Goal: Task Accomplishment & Management: Use online tool/utility

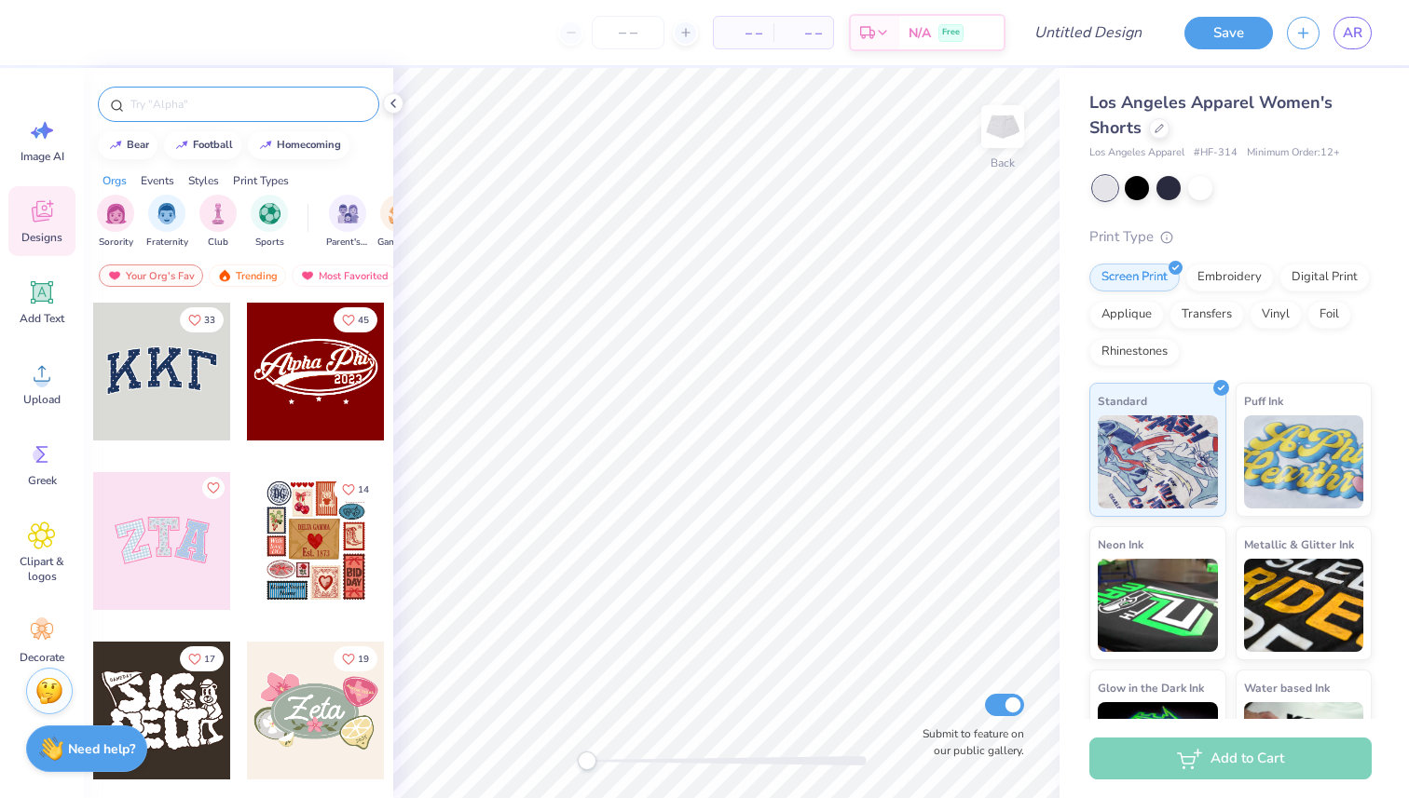
click at [178, 104] on input "text" at bounding box center [248, 104] width 238 height 19
type input "kappa delta"
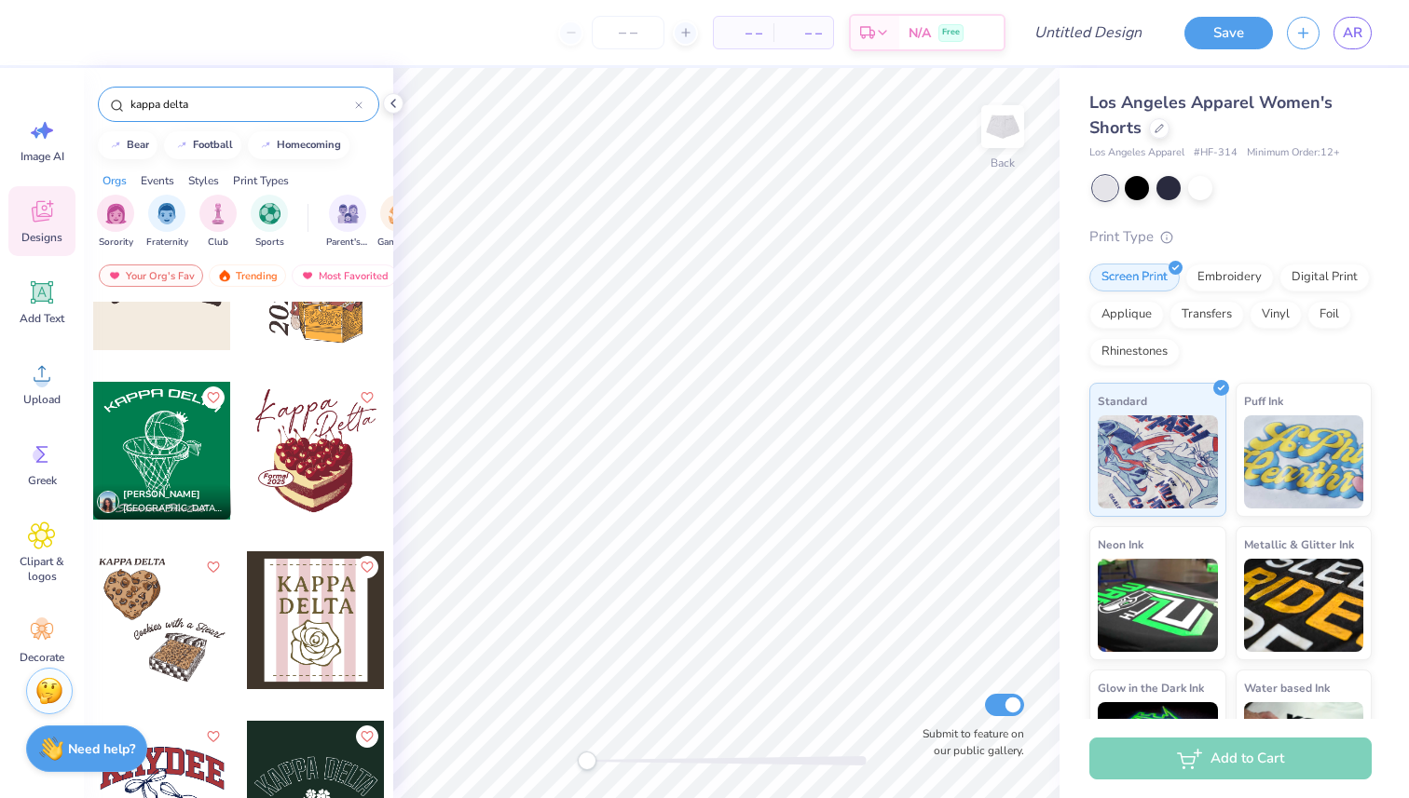
scroll to position [5548, 0]
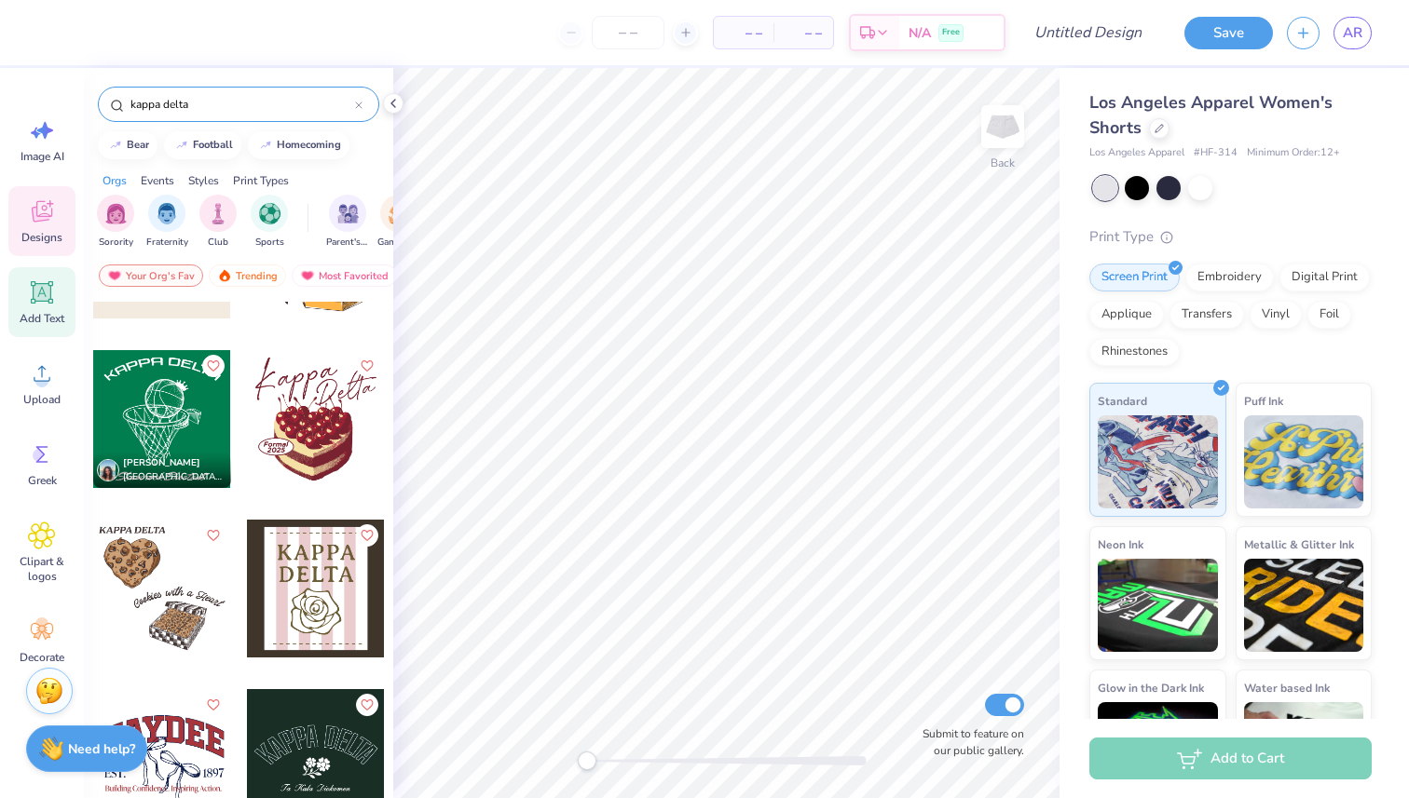
click at [49, 290] on icon at bounding box center [43, 293] width 18 height 18
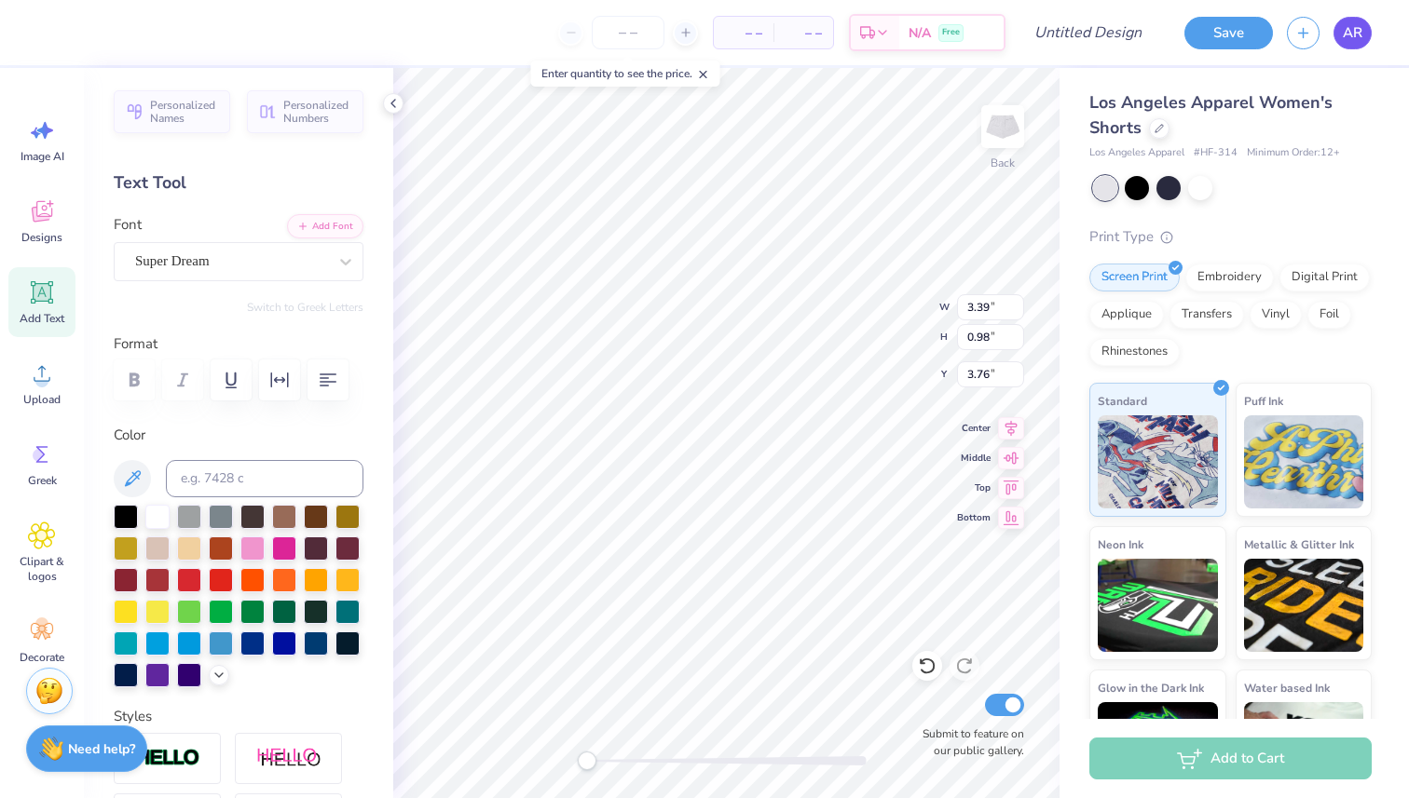
click at [1355, 24] on span "AR" at bounding box center [1352, 32] width 20 height 21
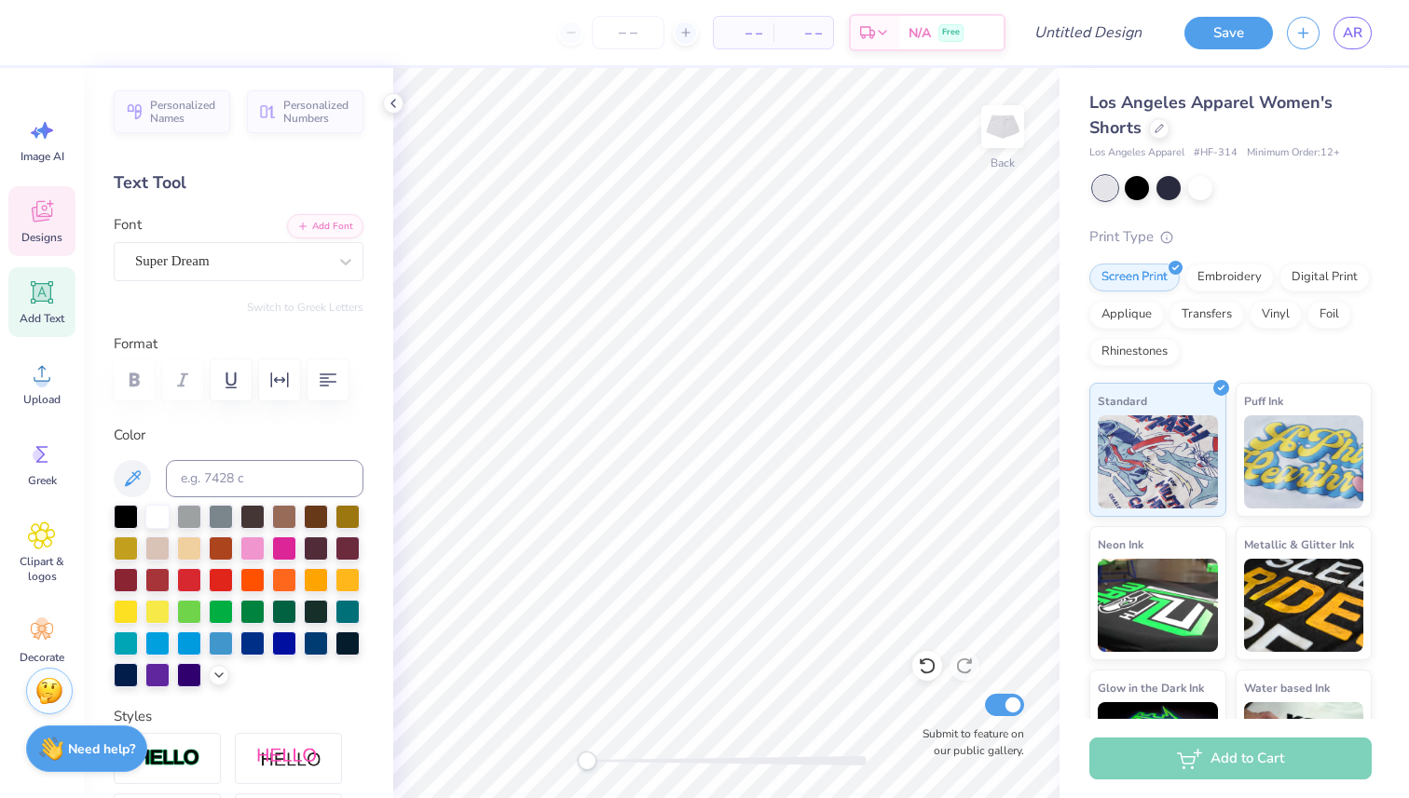
click at [48, 224] on icon at bounding box center [42, 211] width 28 height 28
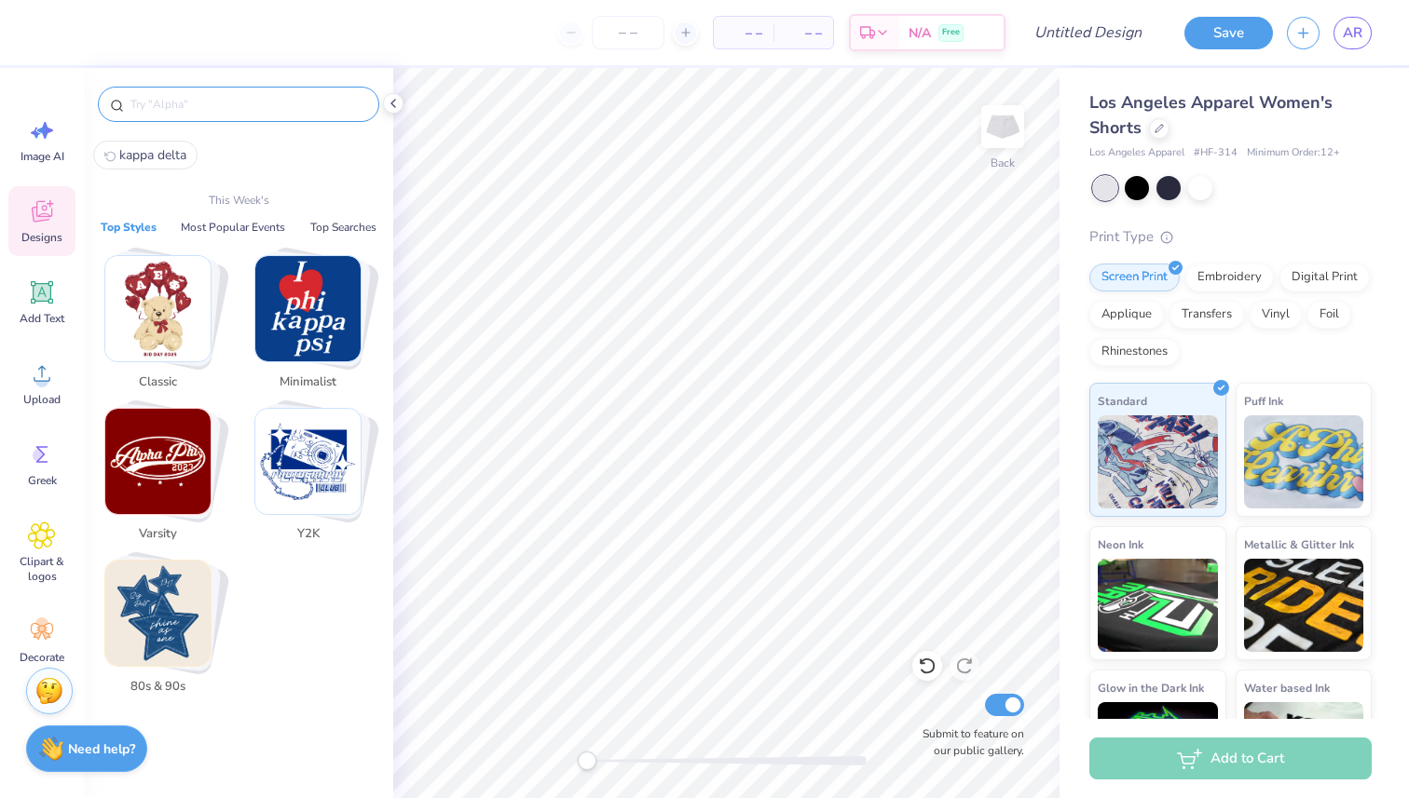
click at [240, 102] on input "text" at bounding box center [248, 104] width 238 height 19
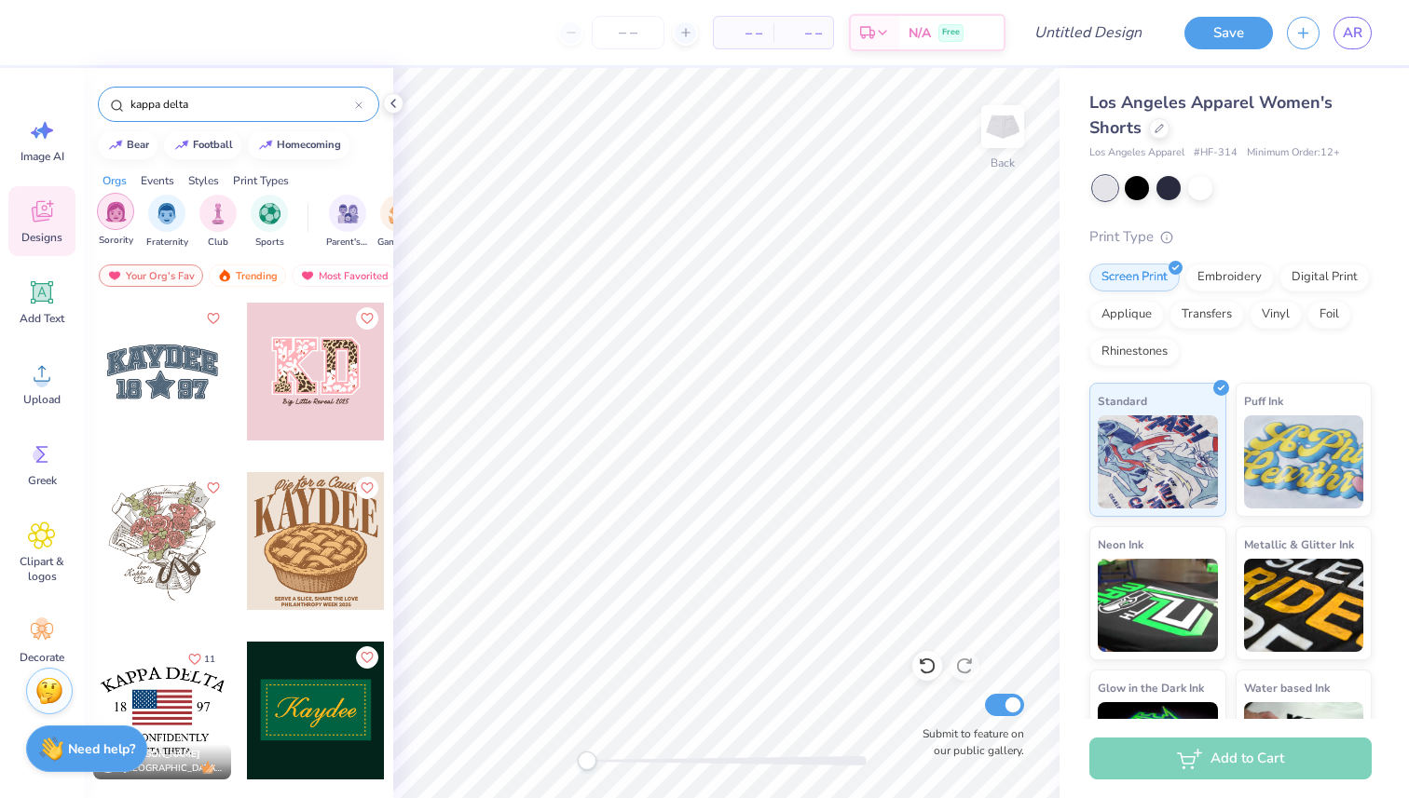
click at [119, 227] on div "filter for Sorority" at bounding box center [115, 211] width 37 height 37
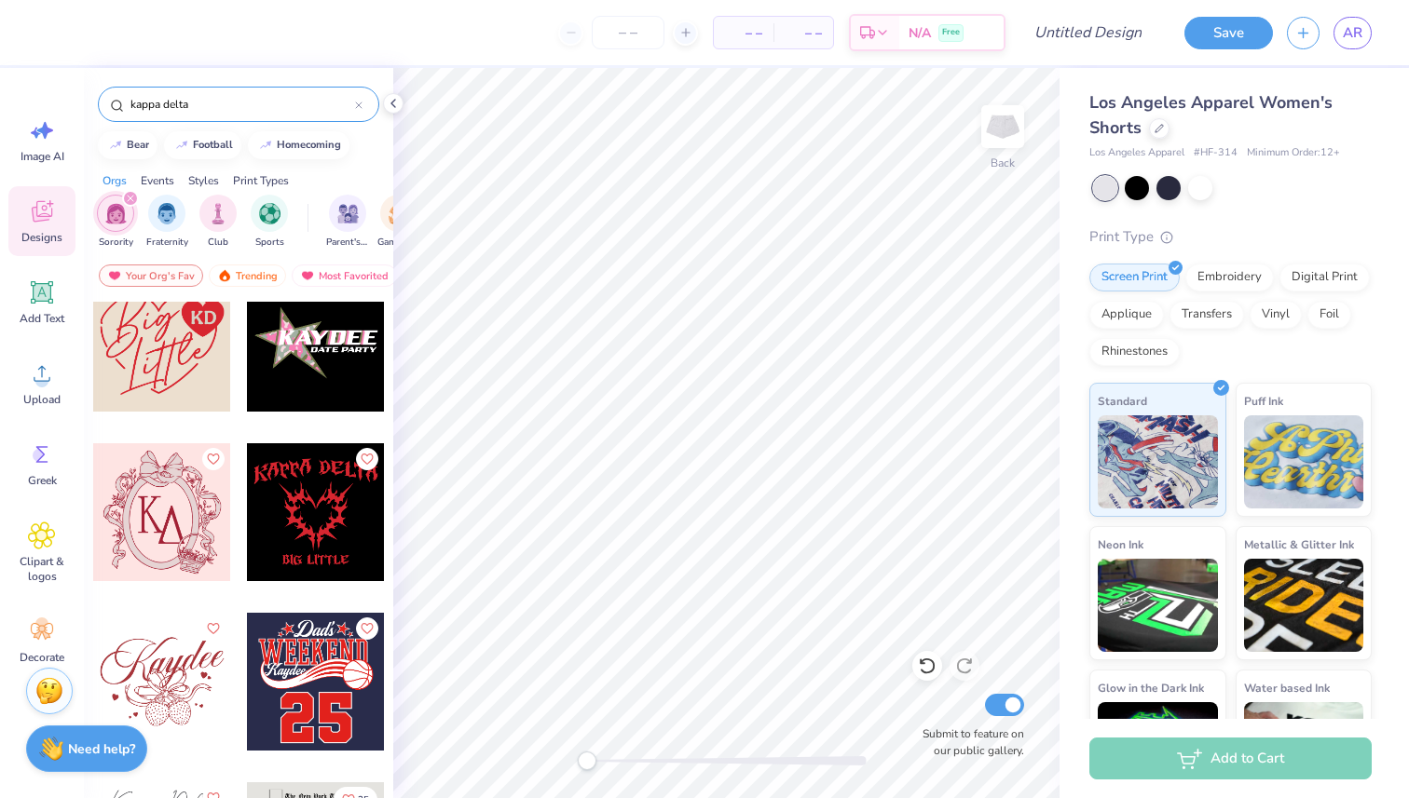
scroll to position [8662, 0]
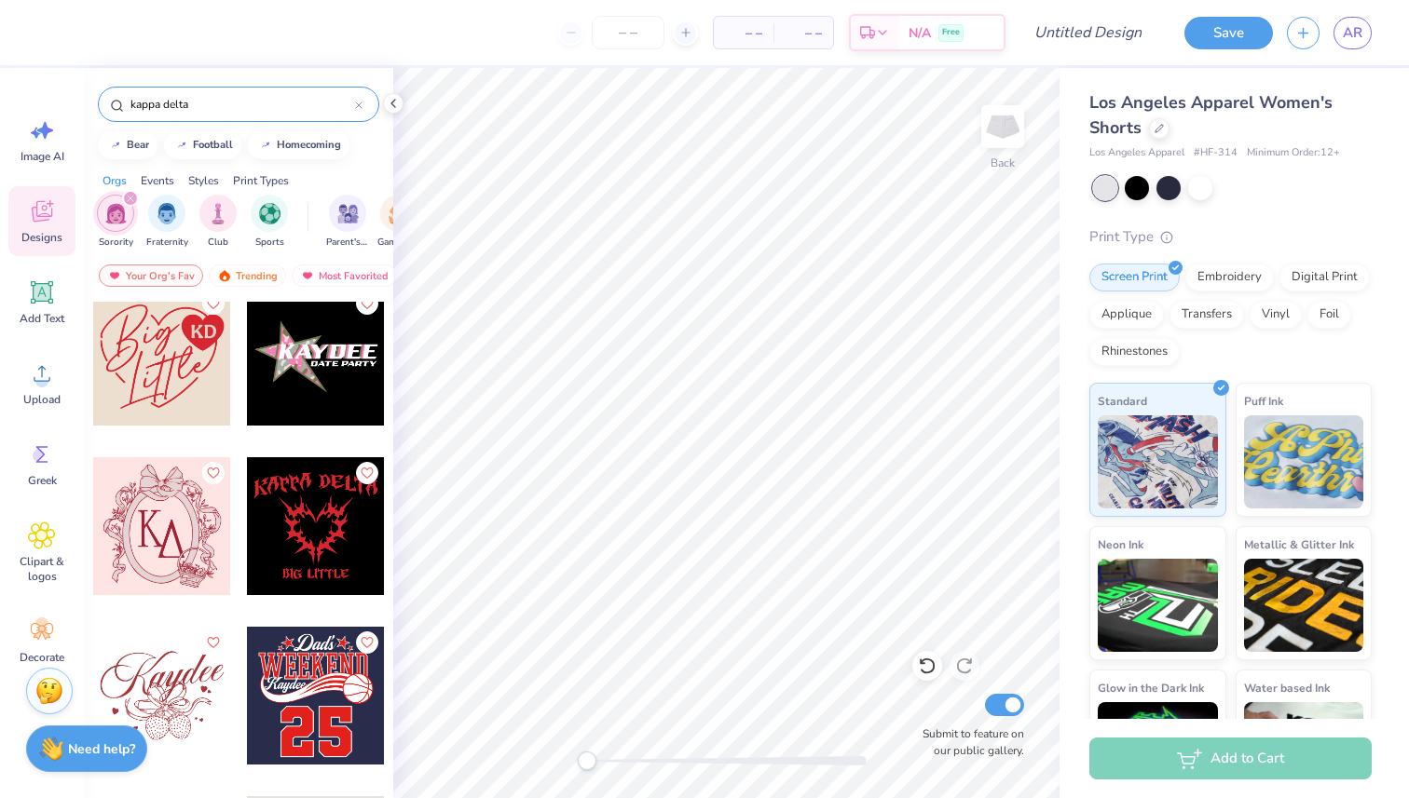
click at [265, 102] on input "kappa delta" at bounding box center [242, 104] width 226 height 19
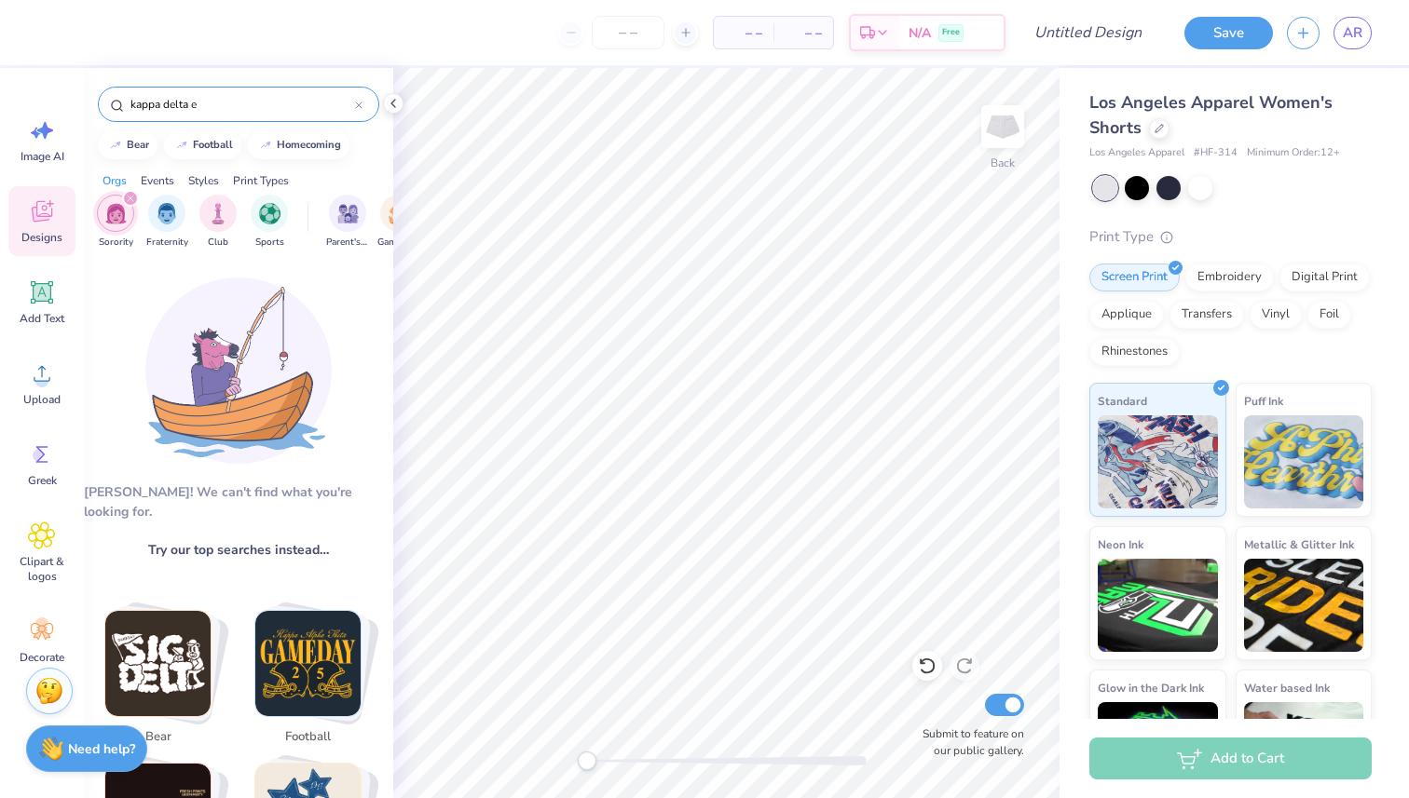
type input "kappa delta"
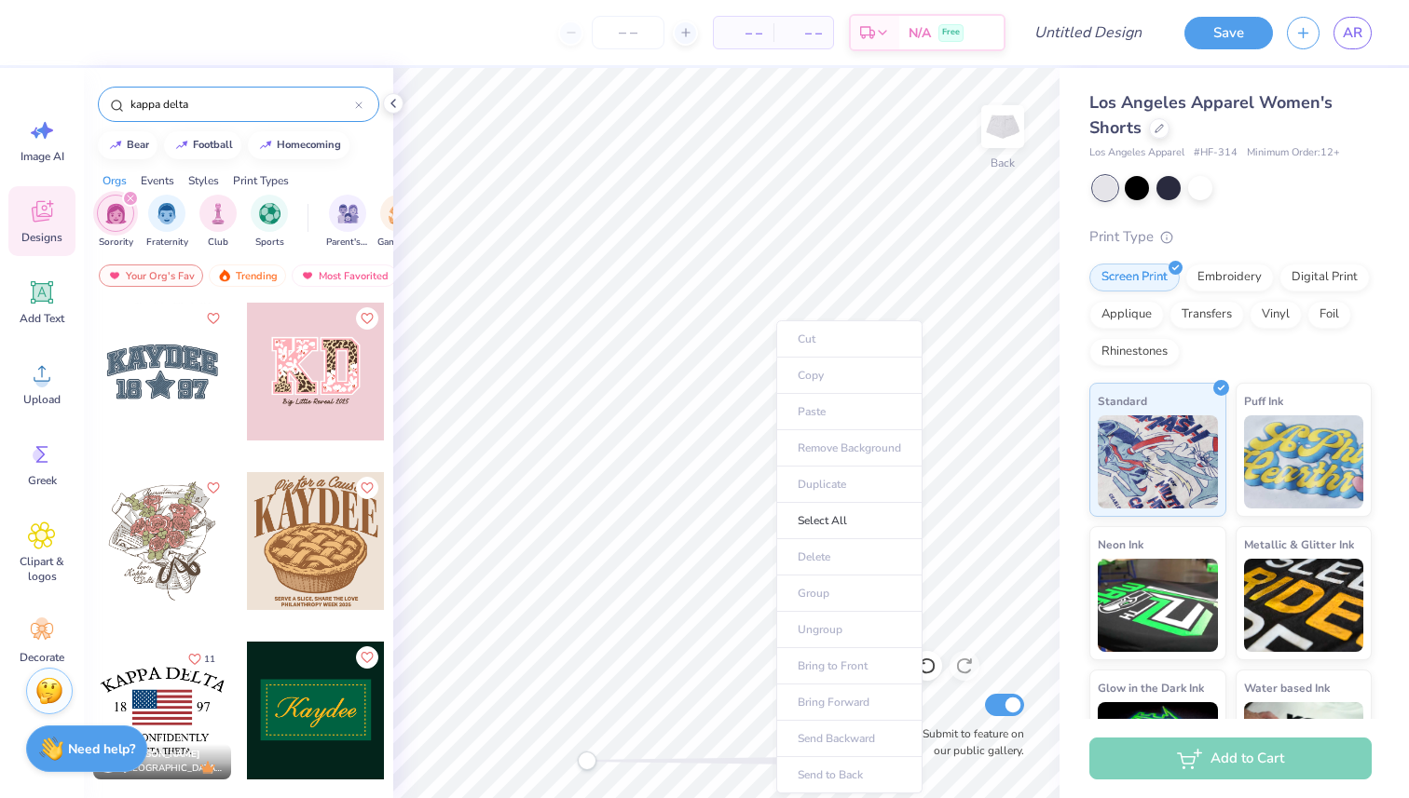
click at [849, 419] on ul "Cut Copy Paste Remove Background Duplicate Select All Delete Group Ungroup Brin…" at bounding box center [849, 556] width 146 height 473
click at [1232, 265] on div "Embroidery" at bounding box center [1229, 275] width 89 height 28
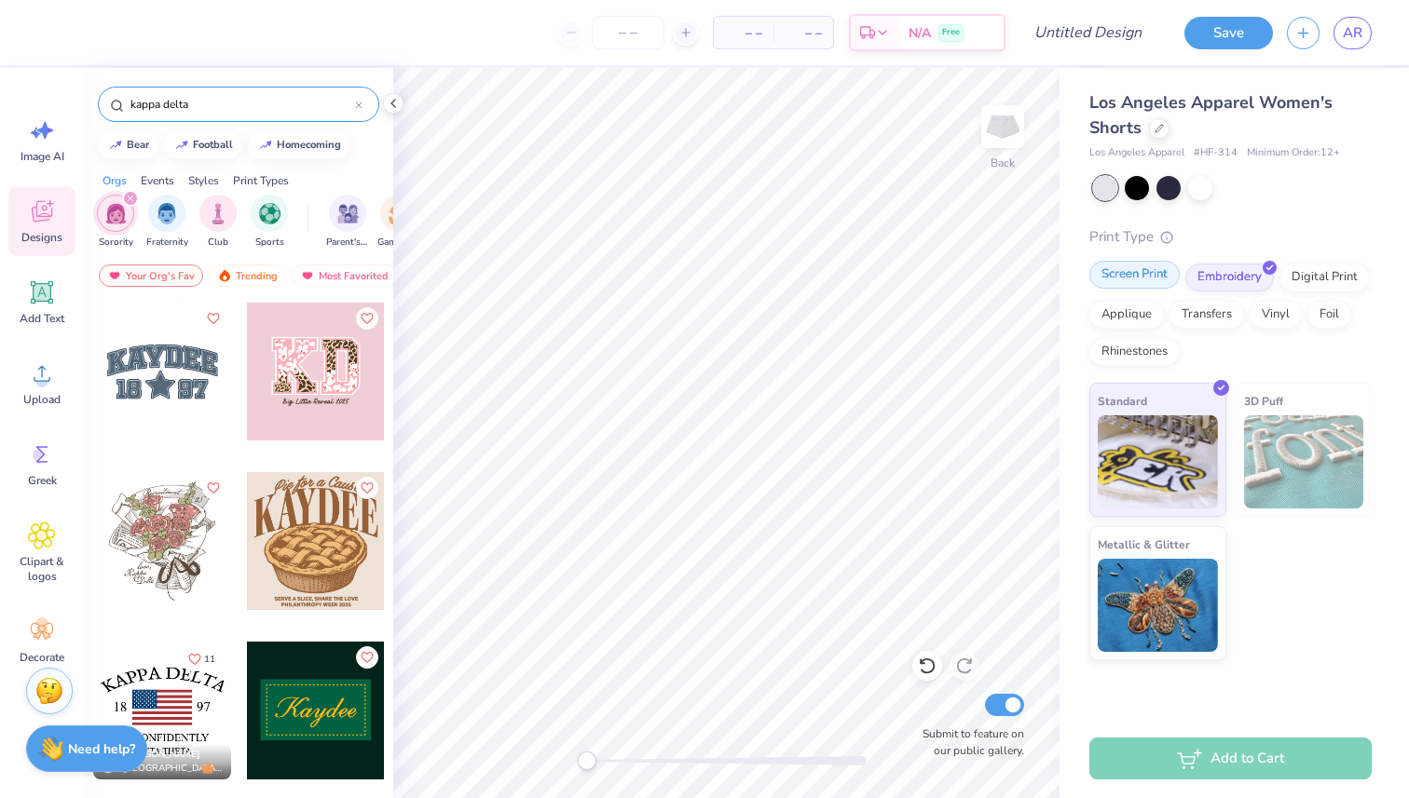
click at [1151, 266] on div "Screen Print" at bounding box center [1134, 275] width 90 height 28
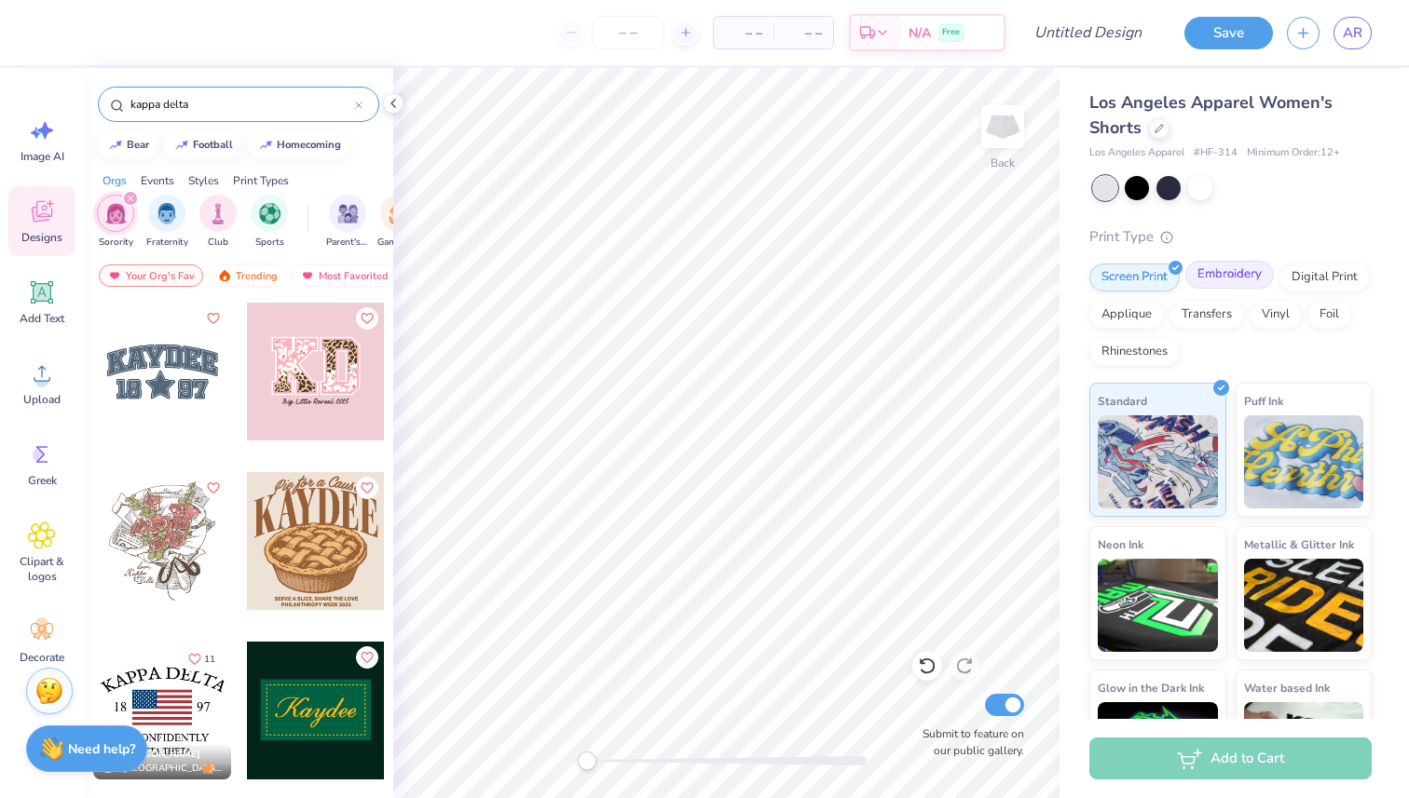
click at [1235, 265] on div "Embroidery" at bounding box center [1229, 275] width 89 height 28
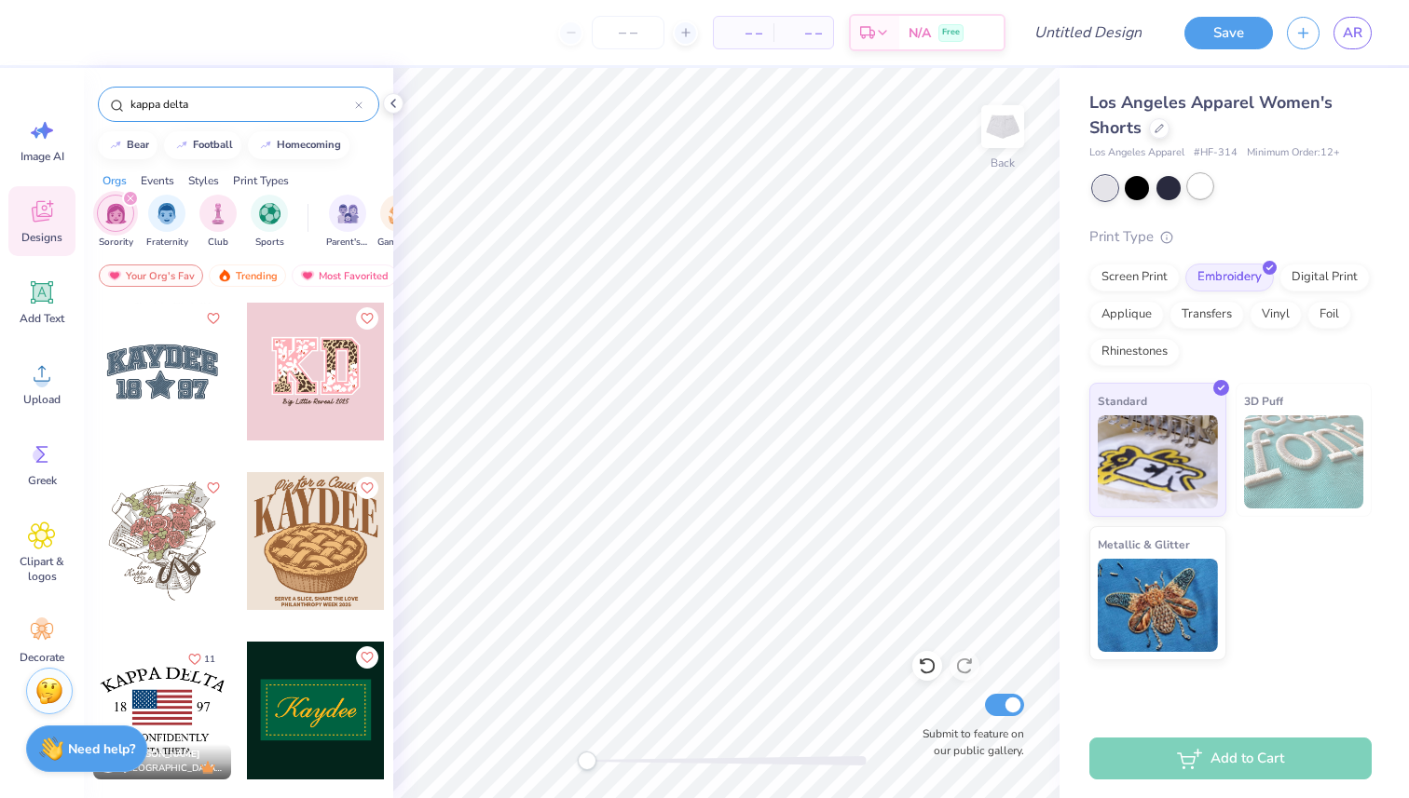
click at [1204, 196] on div at bounding box center [1200, 186] width 24 height 24
click at [46, 320] on span "Add Text" at bounding box center [42, 318] width 45 height 15
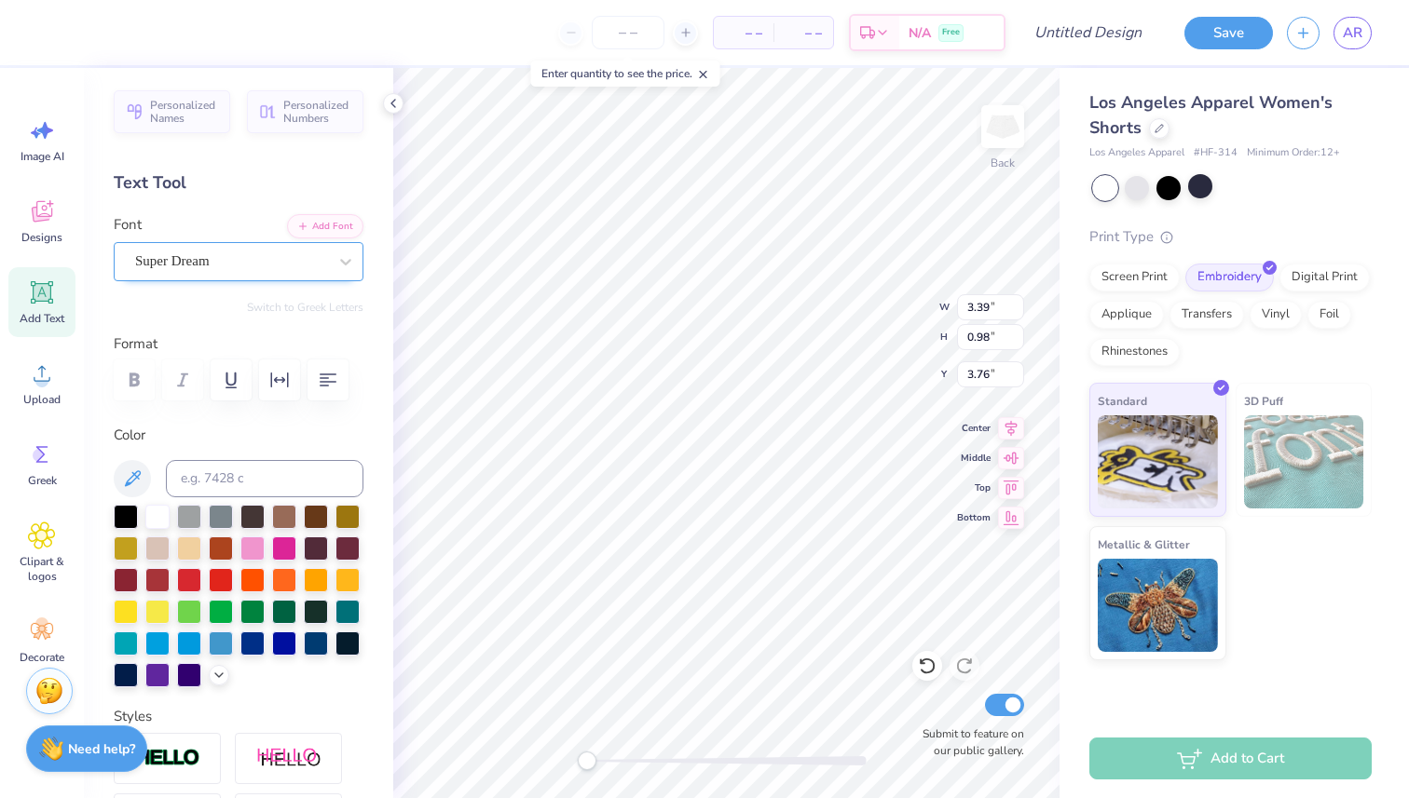
click at [315, 265] on div "Super Dream" at bounding box center [231, 261] width 196 height 29
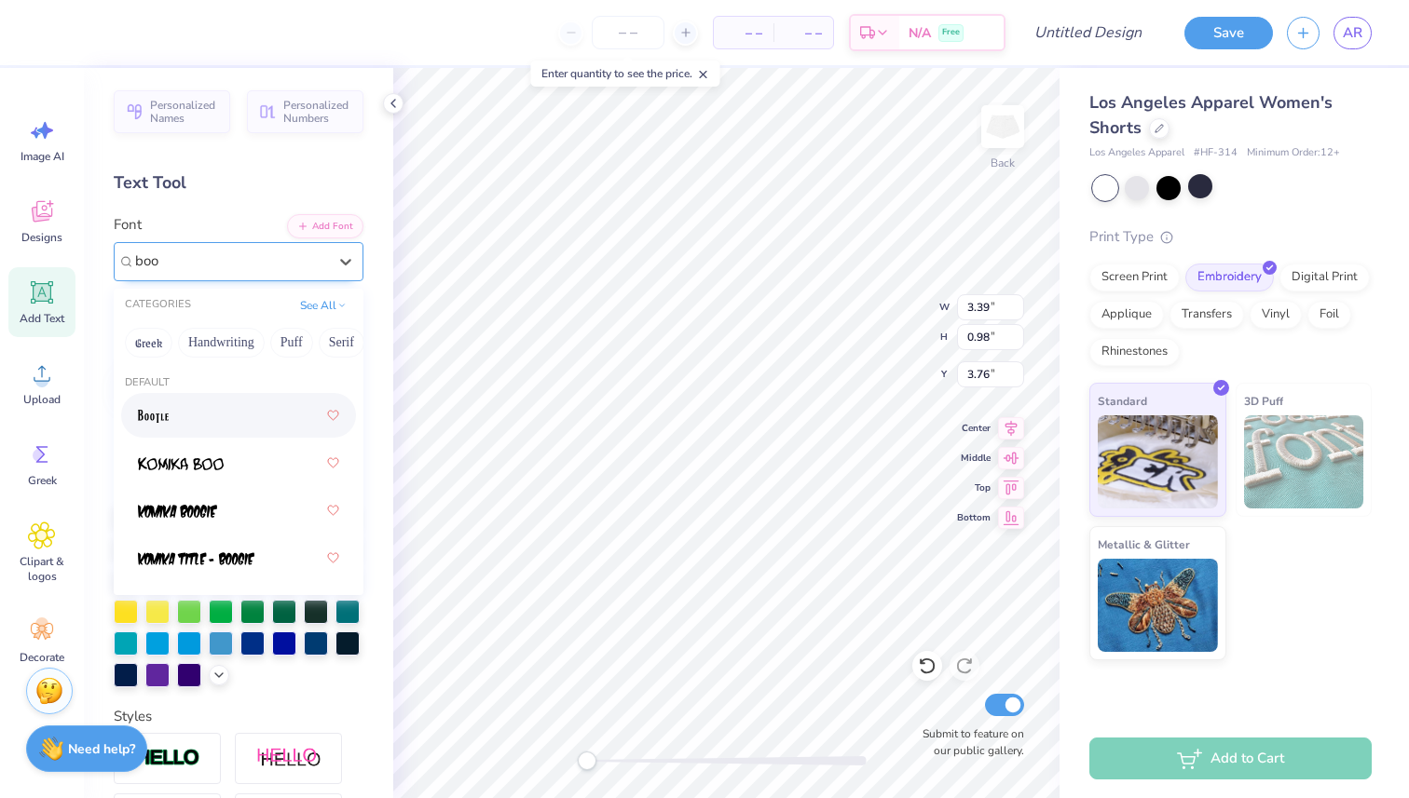
type input "boo"
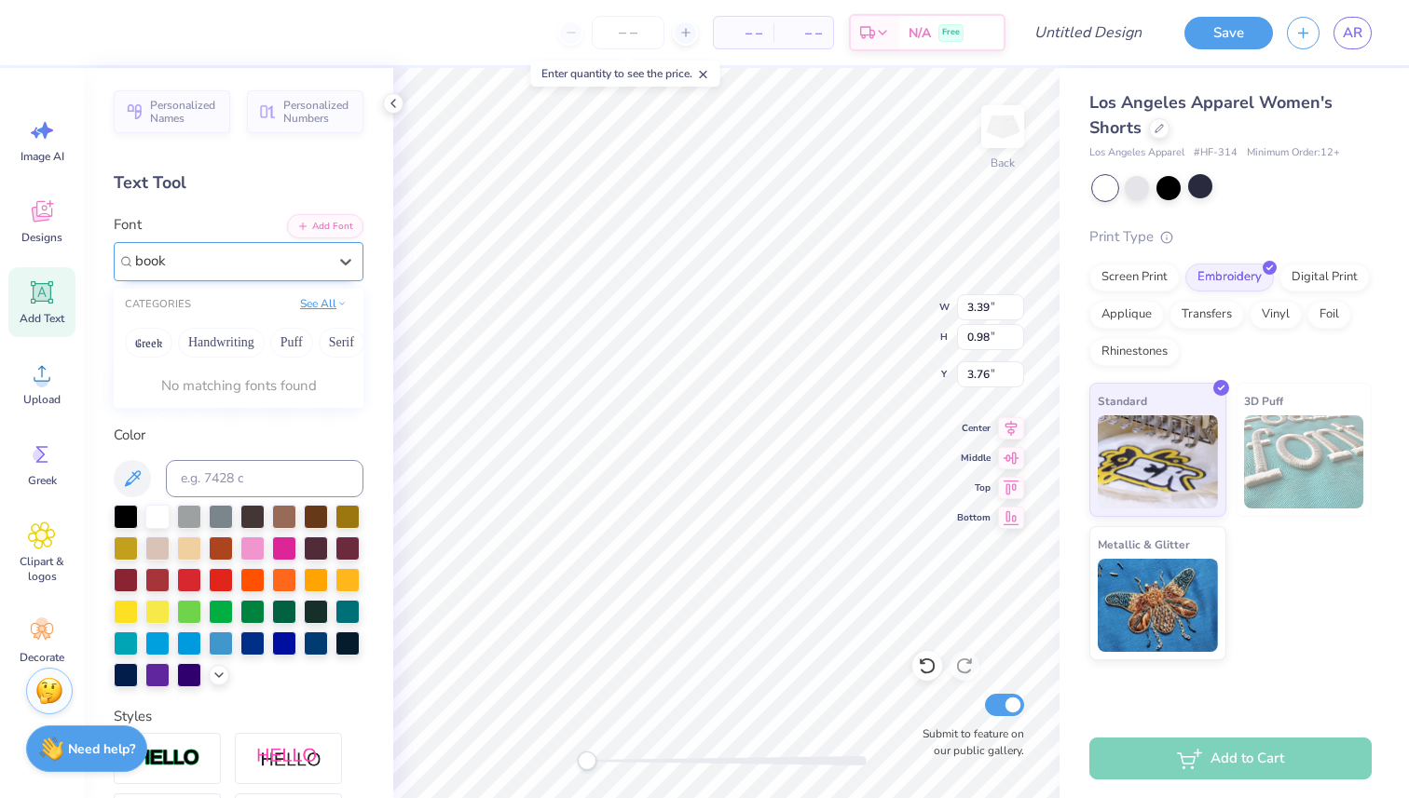
click at [324, 301] on button "See All" at bounding box center [323, 303] width 58 height 19
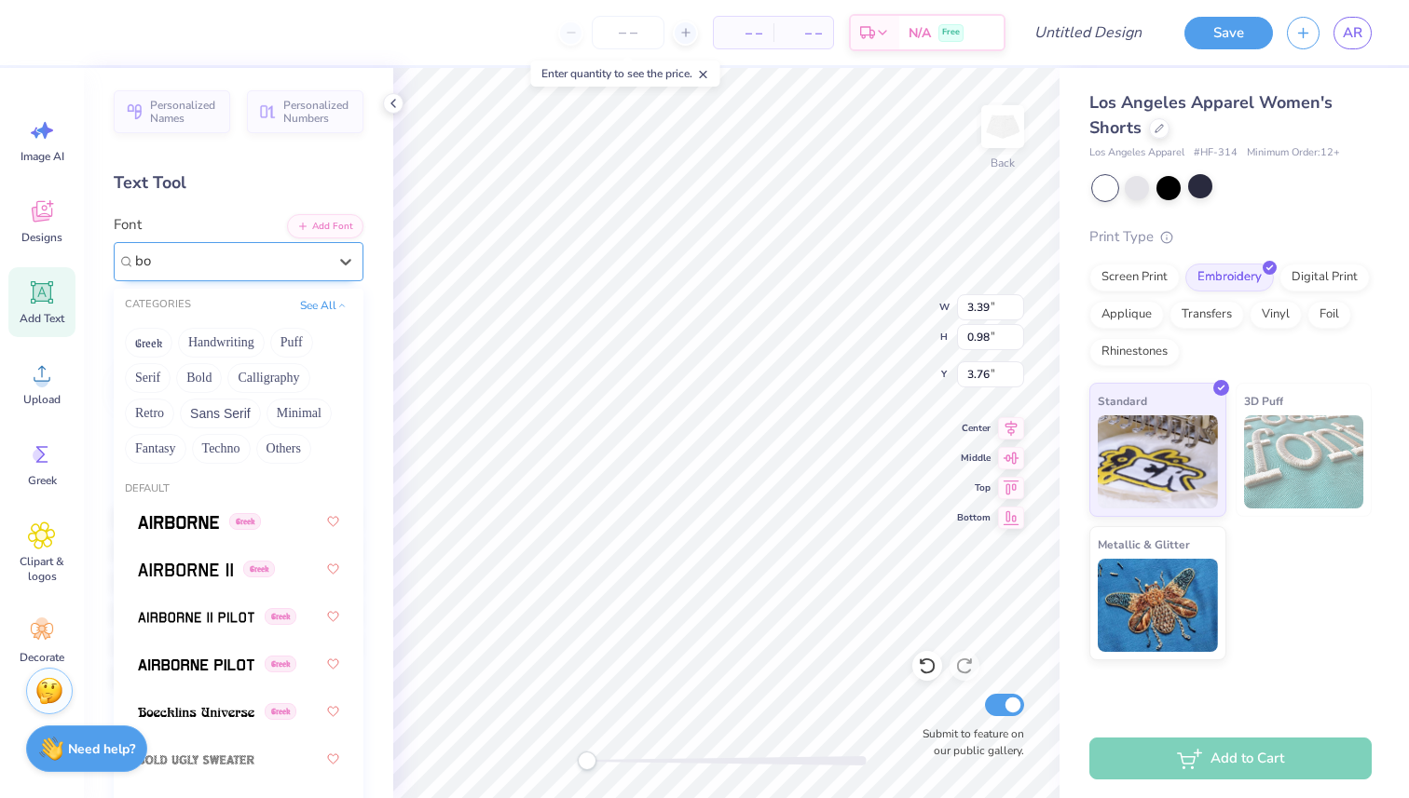
type input "b"
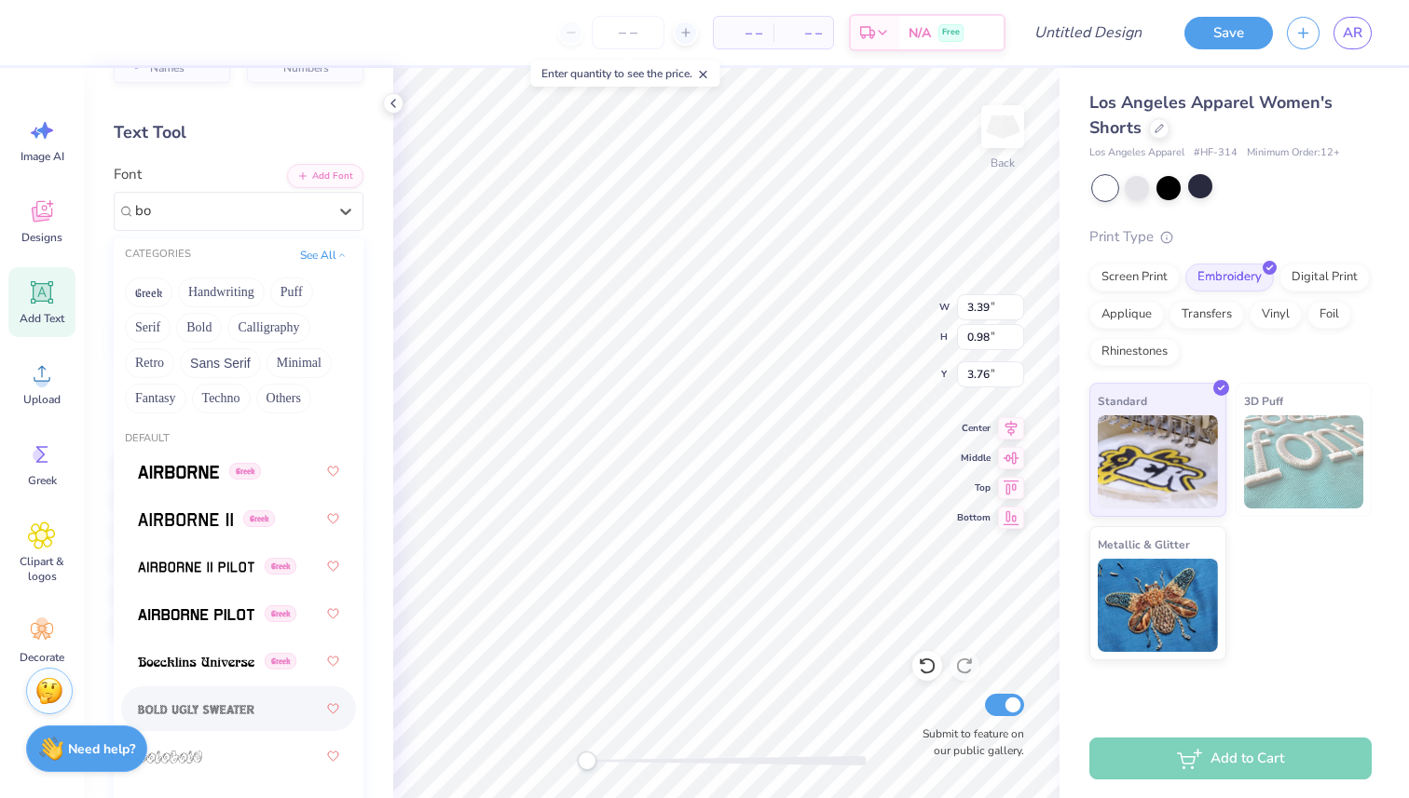
scroll to position [42, 0]
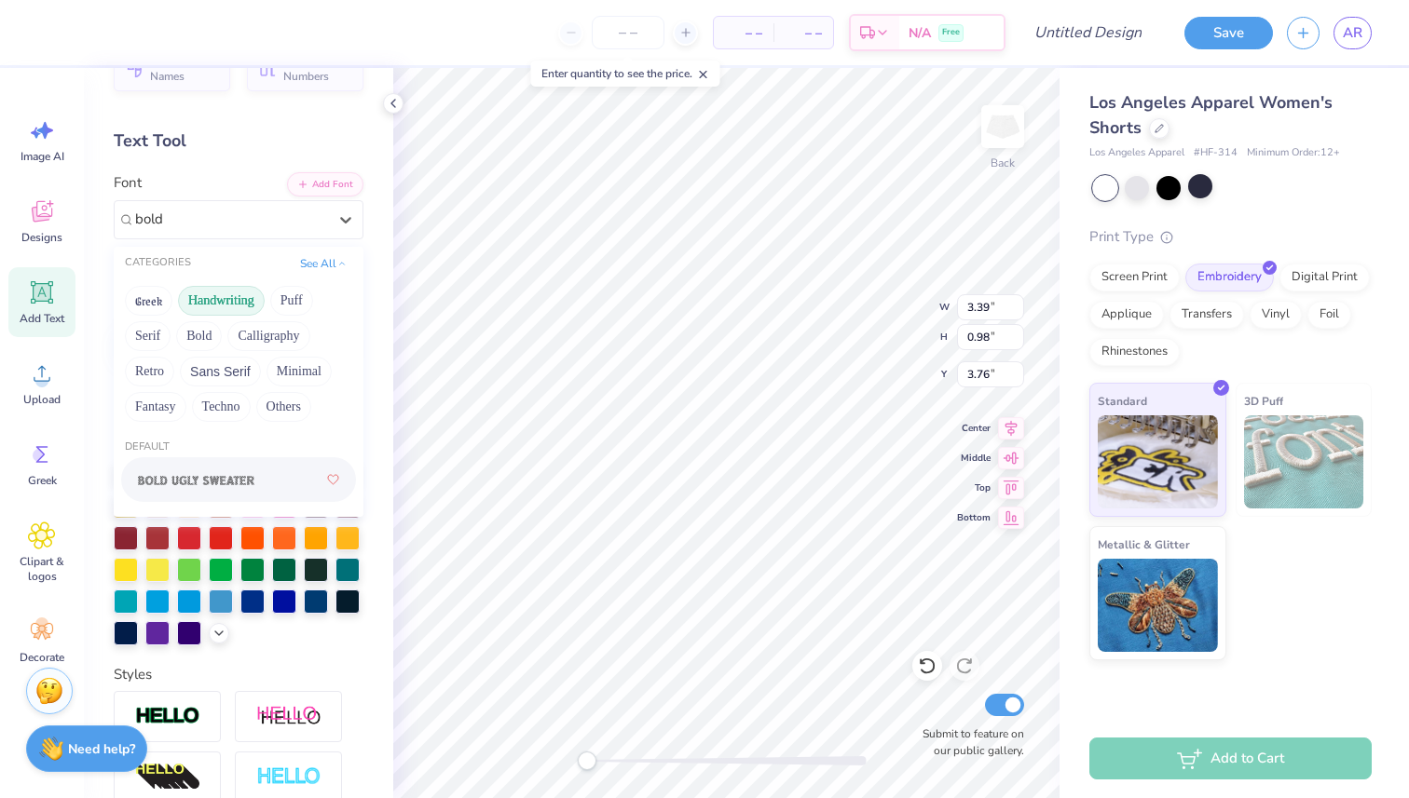
type input "bold"
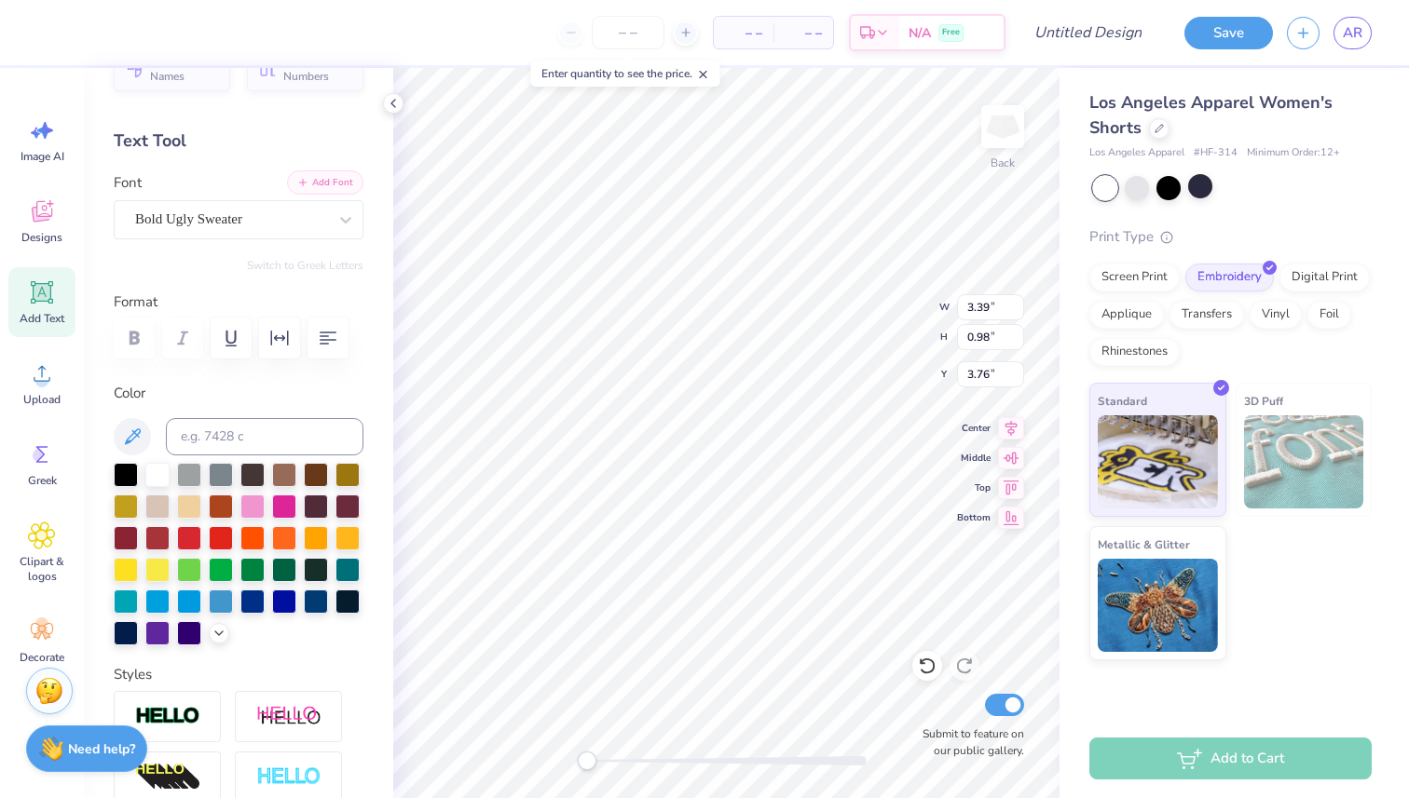
click at [320, 184] on button "Add Font" at bounding box center [325, 182] width 76 height 24
type textarea "K"
click at [252, 214] on div "Bold Ugly Sweater" at bounding box center [231, 219] width 196 height 29
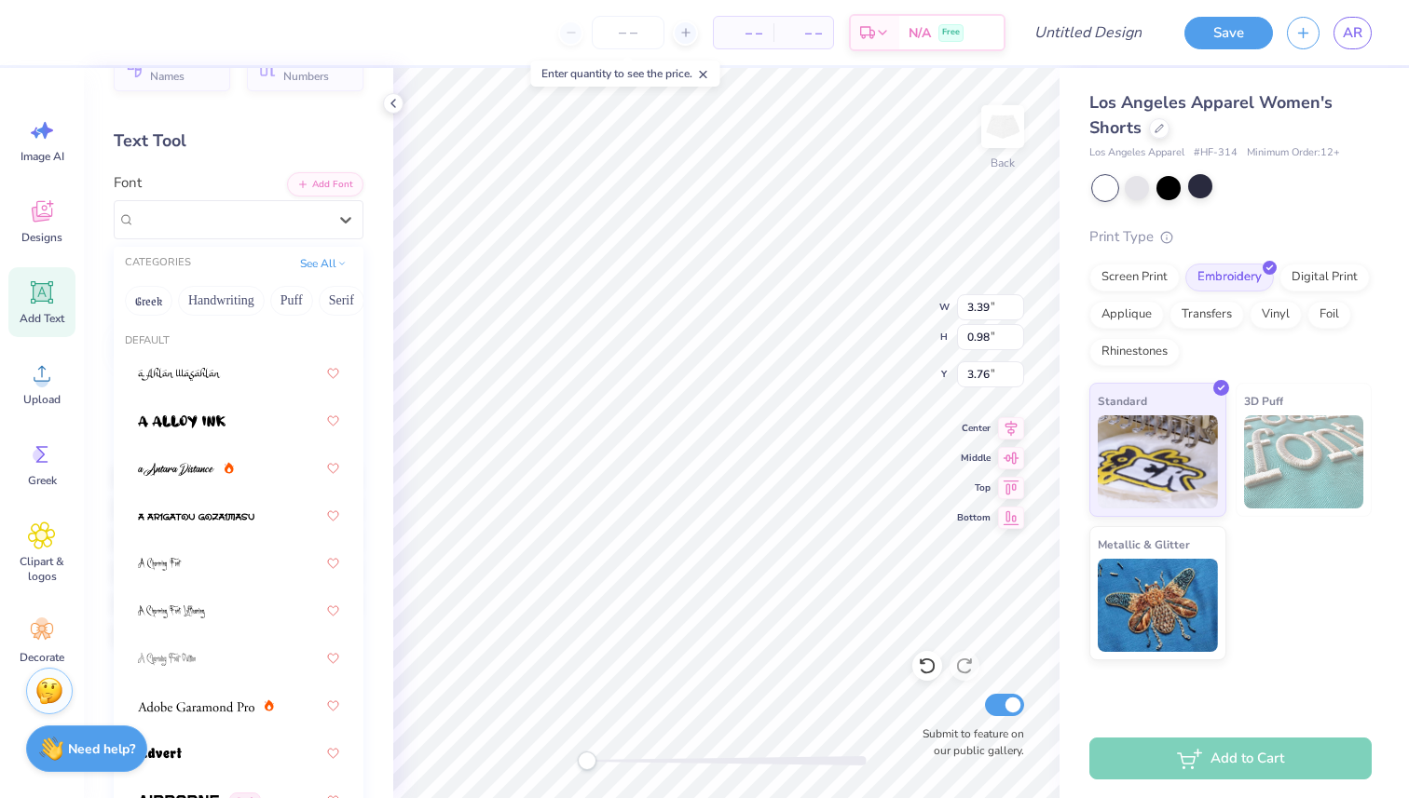
type input "n"
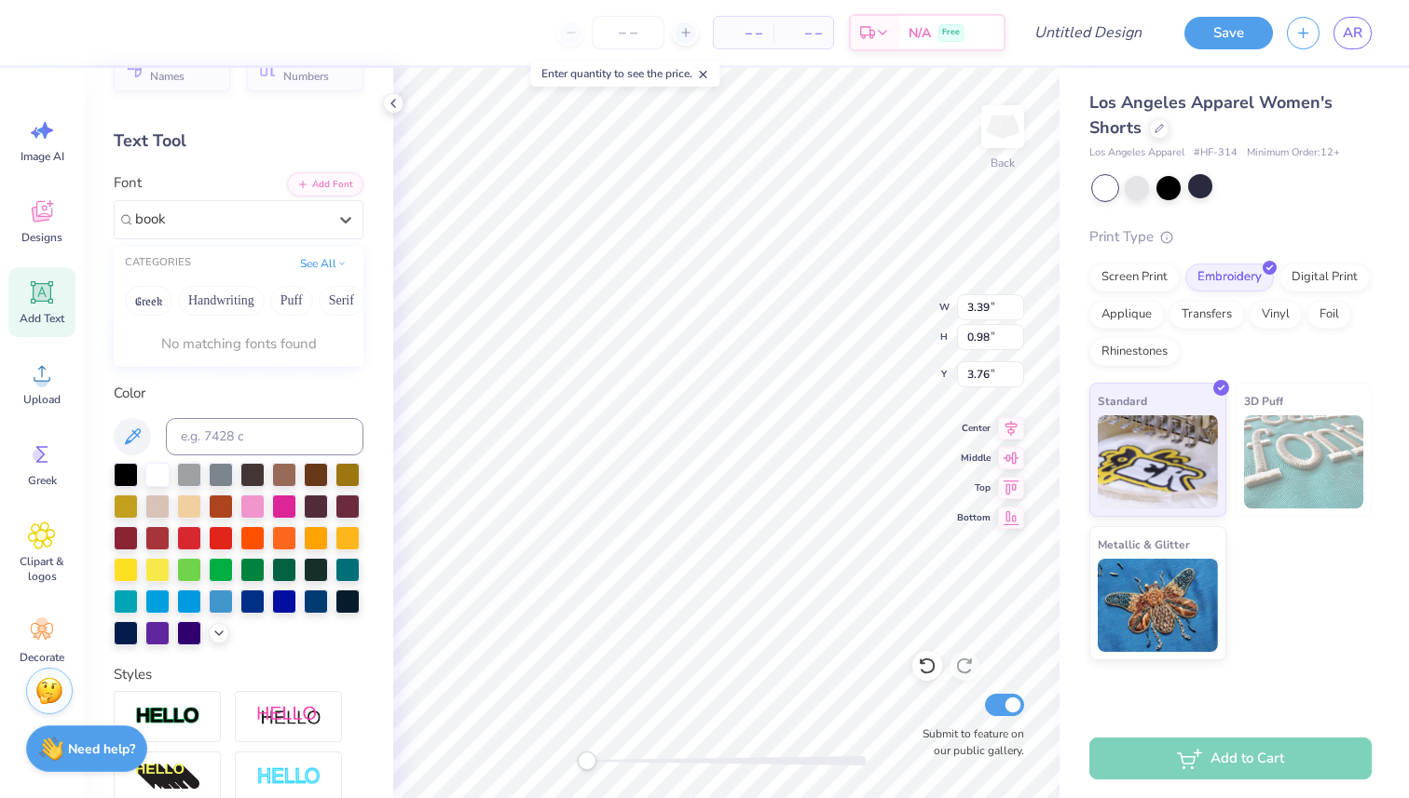
type input "book"
click at [105, 746] on strong "Need help?" at bounding box center [101, 747] width 67 height 18
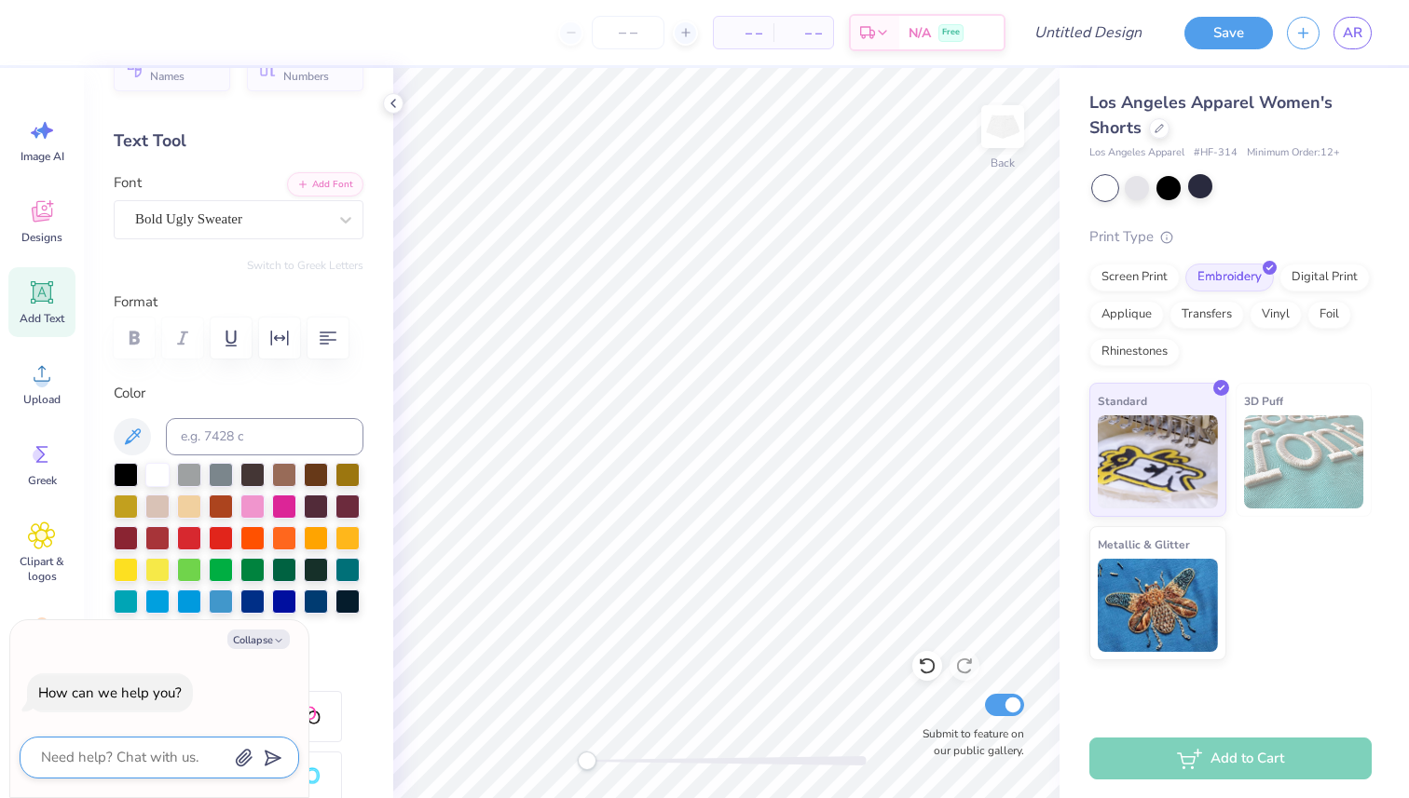
click at [170, 752] on textarea at bounding box center [133, 757] width 189 height 25
type textarea "i"
type textarea "x"
type textarea "i"
type textarea "x"
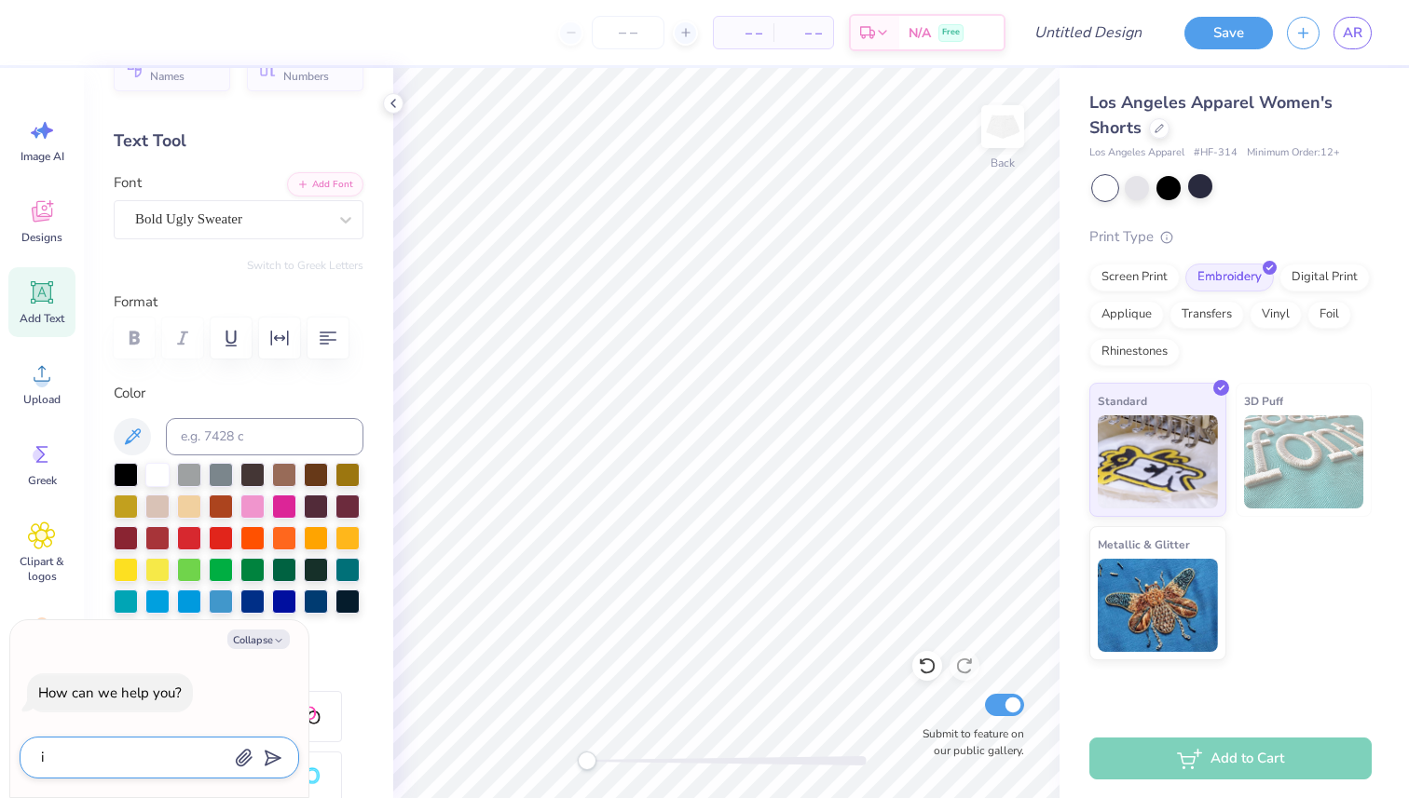
type textarea "i w"
type textarea "x"
type textarea "i wa"
type textarea "x"
type textarea "i wan"
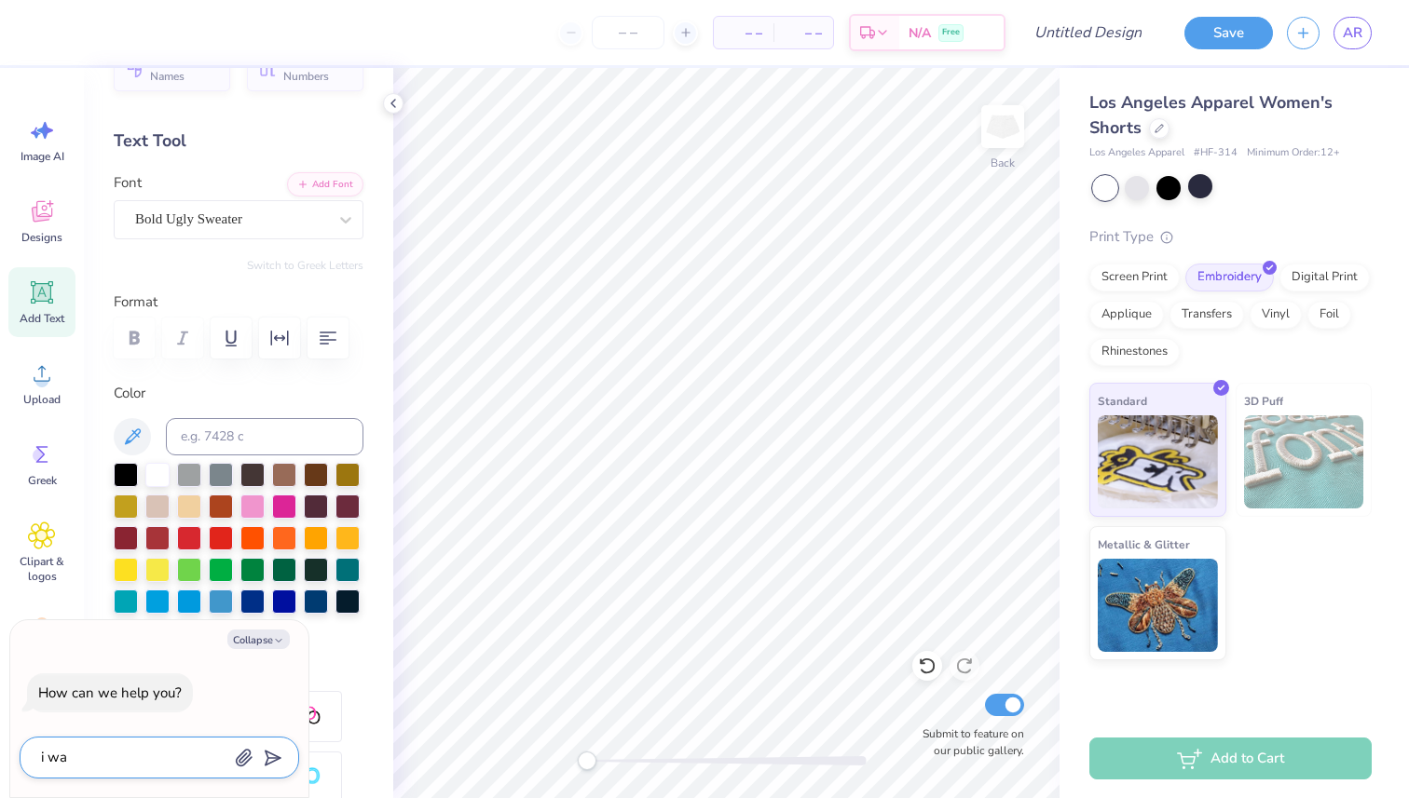
type textarea "x"
type textarea "i want"
type textarea "x"
type textarea "i want"
type textarea "x"
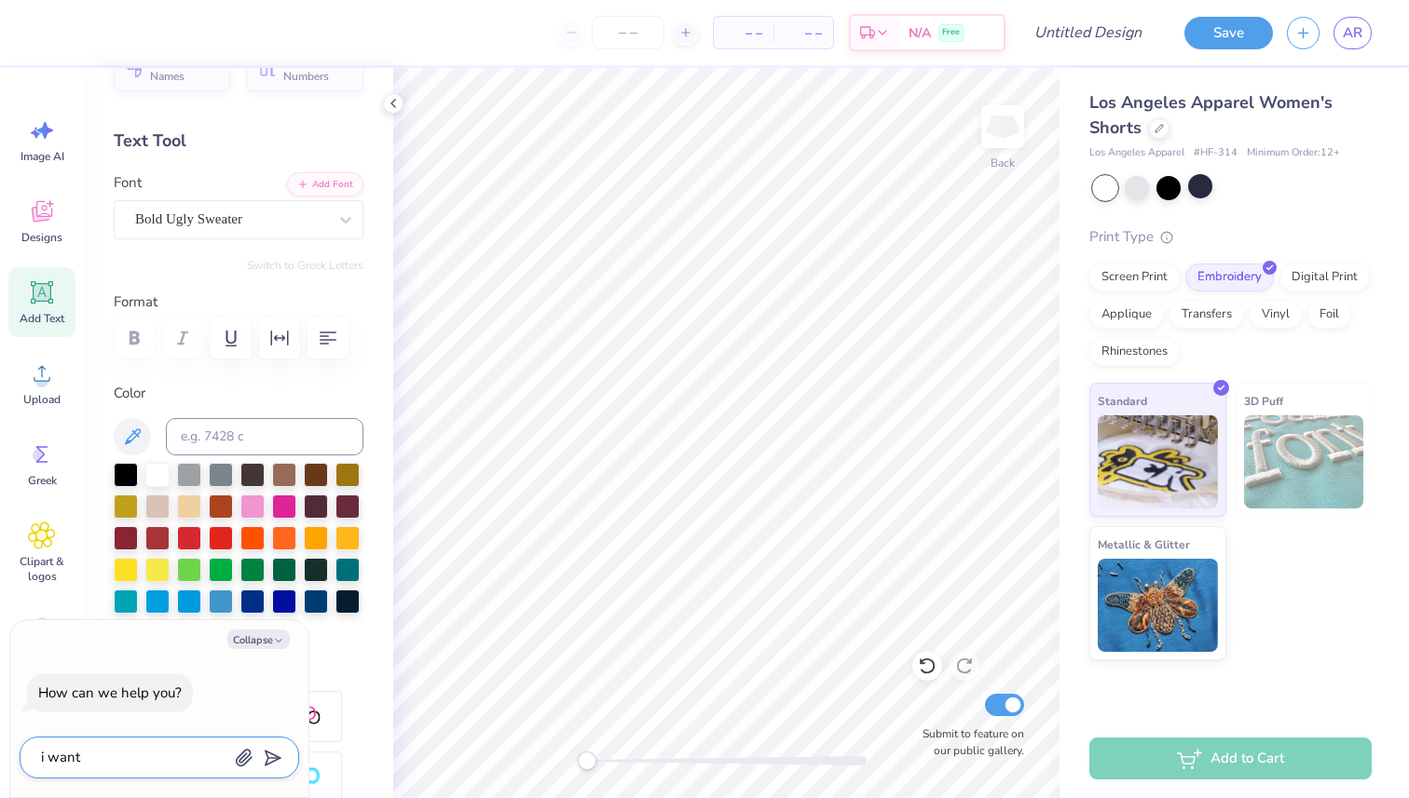
type textarea "i want t"
type textarea "x"
type textarea "i want to"
type textarea "x"
type textarea "i want to"
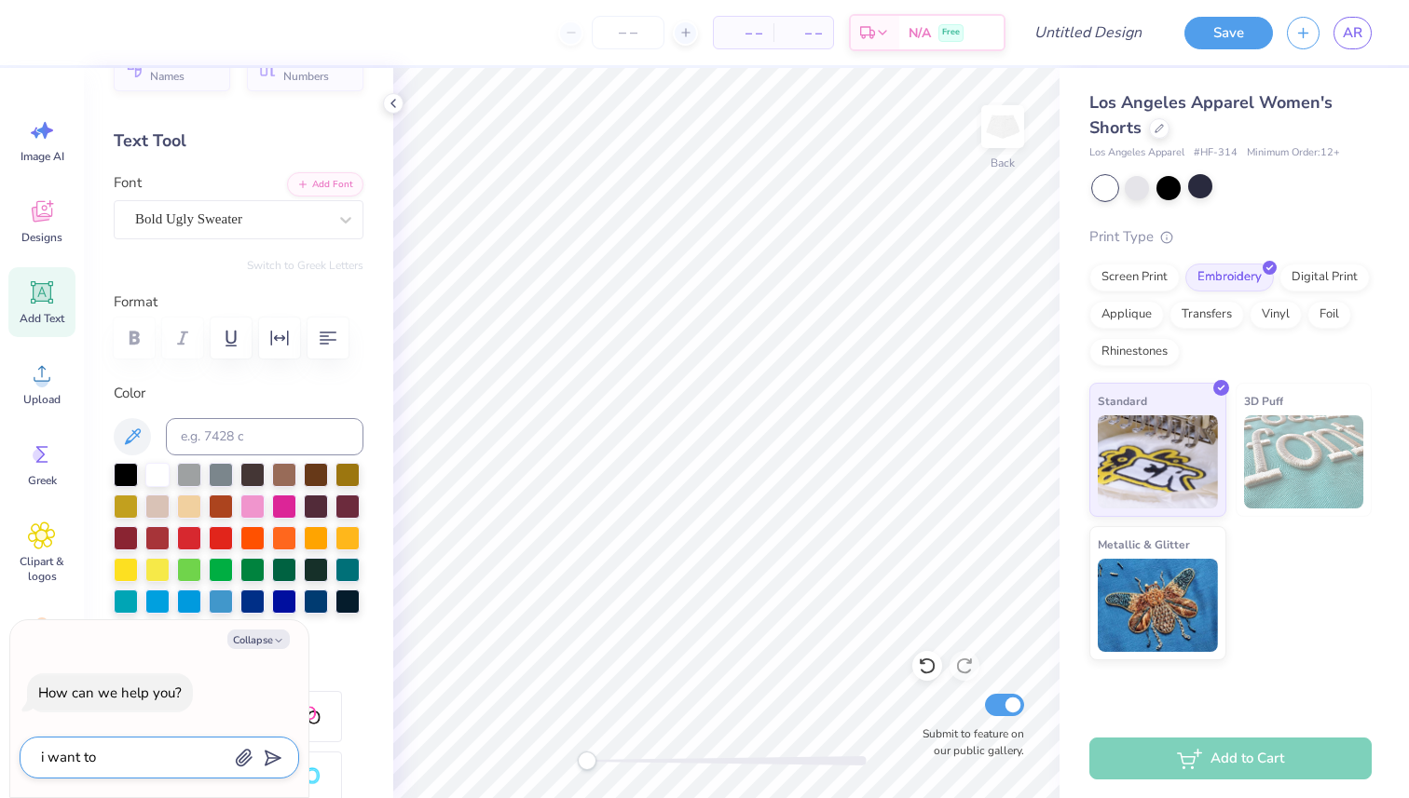
type textarea "x"
type textarea "i want to u"
type textarea "x"
type textarea "i want to us"
type textarea "x"
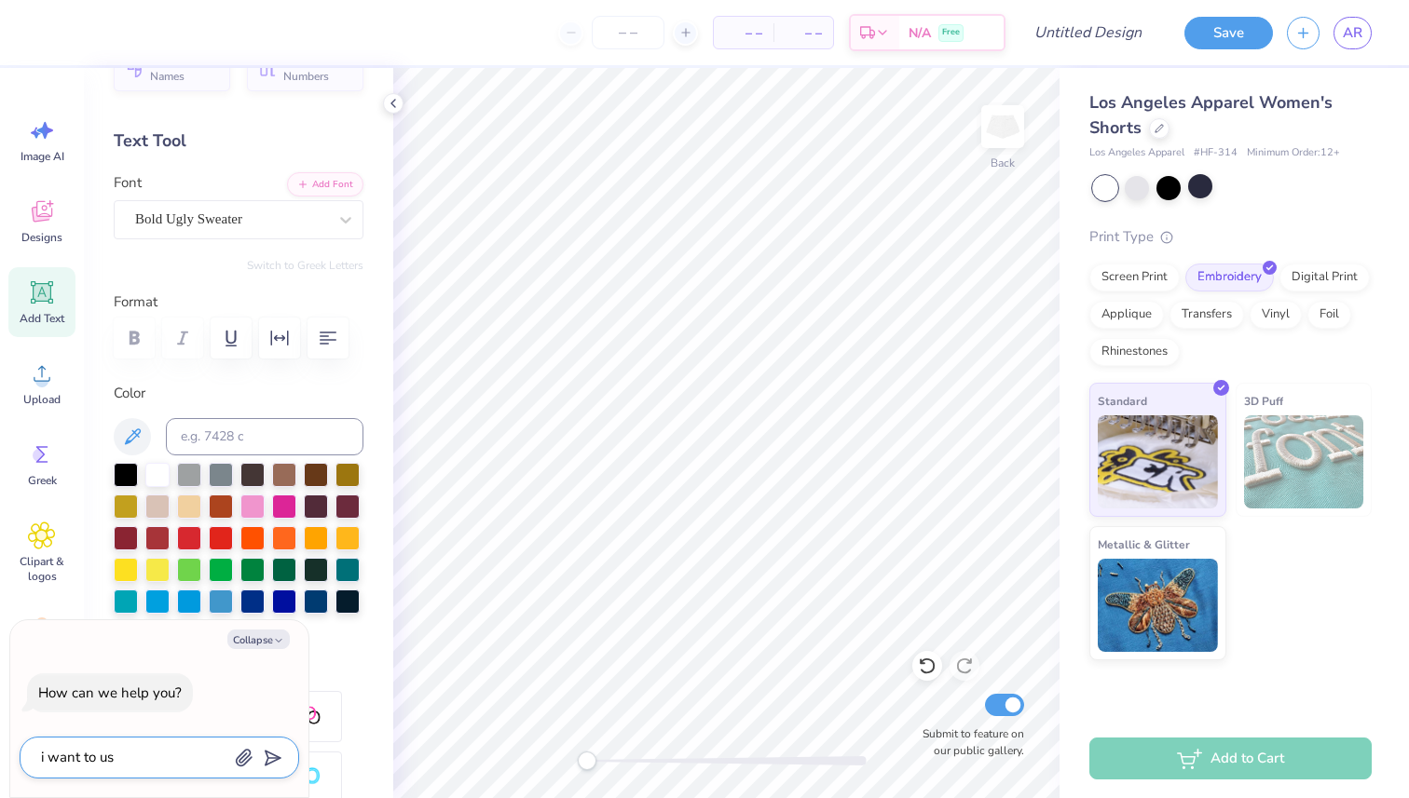
type textarea "i want to use"
type textarea "x"
type textarea "i want to use"
type textarea "x"
type textarea "i want to use t"
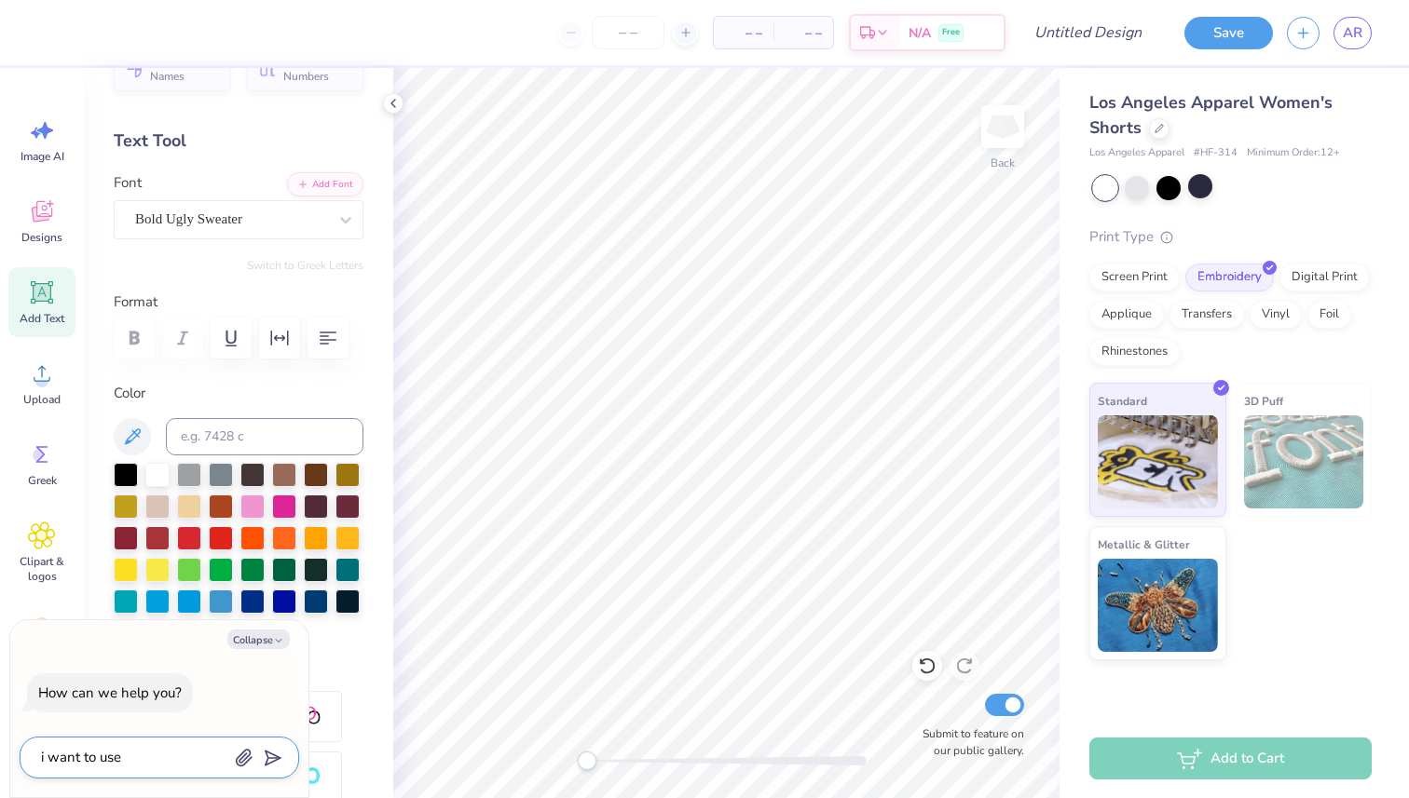
type textarea "x"
type textarea "i want to use th"
type textarea "x"
type textarea "i want to use the"
type textarea "x"
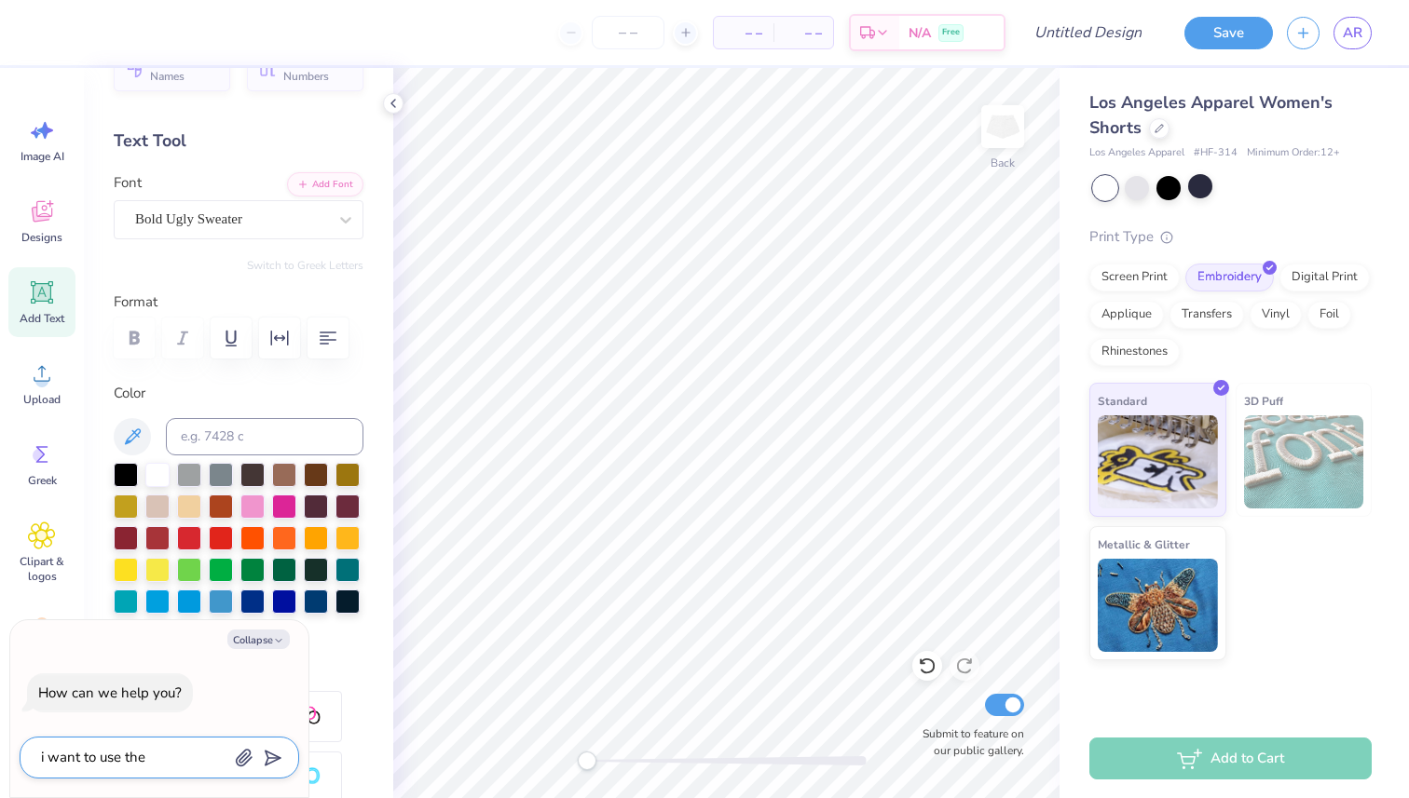
type textarea "i want to use the"
type textarea "x"
type textarea "i want to use the s"
type textarea "x"
type textarea "i want to use the sa"
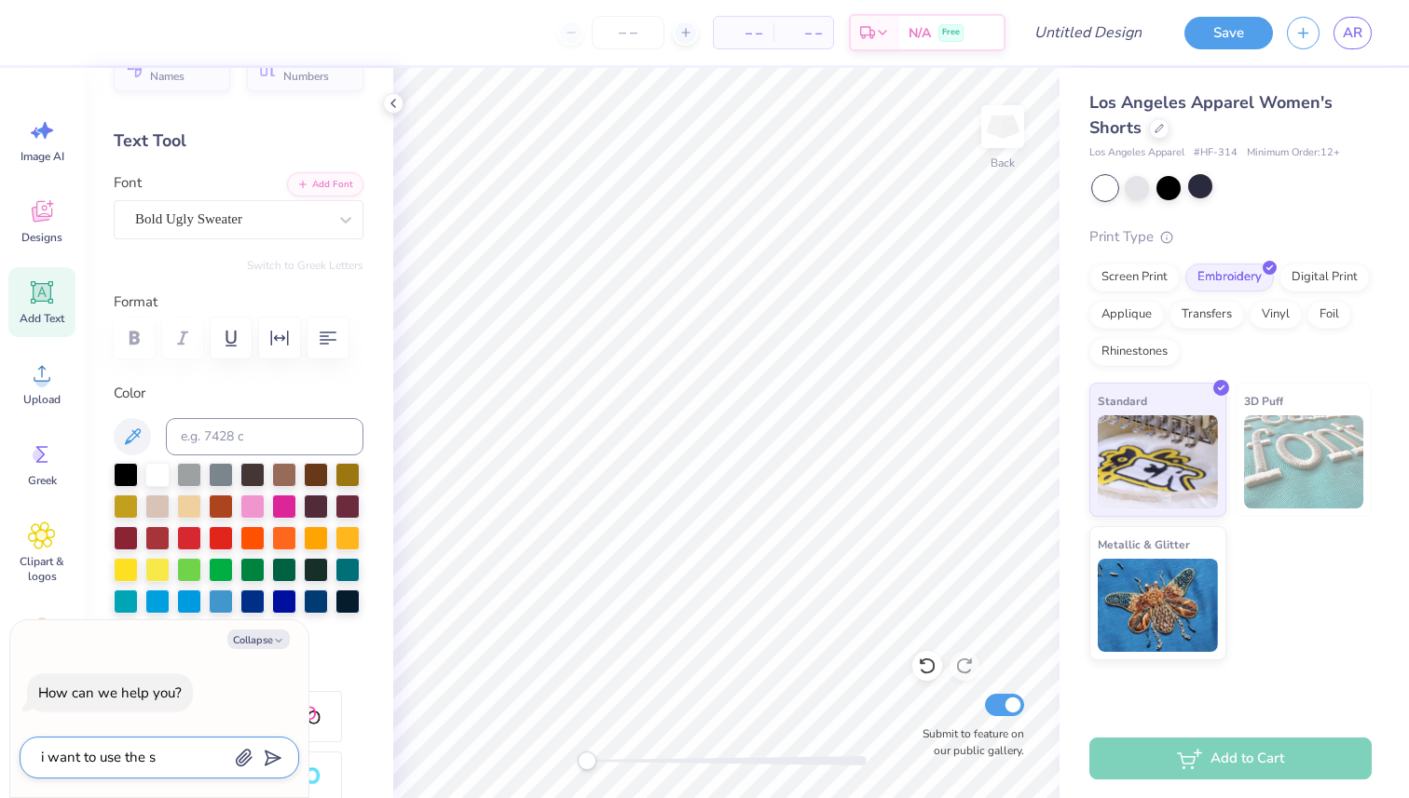
type textarea "x"
type textarea "i want to use the sam"
type textarea "x"
type textarea "i want to use the sam"
type textarea "x"
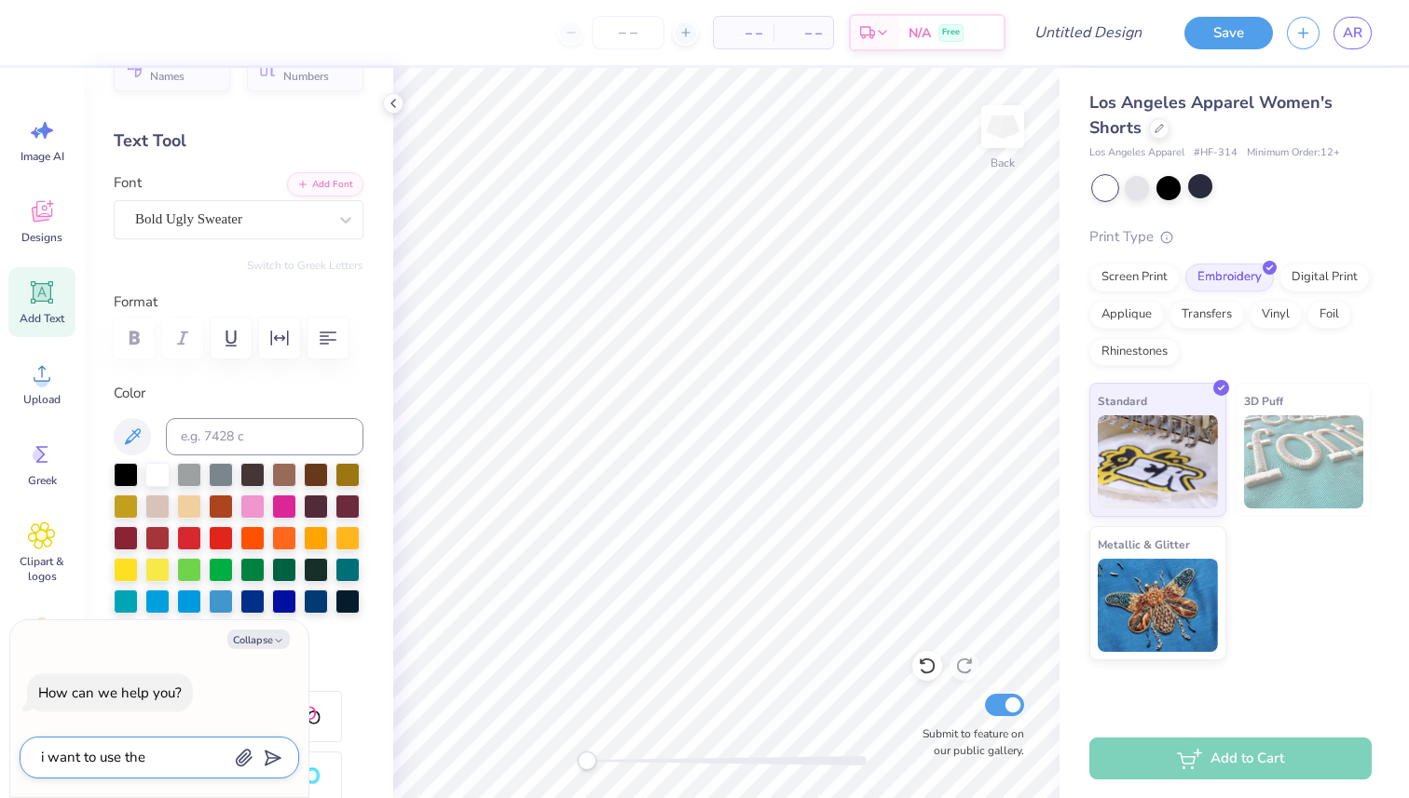
type textarea "i want to use the sam"
type textarea "x"
type textarea "i want to use the same"
type textarea "x"
type textarea "i want to use the same"
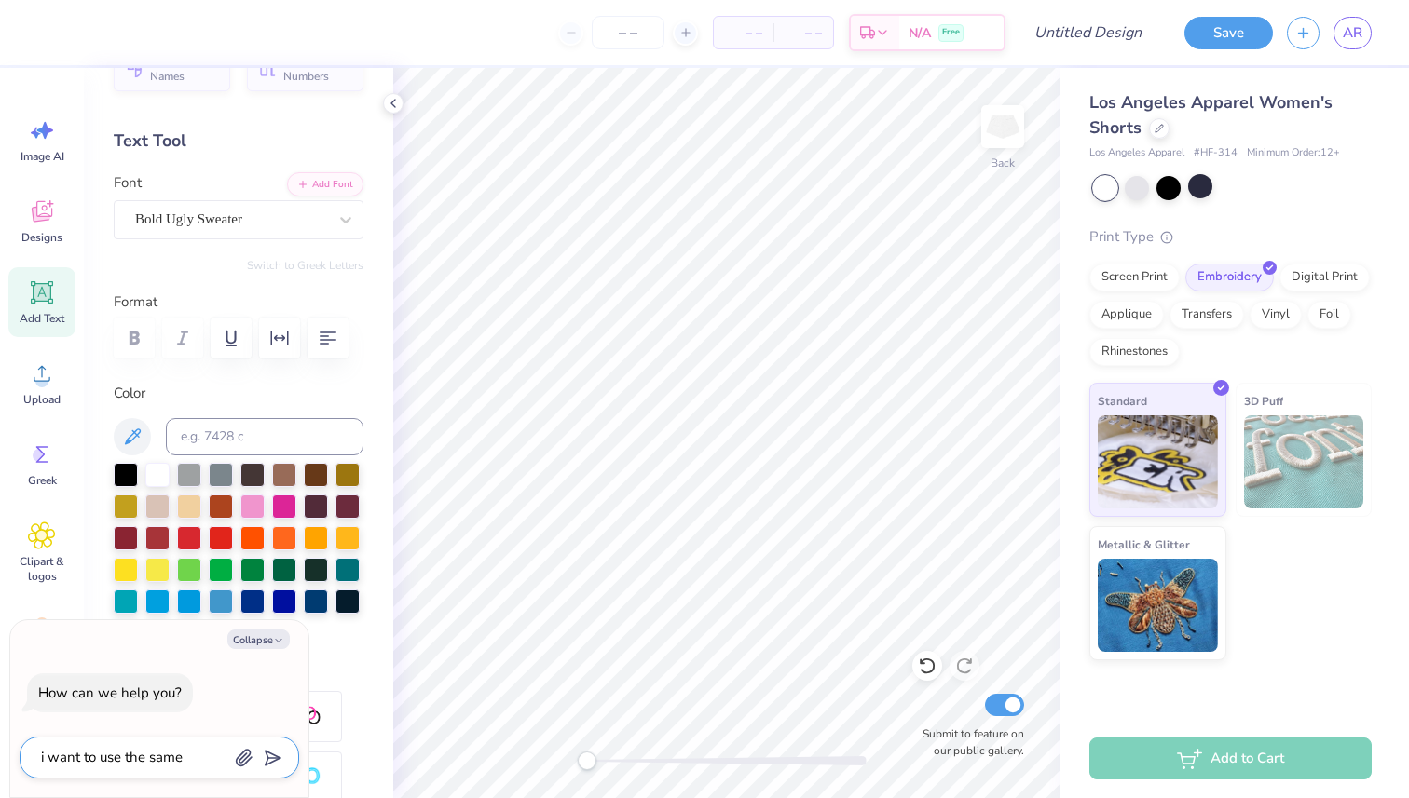
type textarea "x"
type textarea "i want to use the same d"
type textarea "x"
type textarea "i want to use the same de"
type textarea "x"
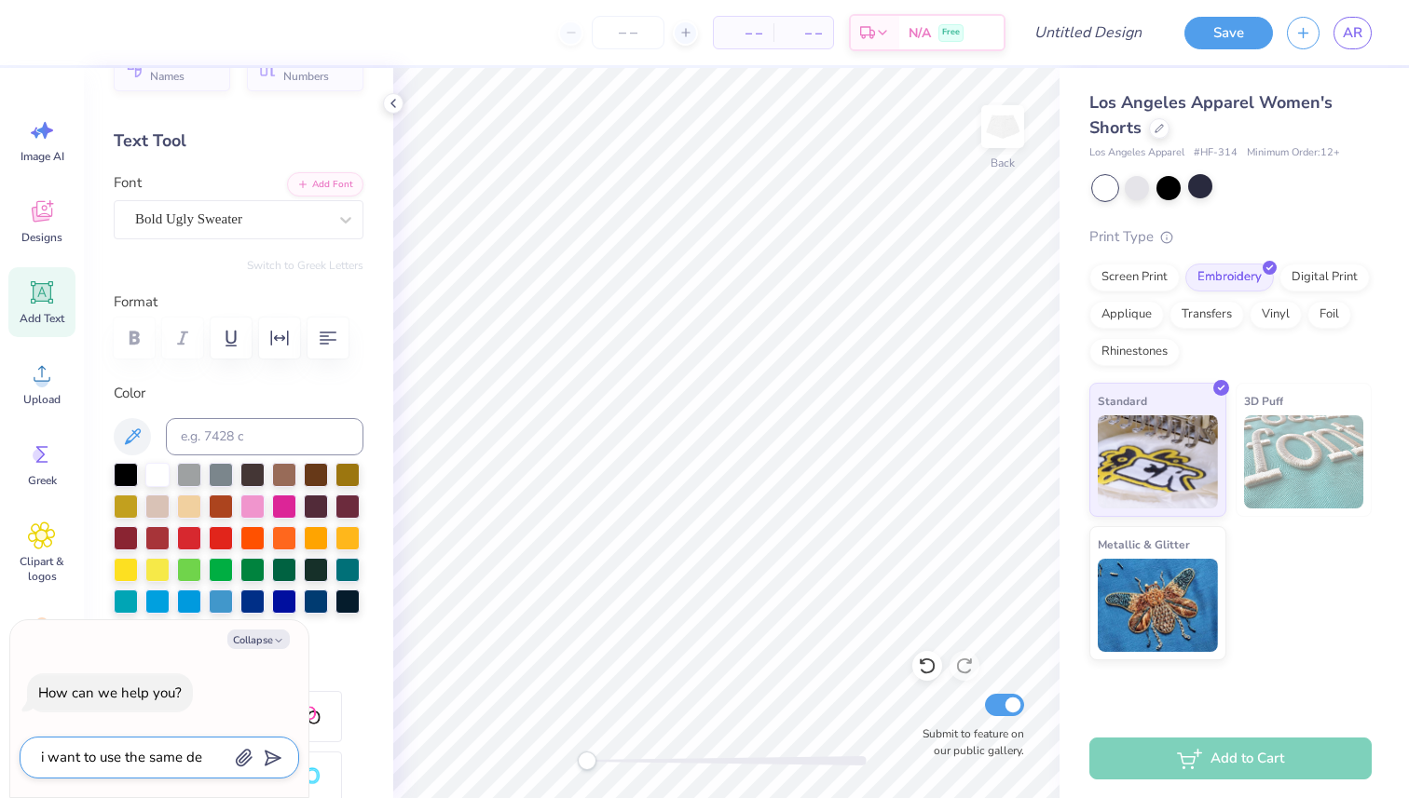
type textarea "i want to use the same des"
type textarea "x"
type textarea "i want to use the same desi"
type textarea "x"
type textarea "i want to use the same desig"
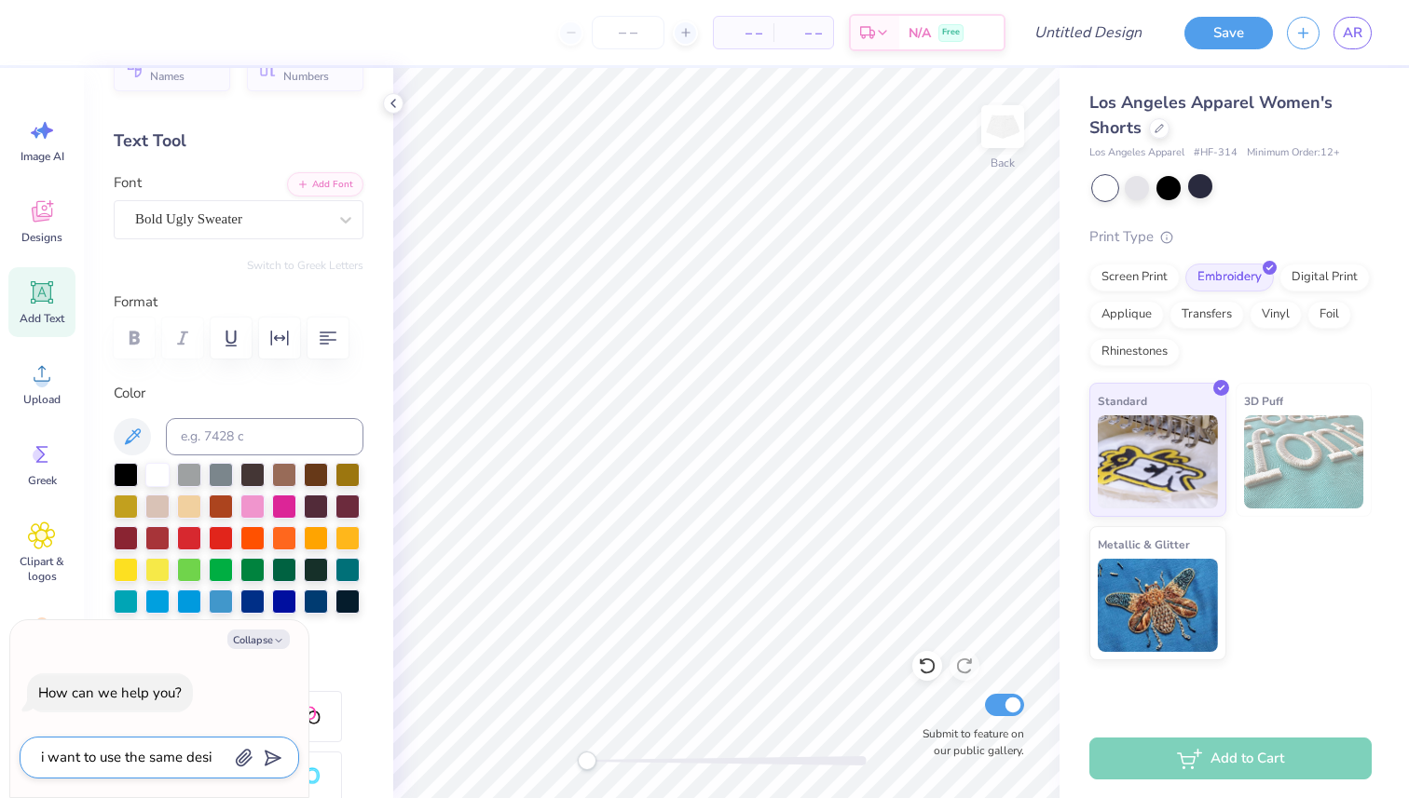
type textarea "x"
type textarea "i want to use the same design"
type textarea "x"
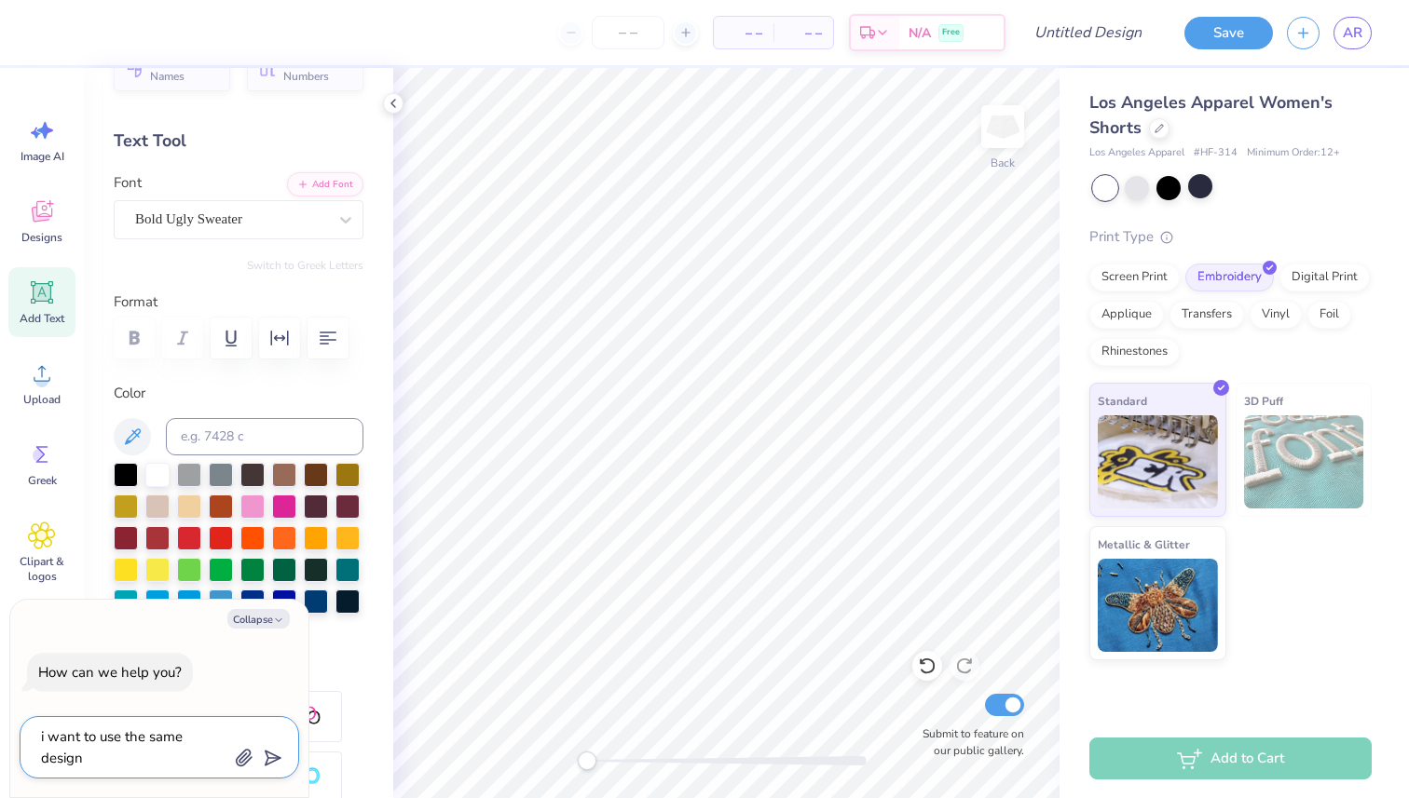
type textarea "i want to use the same design"
type textarea "x"
type textarea "i want to use the same design a"
type textarea "x"
type textarea "i want to use the same design as"
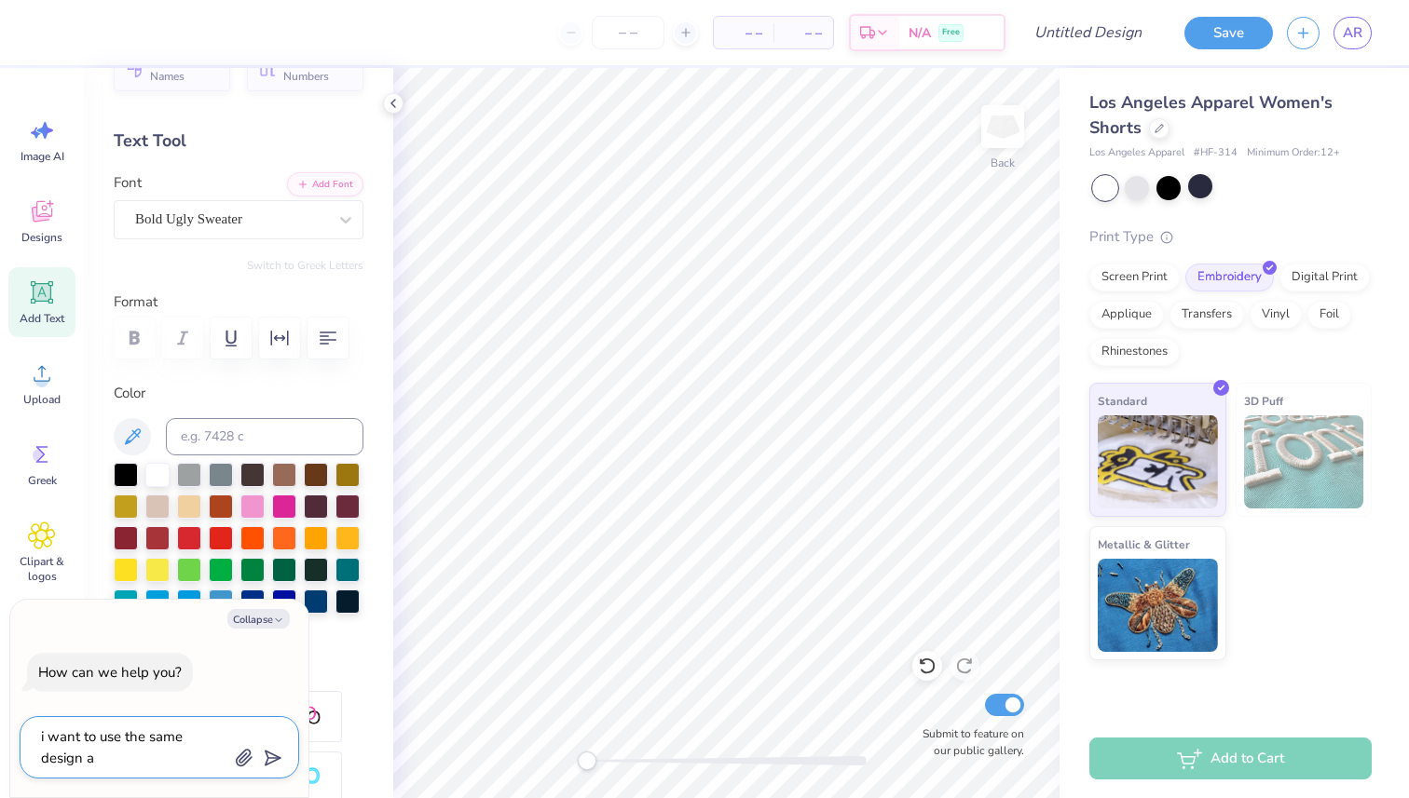
type textarea "x"
type textarea "i want to use the same design as"
type textarea "x"
type textarea "i want to use the same design as t"
type textarea "x"
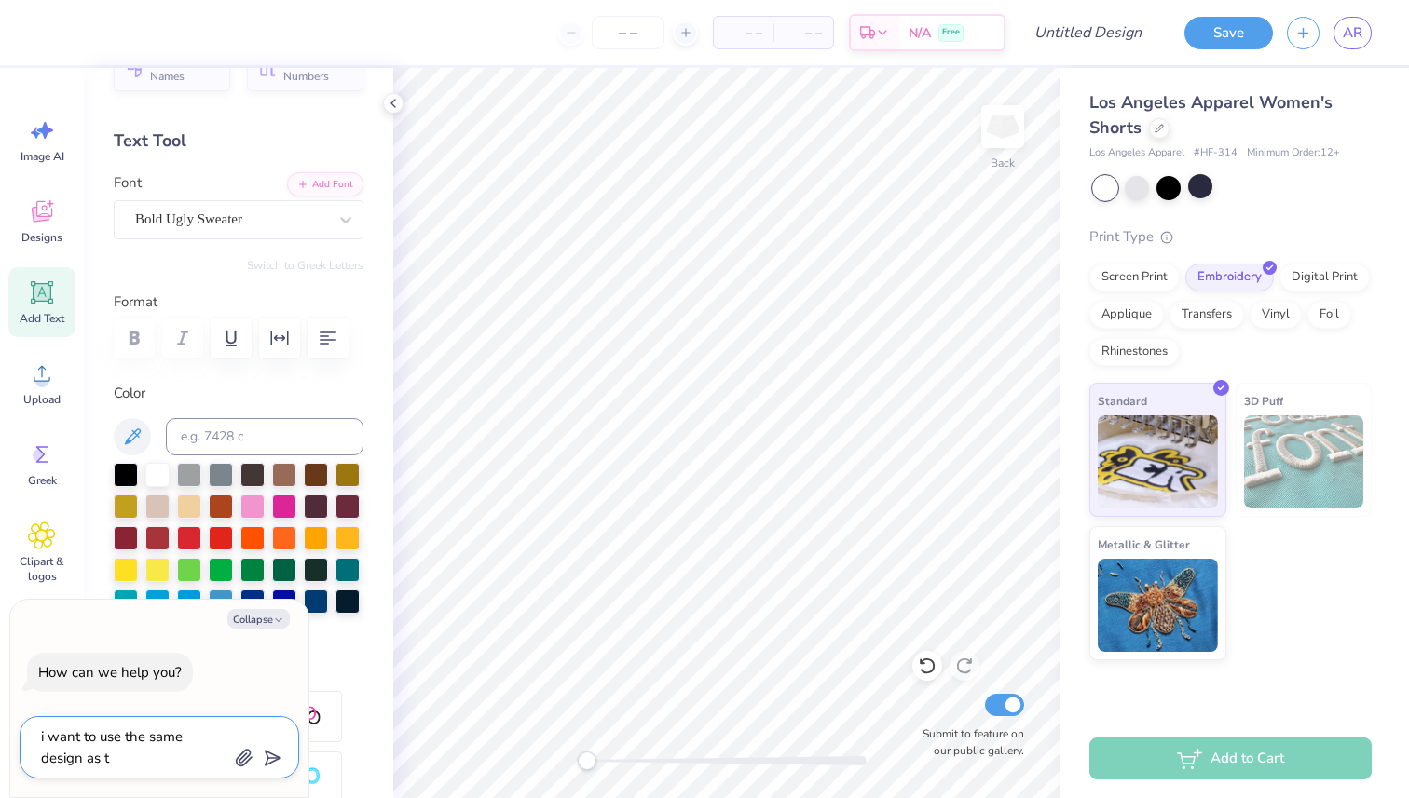
type textarea "i want to use the same design as th"
type textarea "x"
type textarea "i want to use the same design as the"
type textarea "x"
type textarea "i want to use the same design as the"
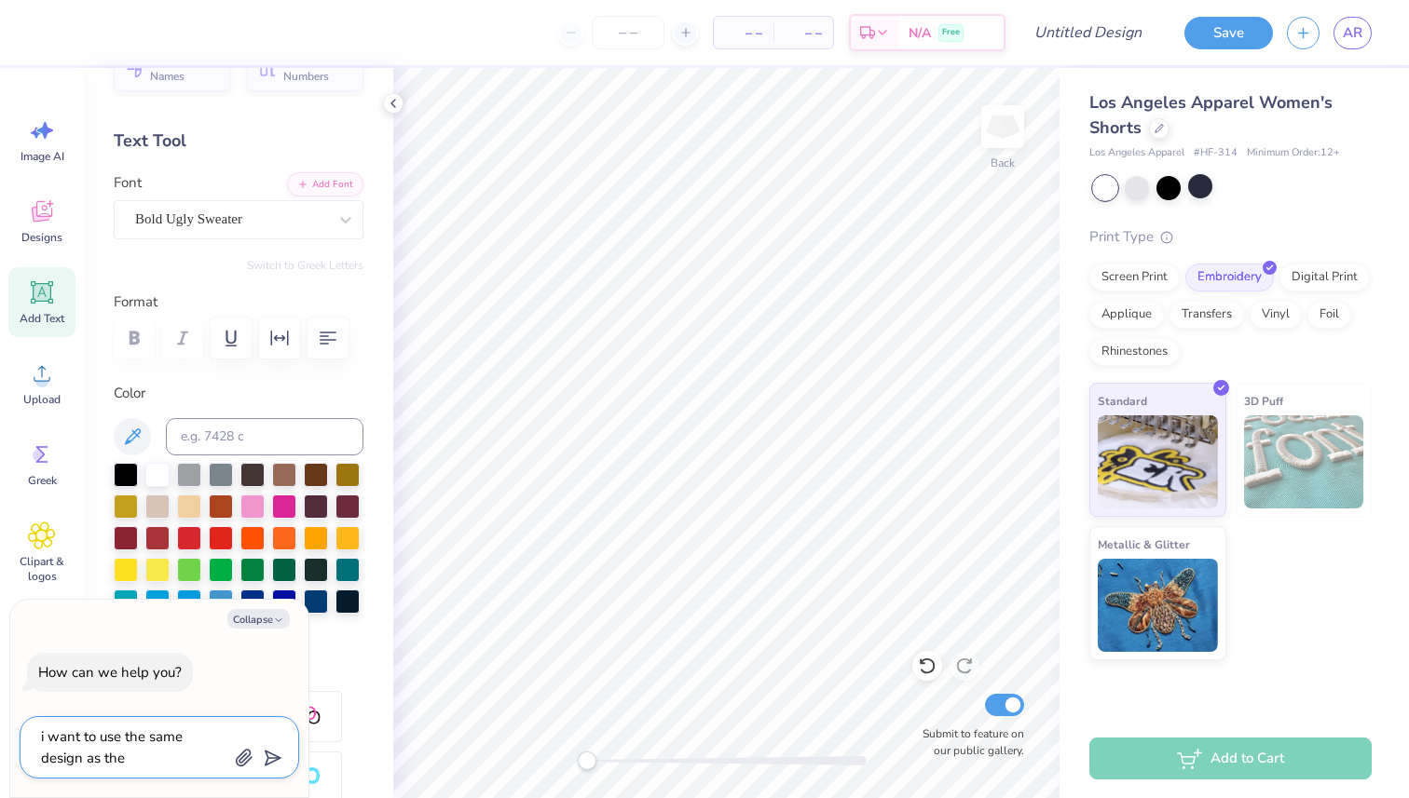
type textarea "x"
type textarea "i want to use the same design as the t"
type textarea "x"
type textarea "i want to use the same design as the t-"
type textarea "x"
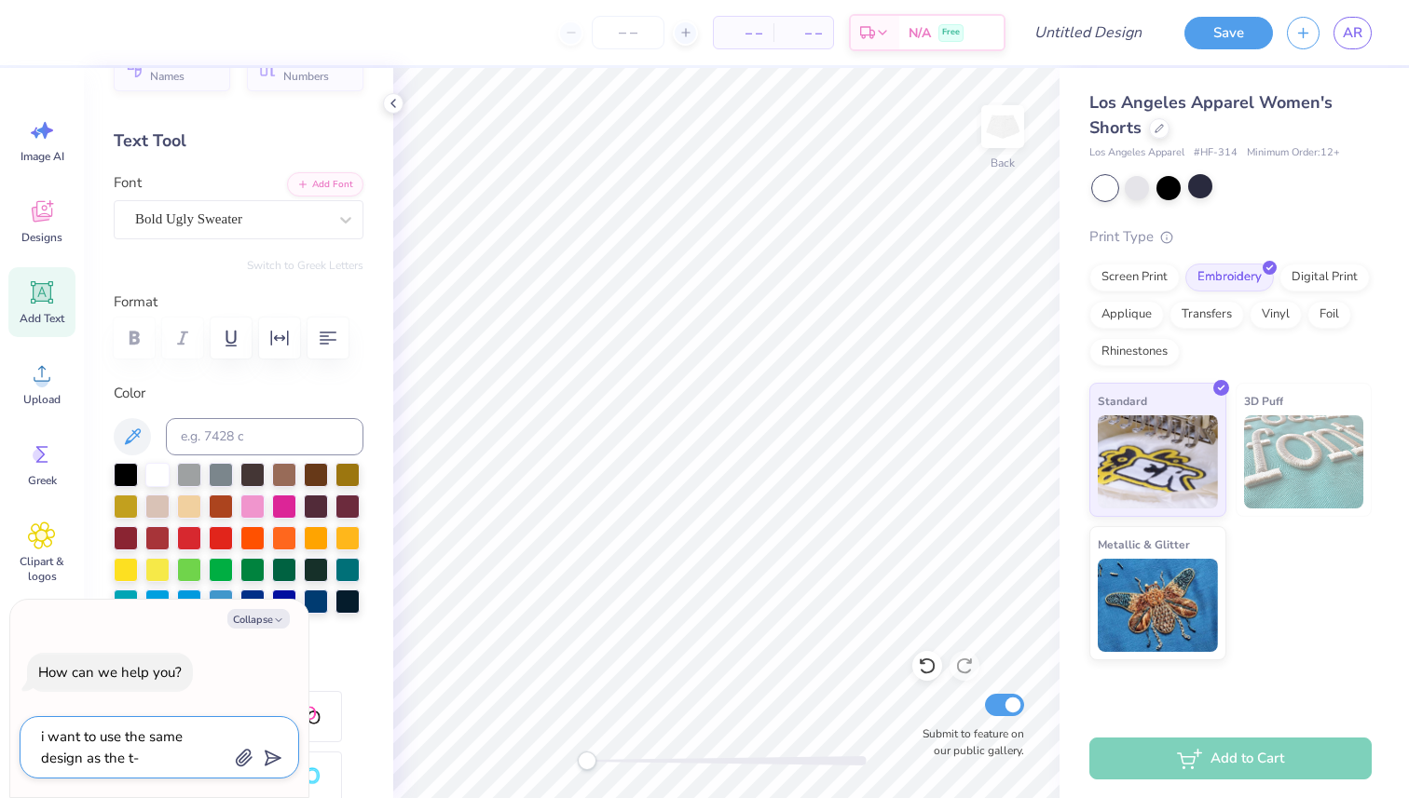
type textarea "i want to use the same design as the t-s"
type textarea "x"
type textarea "i want to use the same design as the t-sh"
type textarea "x"
type textarea "i want to use the same design as the t-shi"
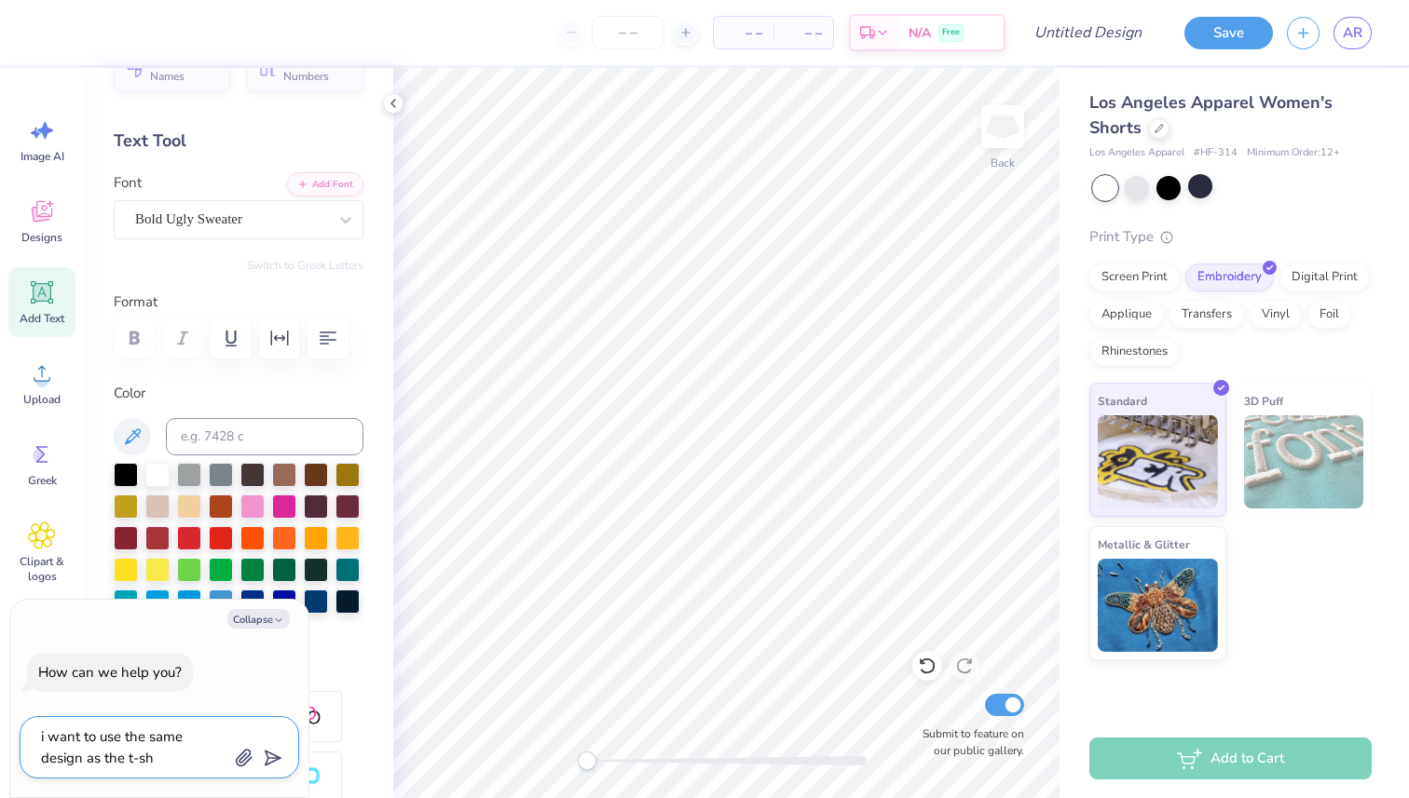
type textarea "x"
type textarea "i want to use the same design as the t-shir"
type textarea "x"
type textarea "i want to use the same design as the t-shirt"
type textarea "x"
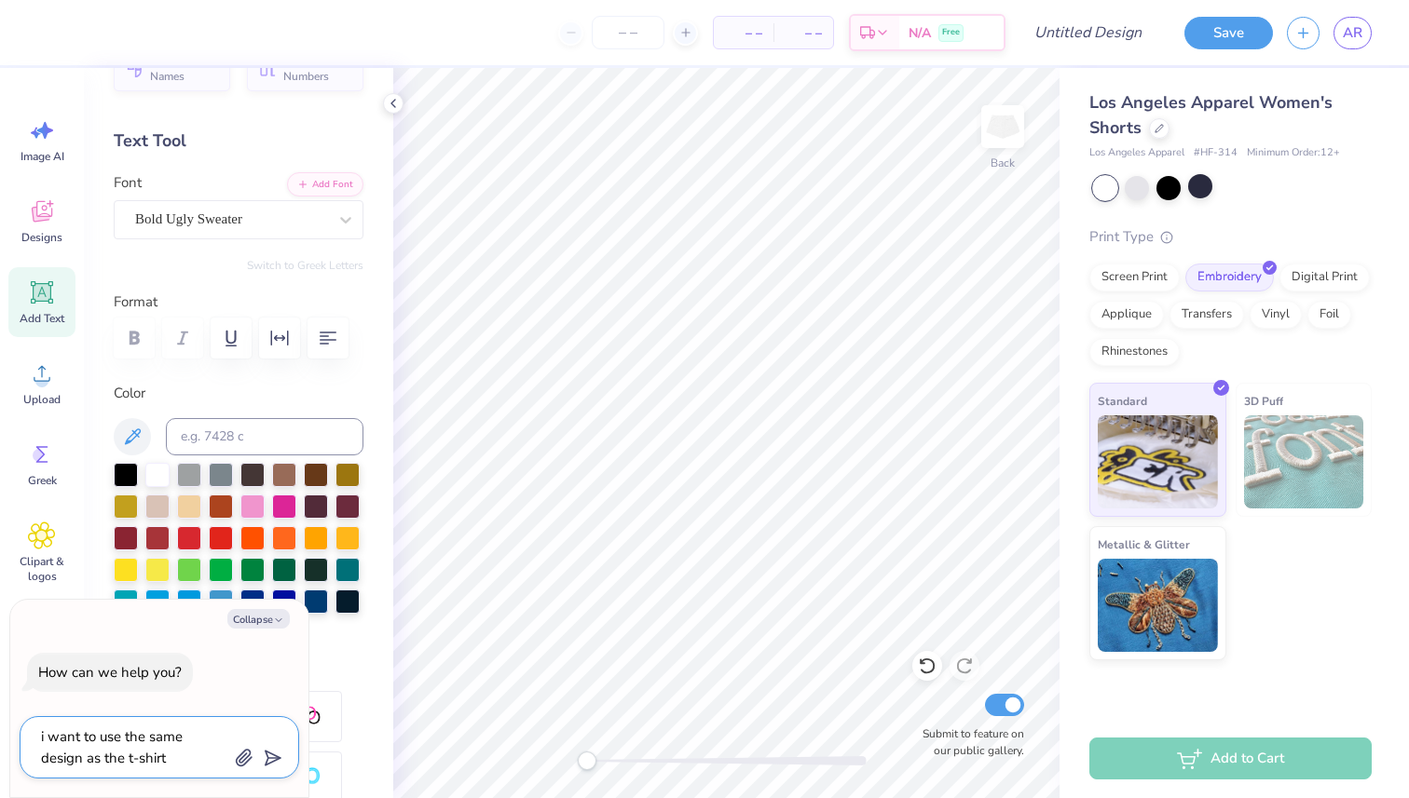
type textarea "i want to use the same design as the t-shirt"
type textarea "x"
type textarea "i want to use the same design as the t-shirt i"
type textarea "x"
type textarea "i want to use the same design as the t-shirt i"
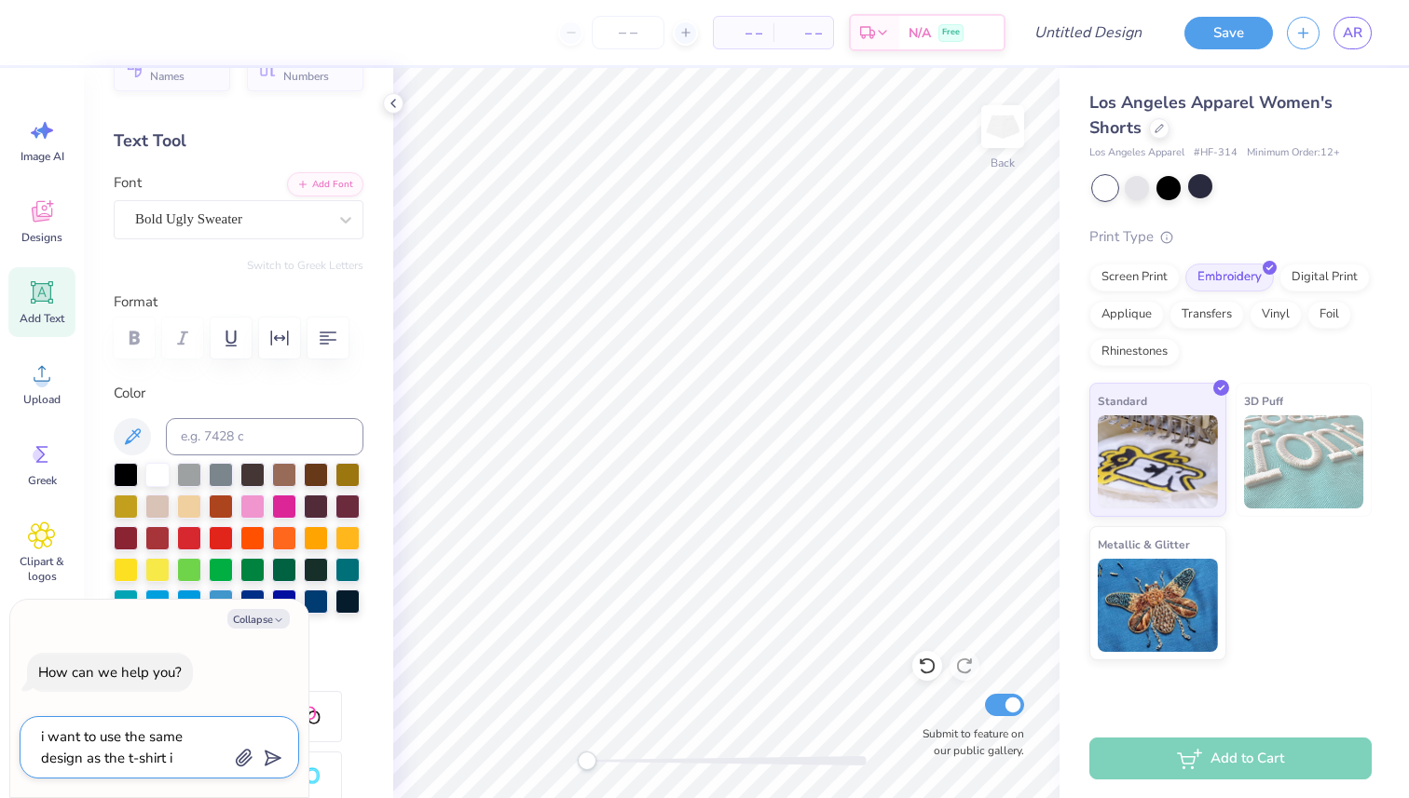
type textarea "x"
type textarea "i want to use the same design as the t-shirt i a"
type textarea "x"
type textarea "i want to use the same design as the t-shirt i"
type textarea "x"
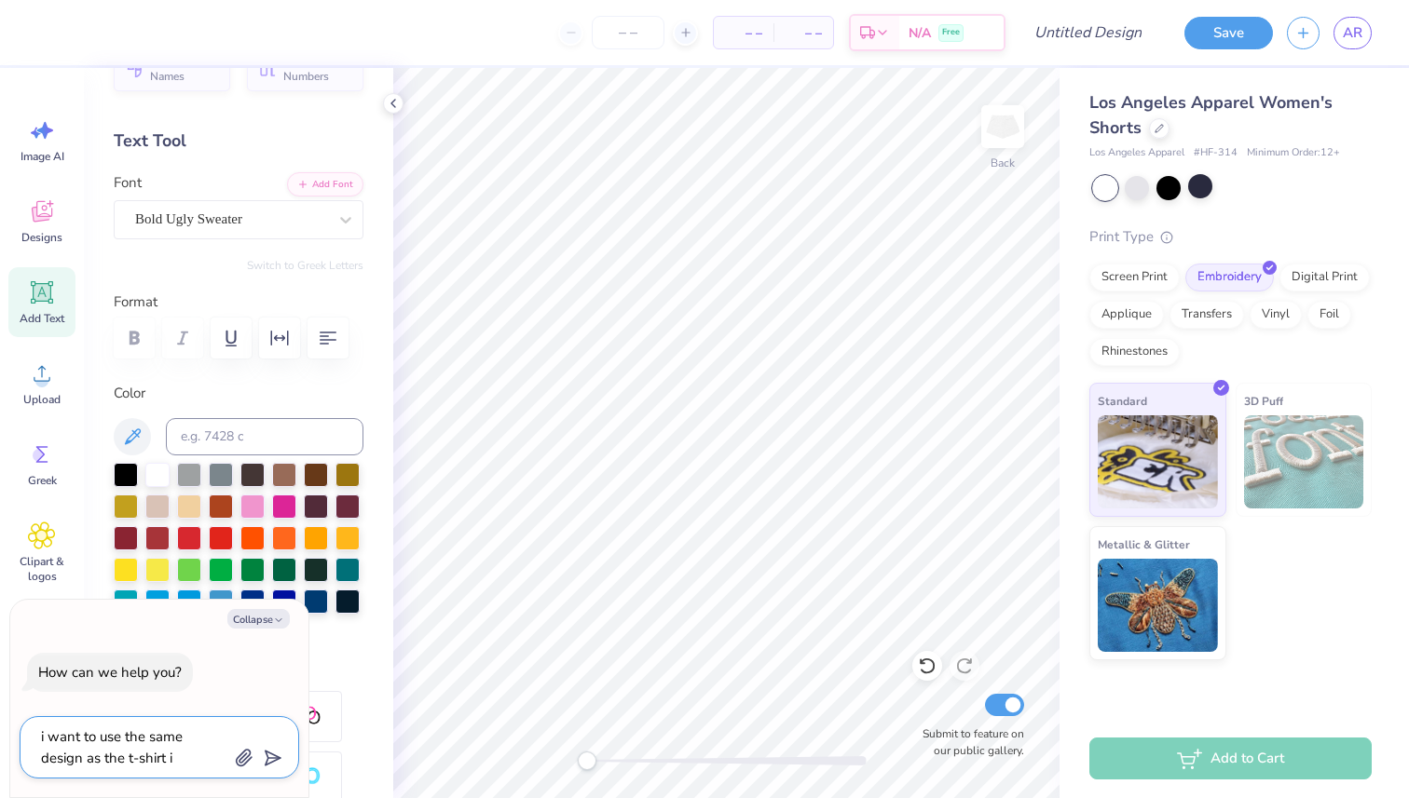
type textarea "i want to use the same design as the t-shirt i m"
type textarea "x"
type textarea "i want to use the same design as the t-shirt i ma"
type textarea "x"
type textarea "i want to use the same design as the t-shirt i mad"
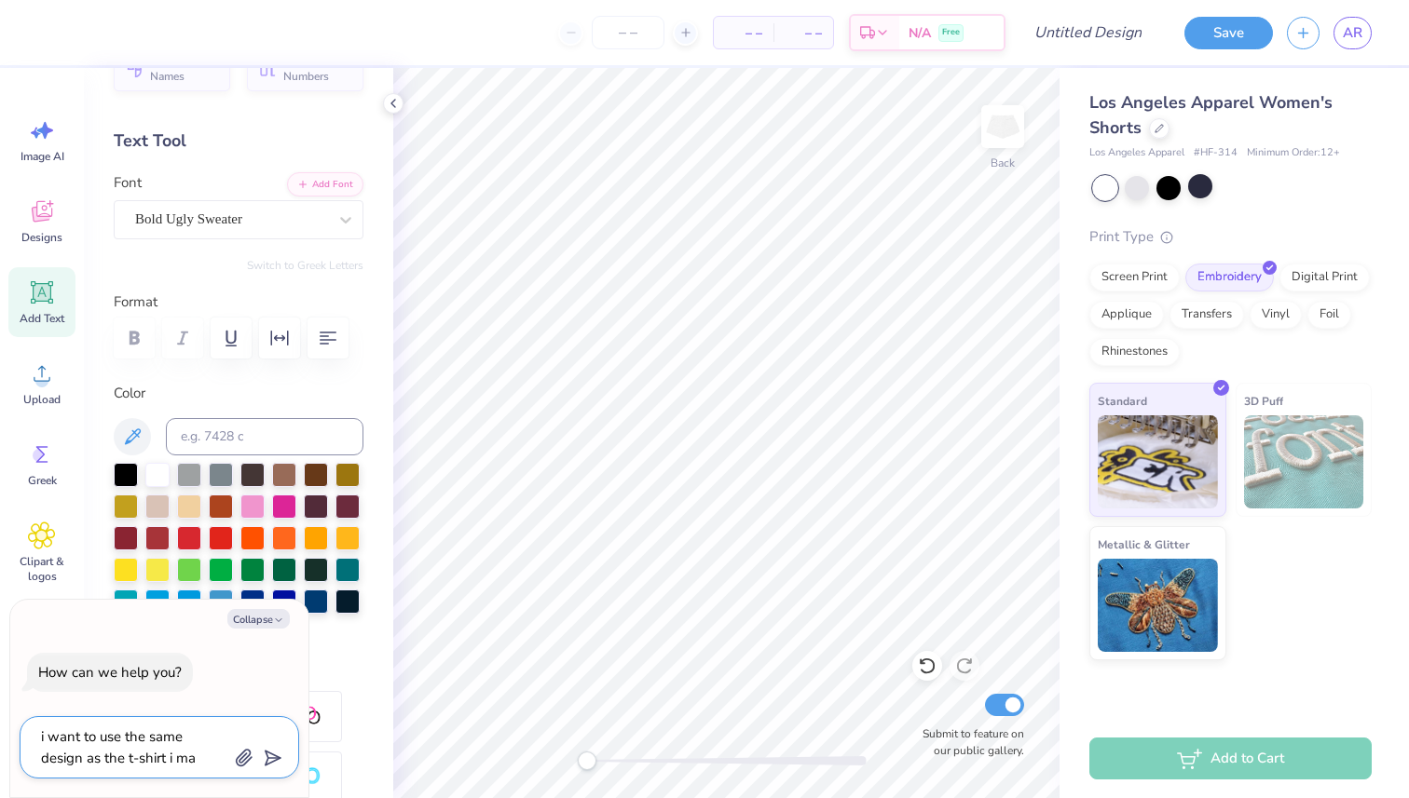
type textarea "x"
type textarea "i want to use the same design as the t-shirt i made"
type textarea "x"
type textarea "i want to use the same design as the t-shirt i made"
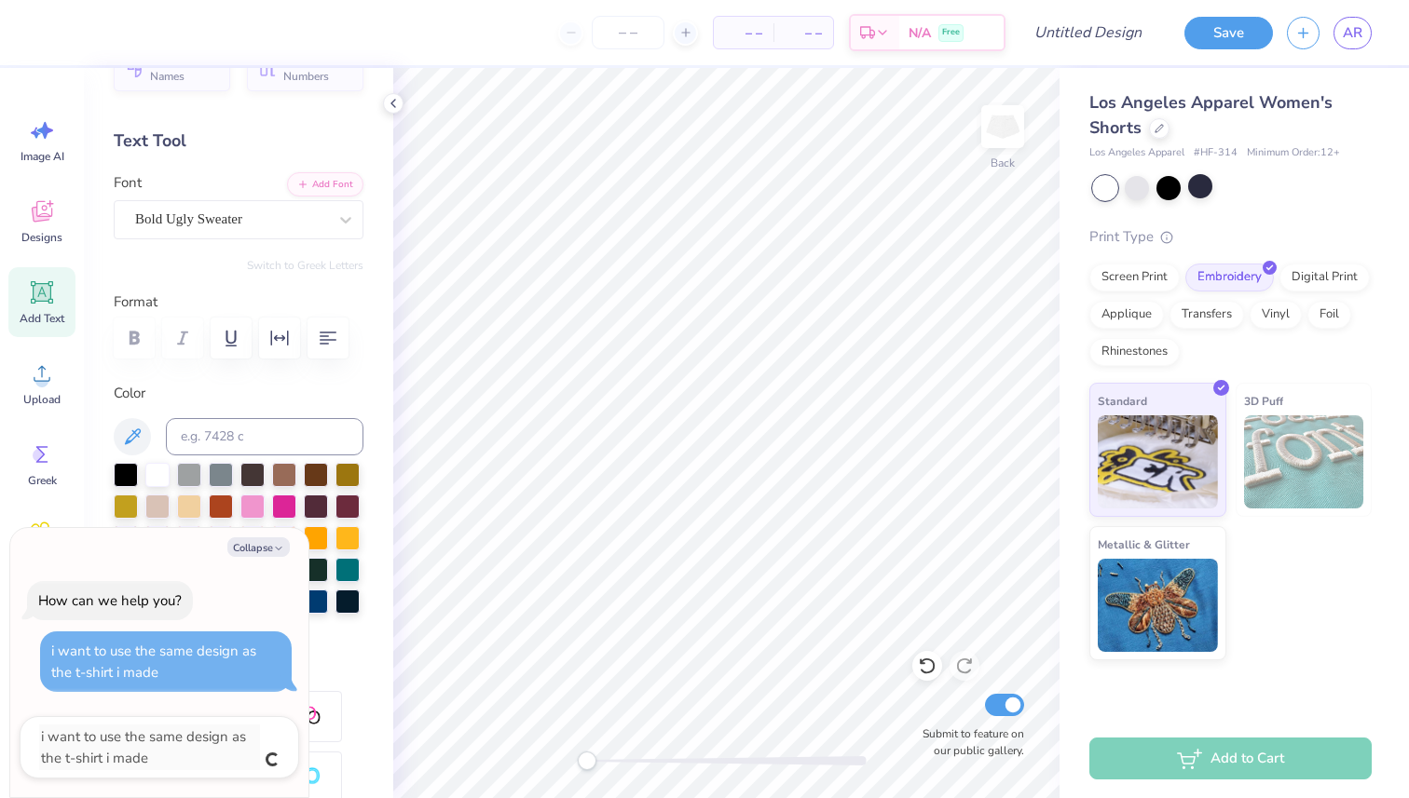
type textarea "x"
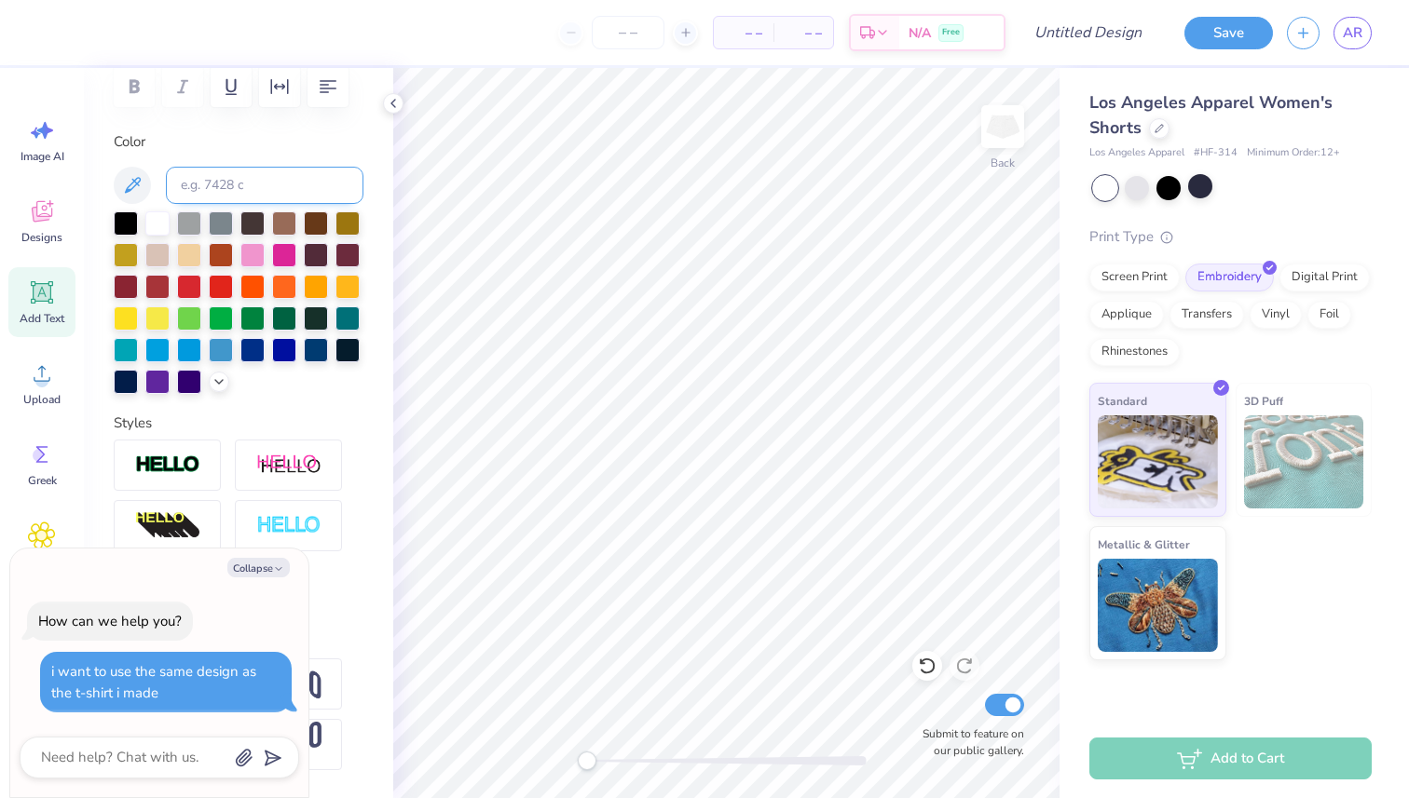
scroll to position [358, 0]
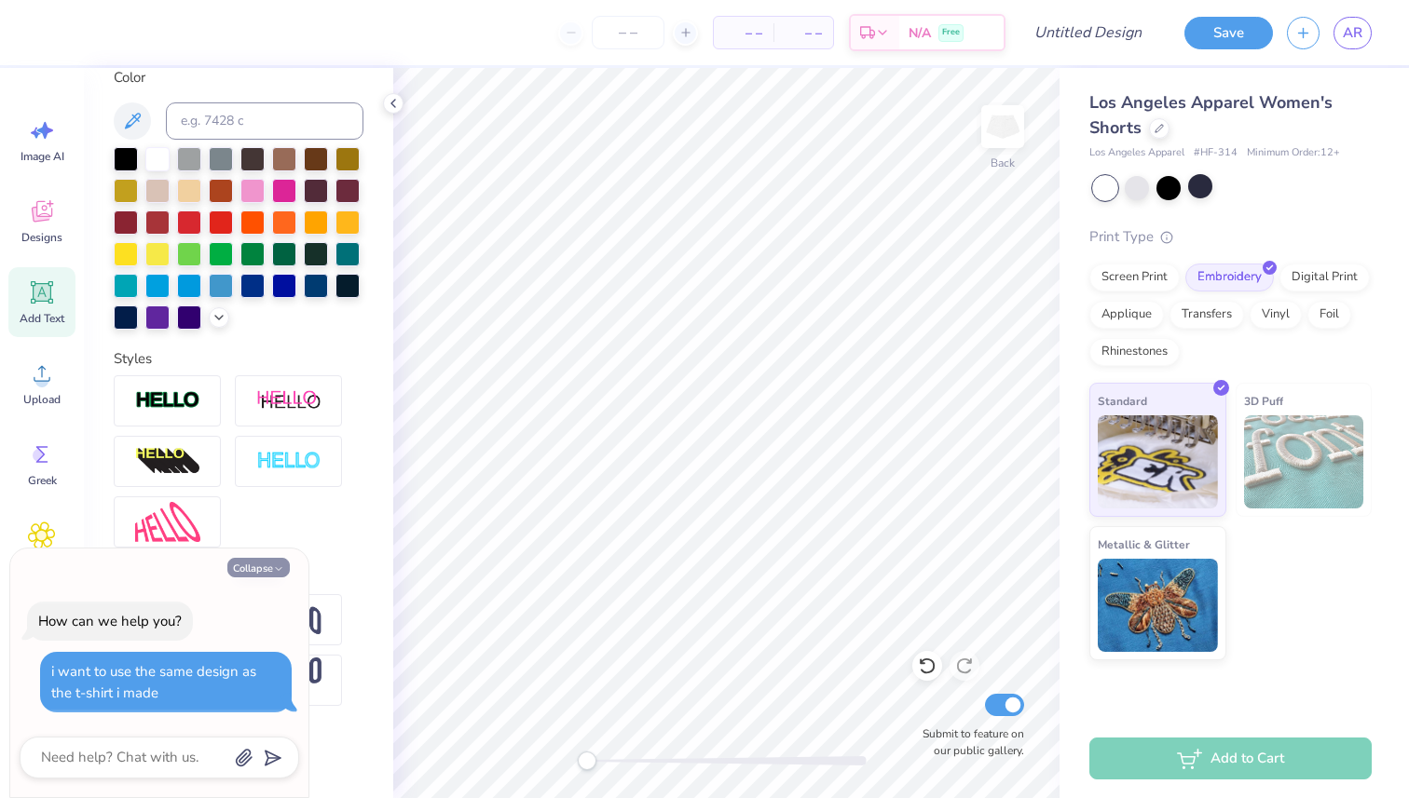
click at [261, 568] on button "Collapse" at bounding box center [258, 568] width 62 height 20
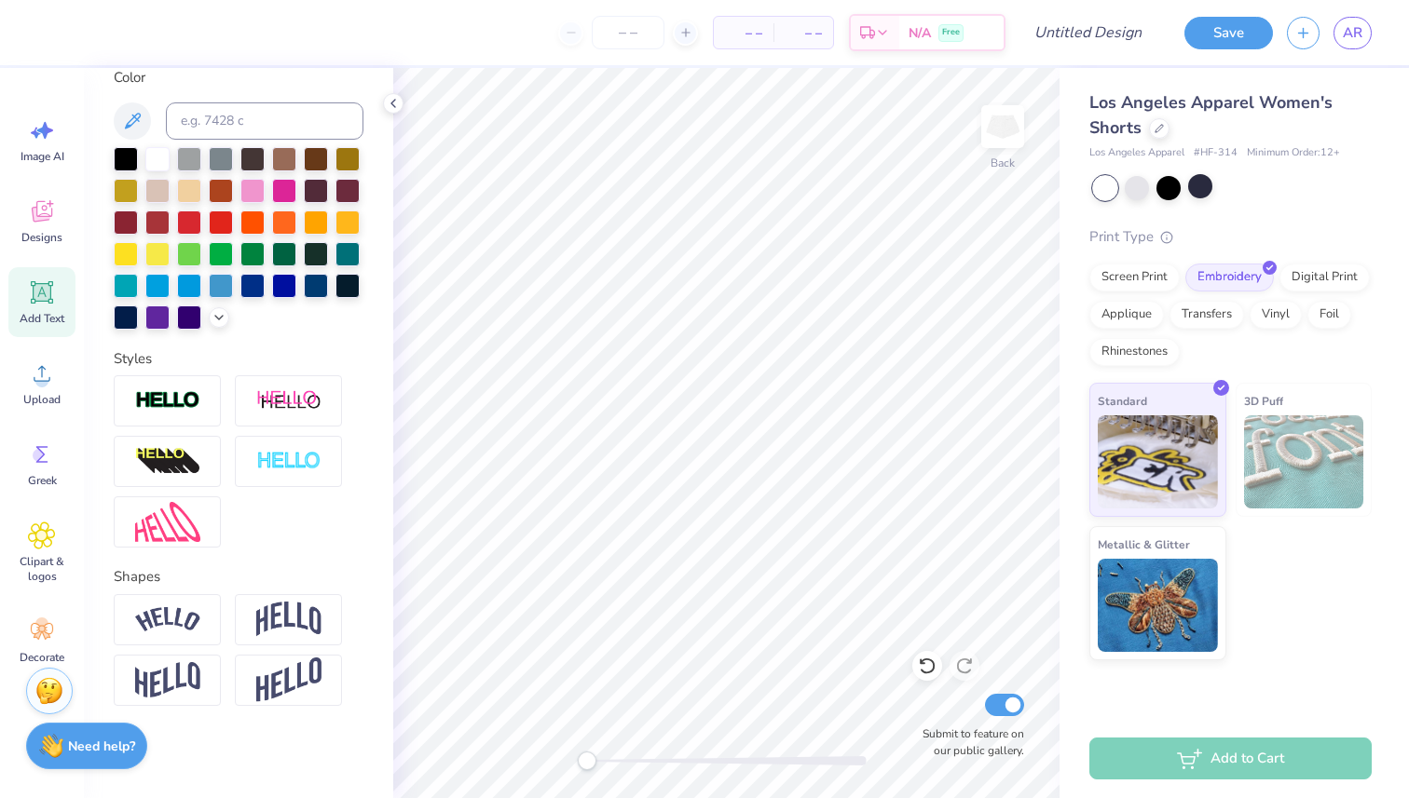
click at [109, 740] on strong "Need help?" at bounding box center [101, 747] width 67 height 18
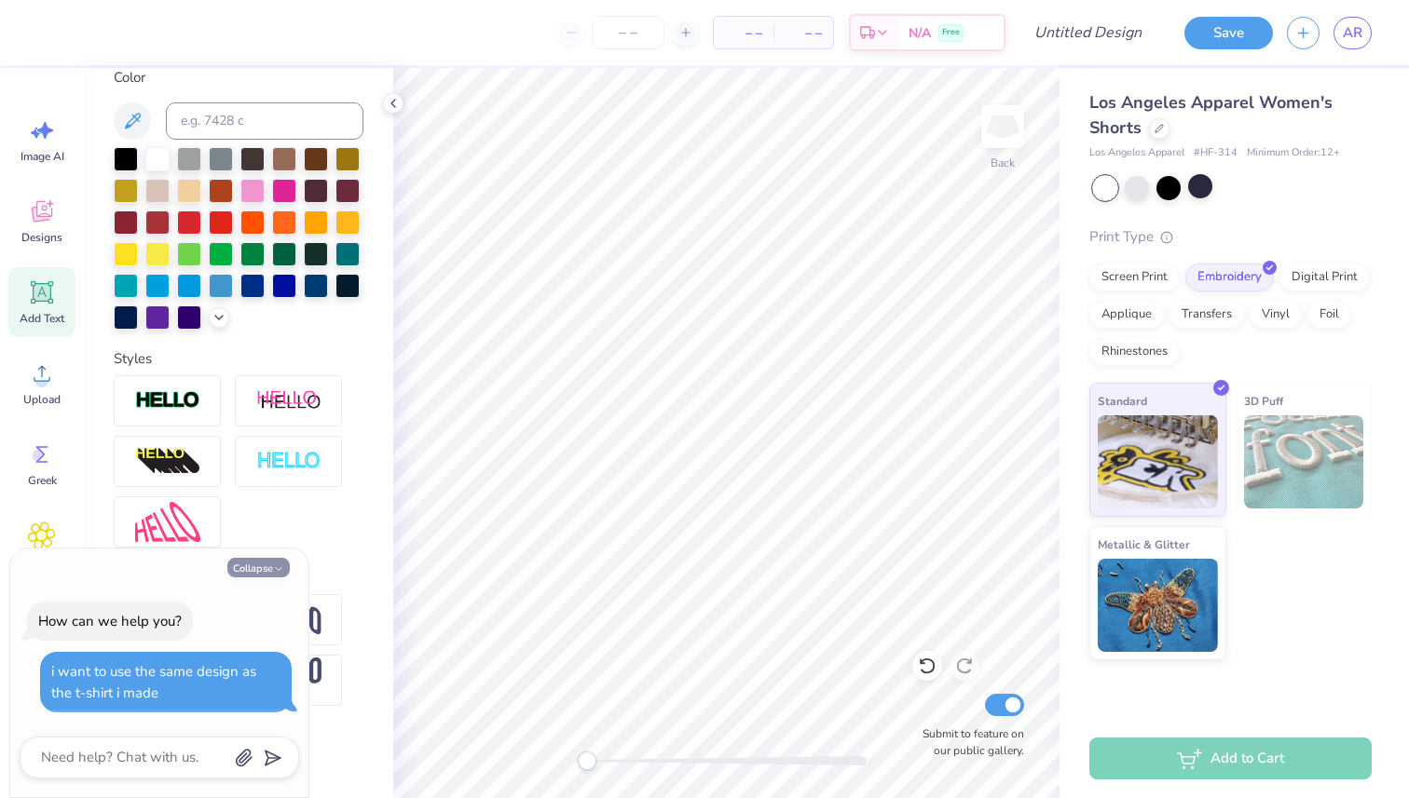
click at [265, 576] on button "Collapse" at bounding box center [258, 568] width 62 height 20
type textarea "x"
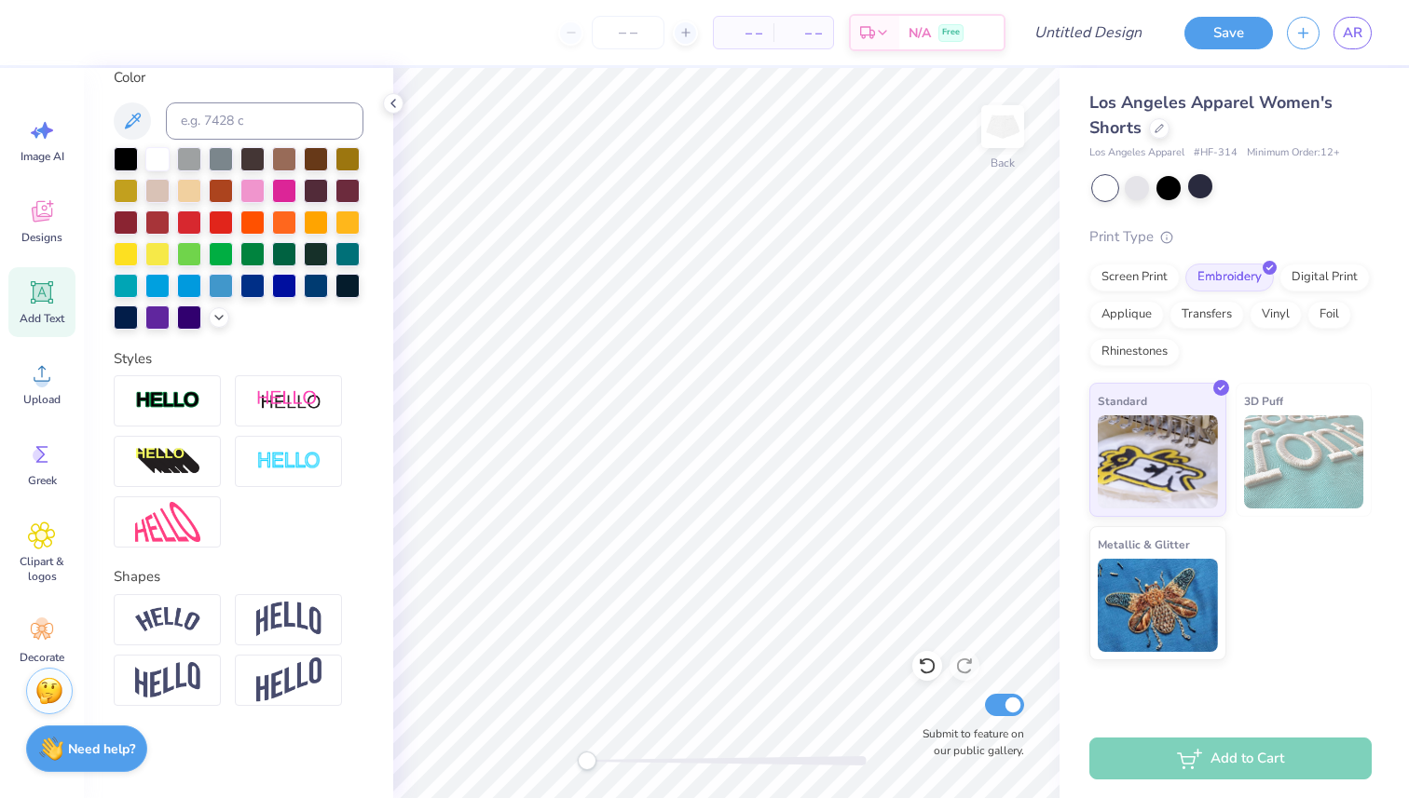
scroll to position [0, 0]
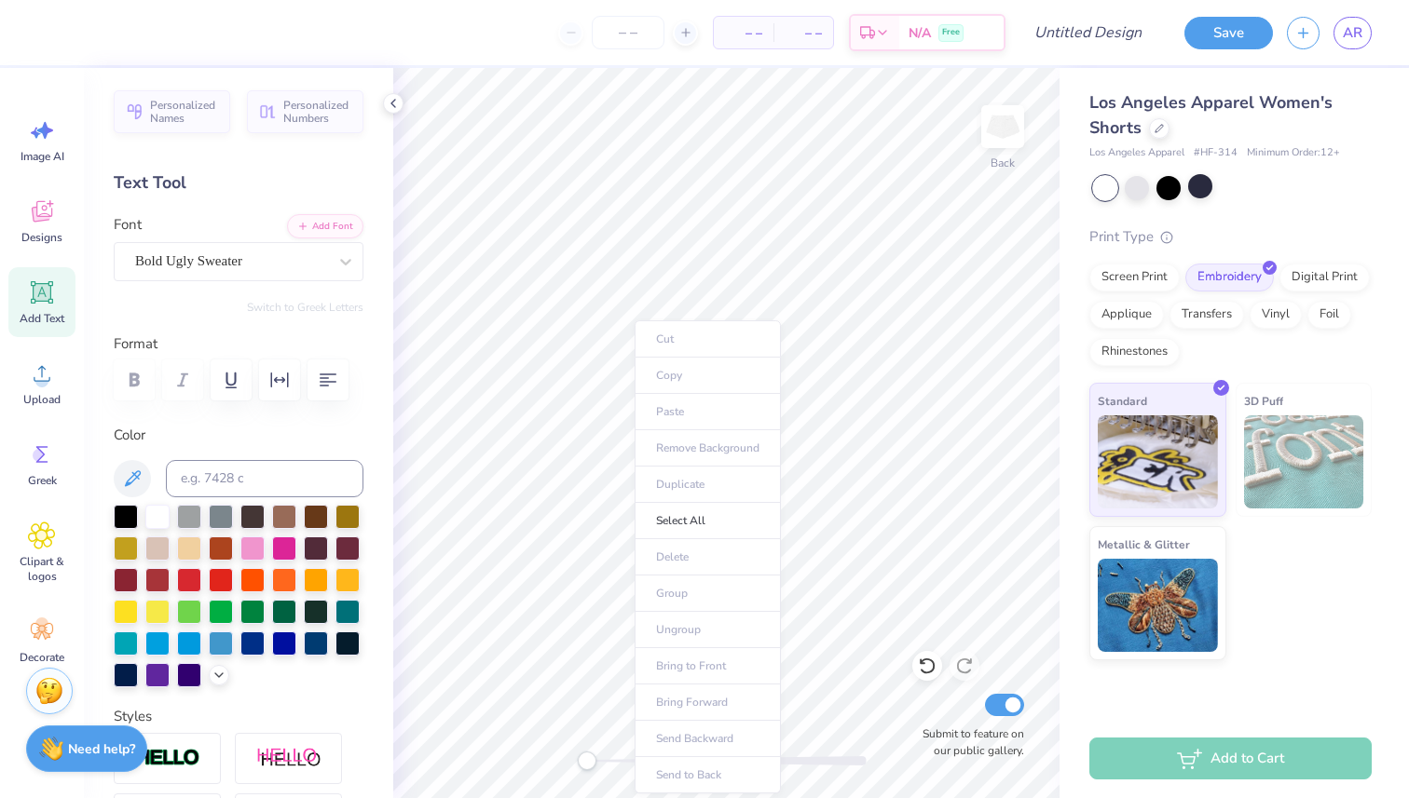
click at [775, 468] on ul "Cut Copy Paste Remove Background Duplicate Select All Delete Group Ungroup Brin…" at bounding box center [707, 556] width 146 height 473
click at [24, 140] on div "Image AI" at bounding box center [41, 140] width 67 height 70
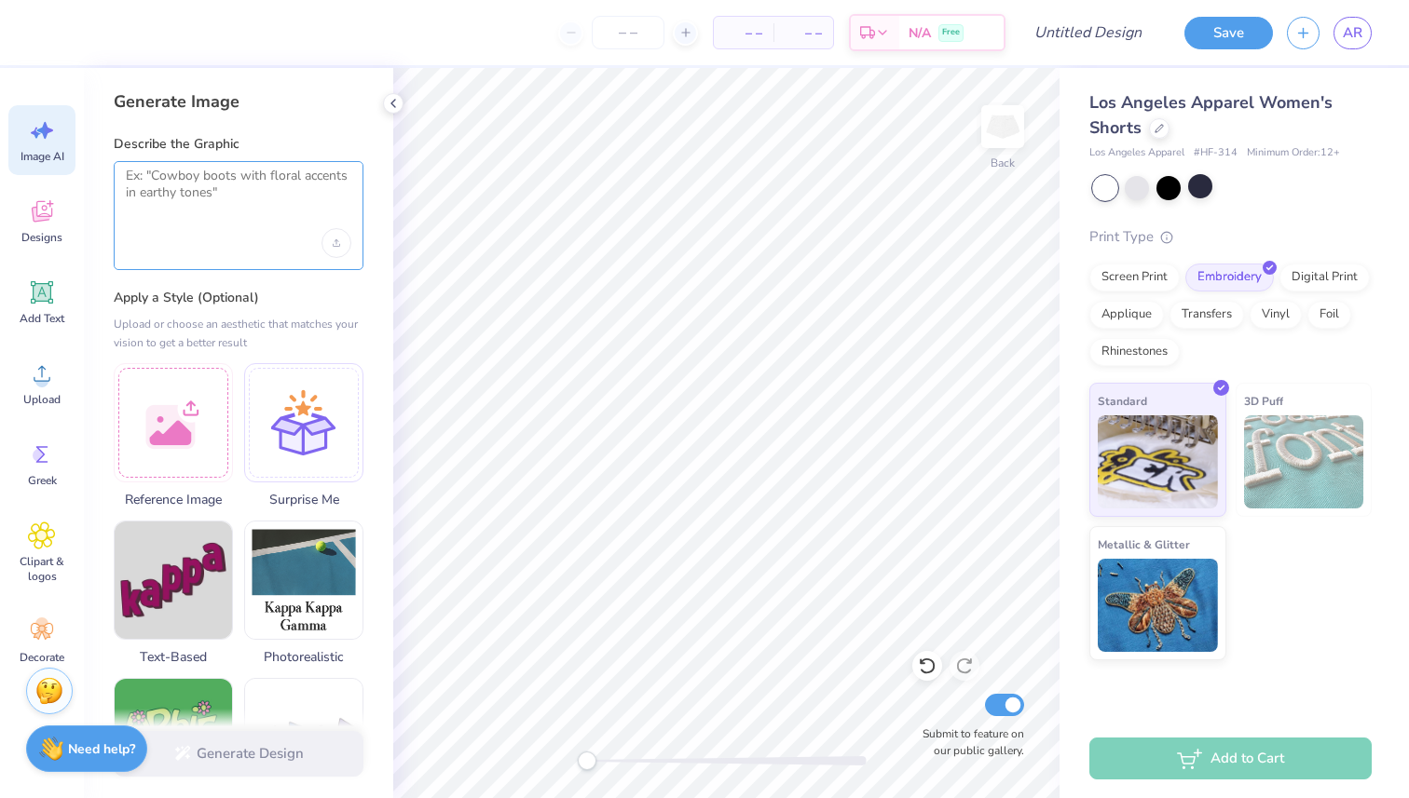
click at [201, 189] on textarea at bounding box center [238, 191] width 225 height 47
click at [192, 406] on div at bounding box center [173, 420] width 119 height 119
click at [203, 389] on div at bounding box center [173, 420] width 119 height 119
click at [200, 401] on div at bounding box center [173, 420] width 119 height 119
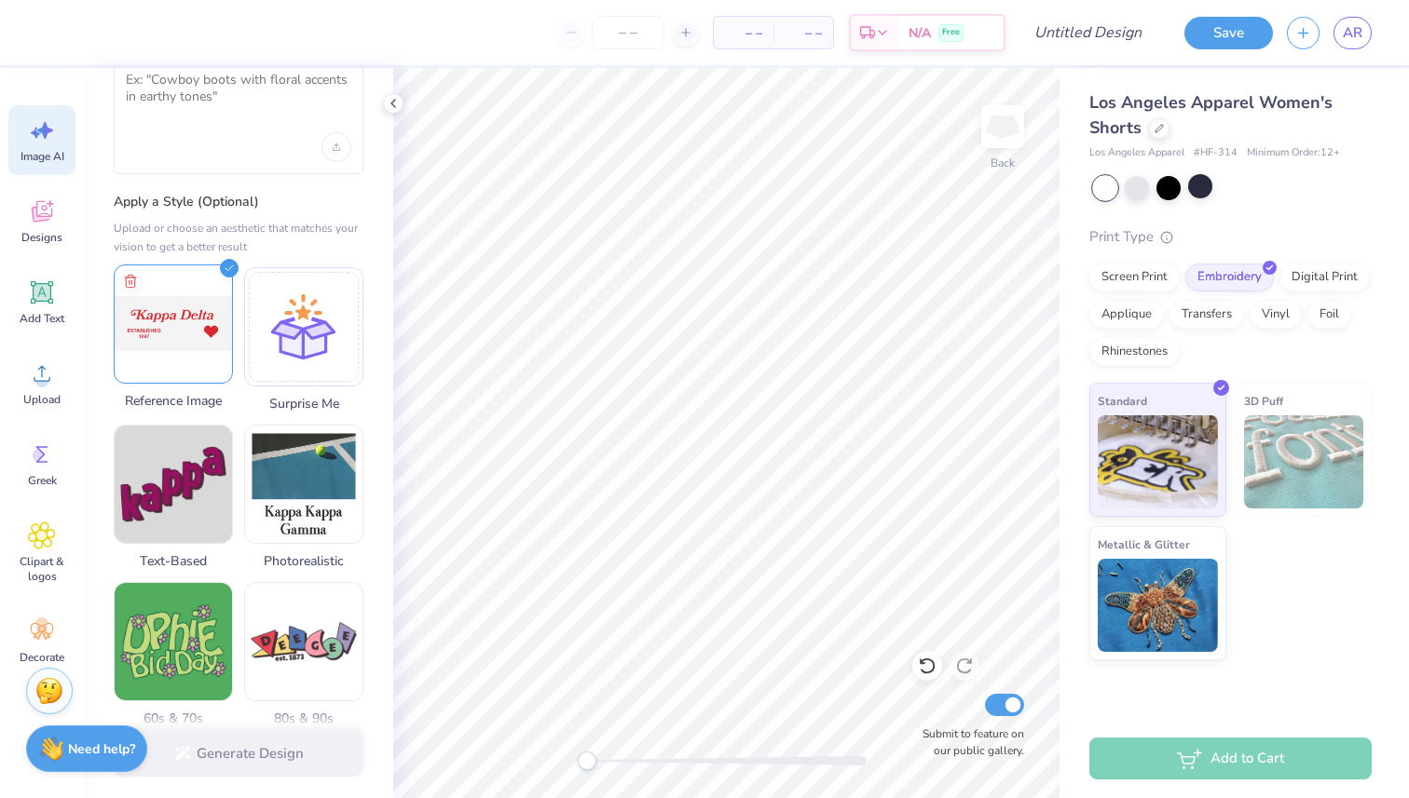
scroll to position [98, 0]
click at [178, 330] on img at bounding box center [173, 322] width 117 height 117
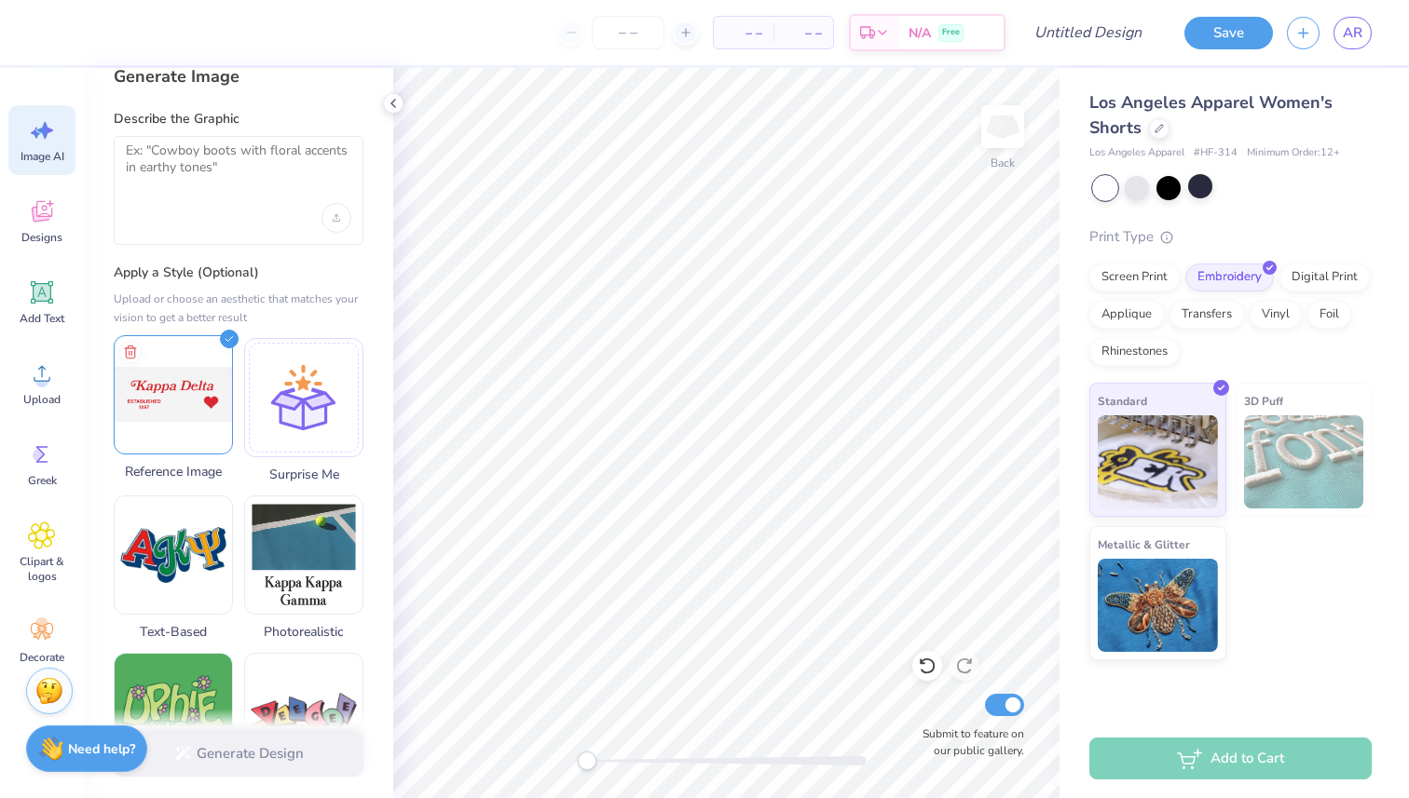
scroll to position [0, 0]
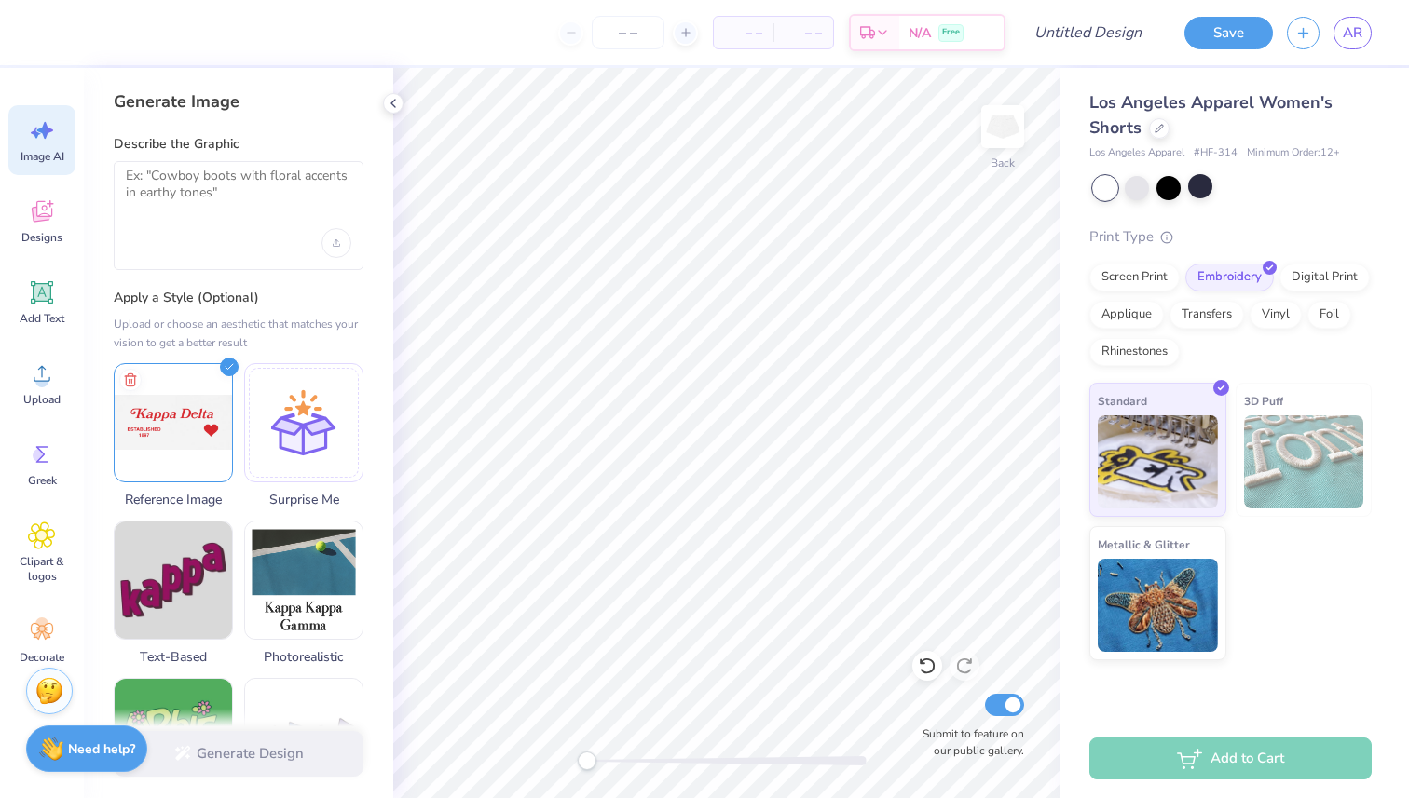
click at [227, 758] on div "Generate Design" at bounding box center [238, 754] width 309 height 90
click at [206, 377] on img at bounding box center [173, 419] width 117 height 117
click at [207, 390] on img at bounding box center [173, 419] width 117 height 117
click at [190, 222] on div at bounding box center [239, 215] width 250 height 109
click at [172, 191] on textarea at bounding box center [238, 191] width 225 height 47
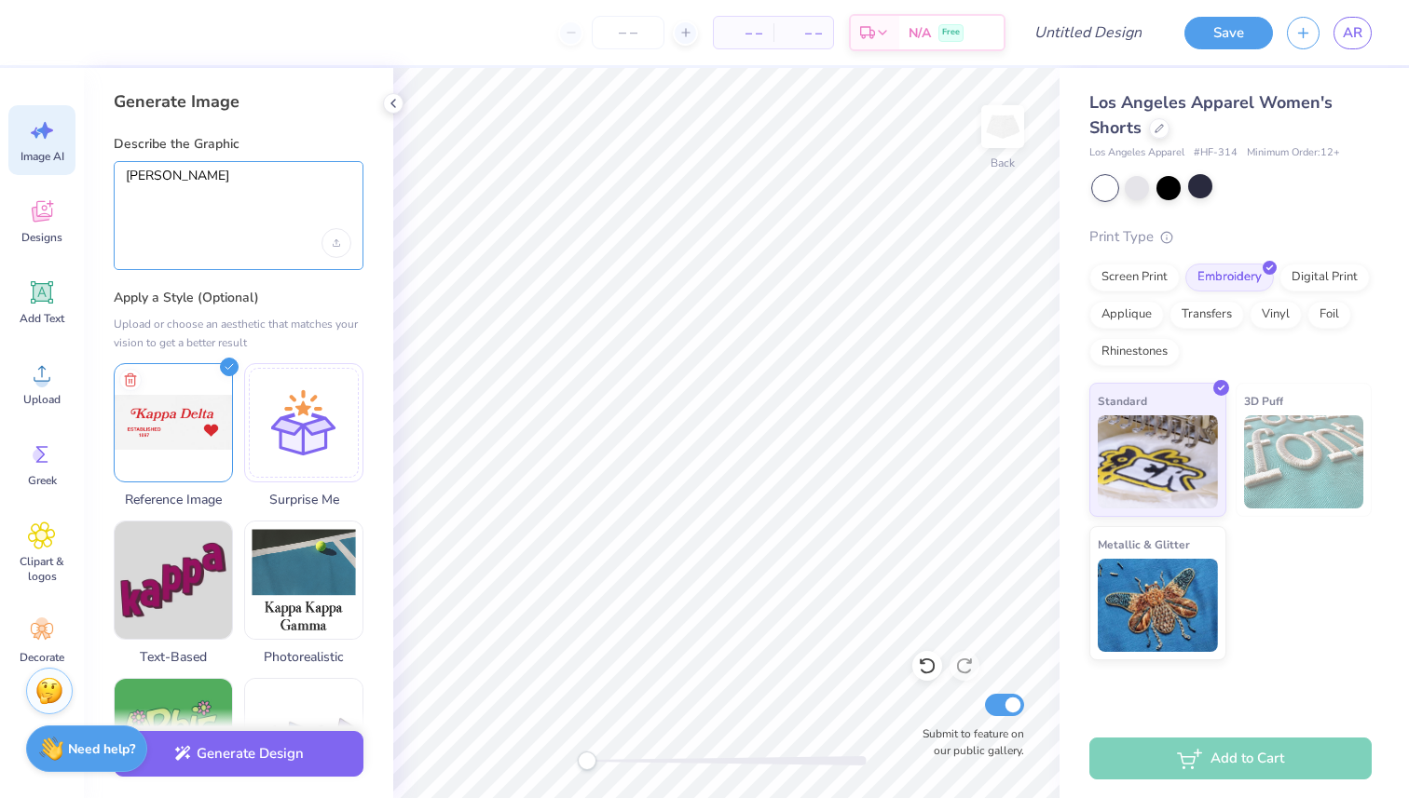
type textarea "kappa"
type textarea "x"
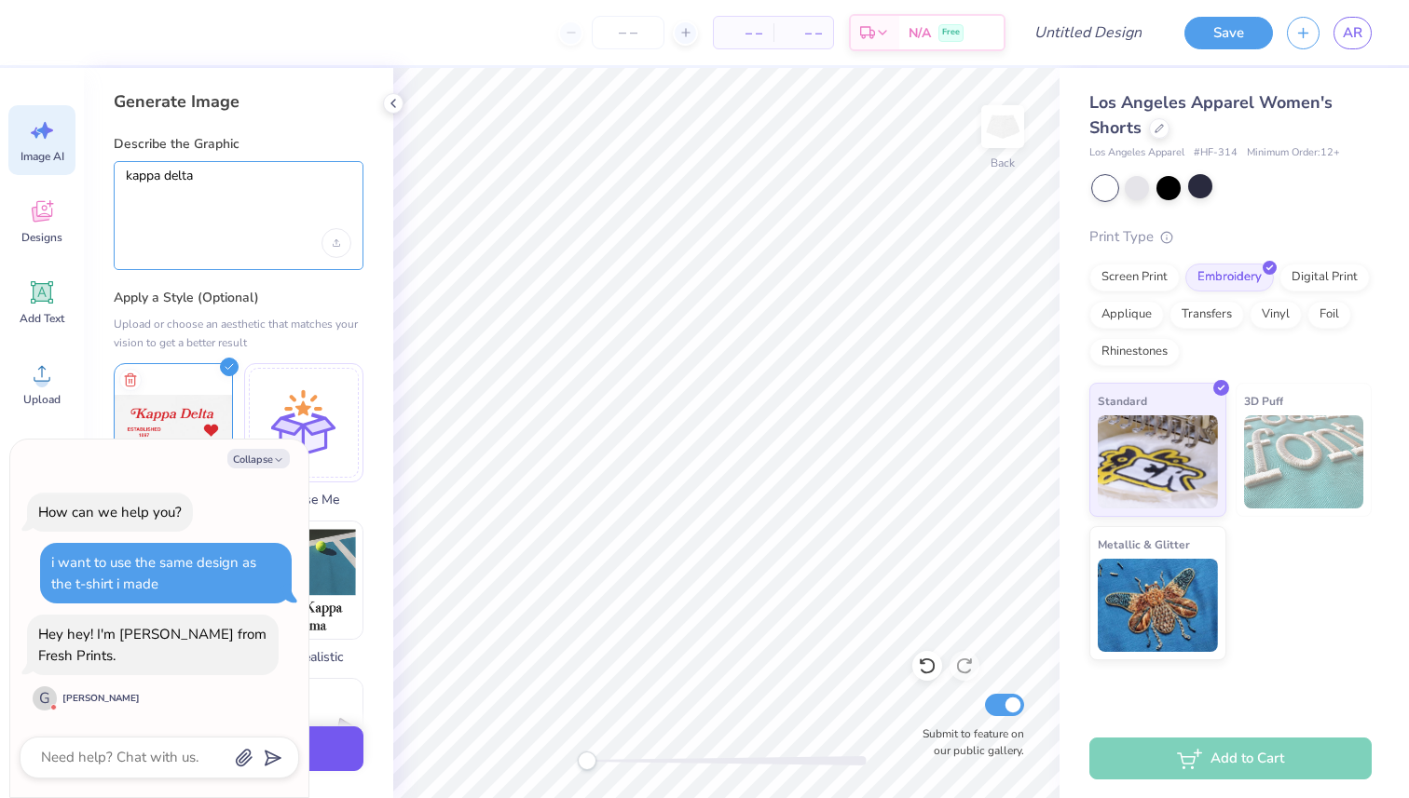
type textarea "kappa delta"
click at [341, 758] on button "Generate Design" at bounding box center [239, 750] width 250 height 46
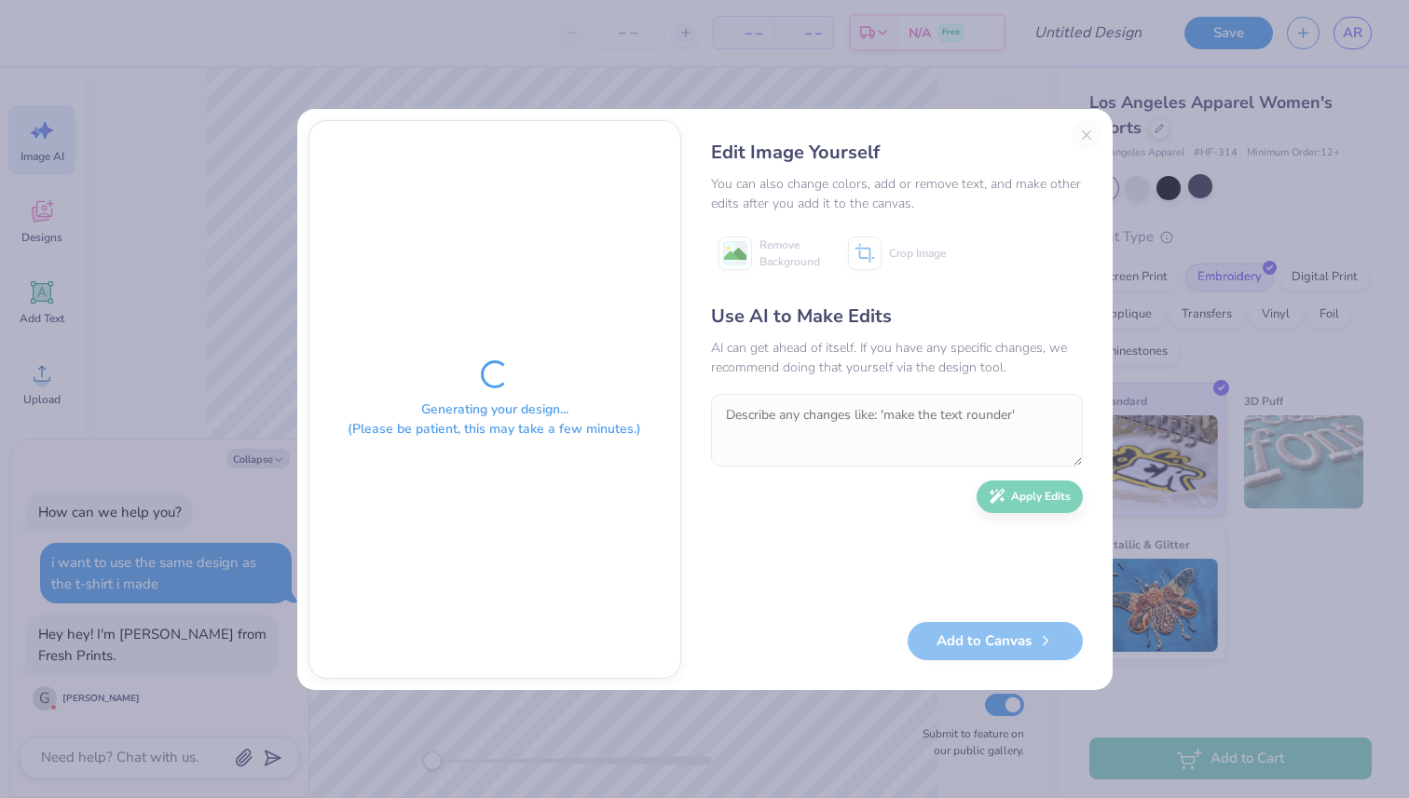
click at [1088, 137] on div "Edit Image Yourself You can also change colors, add or remove text, and make ot…" at bounding box center [896, 399] width 409 height 559
click at [1084, 130] on div "Edit Image Yourself You can also change colors, add or remove text, and make ot…" at bounding box center [896, 399] width 409 height 559
click at [1085, 130] on div "Edit Image Yourself You can also change colors, add or remove text, and make ot…" at bounding box center [896, 399] width 409 height 559
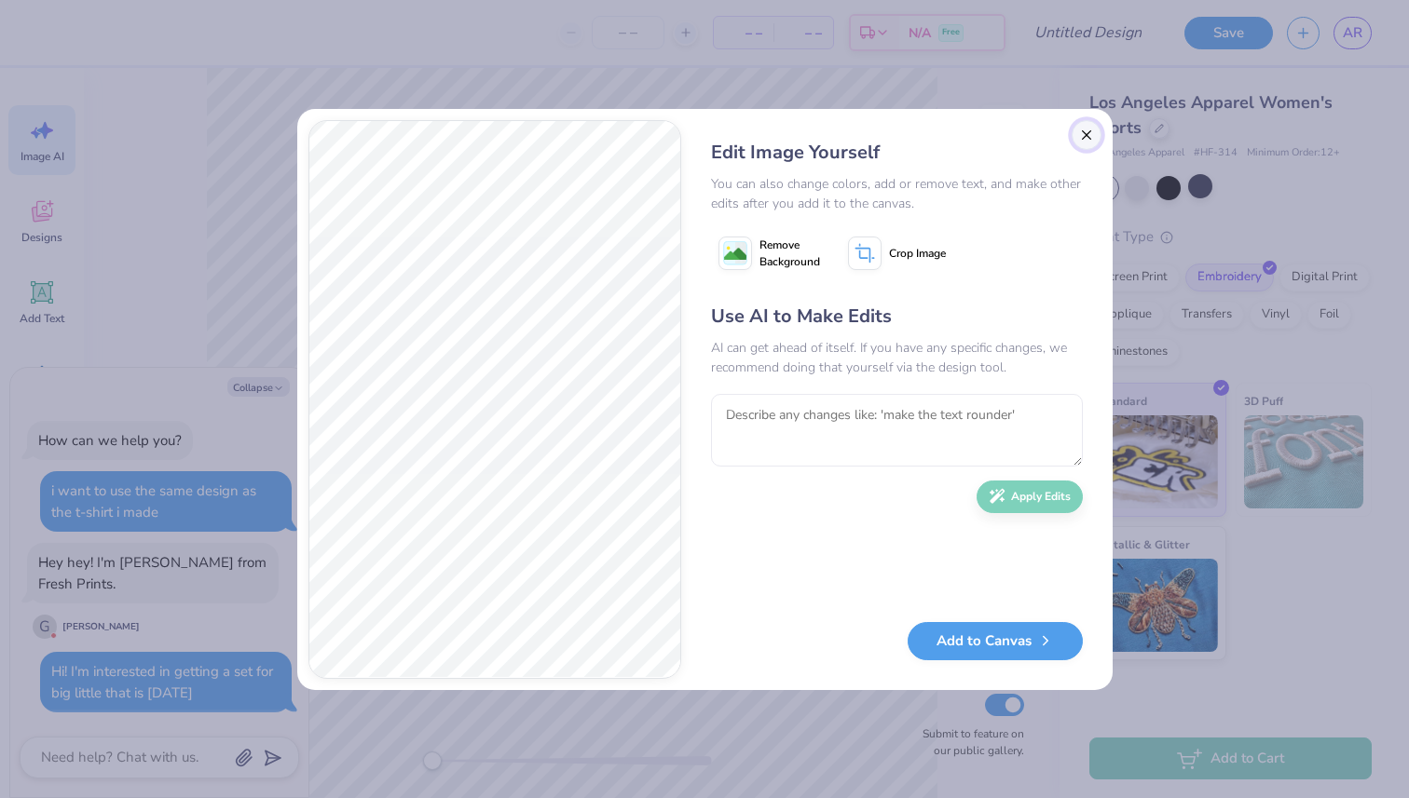
click at [1083, 135] on button "Close" at bounding box center [1086, 135] width 30 height 30
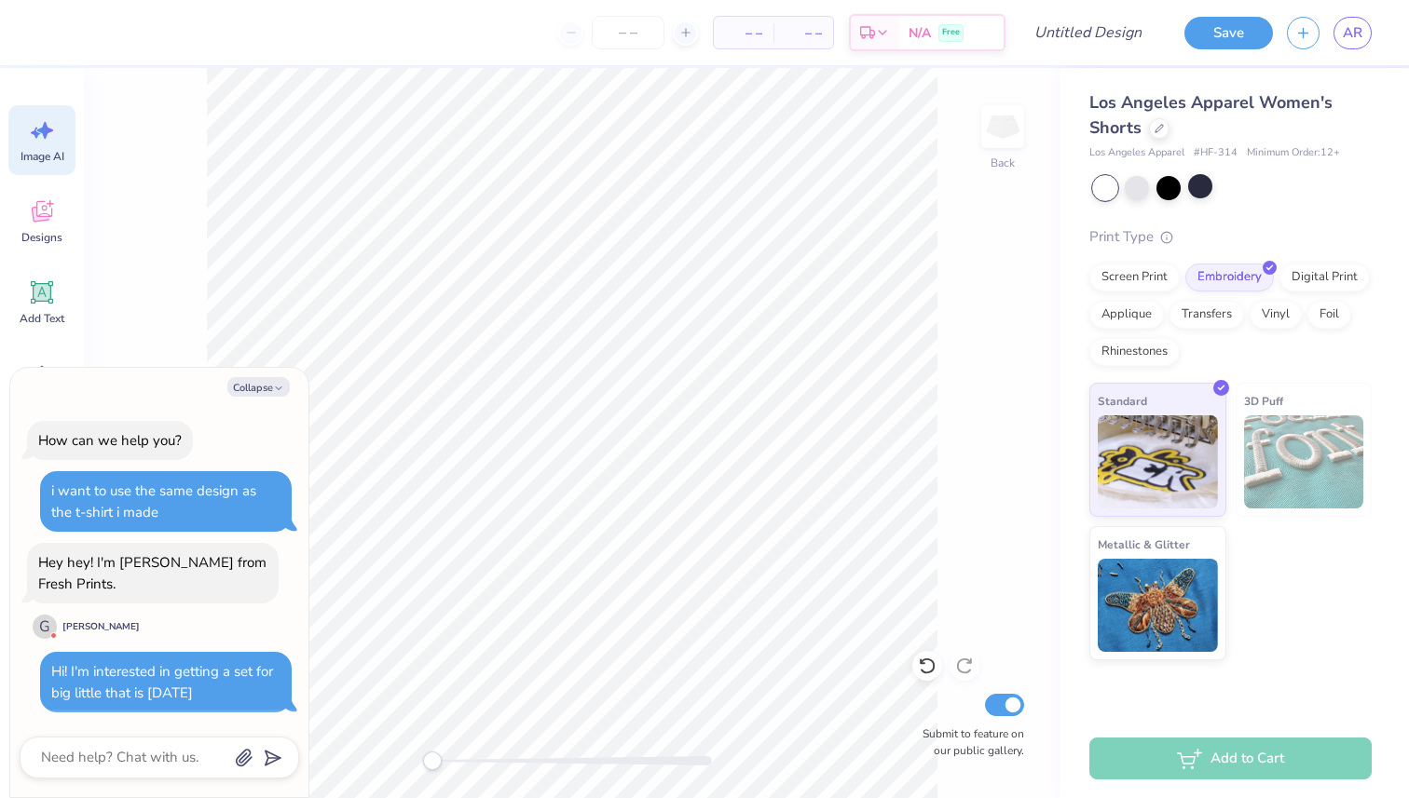
scroll to position [0, 42]
click at [54, 292] on icon at bounding box center [42, 293] width 28 height 28
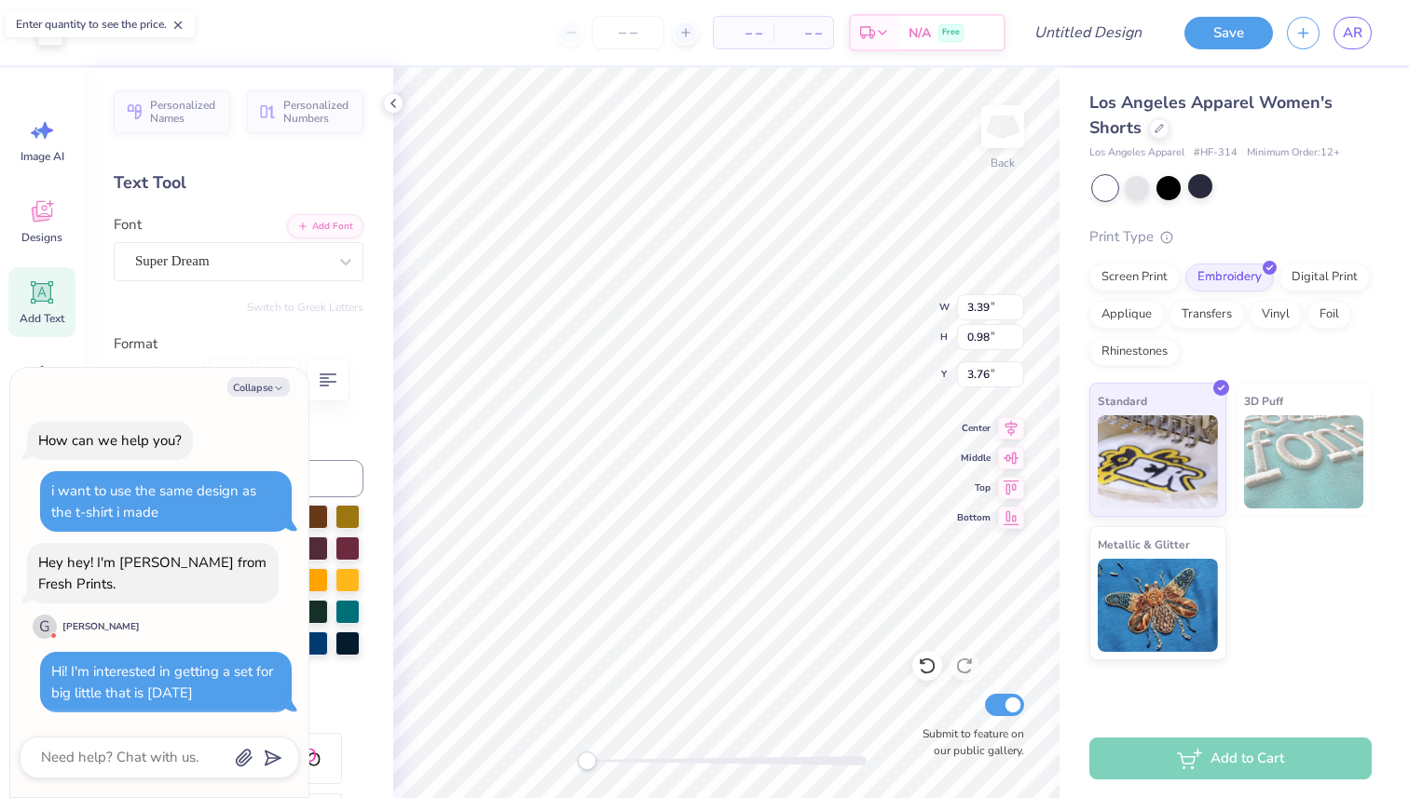
scroll to position [0, 0]
click at [157, 743] on div at bounding box center [159, 758] width 279 height 42
click at [147, 757] on textarea at bounding box center [133, 757] width 189 height 25
type textarea "x"
type textarea "I"
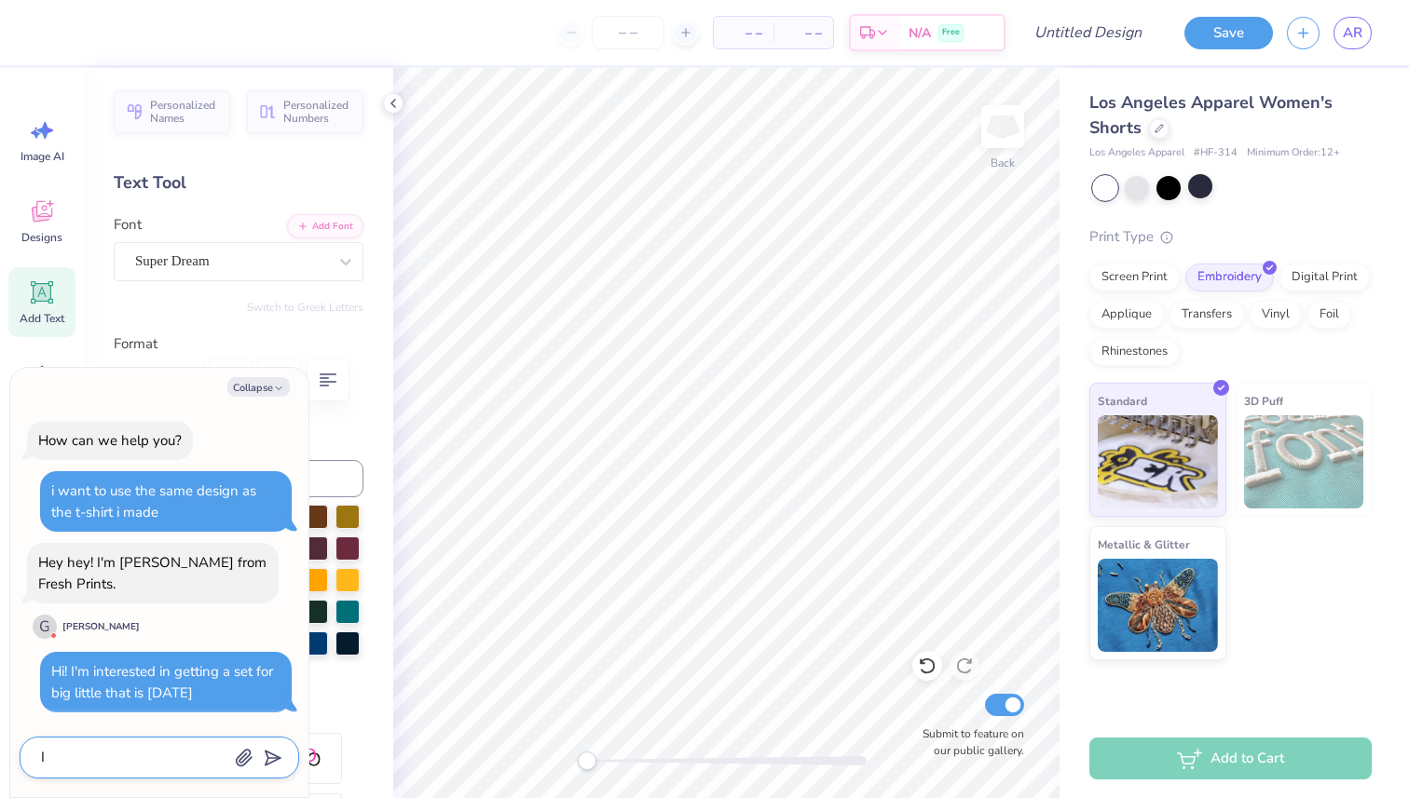
type textarea "x"
type textarea "I"
type textarea "x"
type textarea "I m"
type textarea "x"
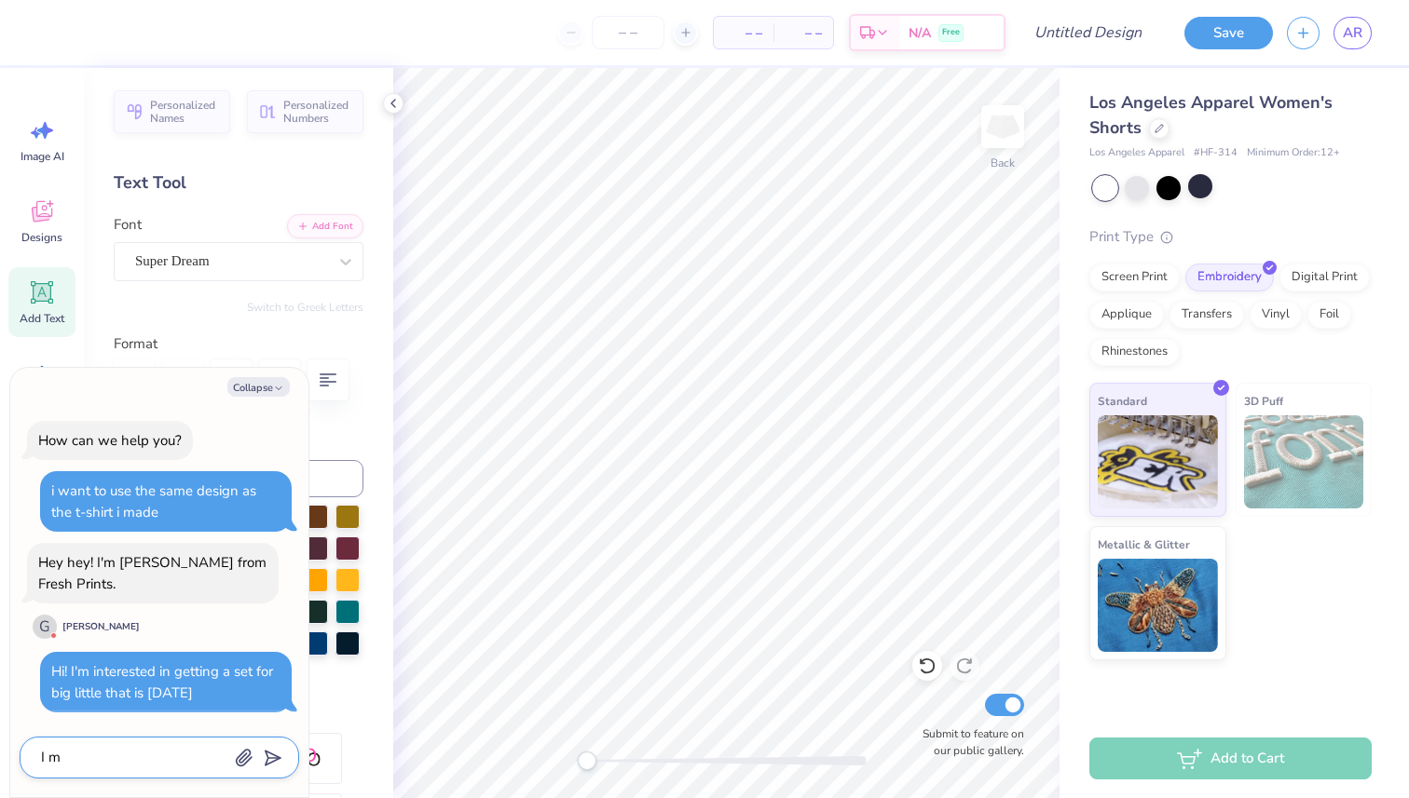
type textarea "I"
type textarea "x"
type textarea "I u"
type textarea "x"
type textarea "I"
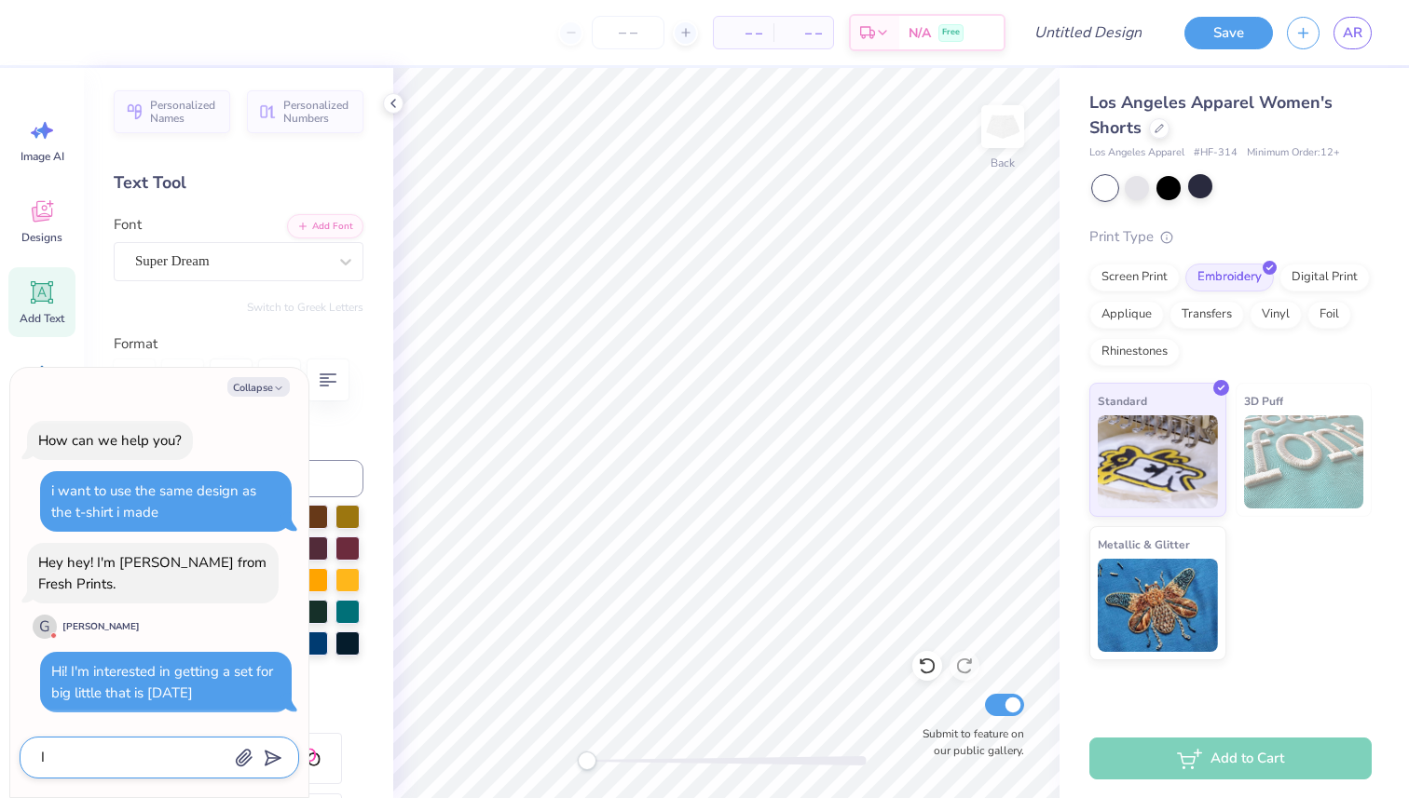
type textarea "x"
type textarea "I c"
type textarea "x"
type textarea "I cu"
type textarea "x"
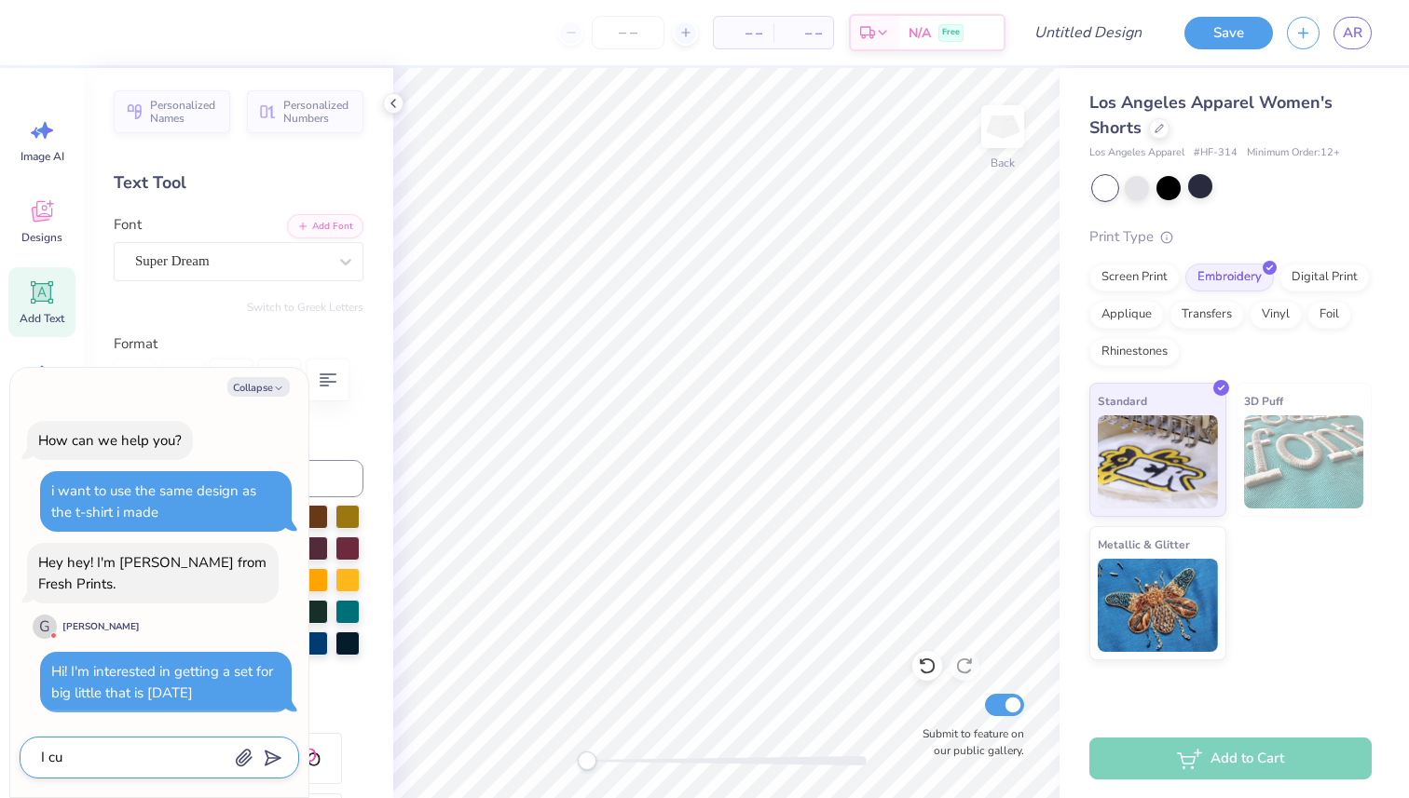
type textarea "I cut"
type textarea "x"
type textarea "I cu"
type textarea "x"
type textarea "I cus"
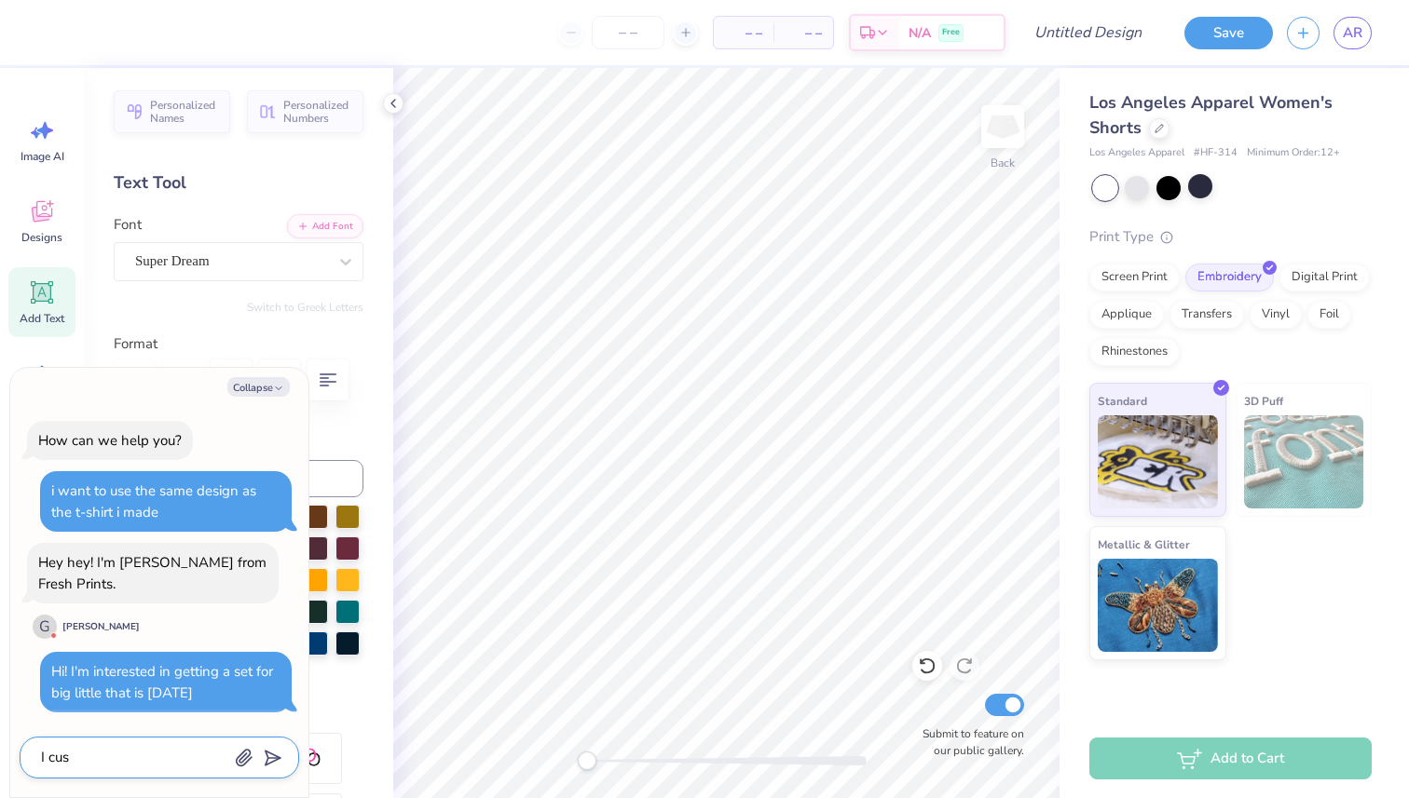
type textarea "x"
type textarea "I cust"
type textarea "x"
type textarea "I custo"
type textarea "x"
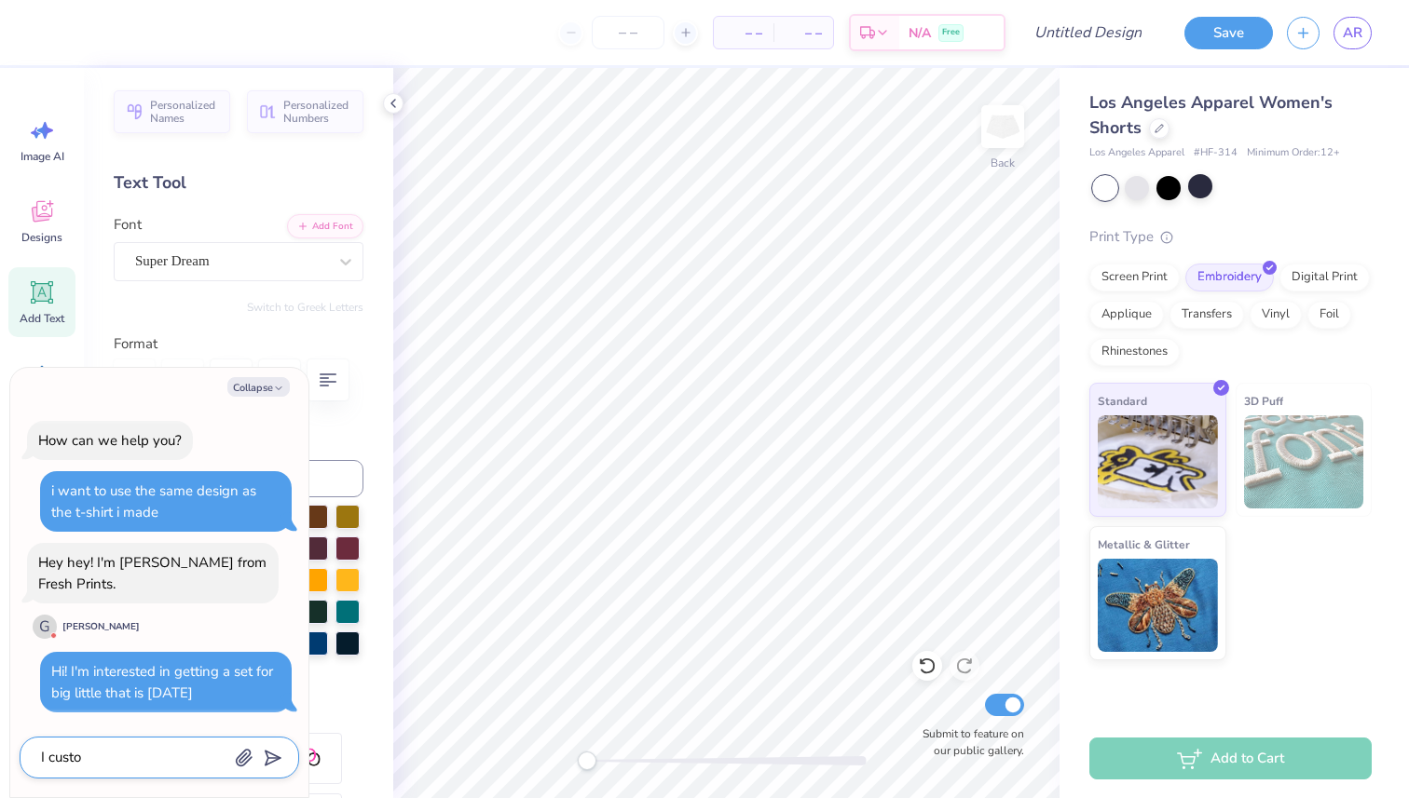
type textarea "I custom"
type textarea "x"
type textarea "I customi"
type textarea "x"
type textarea "I customiz"
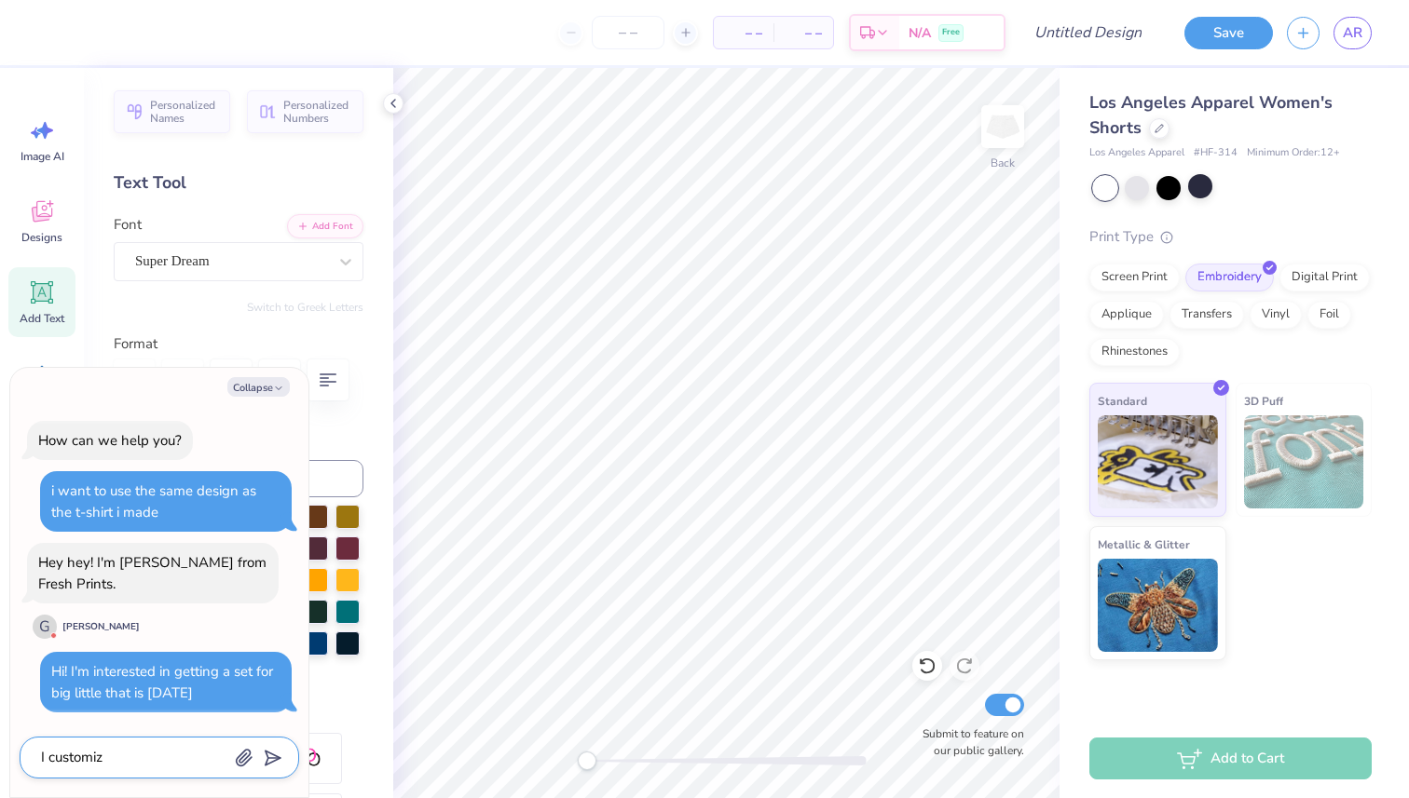
scroll to position [122, 0]
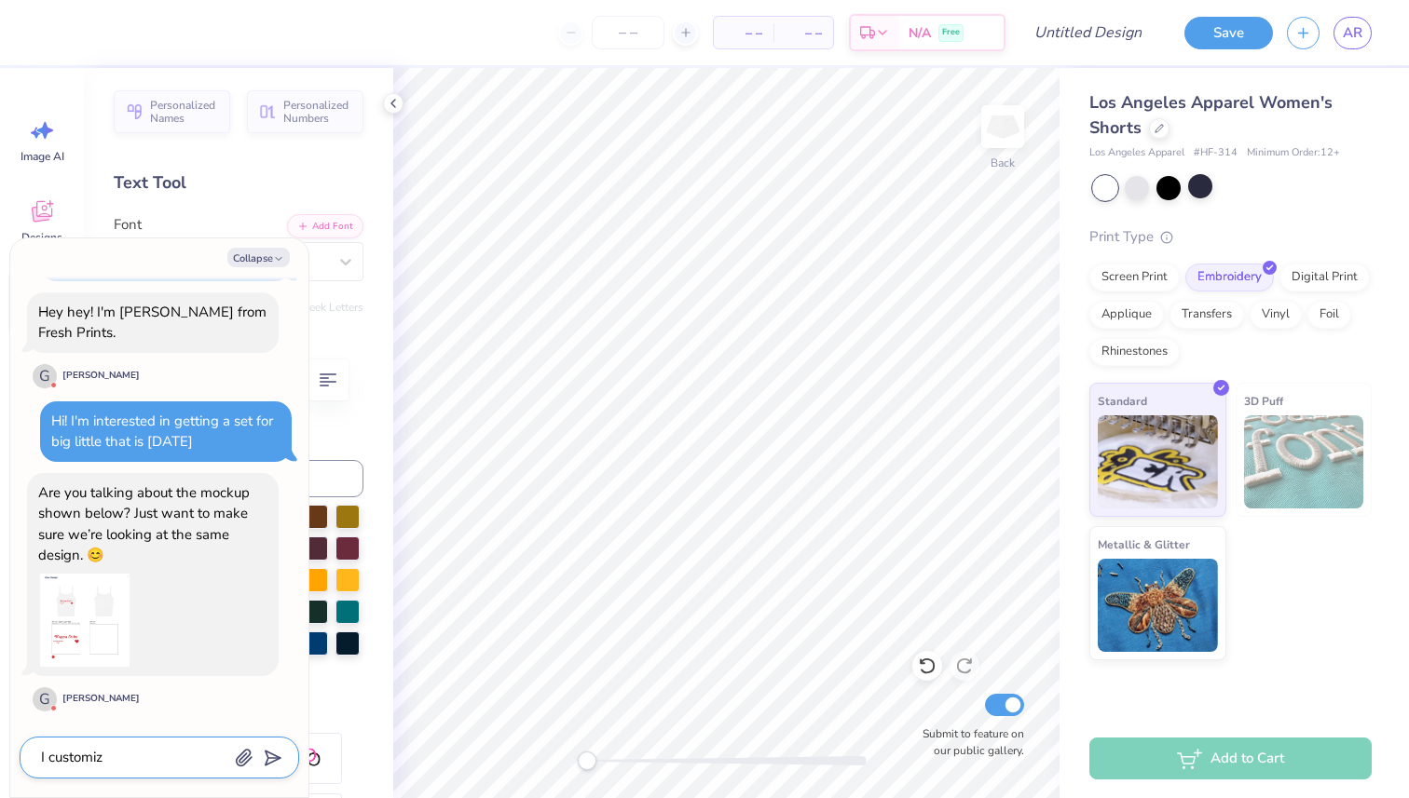
type textarea "x"
type textarea "I customize"
type textarea "x"
type textarea "I customized"
type textarea "x"
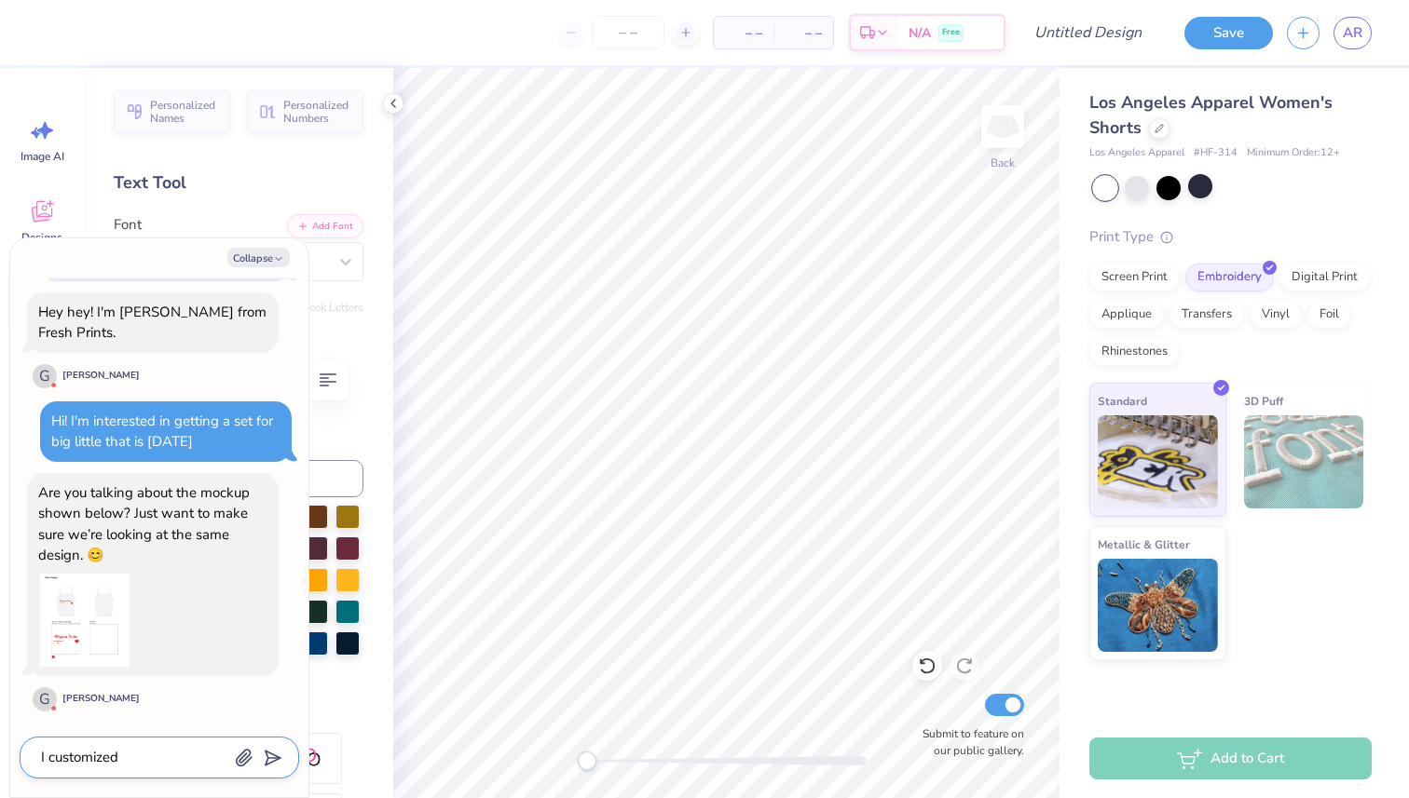
type textarea "I customized"
type textarea "x"
type textarea "I customized a"
type textarea "x"
type textarea "I customized a"
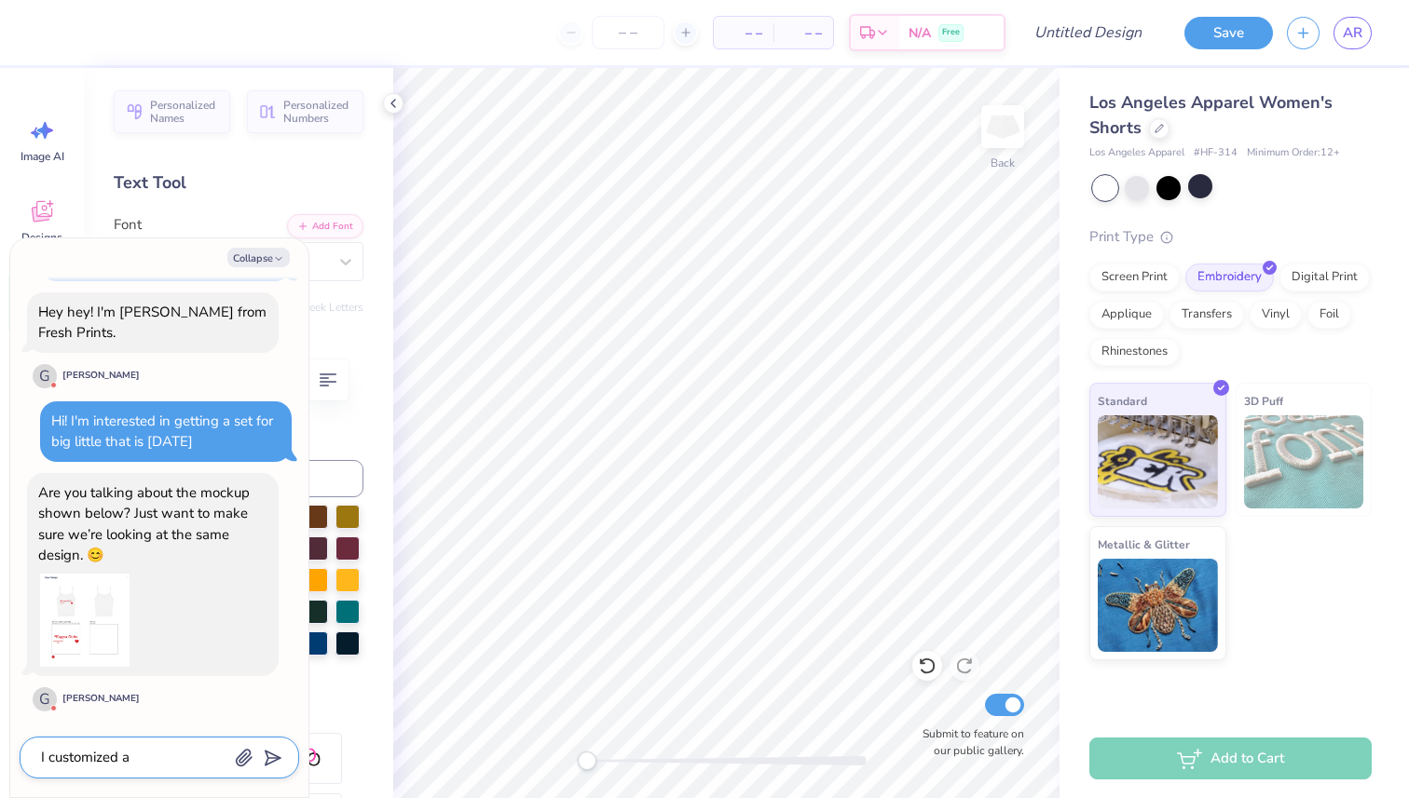
type textarea "x"
type textarea "I customized a"
type textarea "x"
type textarea "I customized"
type textarea "x"
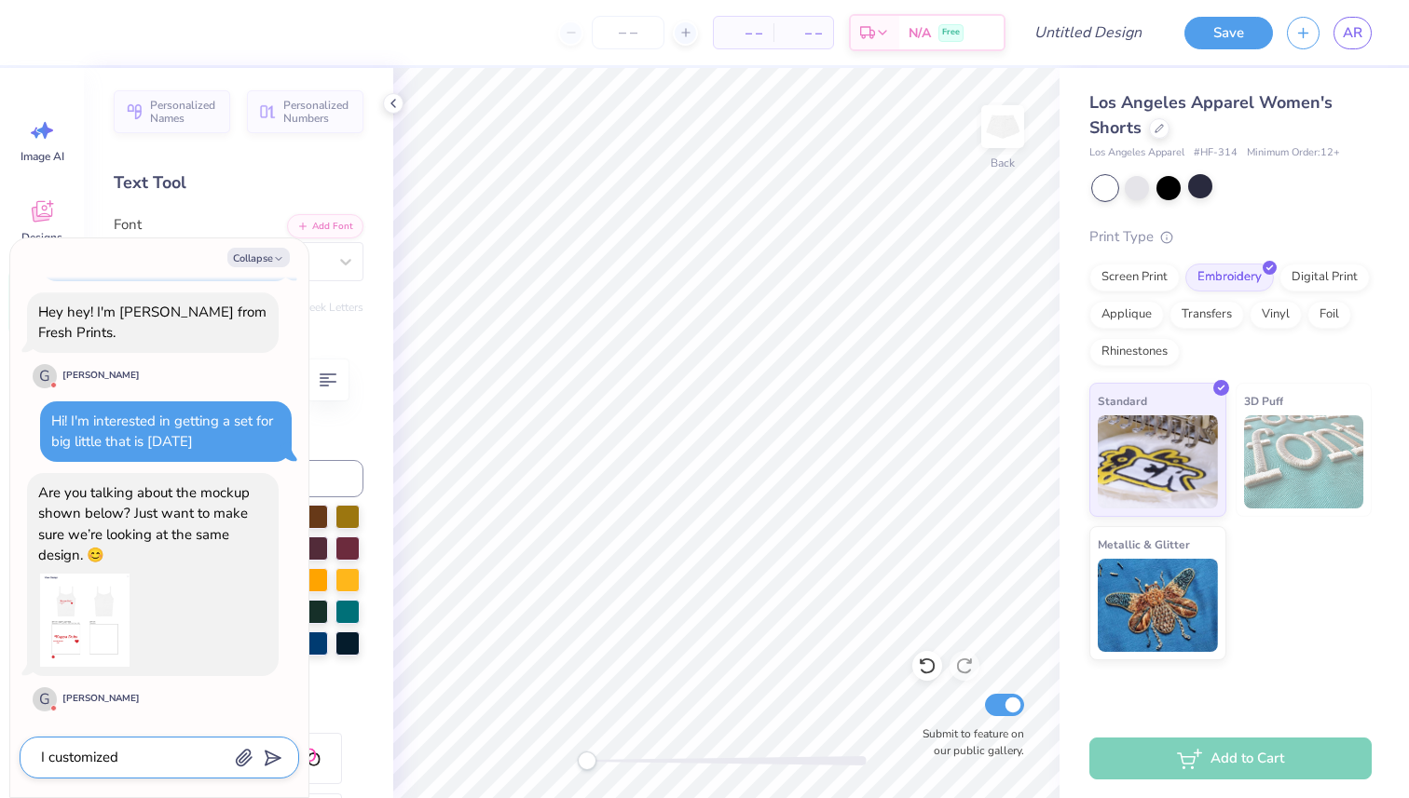
type textarea "I customized"
type textarea "x"
type textarea "I customize"
type textarea "x"
type textarea "I customiz"
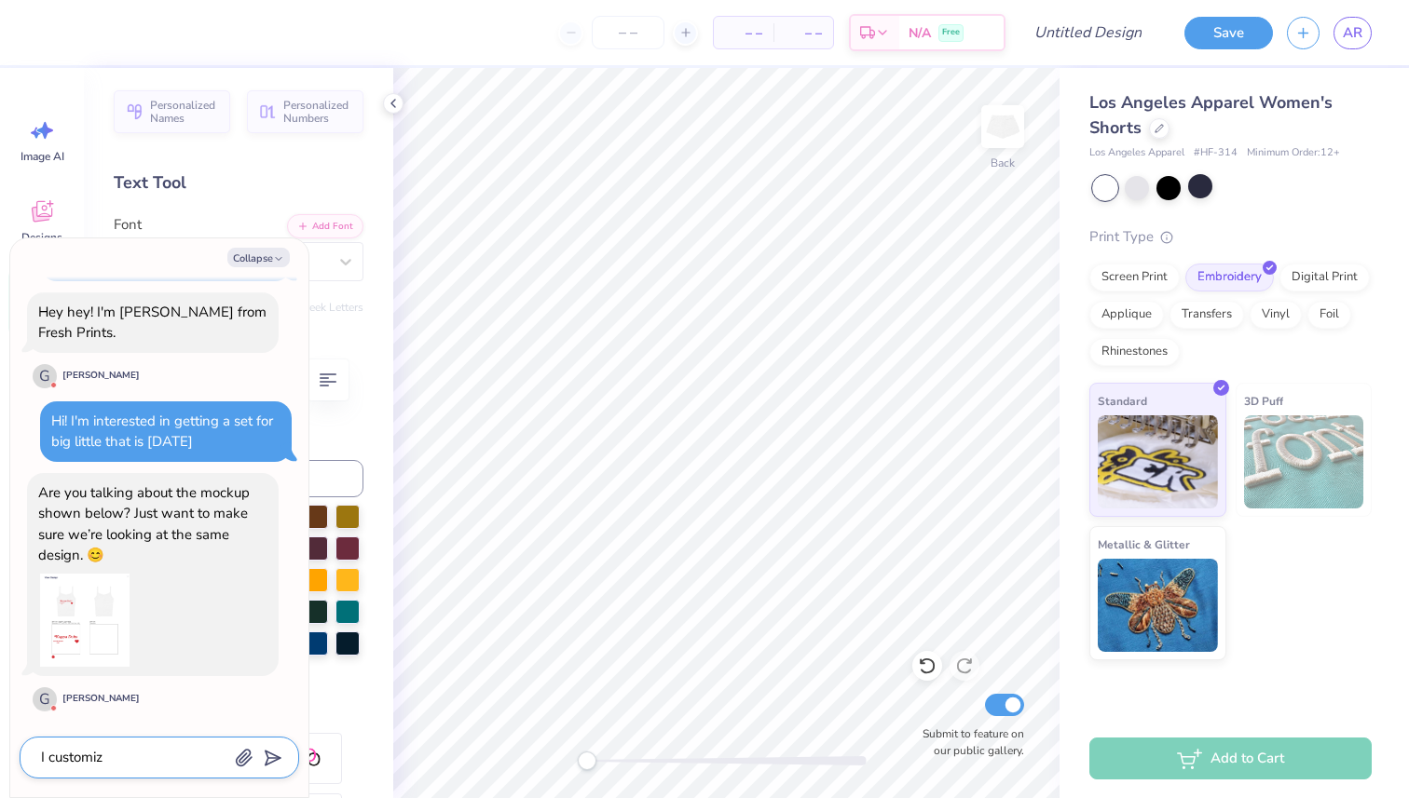
type textarea "x"
type textarea "I customi"
type textarea "x"
type textarea "I custom"
type textarea "x"
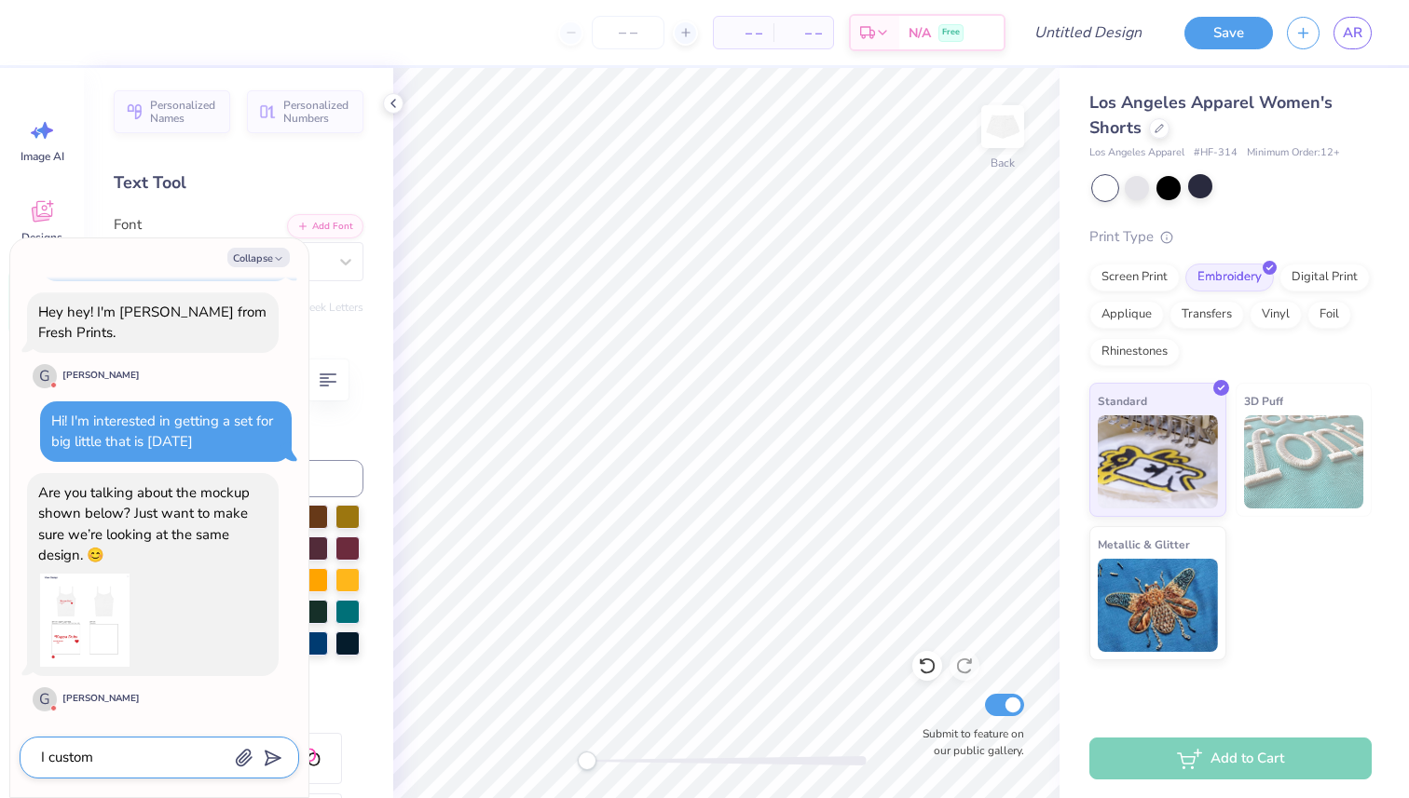
type textarea "I custo"
type textarea "x"
type textarea "I cust"
type textarea "x"
type textarea "I cus"
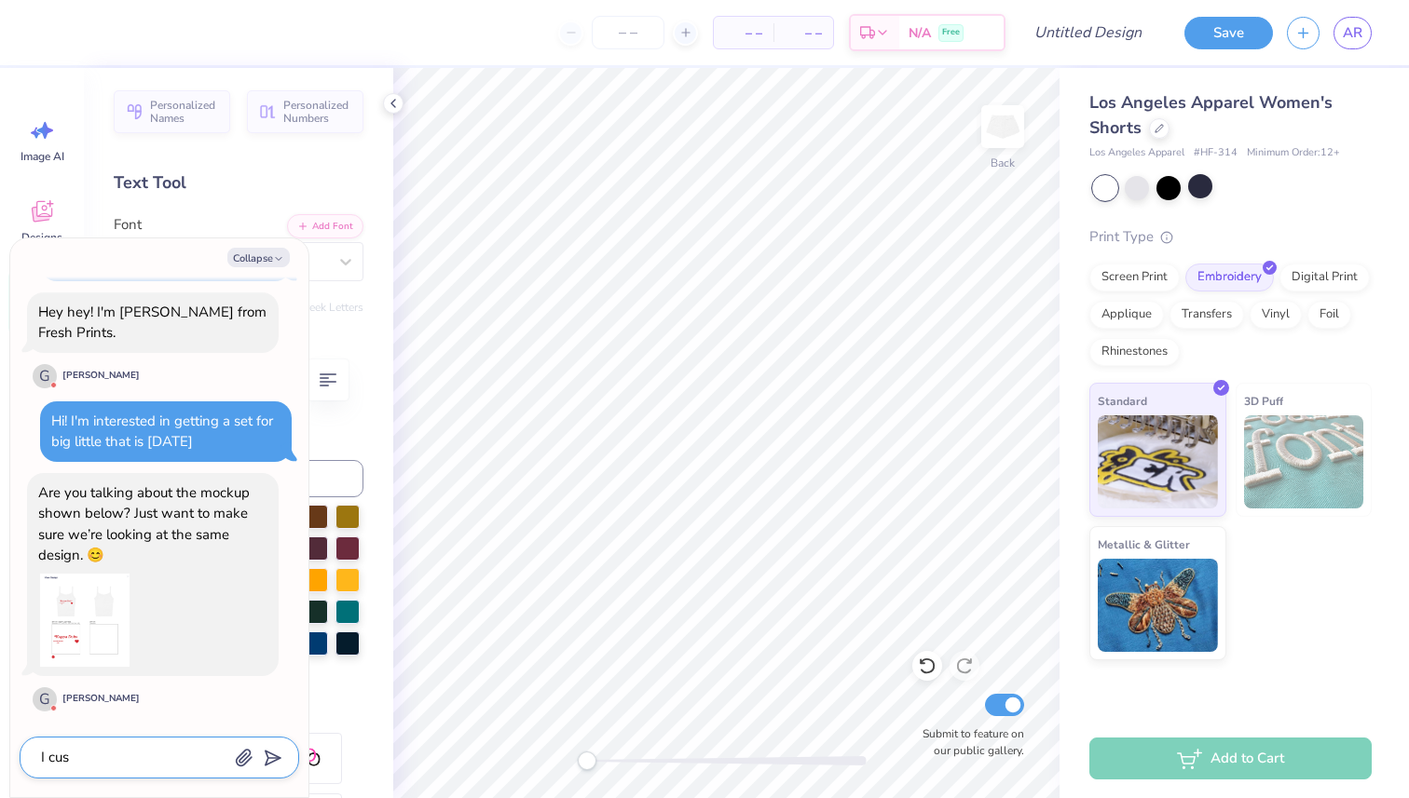
type textarea "x"
type textarea "I cu"
type textarea "x"
type textarea "I c"
type textarea "x"
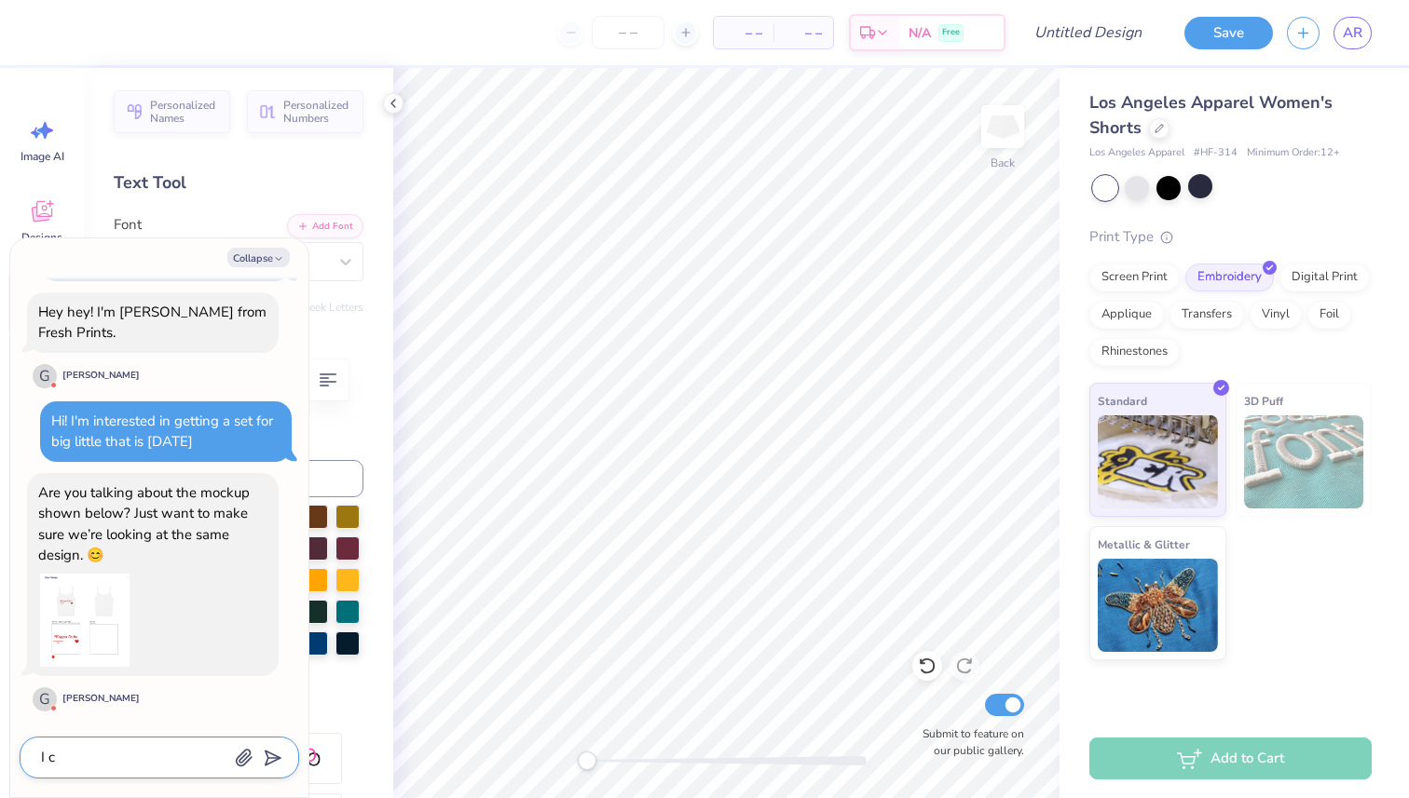
type textarea "I"
type textarea "x"
type textarea "I"
type textarea "x"
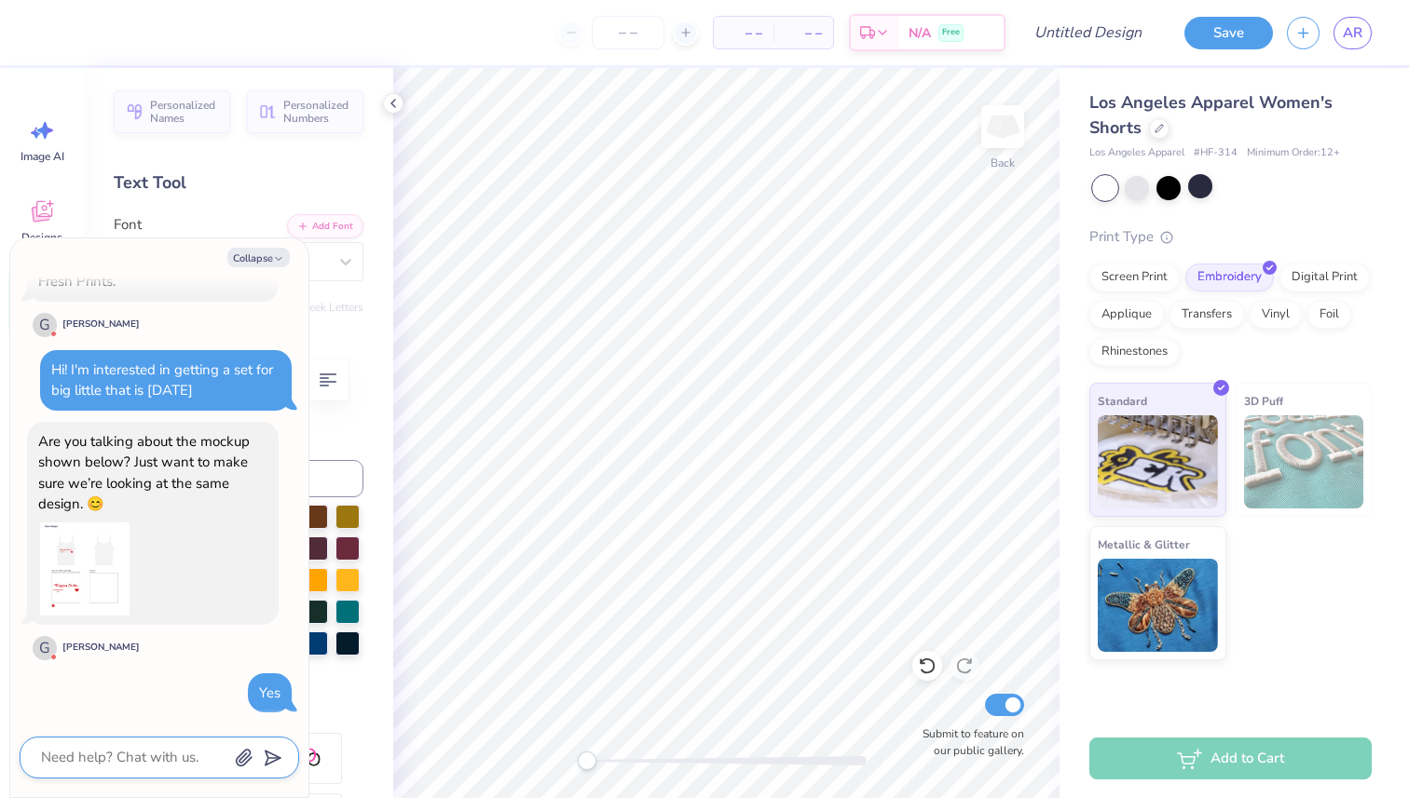
click at [133, 758] on textarea at bounding box center [133, 757] width 189 height 25
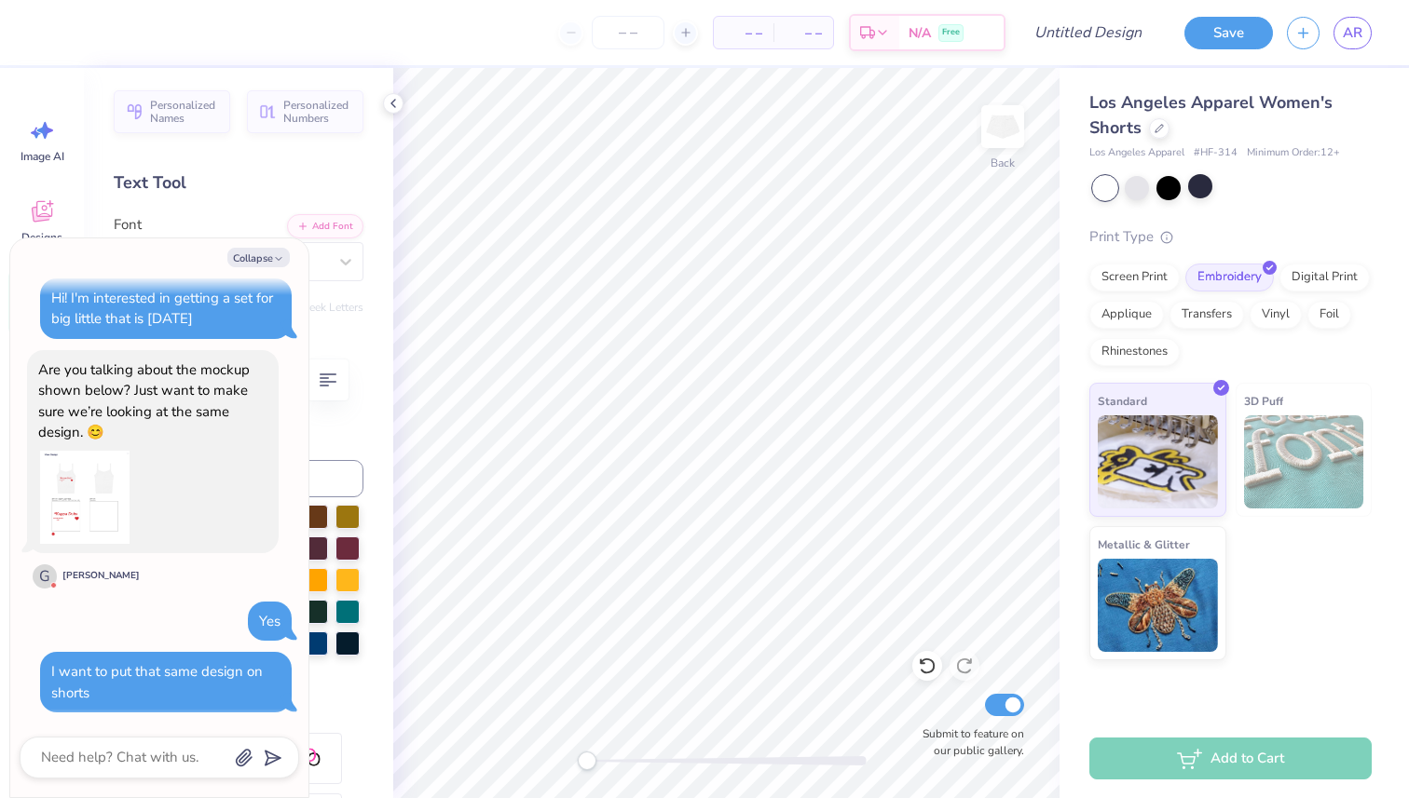
scroll to position [765, 0]
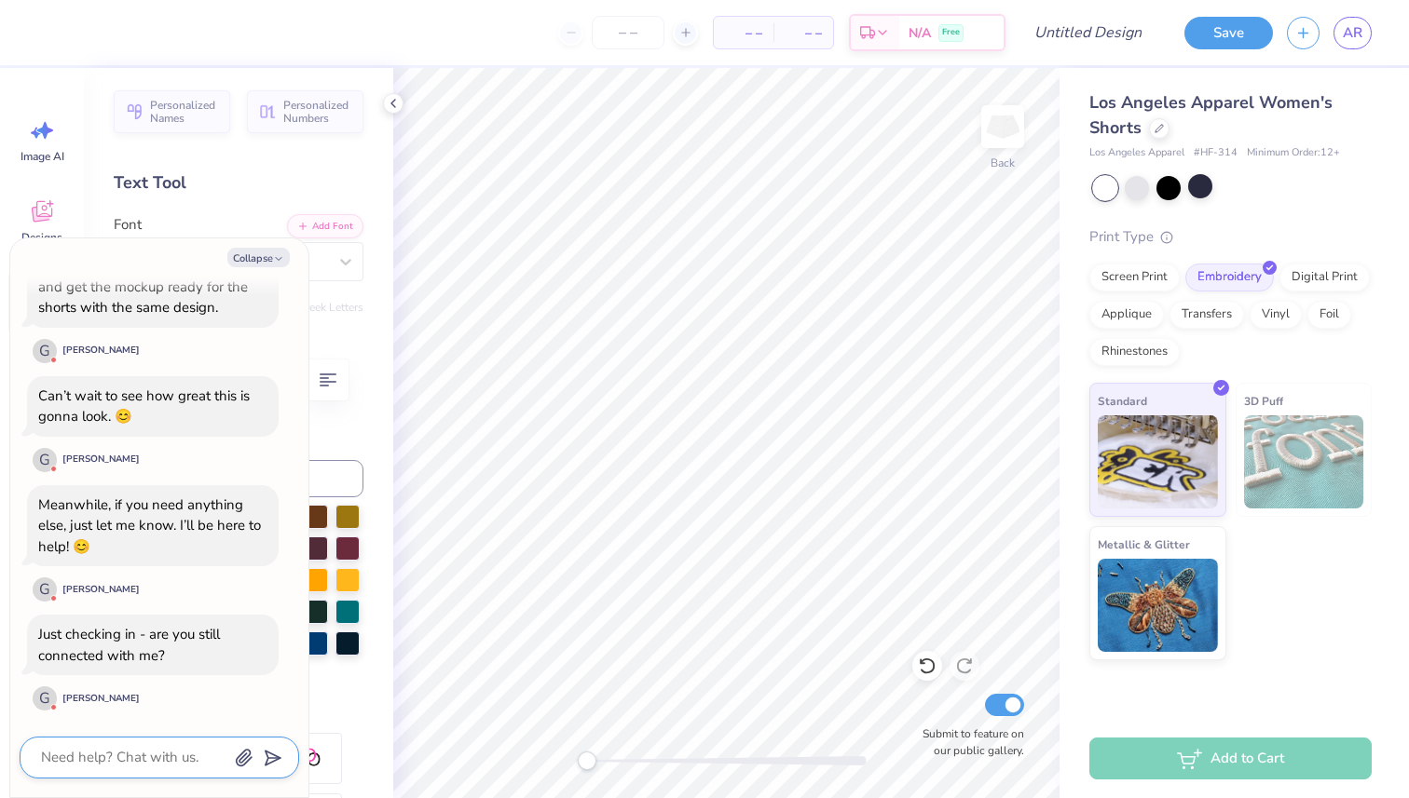
click at [123, 754] on textarea at bounding box center [133, 757] width 189 height 25
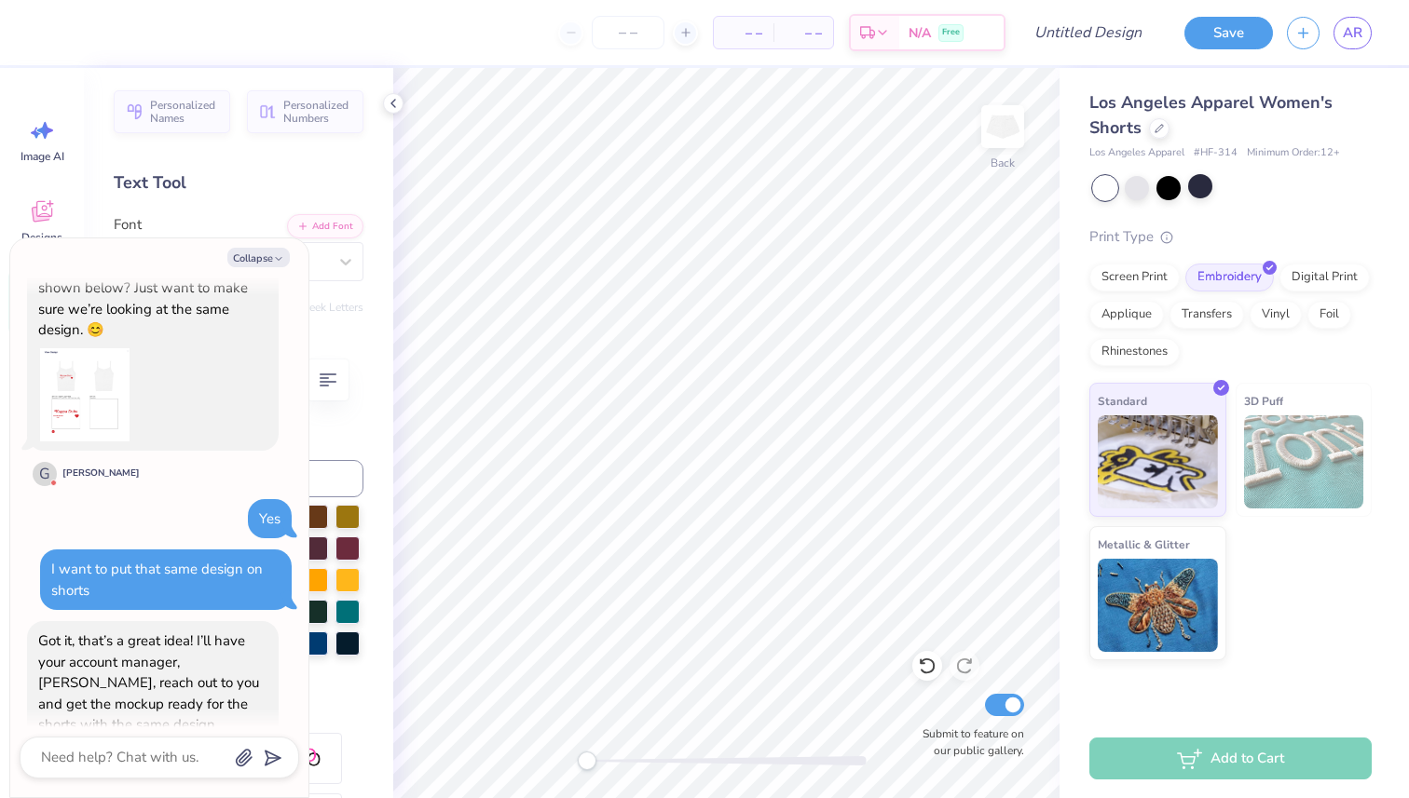
scroll to position [327, 0]
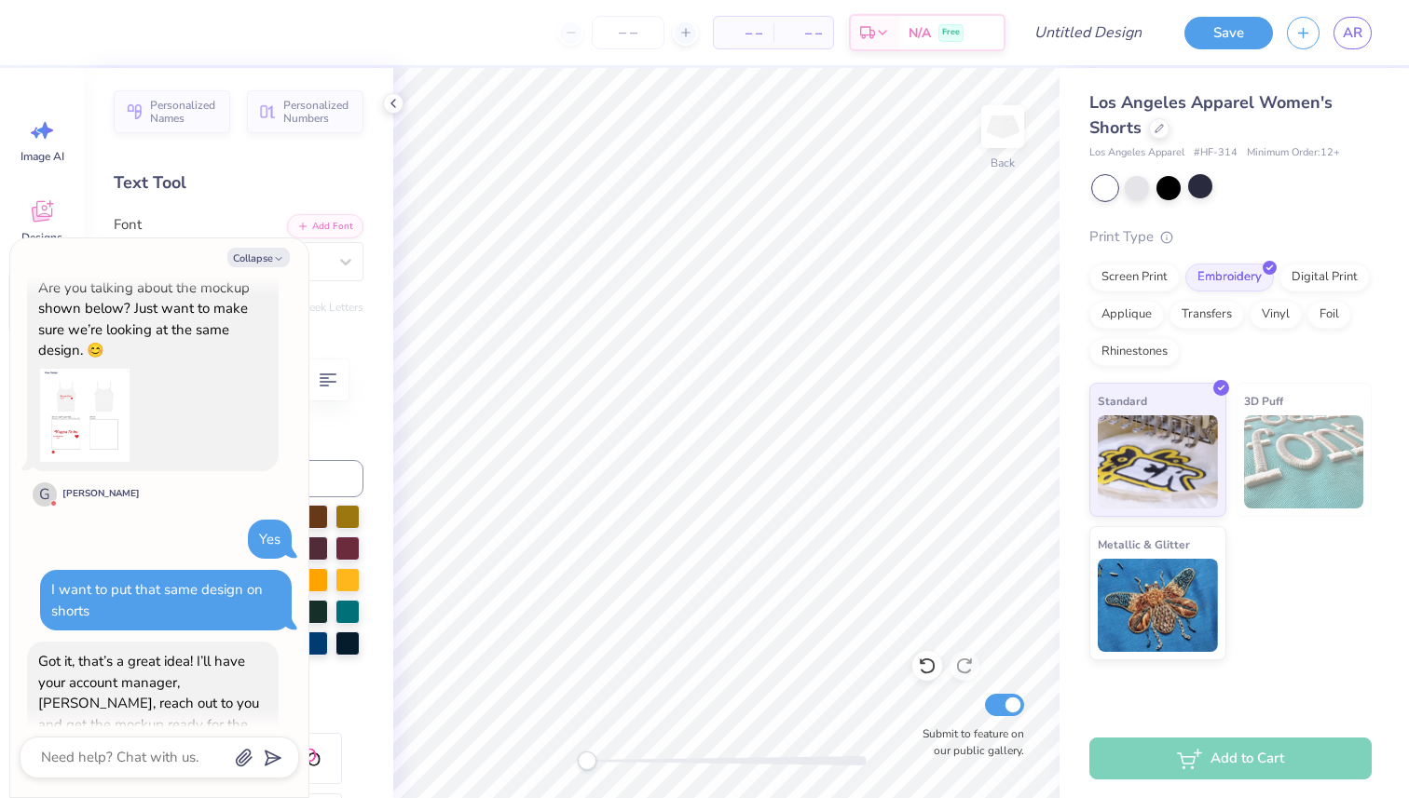
click at [79, 415] on img at bounding box center [84, 415] width 93 height 93
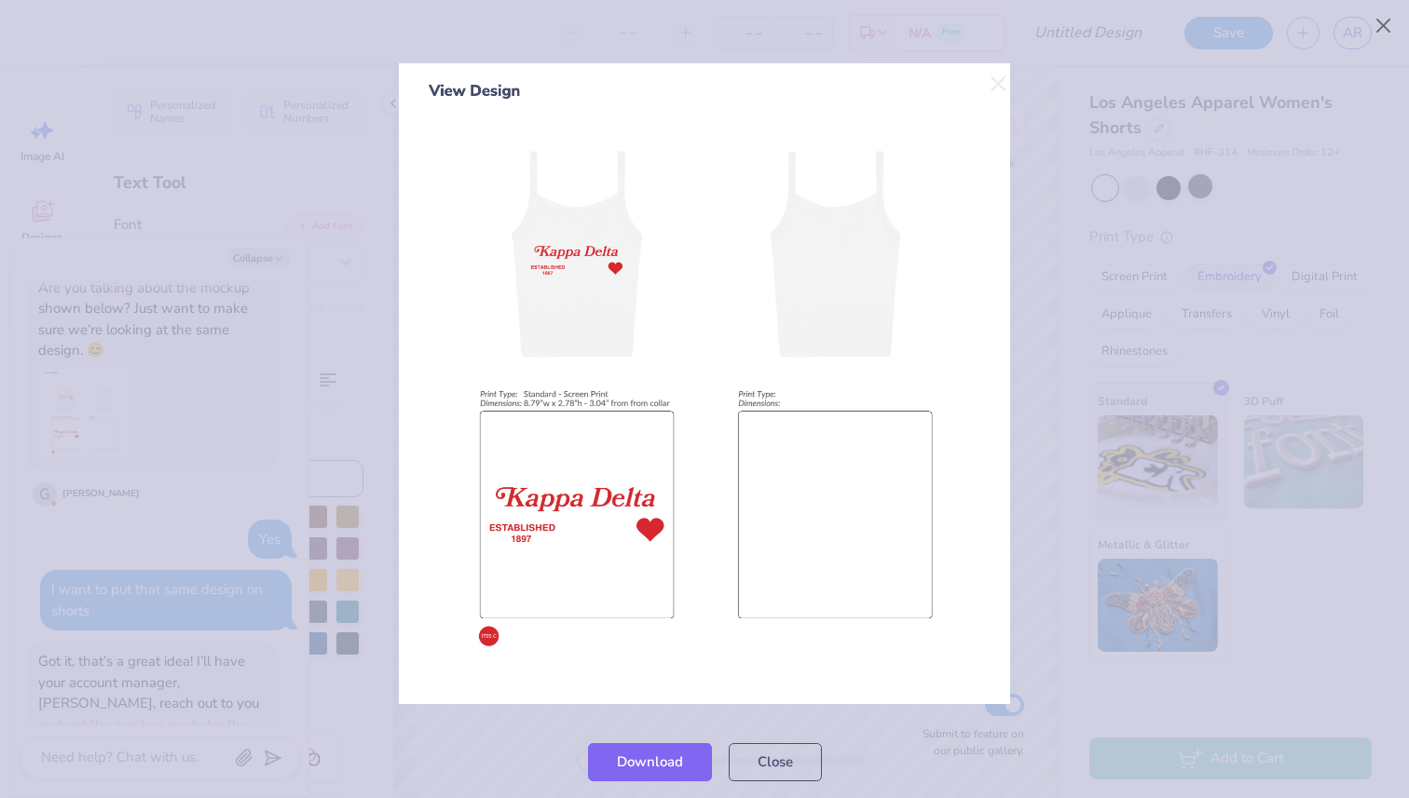
click at [1000, 78] on img at bounding box center [704, 384] width 611 height 642
click at [1041, 61] on div at bounding box center [704, 384] width 1409 height 684
click at [773, 773] on button "Close" at bounding box center [775, 758] width 93 height 38
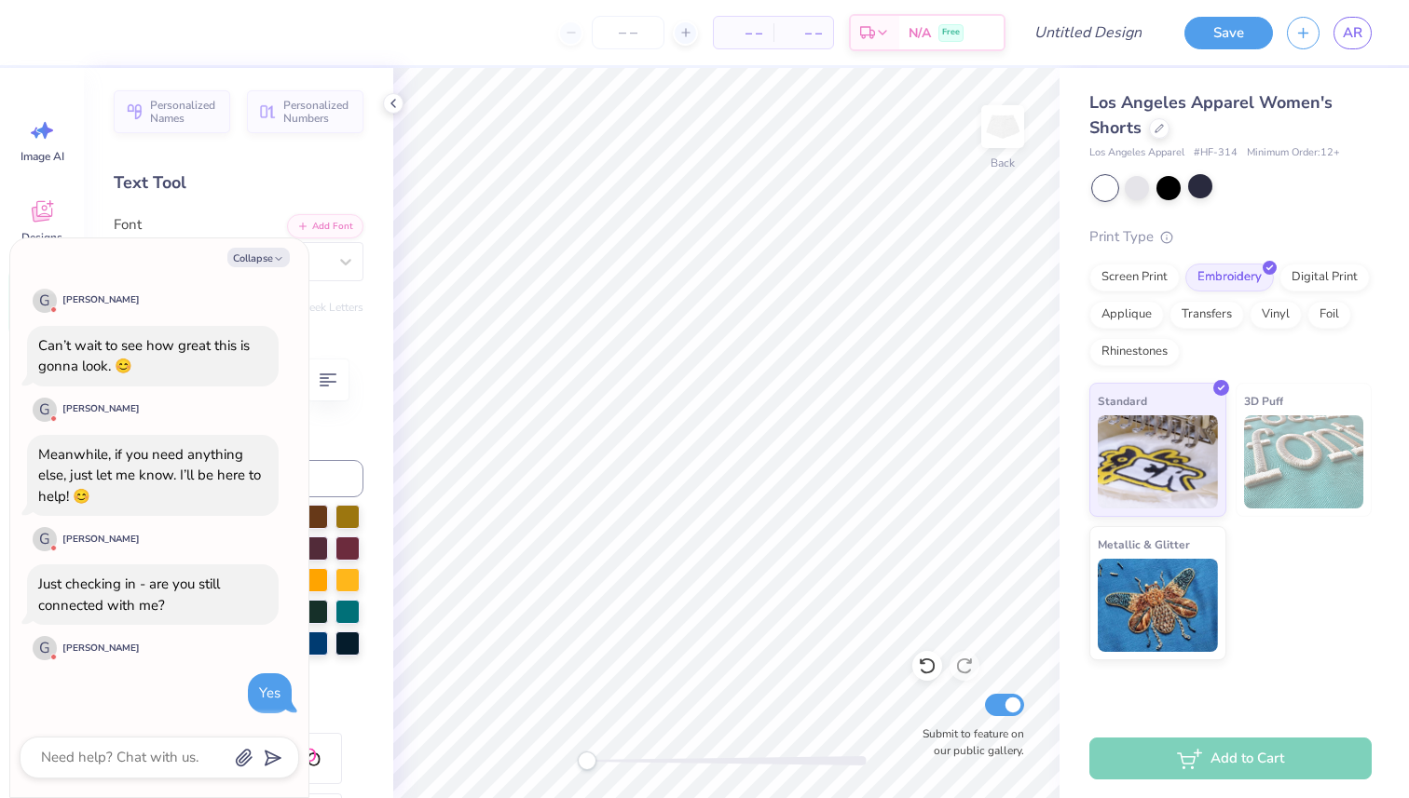
scroll to position [946, 0]
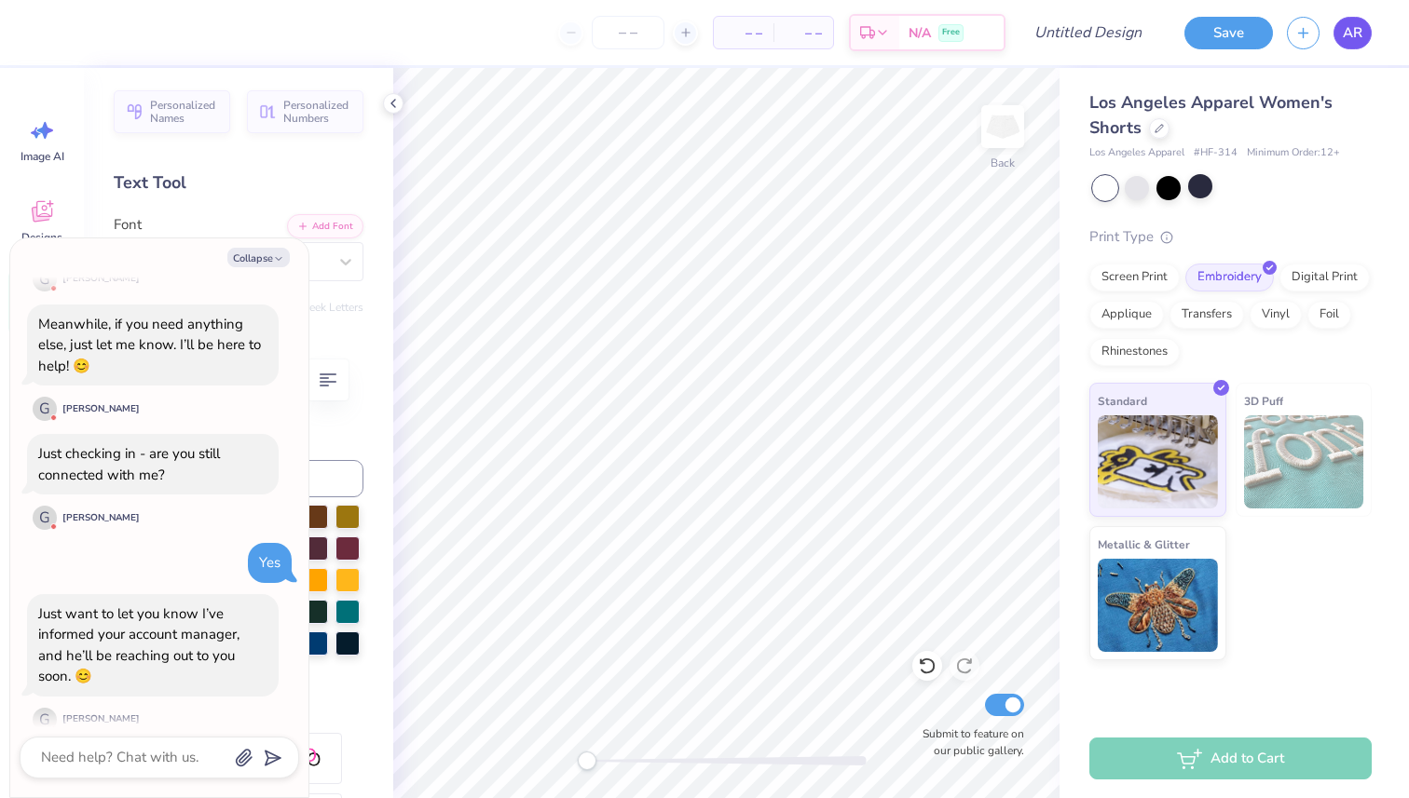
click at [1349, 40] on span "AR" at bounding box center [1352, 32] width 20 height 21
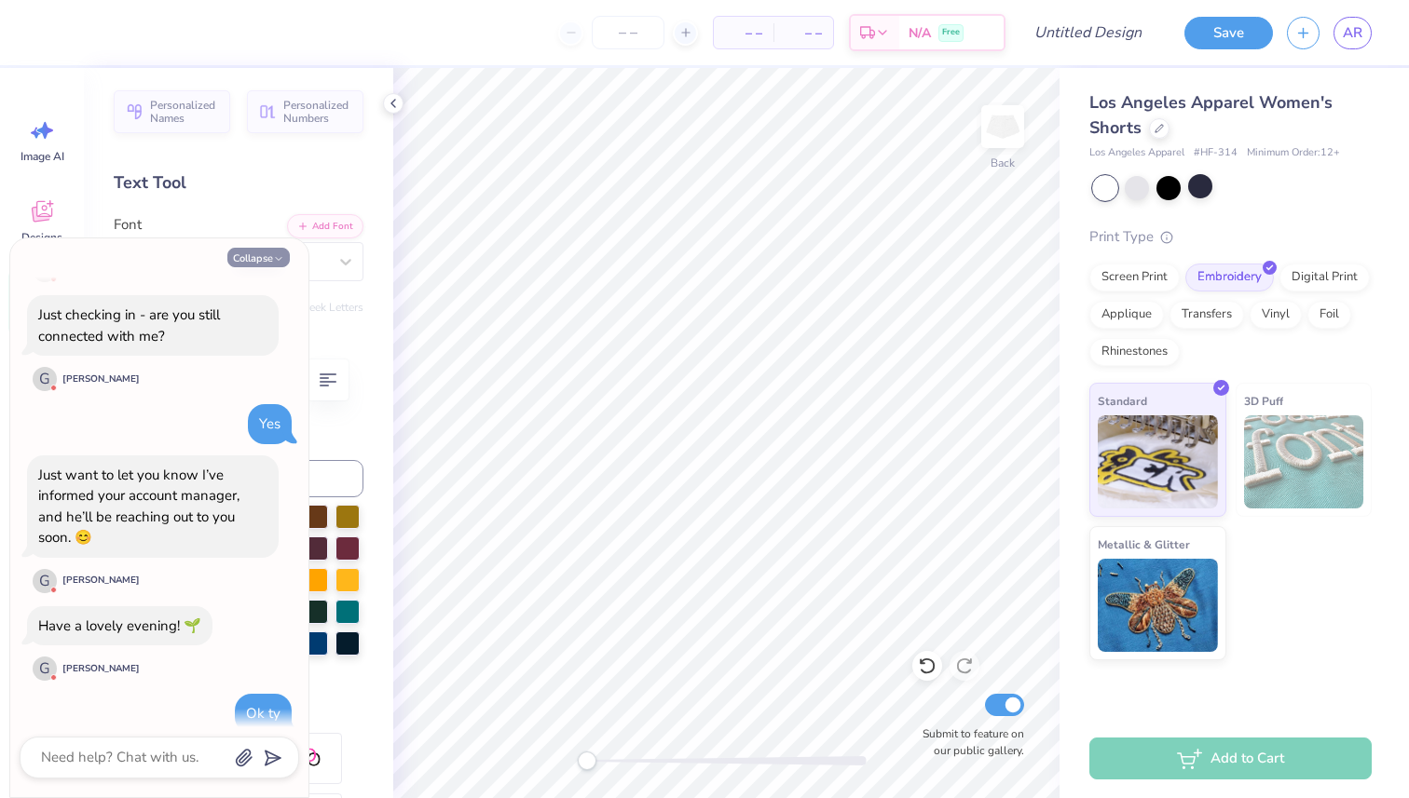
click at [272, 254] on button "Collapse" at bounding box center [258, 258] width 62 height 20
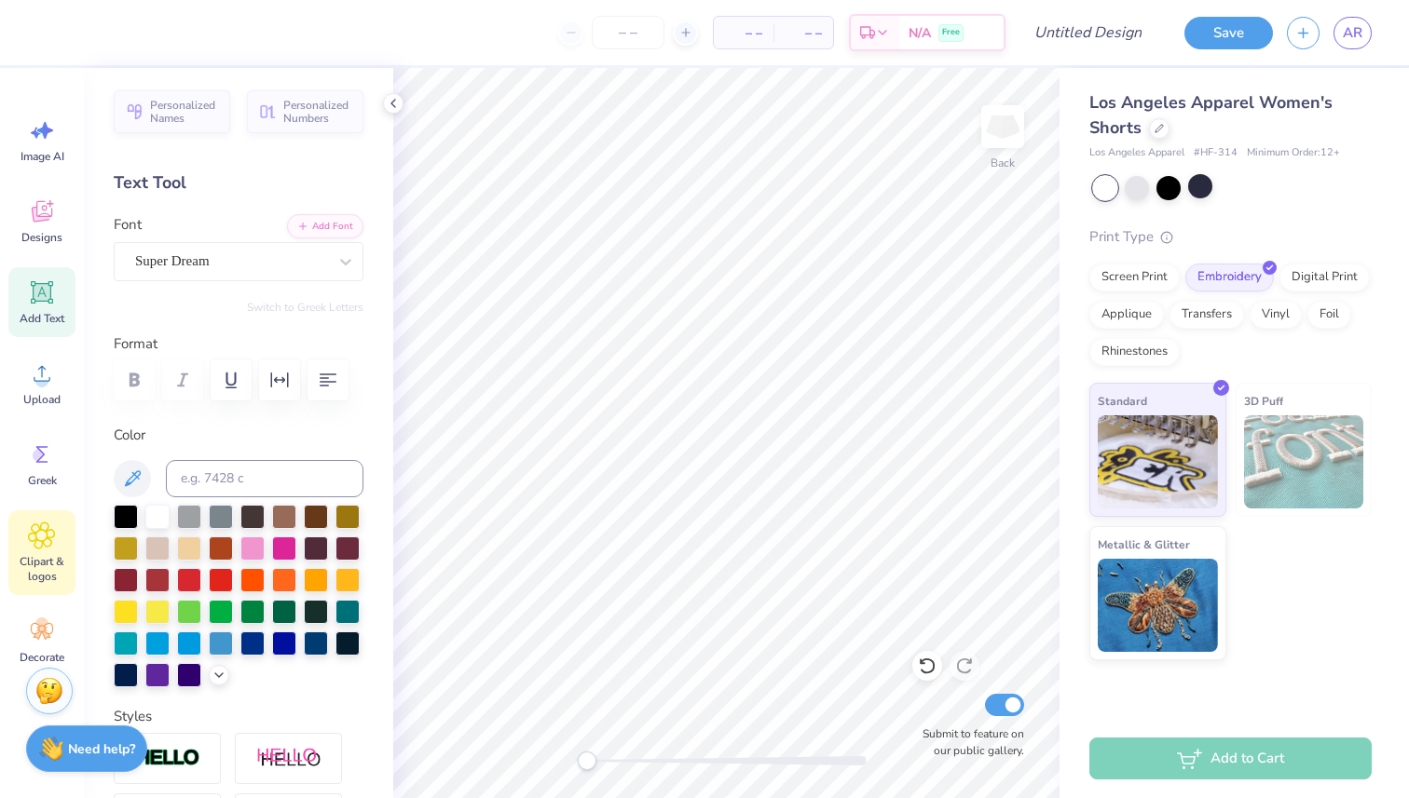
click at [64, 532] on div "Clipart & logos" at bounding box center [41, 553] width 67 height 85
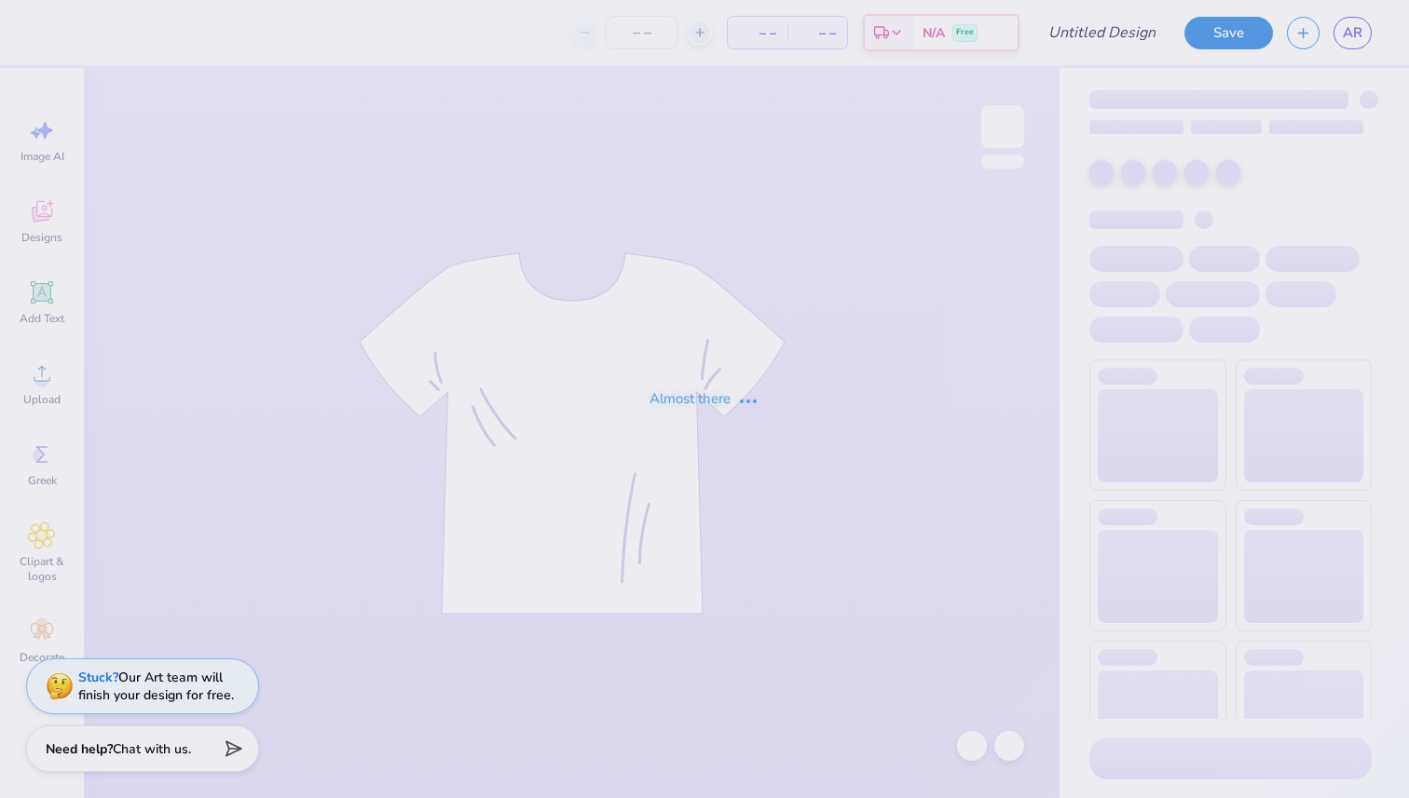
type input "big little"
type input "5"
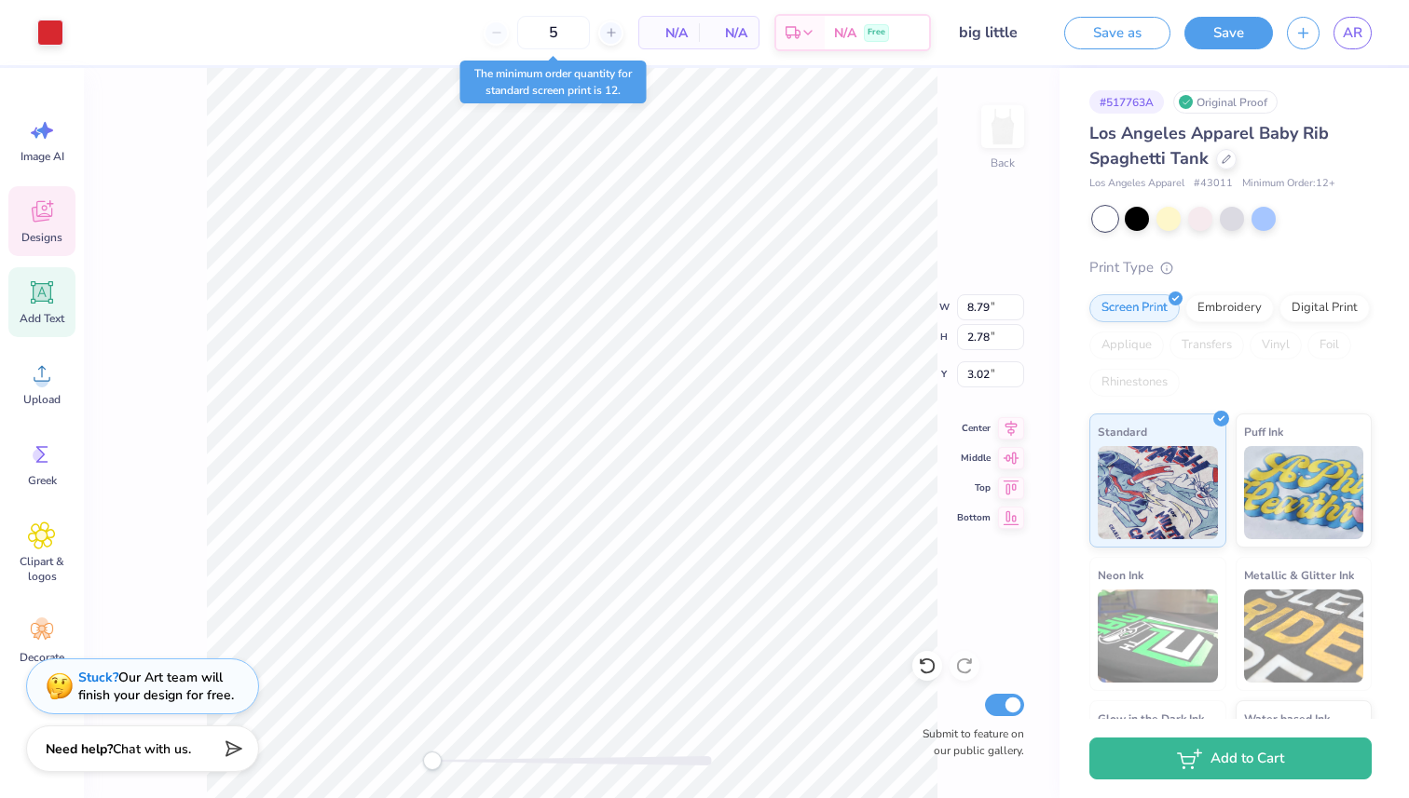
click at [38, 286] on icon at bounding box center [43, 293] width 18 height 18
type input "3.84"
type input "1.11"
type input "5.94"
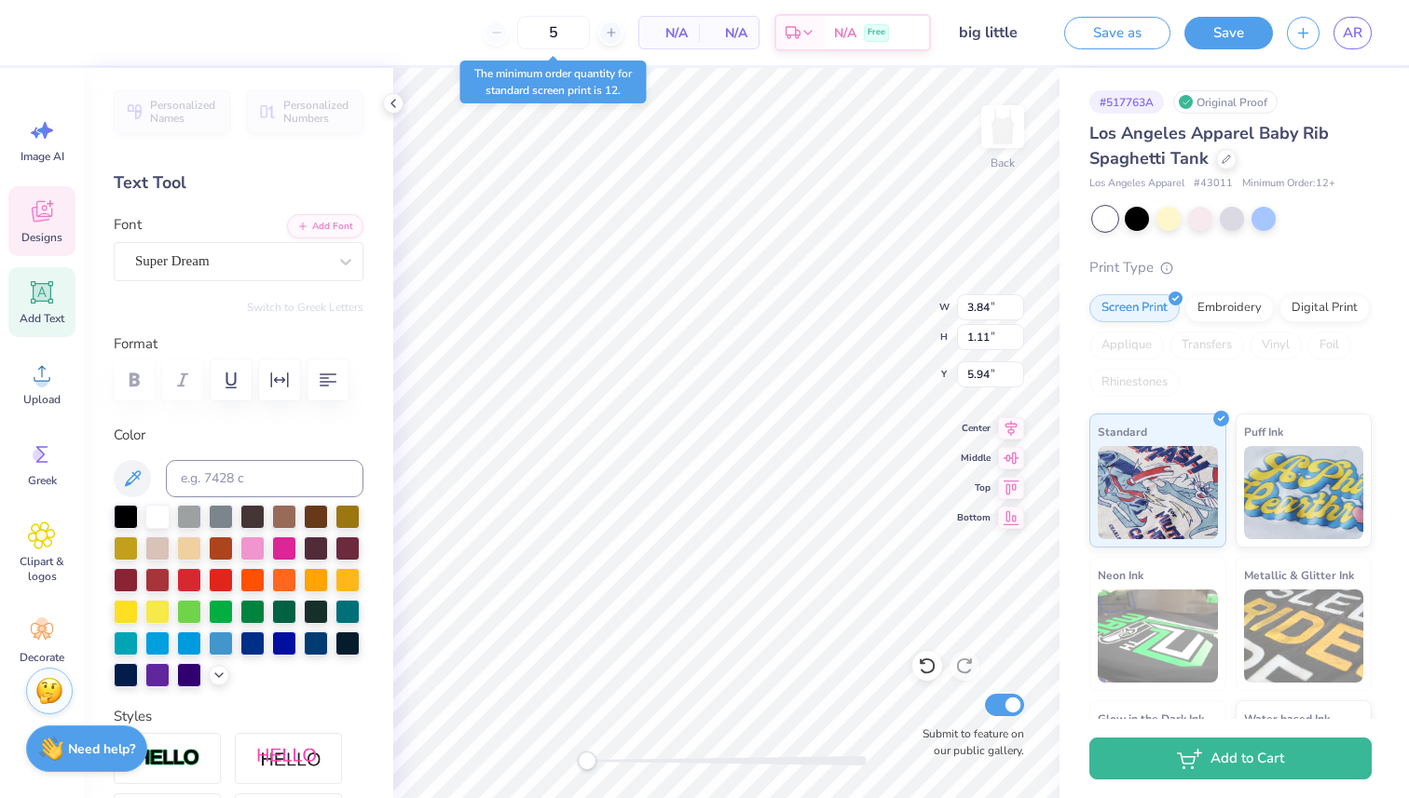
click at [51, 204] on icon at bounding box center [50, 203] width 7 height 7
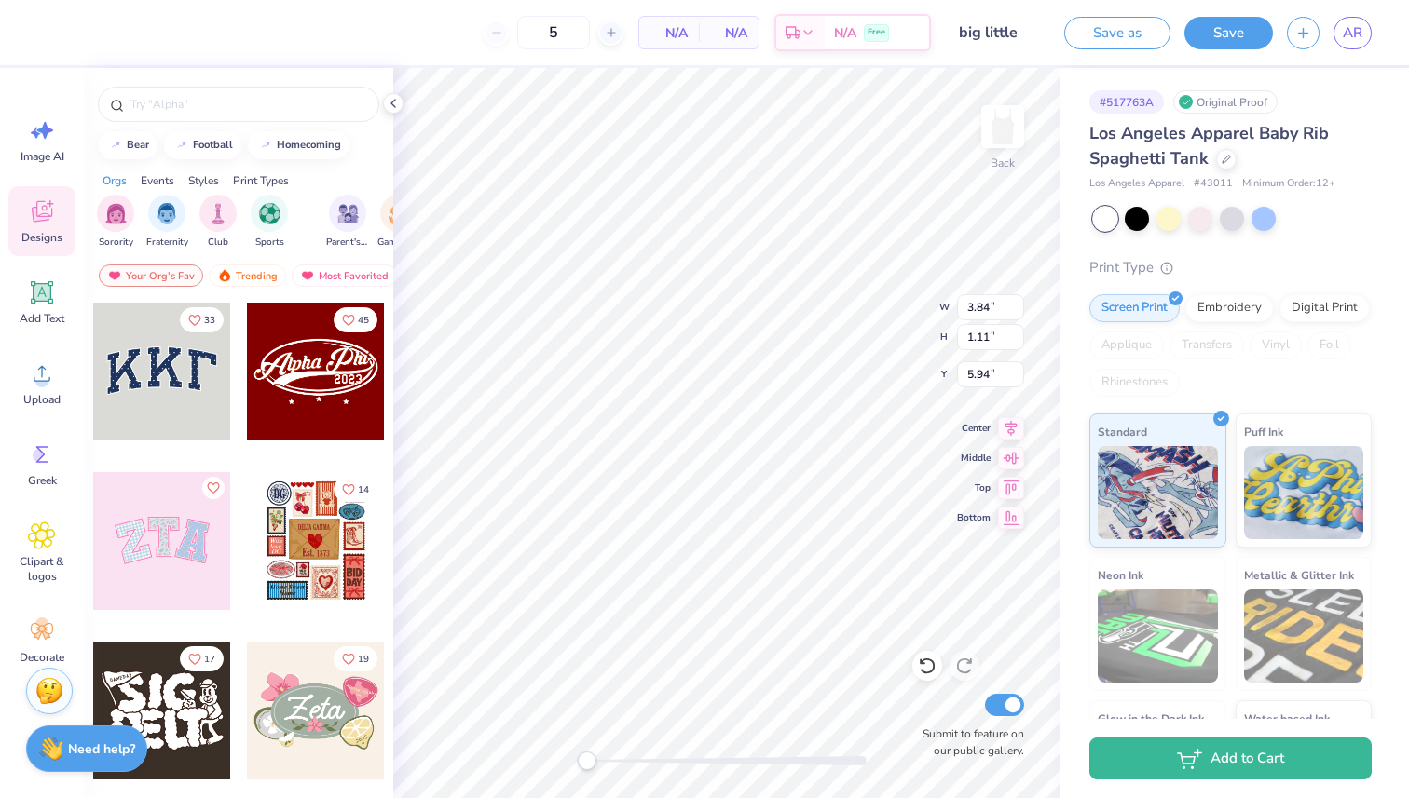
type input "8.79"
type input "2.78"
type input "3.04"
click at [805, 385] on li "Copy" at bounding box center [789, 376] width 146 height 36
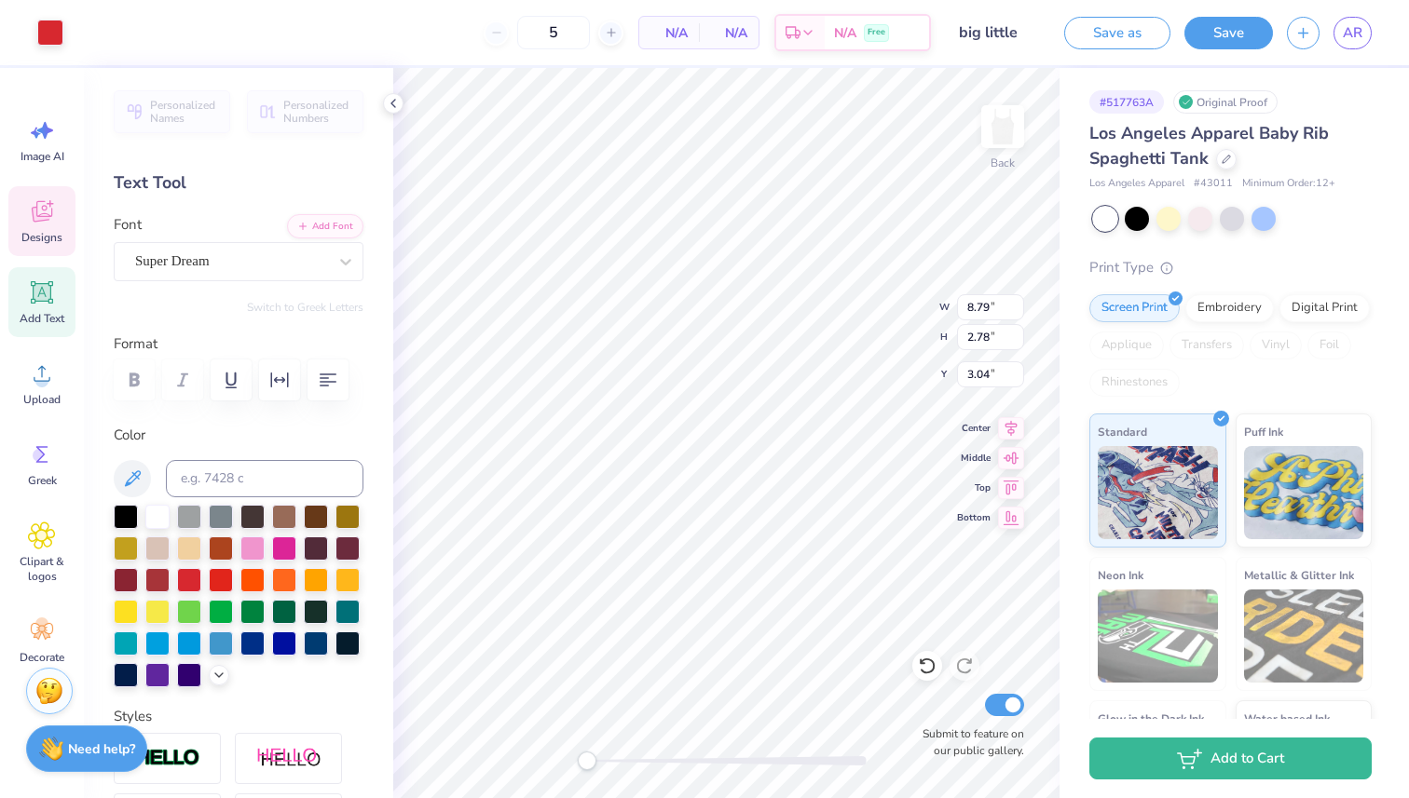
click at [29, 213] on icon at bounding box center [42, 211] width 28 height 28
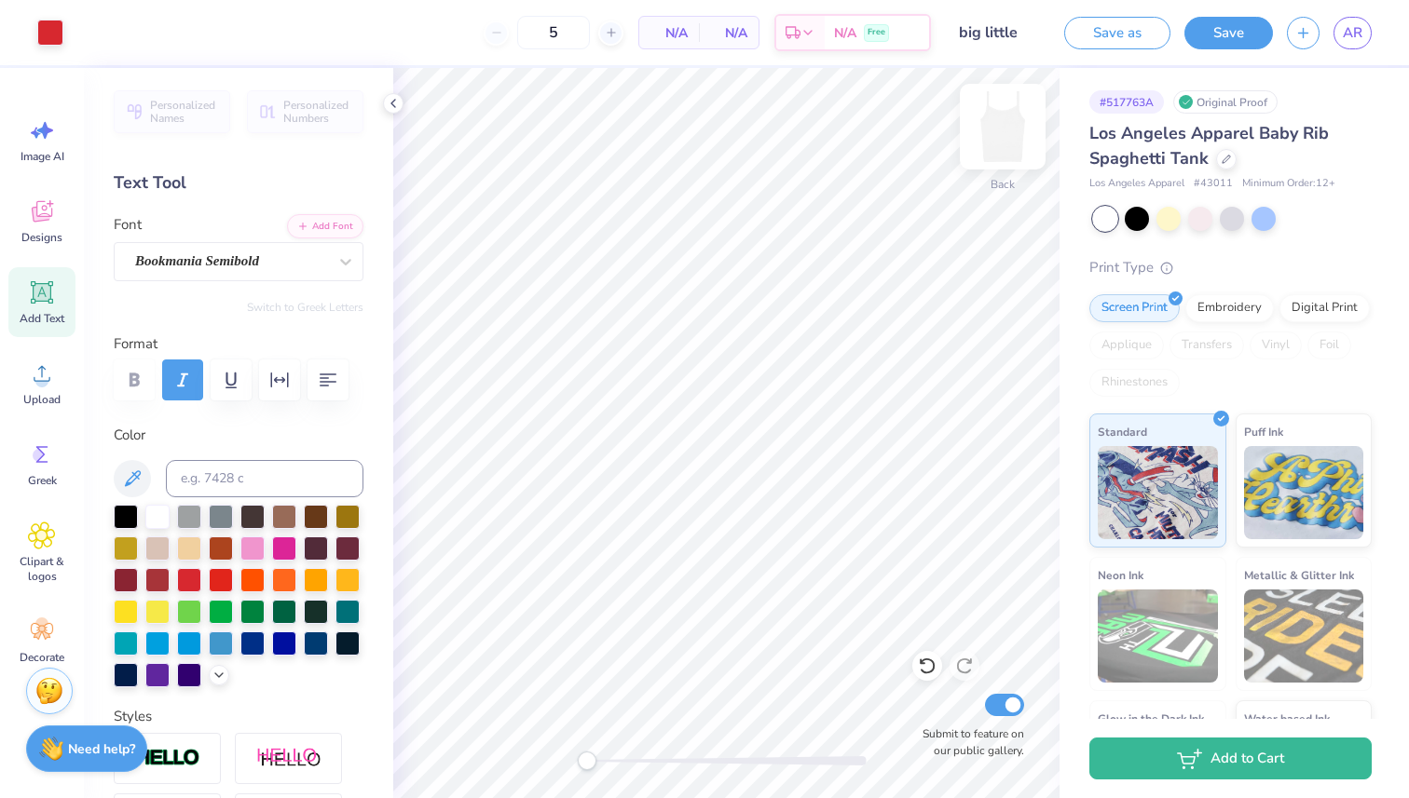
click at [1004, 161] on div at bounding box center [1003, 127] width 86 height 86
click at [1004, 145] on img at bounding box center [1002, 126] width 37 height 37
click at [1308, 27] on icon "button" at bounding box center [1303, 30] width 16 height 16
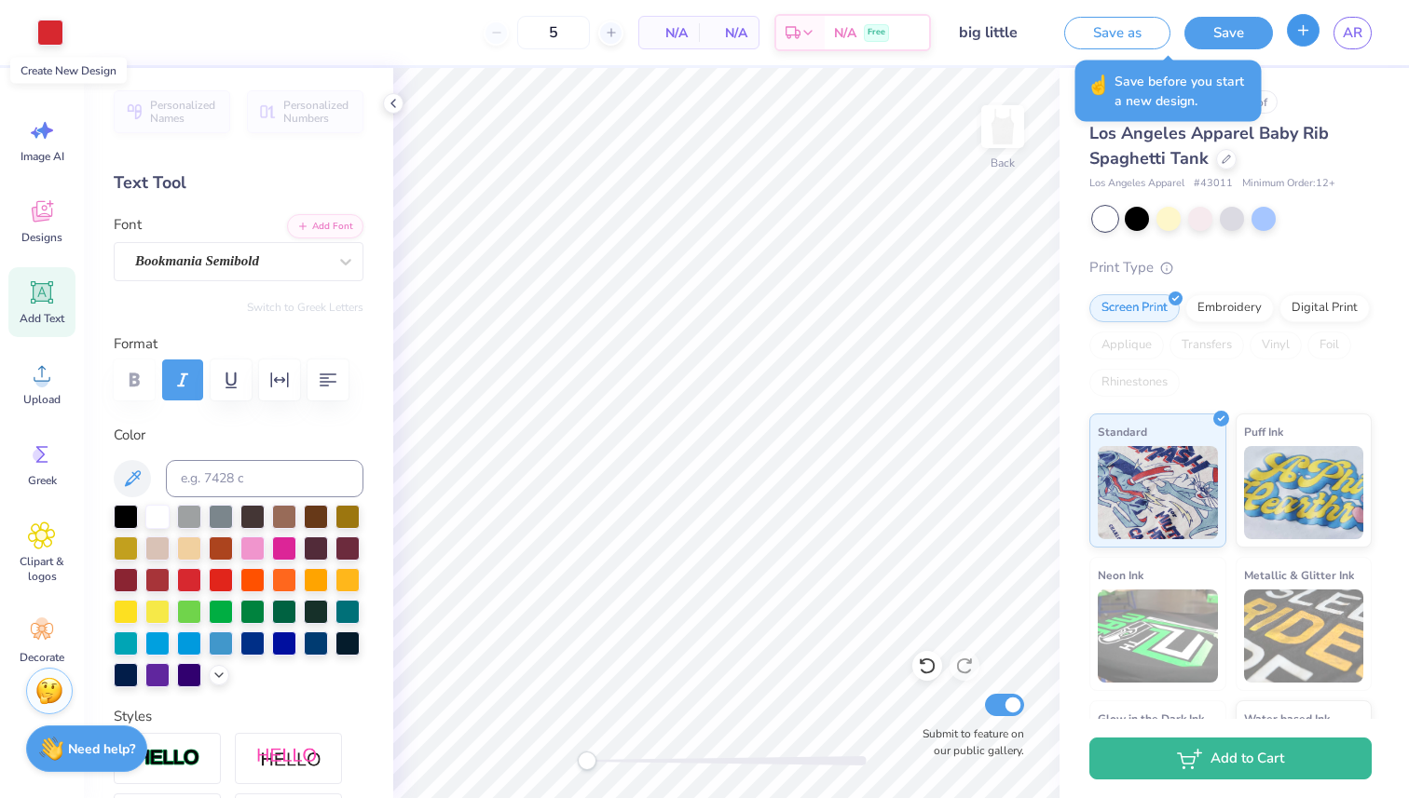
click at [1293, 32] on button "button" at bounding box center [1303, 30] width 33 height 33
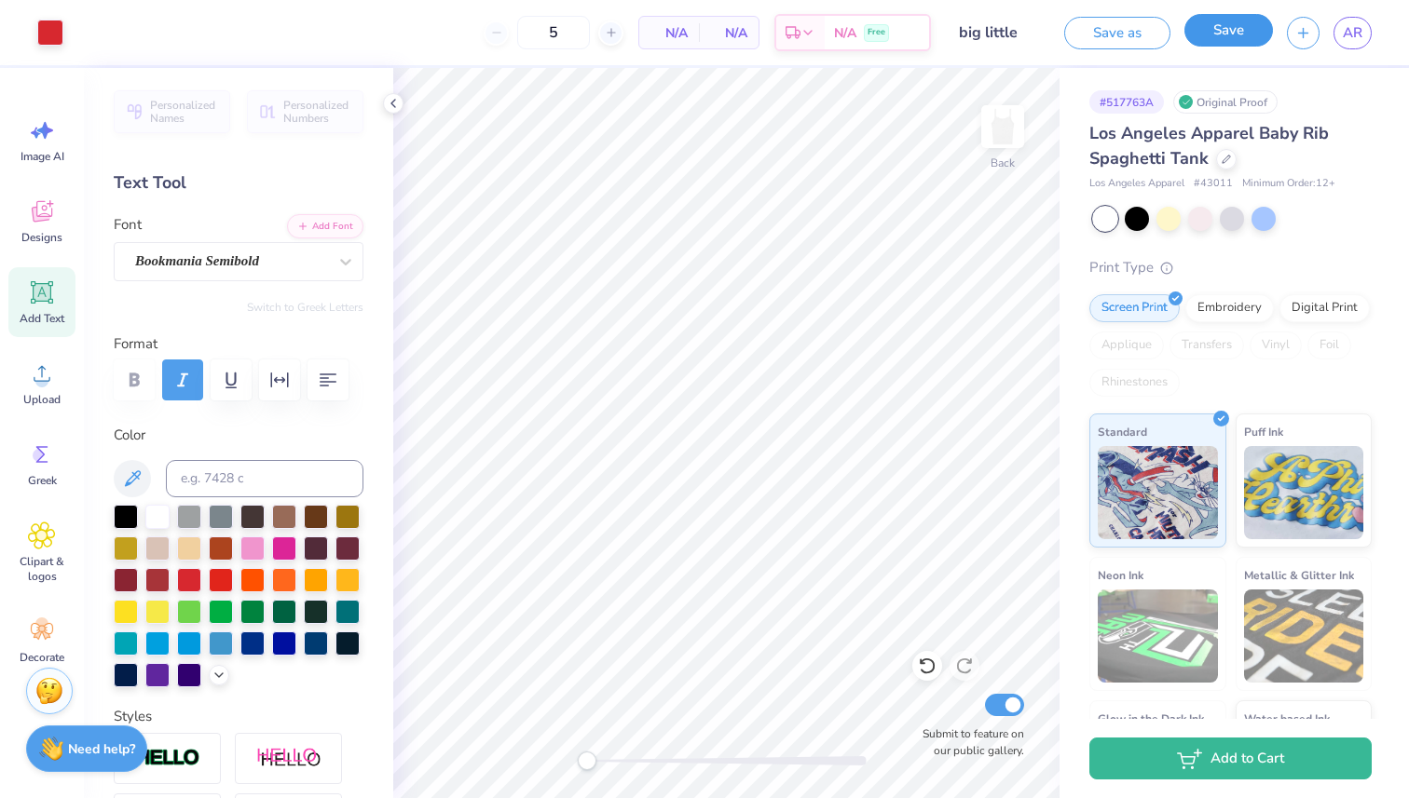
click at [1256, 35] on button "Save" at bounding box center [1228, 30] width 89 height 33
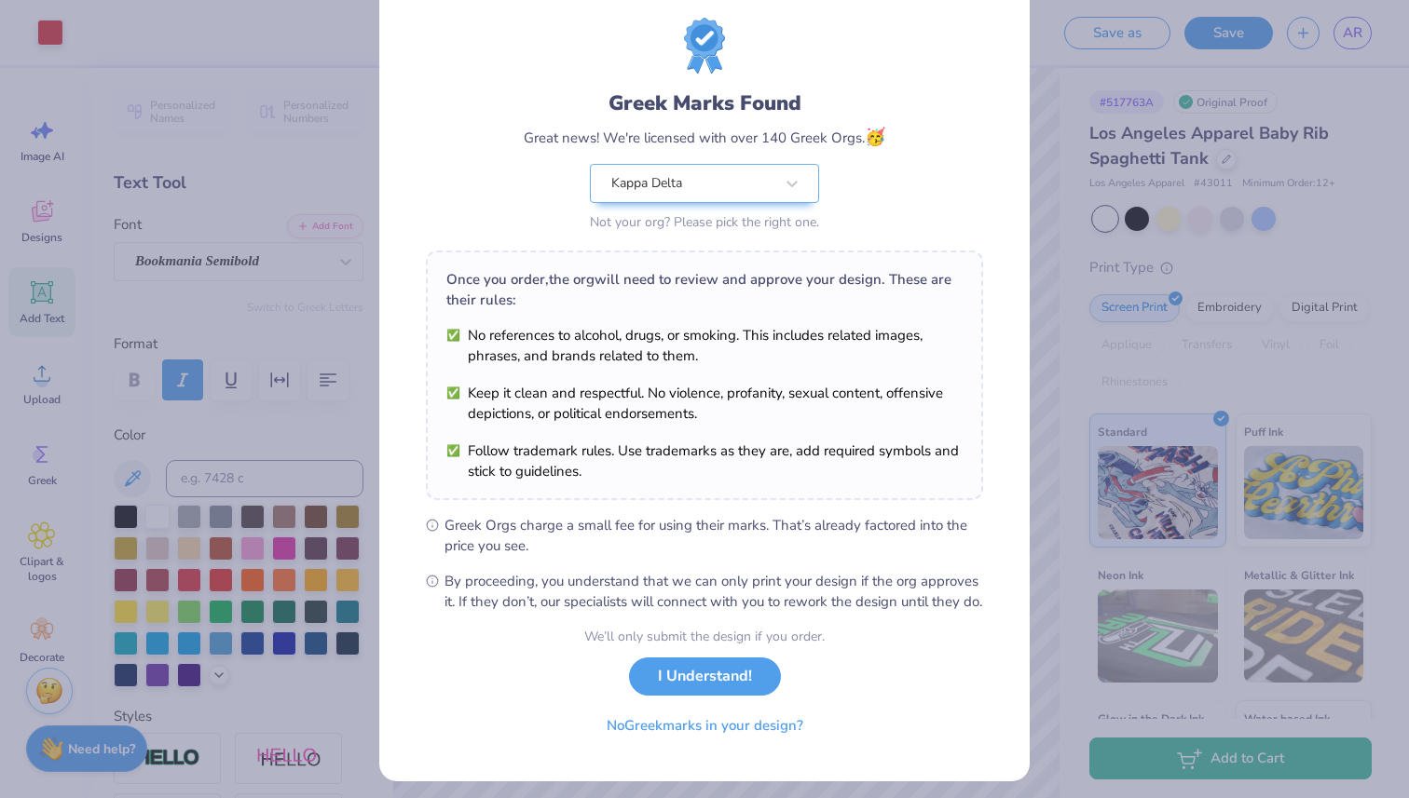
scroll to position [74, 0]
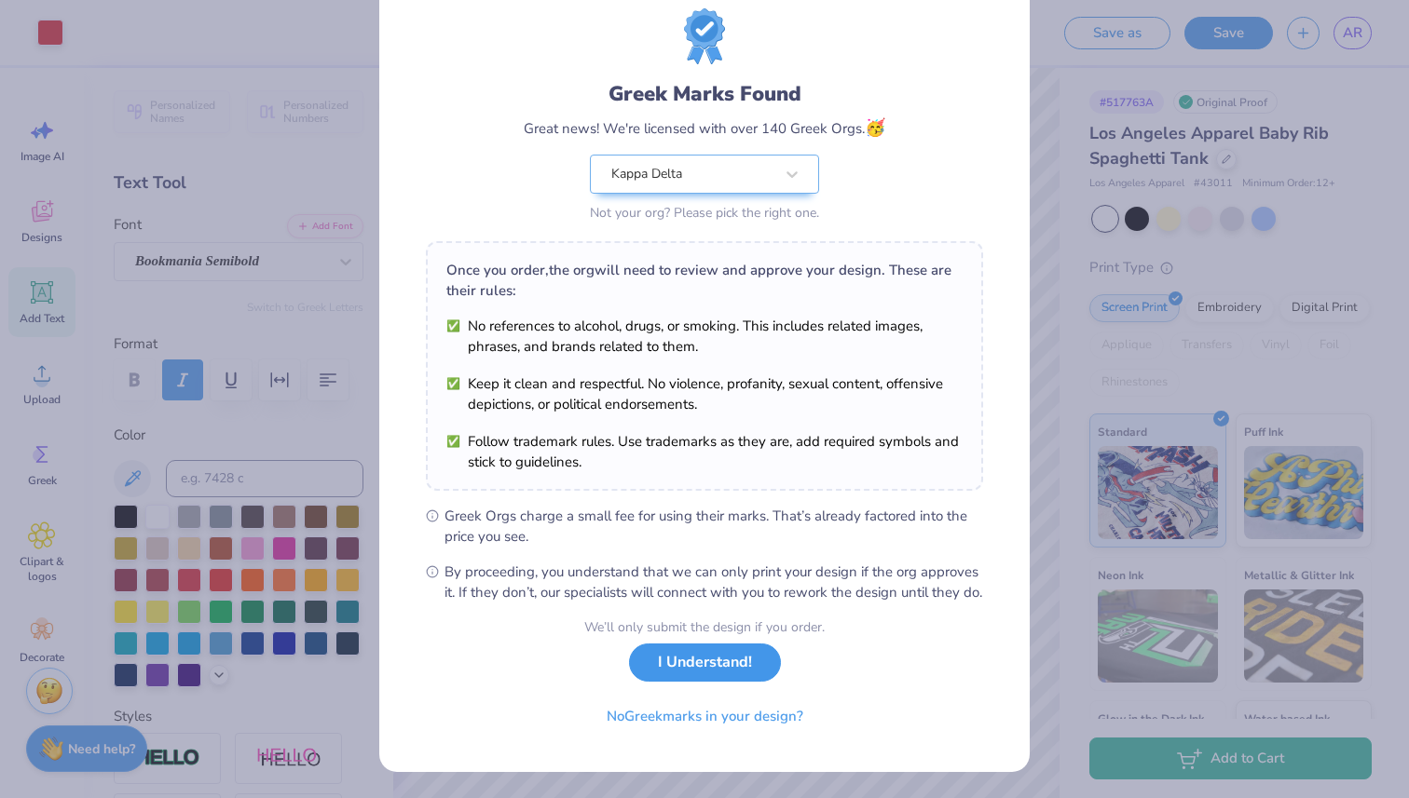
click at [698, 660] on button "I Understand!" at bounding box center [705, 663] width 152 height 38
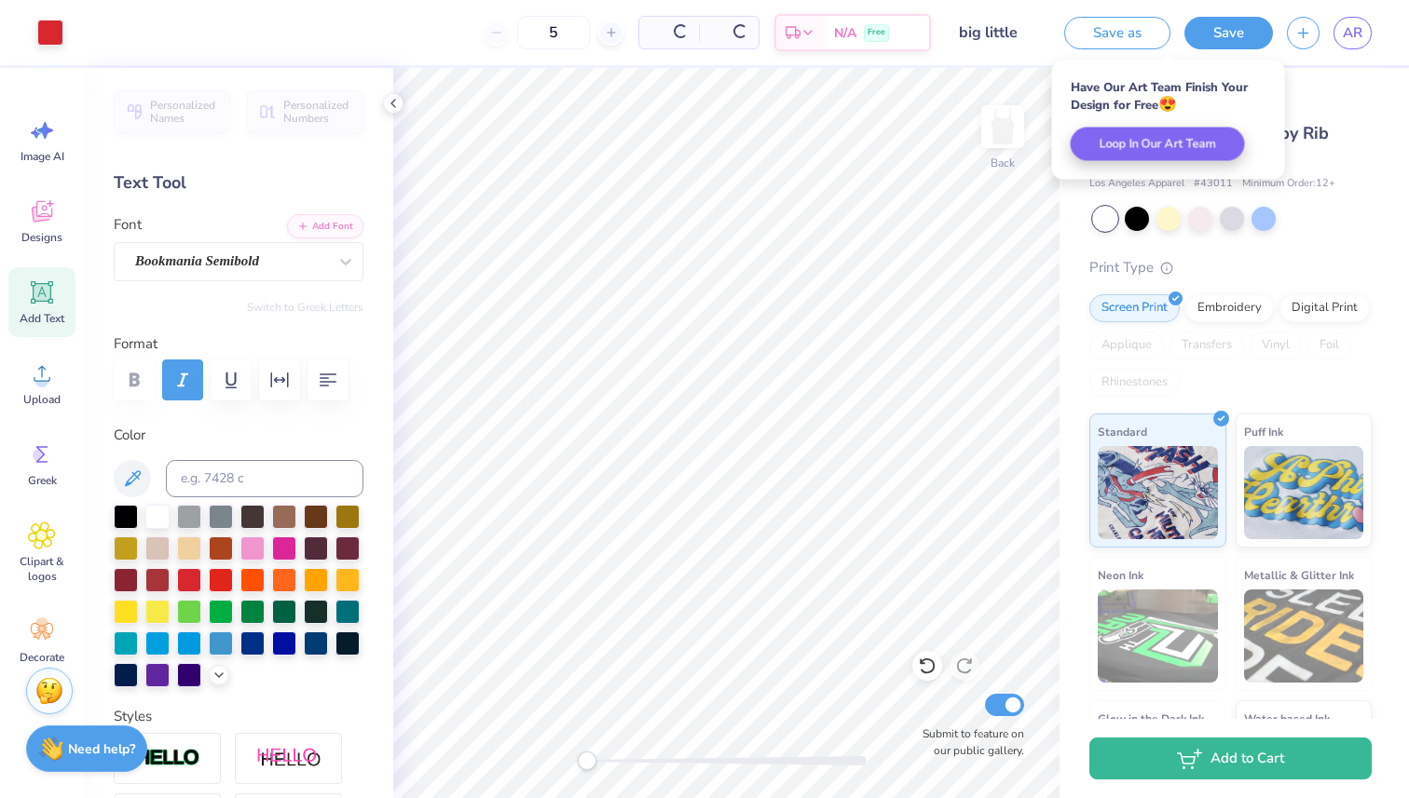
scroll to position [0, 0]
click at [1296, 34] on icon "button" at bounding box center [1303, 30] width 16 height 16
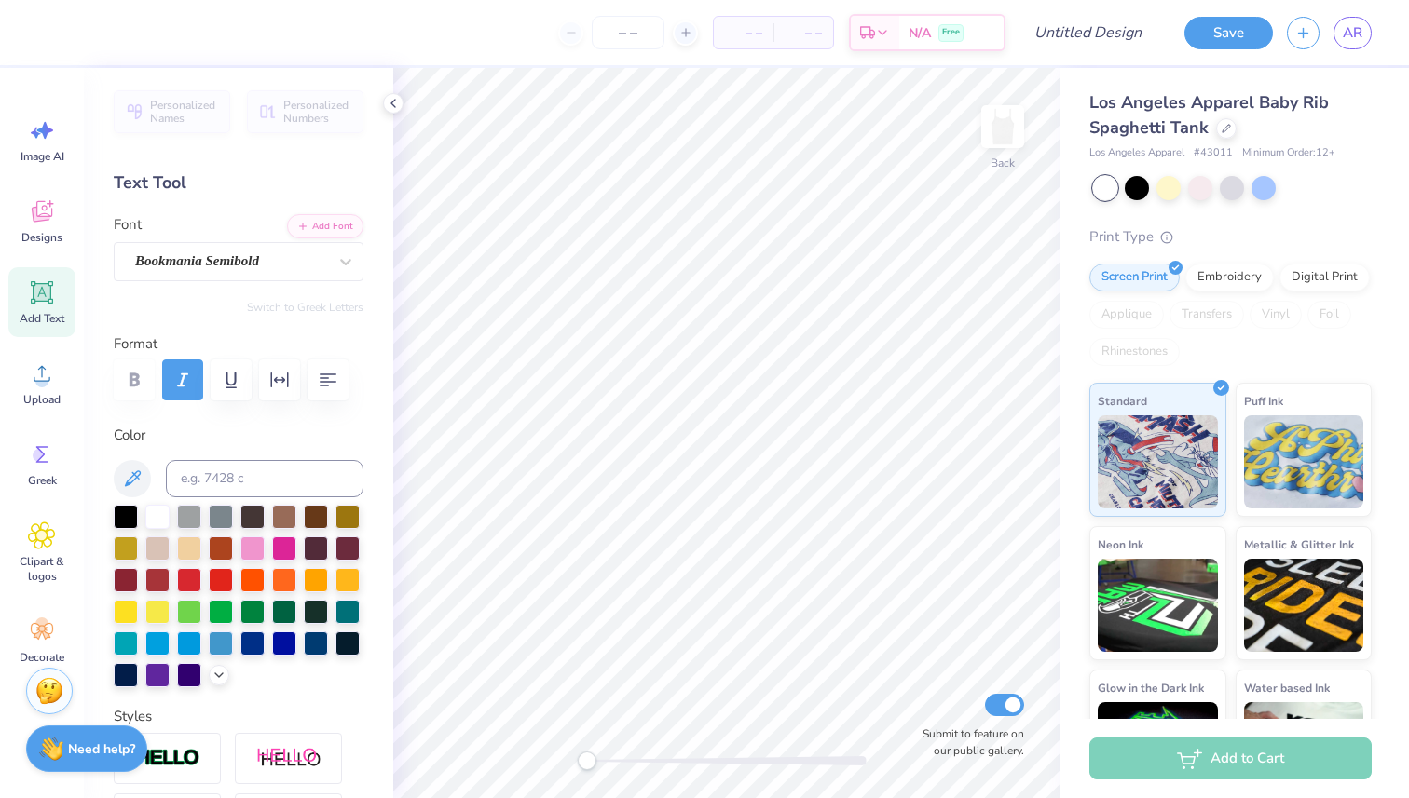
click at [1238, 126] on div "Los Angeles Apparel Baby Rib Spaghetti Tank" at bounding box center [1230, 115] width 282 height 50
click at [1222, 126] on icon at bounding box center [1225, 126] width 9 height 9
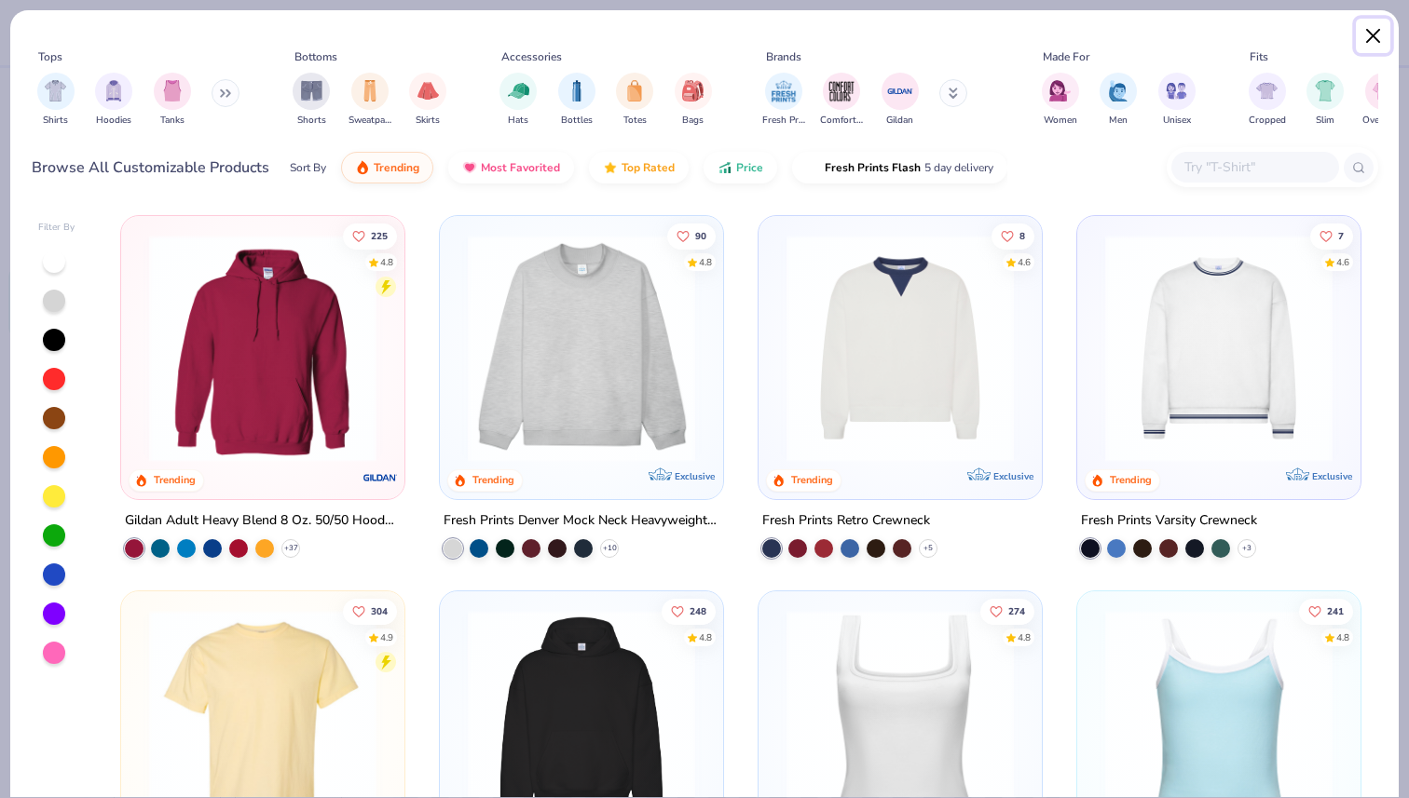
click at [1375, 43] on button "Close" at bounding box center [1372, 36] width 35 height 35
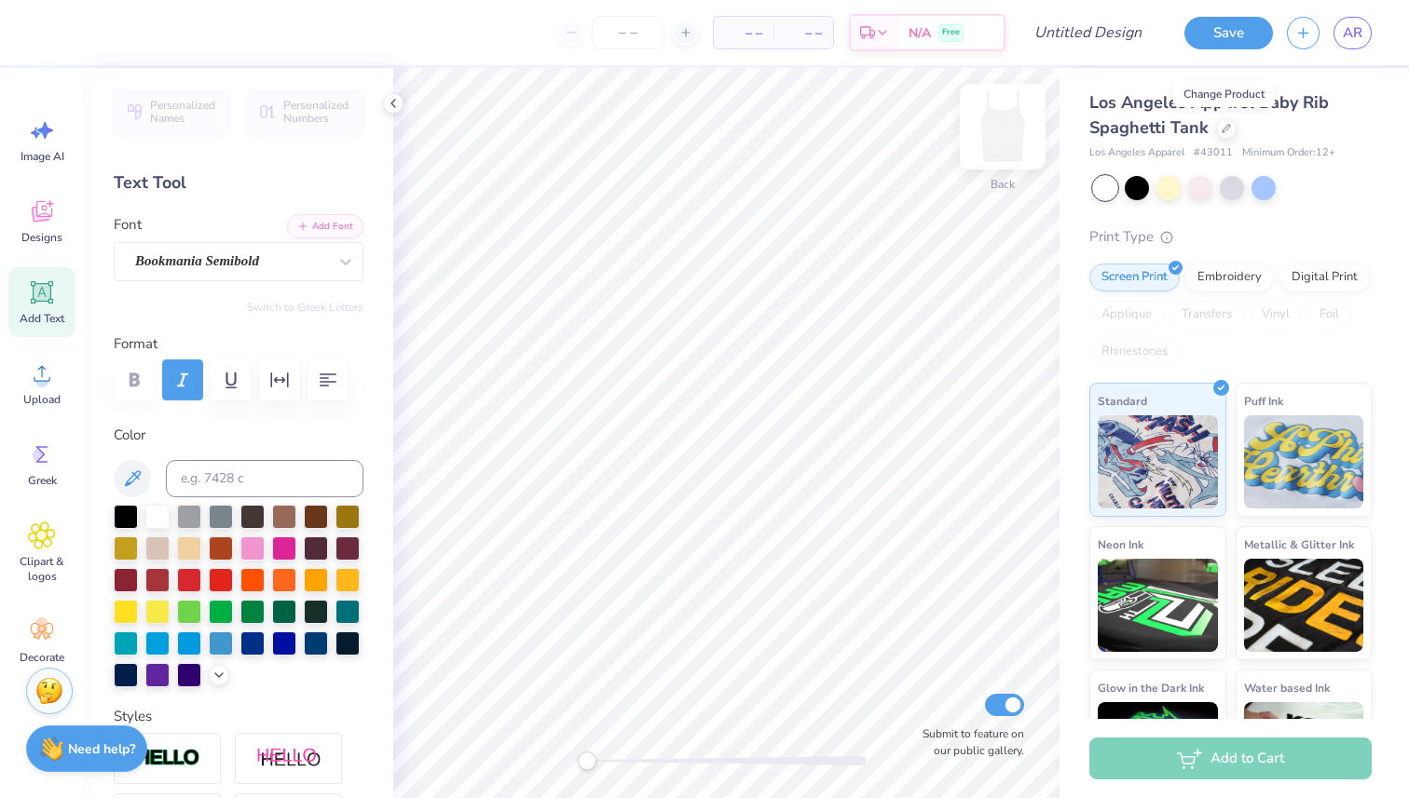
click at [1005, 128] on img at bounding box center [1002, 126] width 75 height 75
click at [1005, 128] on img at bounding box center [1002, 126] width 37 height 37
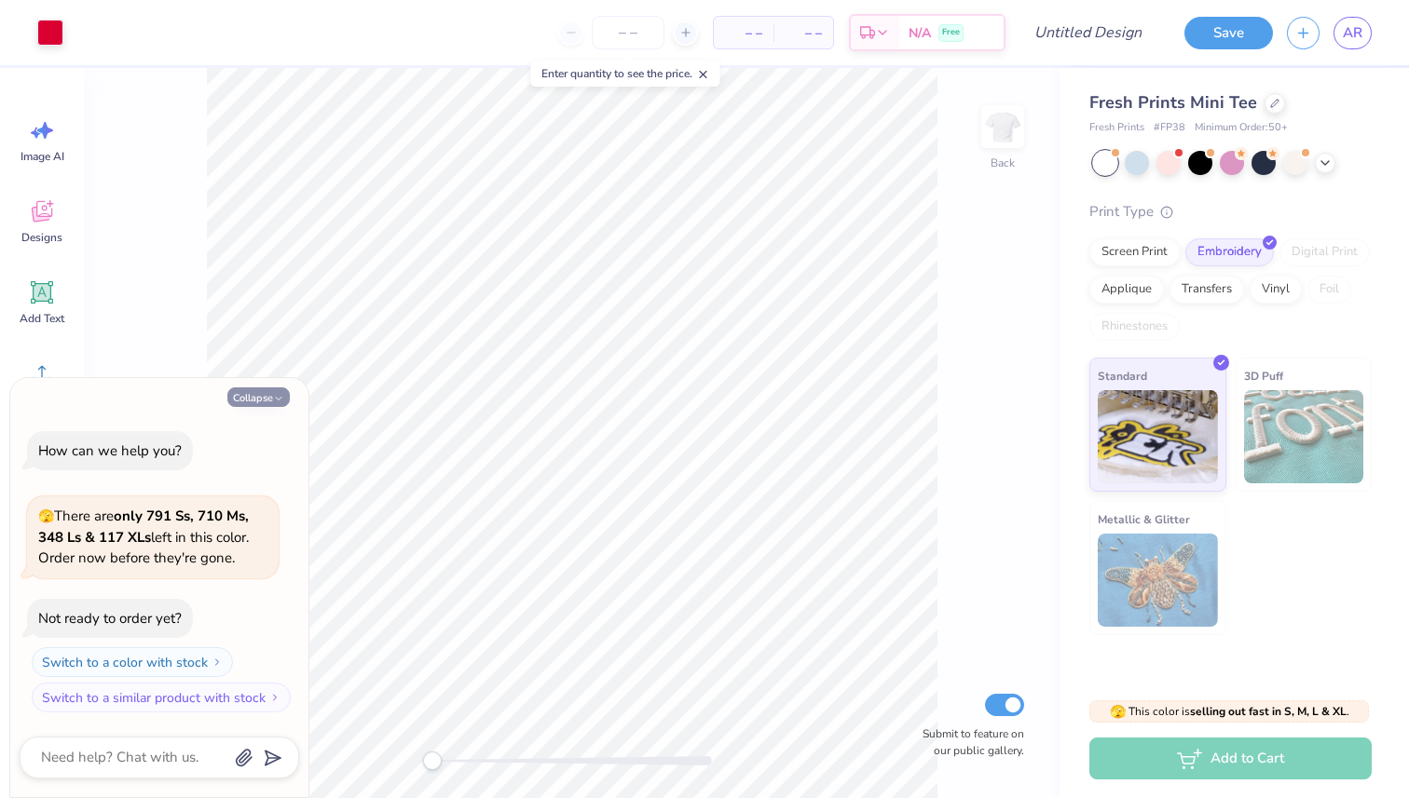
click at [252, 396] on button "Collapse" at bounding box center [258, 398] width 62 height 20
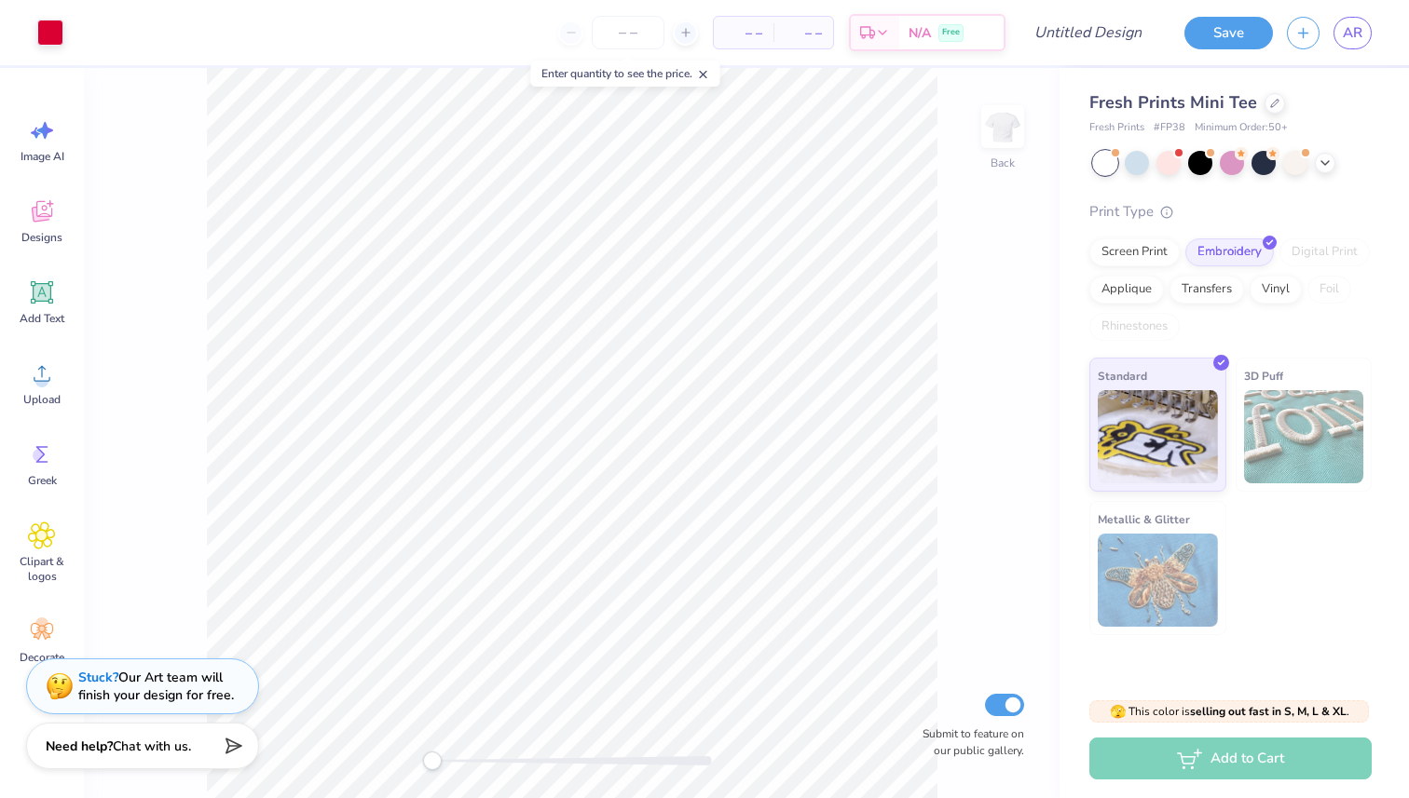
click at [186, 756] on div "Need help? Chat with us." at bounding box center [142, 746] width 233 height 47
type textarea "x"
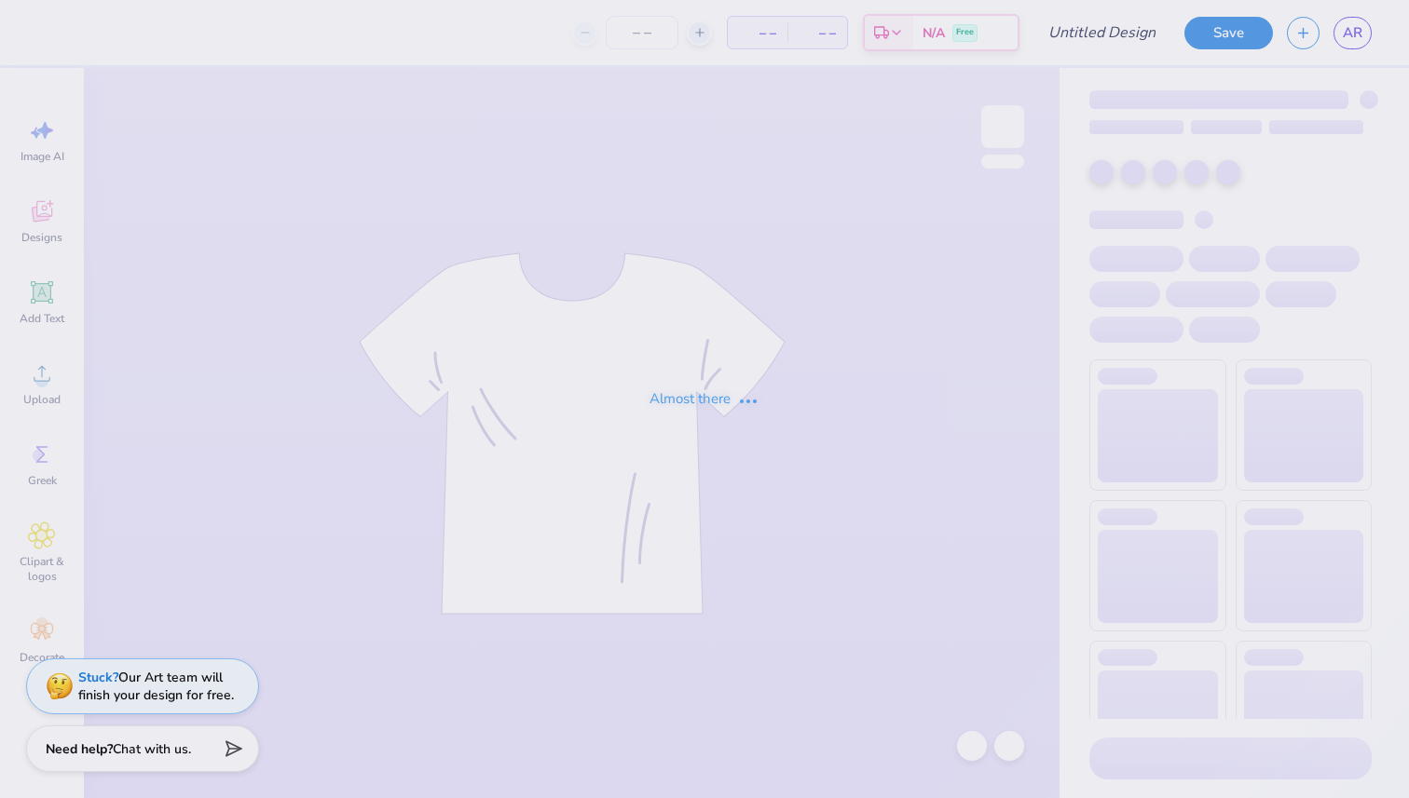
type input "big little"
type input "5"
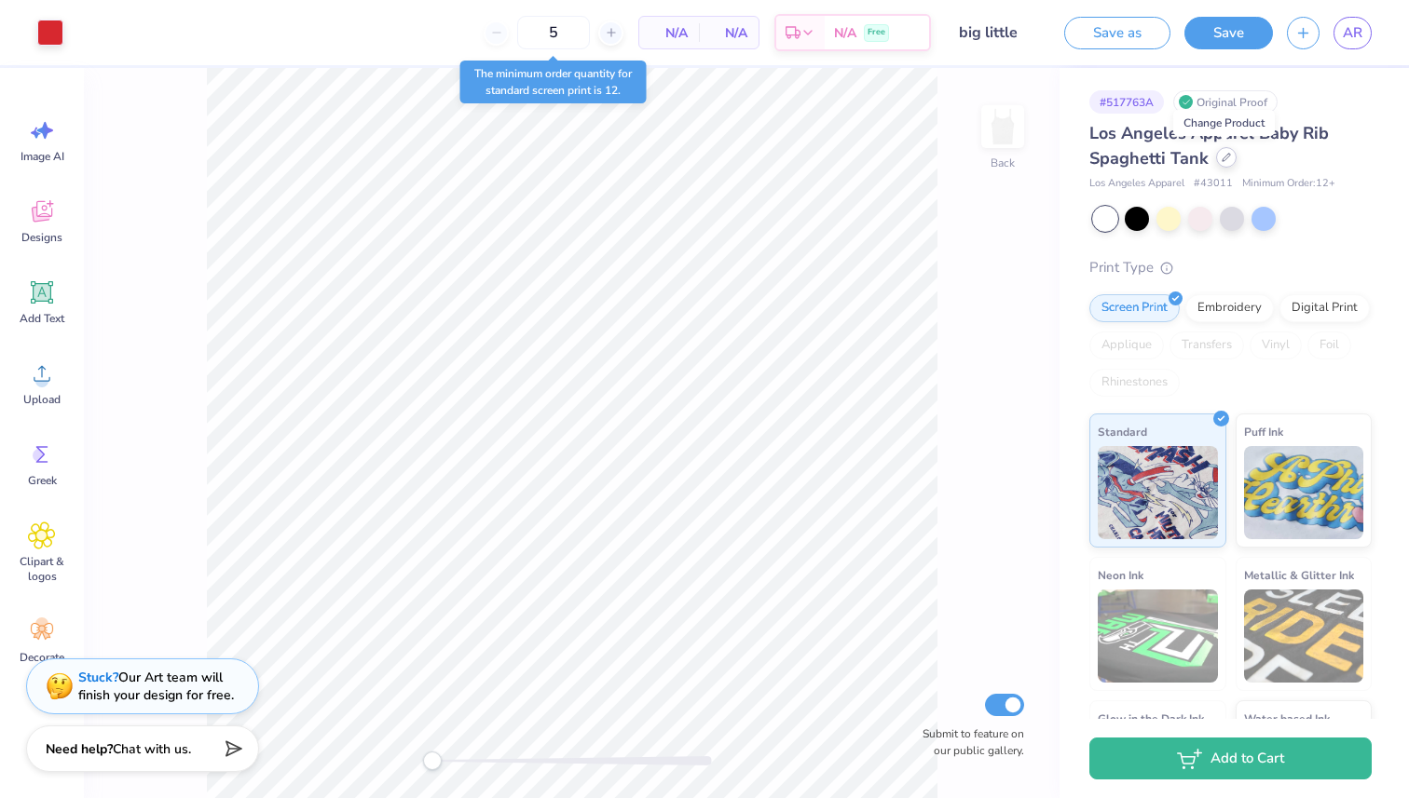
click at [1226, 155] on icon at bounding box center [1225, 157] width 9 height 9
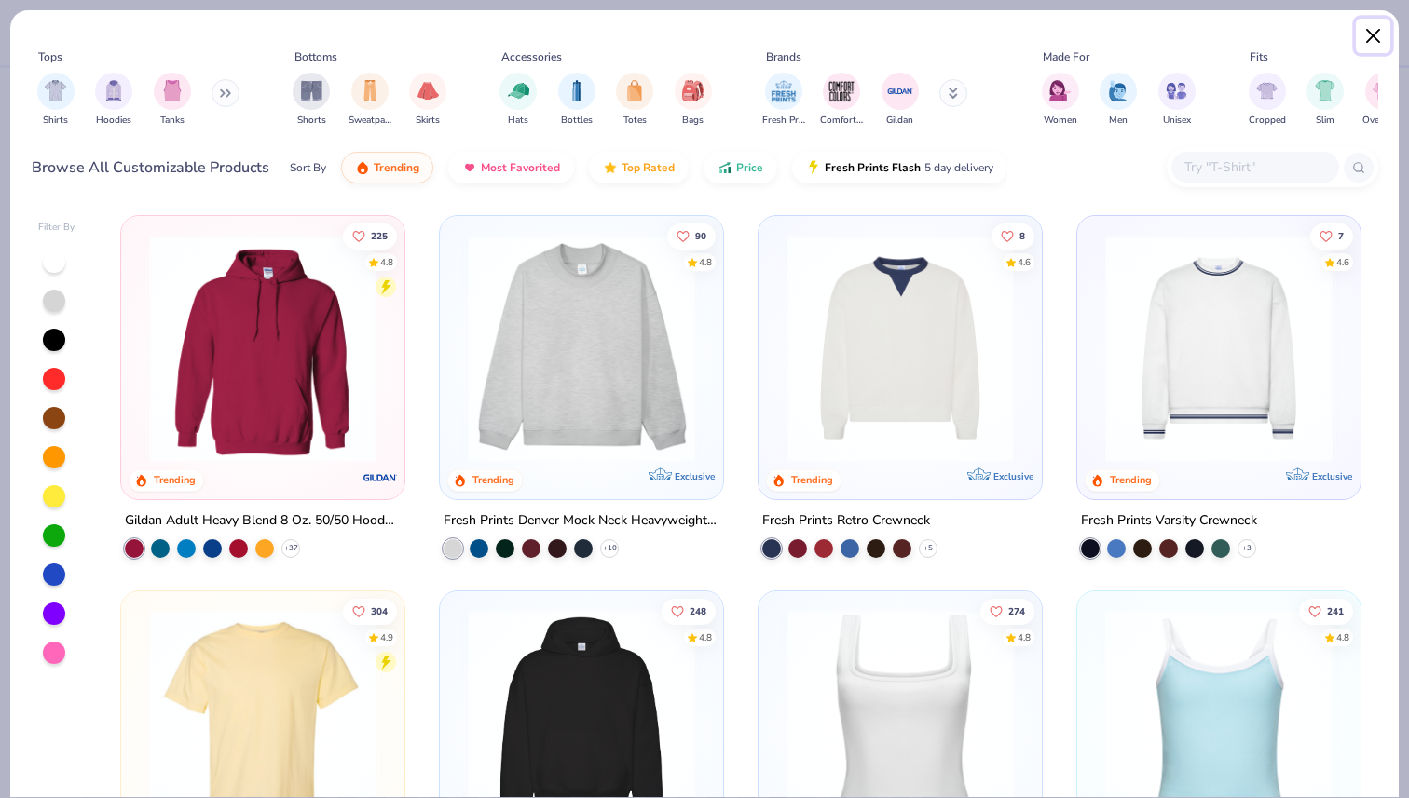
click at [1389, 28] on button "Close" at bounding box center [1372, 36] width 35 height 35
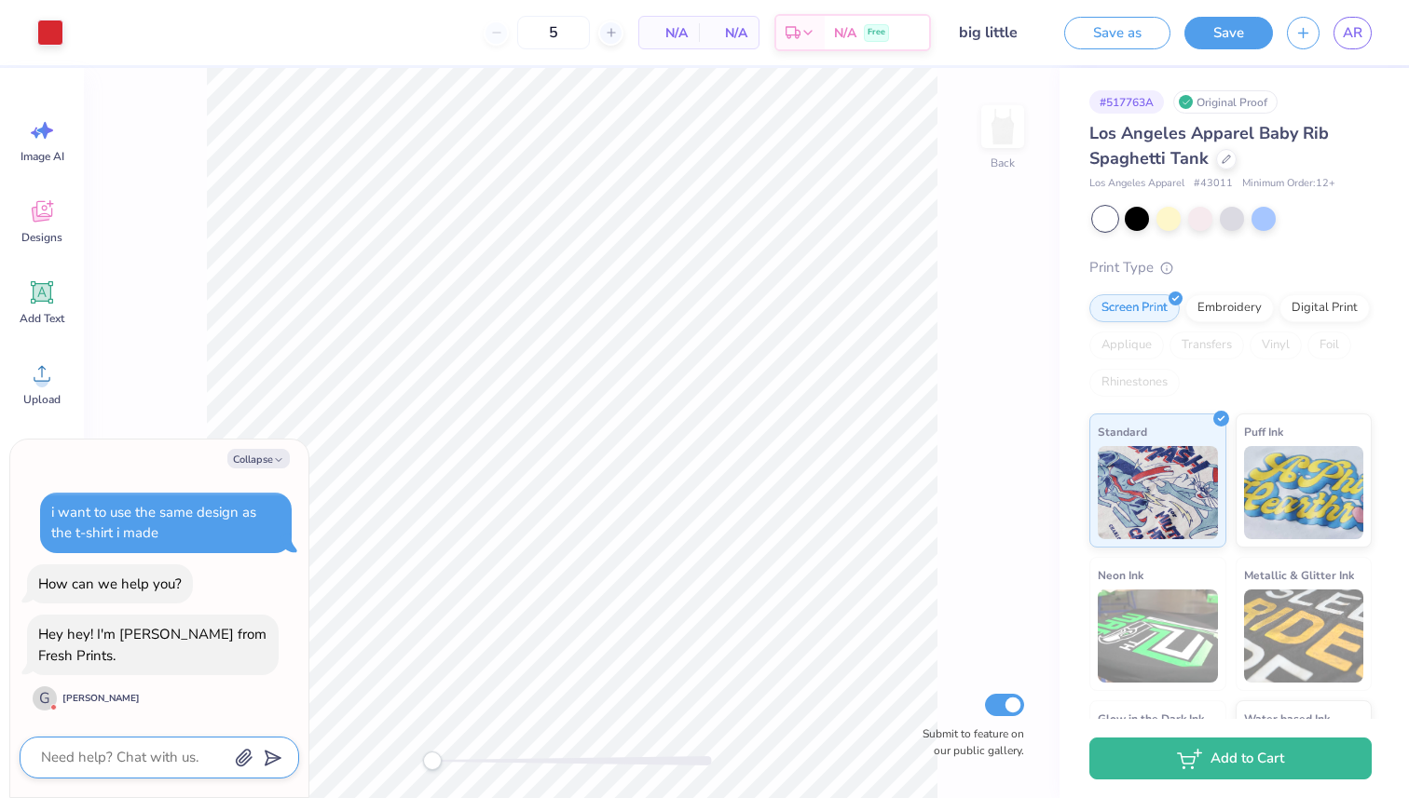
click at [131, 753] on textarea at bounding box center [133, 757] width 189 height 25
type textarea "H"
type textarea "x"
type textarea "Hi"
type textarea "x"
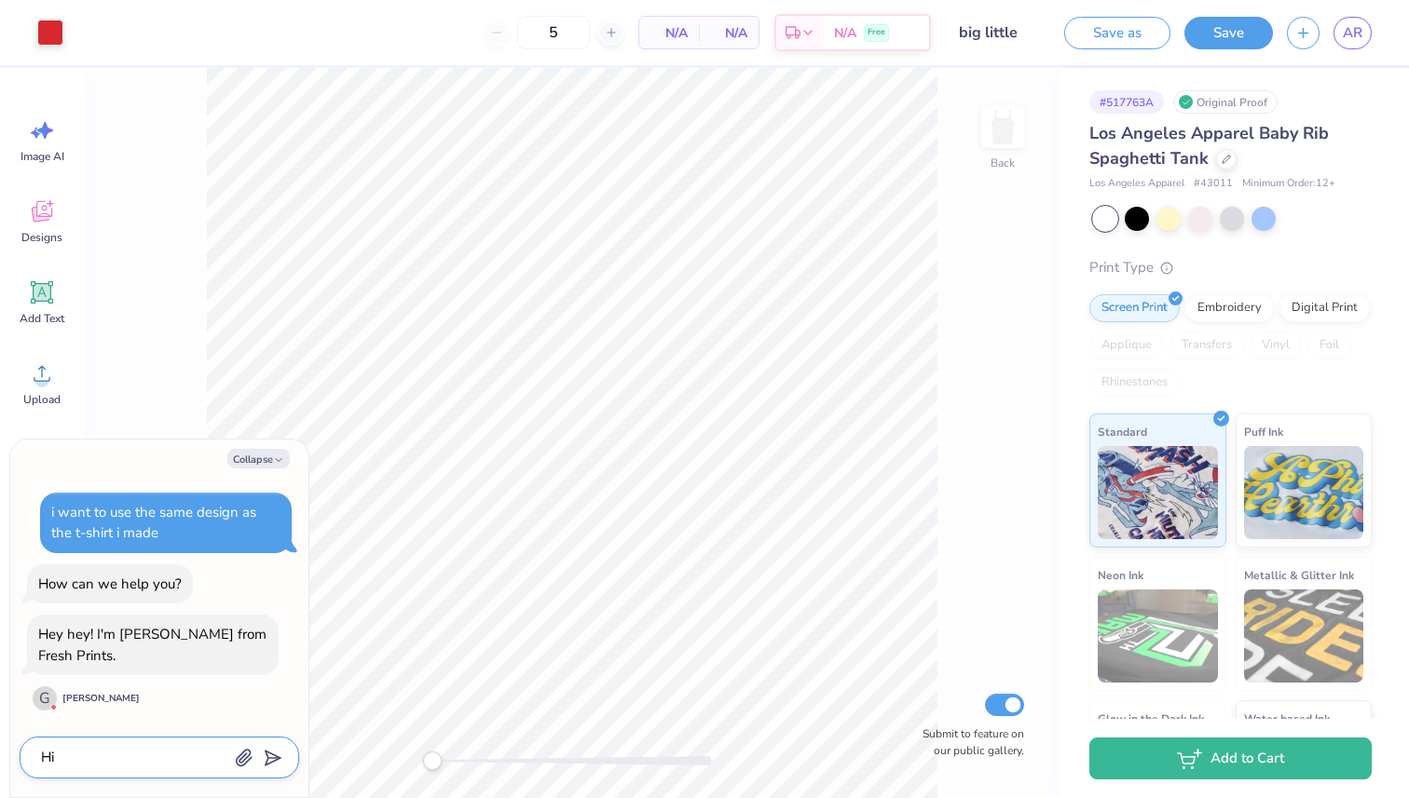
type textarea "Hi!"
type textarea "x"
type textarea "Hi!"
type textarea "x"
type textarea "Hi! I"
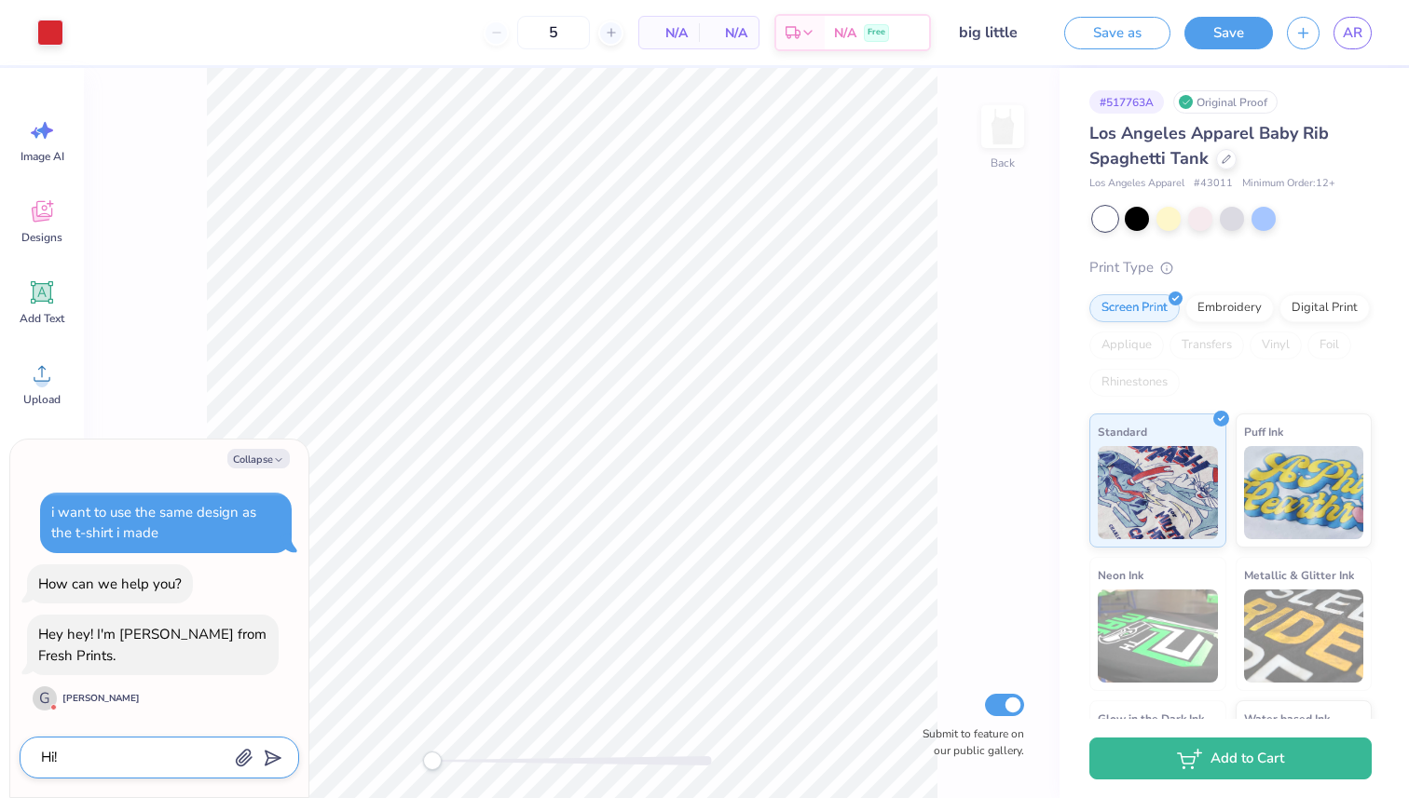
type textarea "x"
type textarea "Hi! I'"
type textarea "x"
type textarea "Hi! I'm"
type textarea "x"
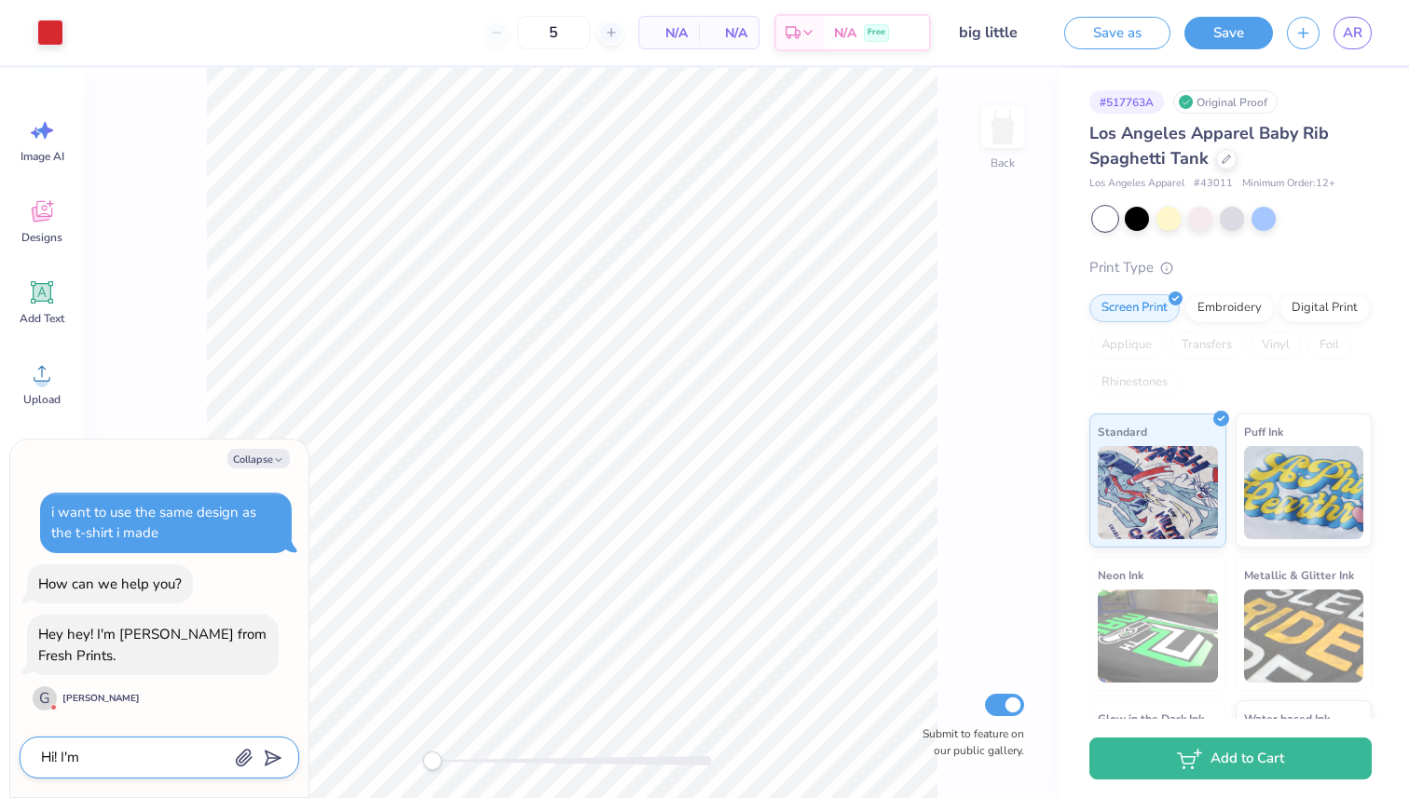
type textarea "Hi! I'm"
type textarea "x"
type textarea "Hi! I'm i"
type textarea "x"
type textarea "Hi! I'm in"
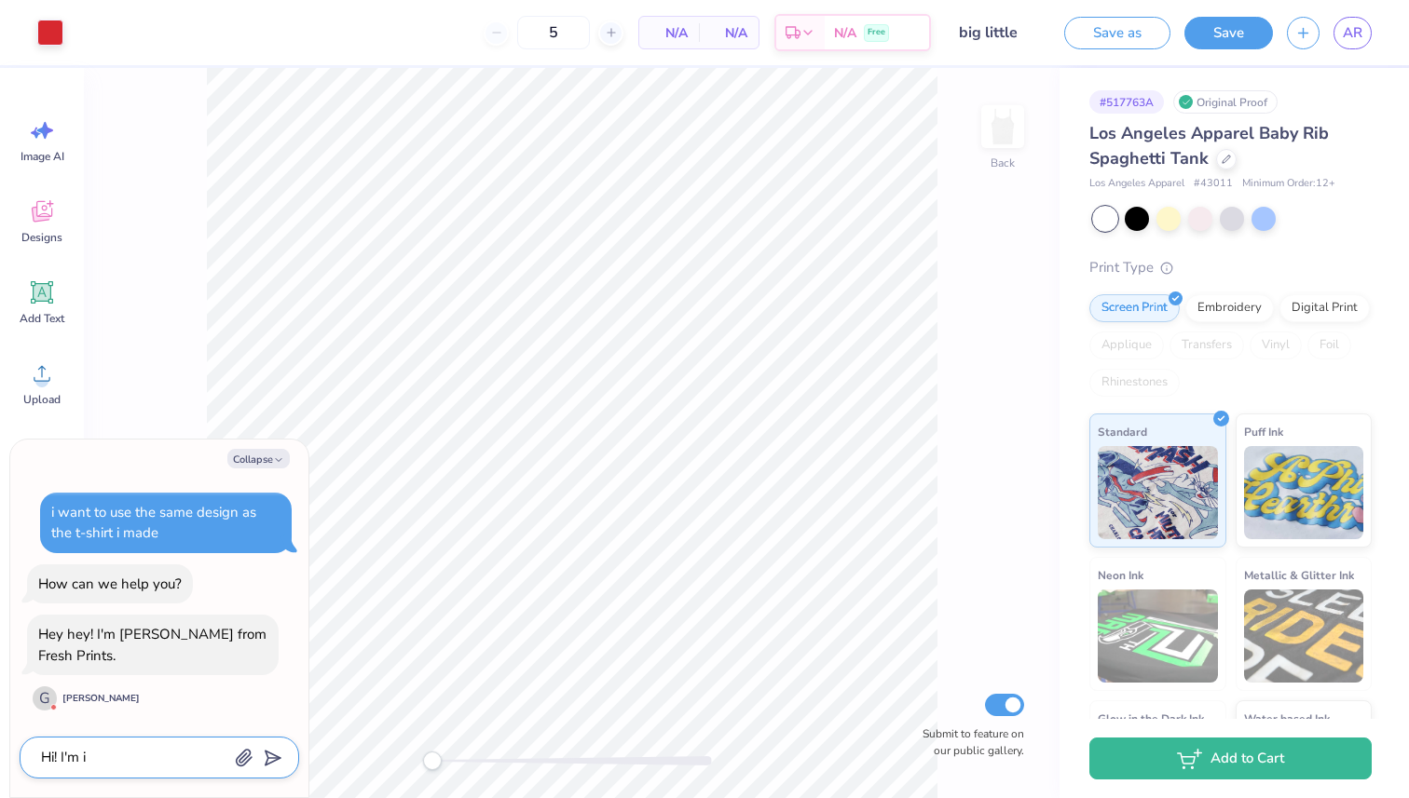
type textarea "x"
type textarea "Hi! I'm int"
type textarea "x"
type textarea "Hi! I'm inte"
type textarea "x"
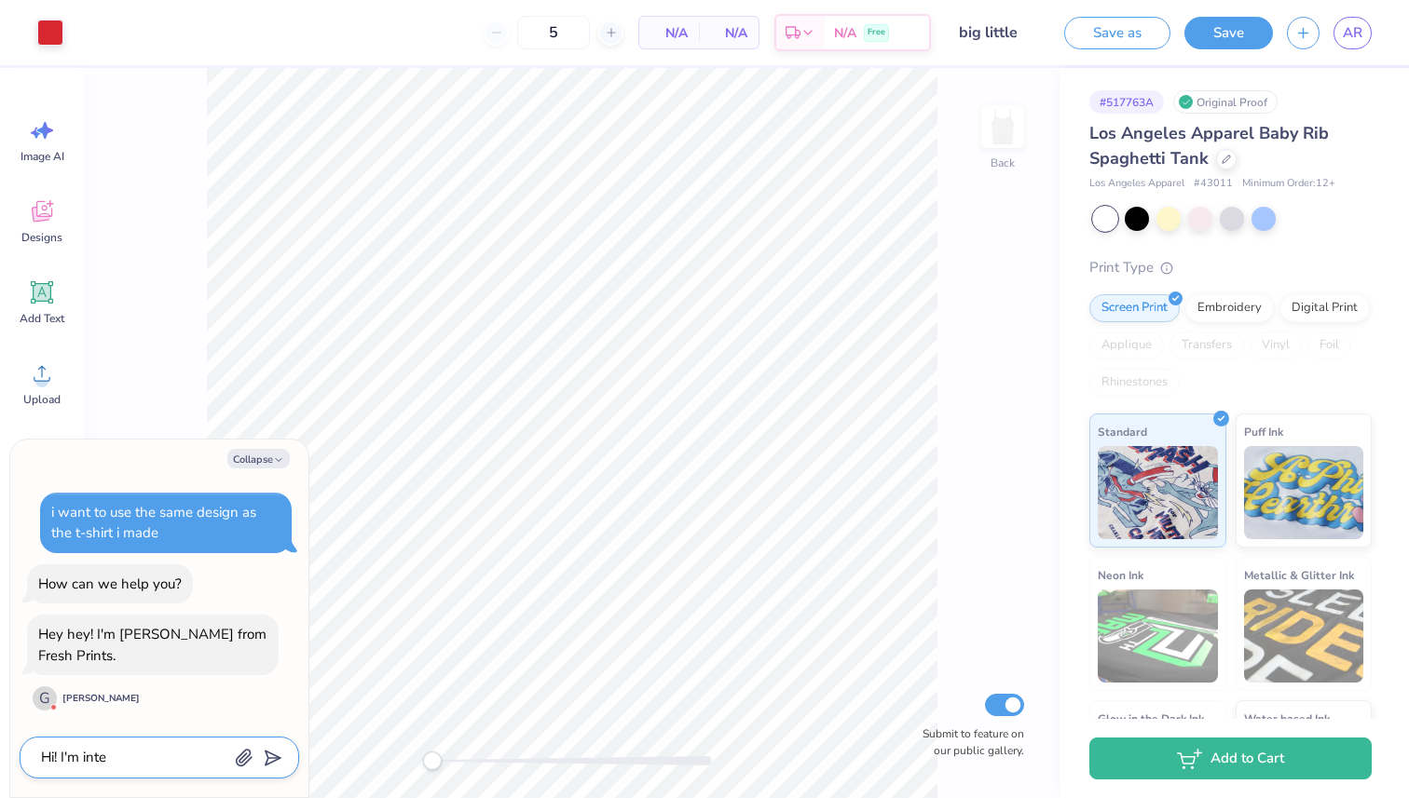
type textarea "Hi! I'm inter"
type textarea "x"
type textarea "Hi! I'm inters"
type textarea "x"
type textarea "Hi! I'm interst"
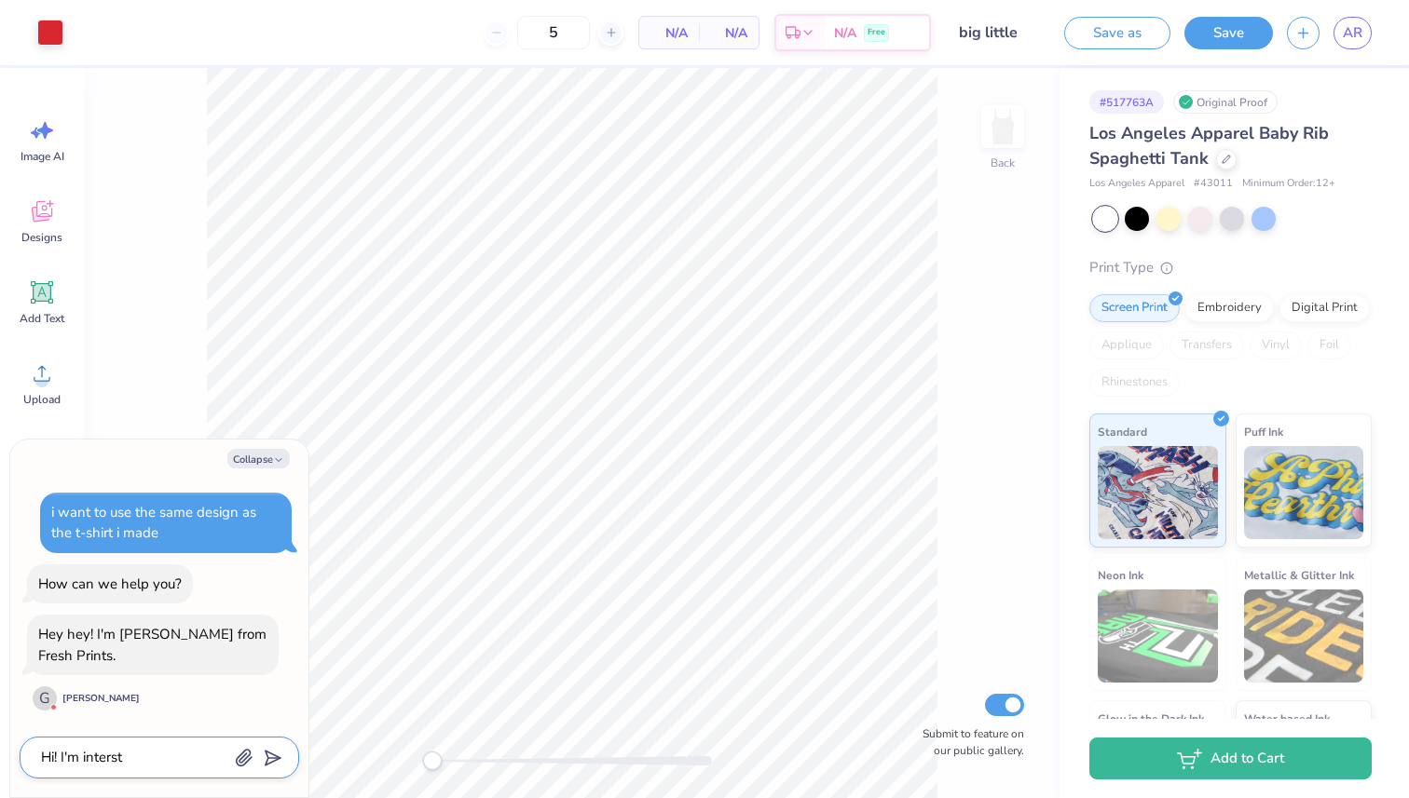
type textarea "x"
type textarea "Hi! I'm interste"
type textarea "x"
type textarea "Hi! I'm intersted"
type textarea "x"
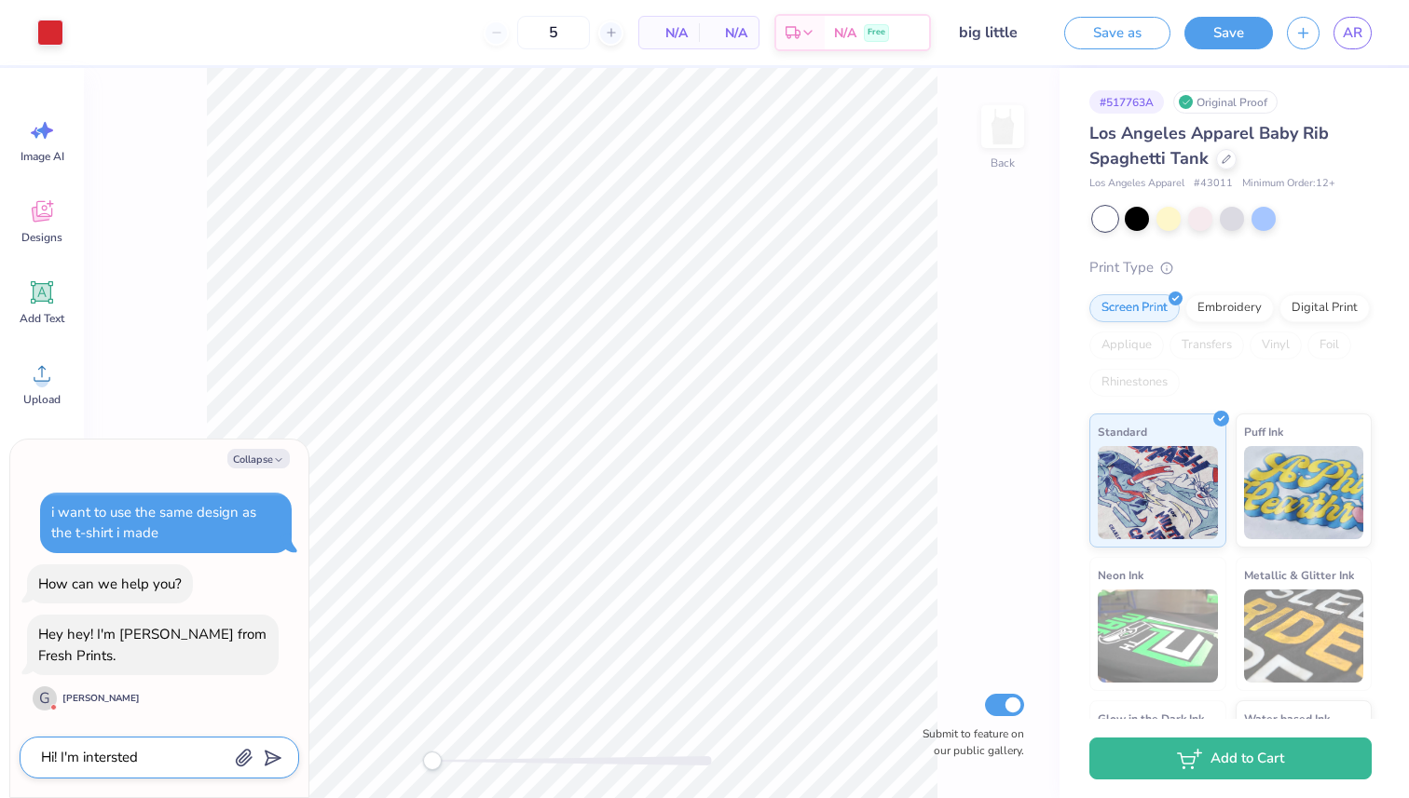
type textarea "Hi! I'm intersted"
type textarea "x"
type textarea "Hi! I'm intersted i"
type textarea "x"
type textarea "Hi! I'm intersted in"
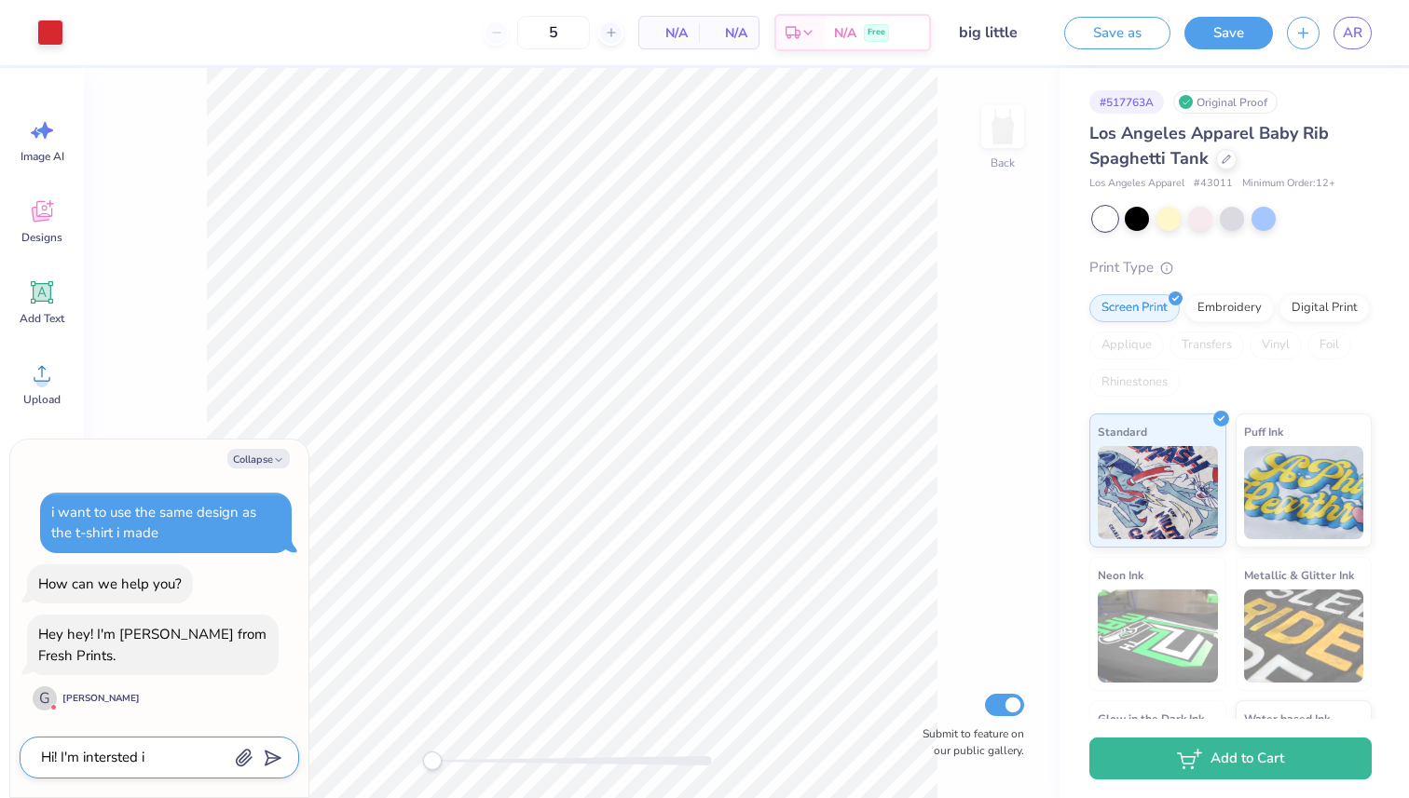
type textarea "x"
type textarea "Hi! I'm intersted in"
type textarea "x"
type textarea "Hi! I'm intersted in g"
type textarea "x"
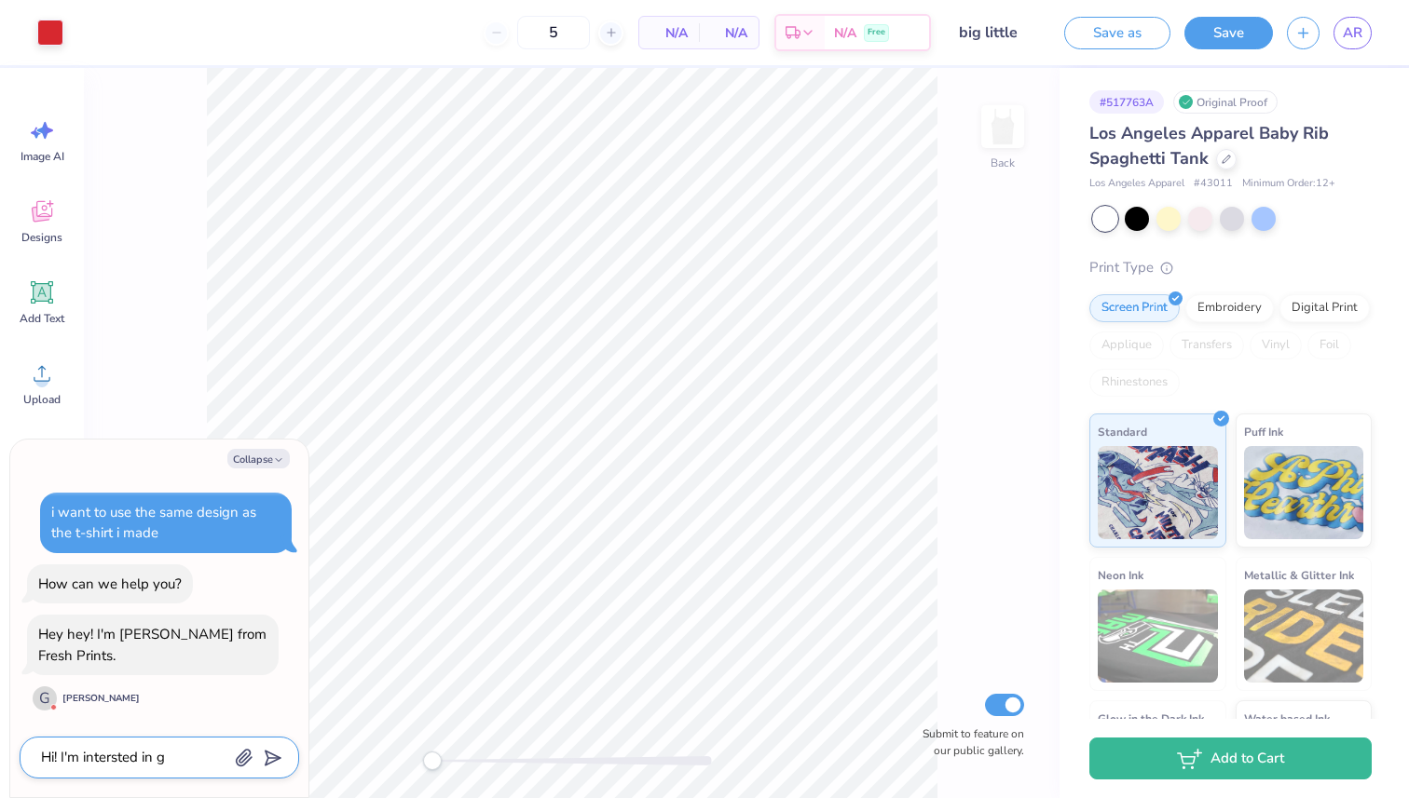
type textarea "Hi! I'm intersted in ge"
type textarea "x"
type textarea "Hi! I'm intersted in get"
type textarea "x"
type textarea "Hi! I'm intersted in gett"
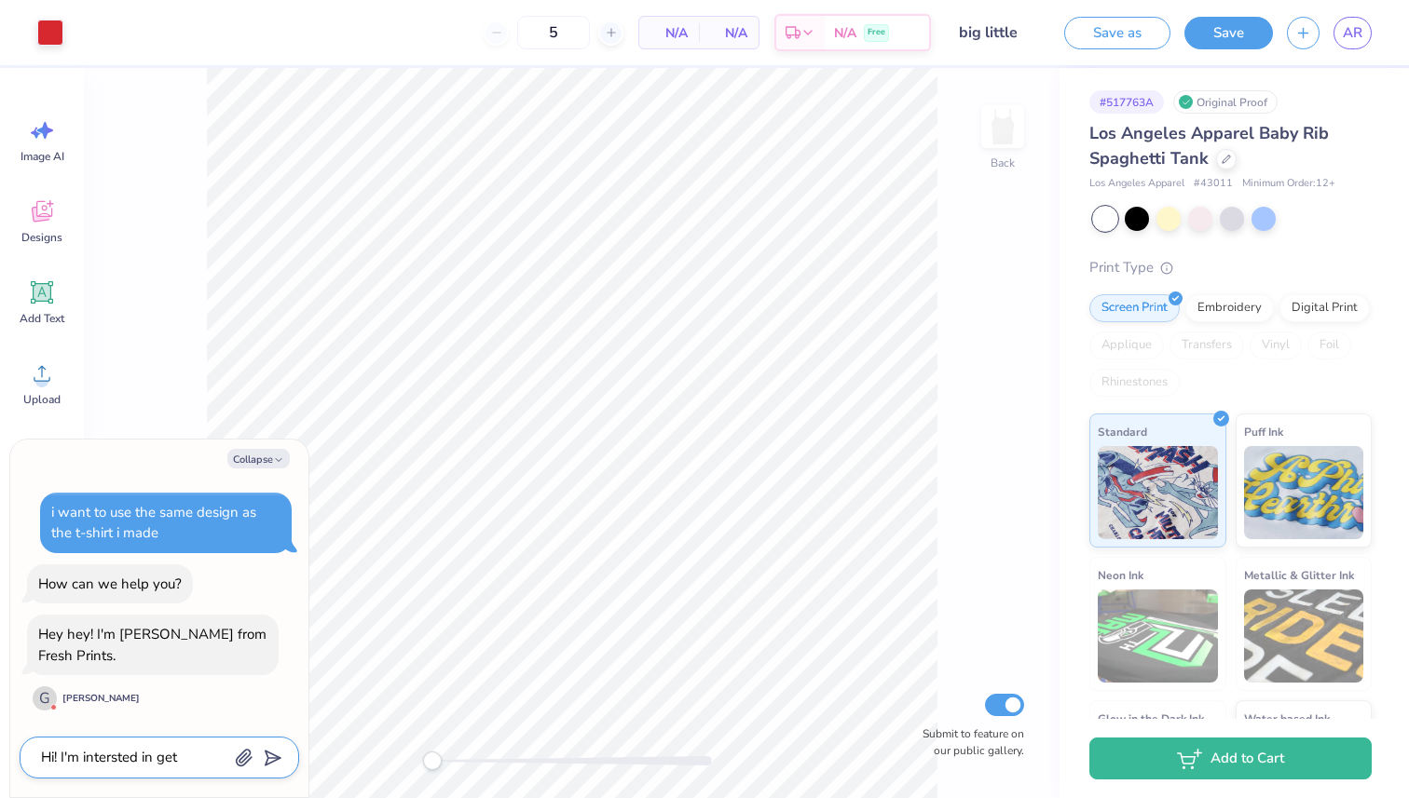
type textarea "x"
type textarea "Hi! I'm intersted in getti"
type textarea "x"
type textarea "Hi! I'm intersted in gettin"
type textarea "x"
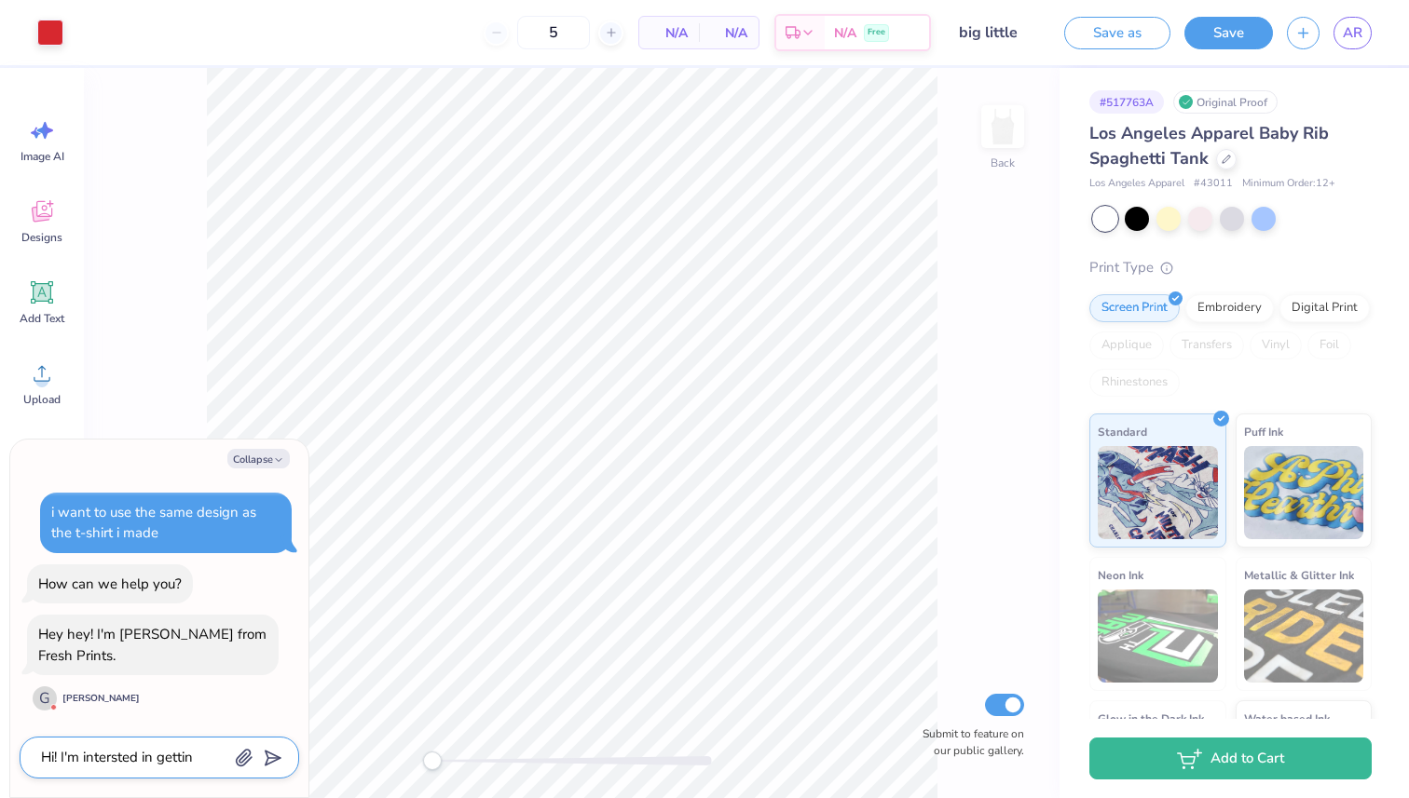
type textarea "Hi! I'm intersted in getting"
type textarea "x"
type textarea "Hi! I'm intersted in getting"
type textarea "x"
type textarea "Hi! I'm intersted in getting"
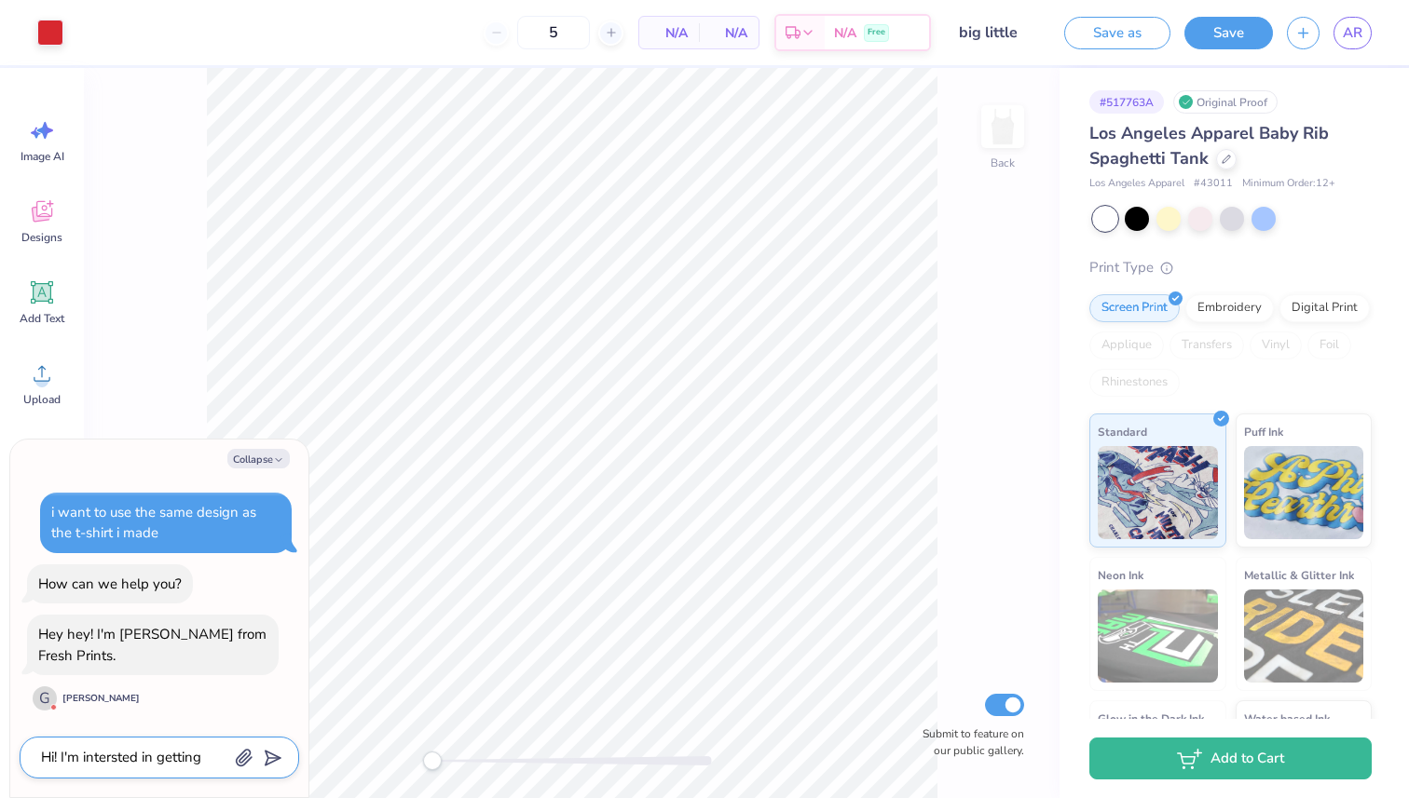
type textarea "x"
click at [98, 753] on textarea "Hi! I'm intersted in getting" at bounding box center [133, 757] width 189 height 25
click at [124, 761] on textarea "Hi! I'm intersted in getting" at bounding box center [133, 757] width 189 height 25
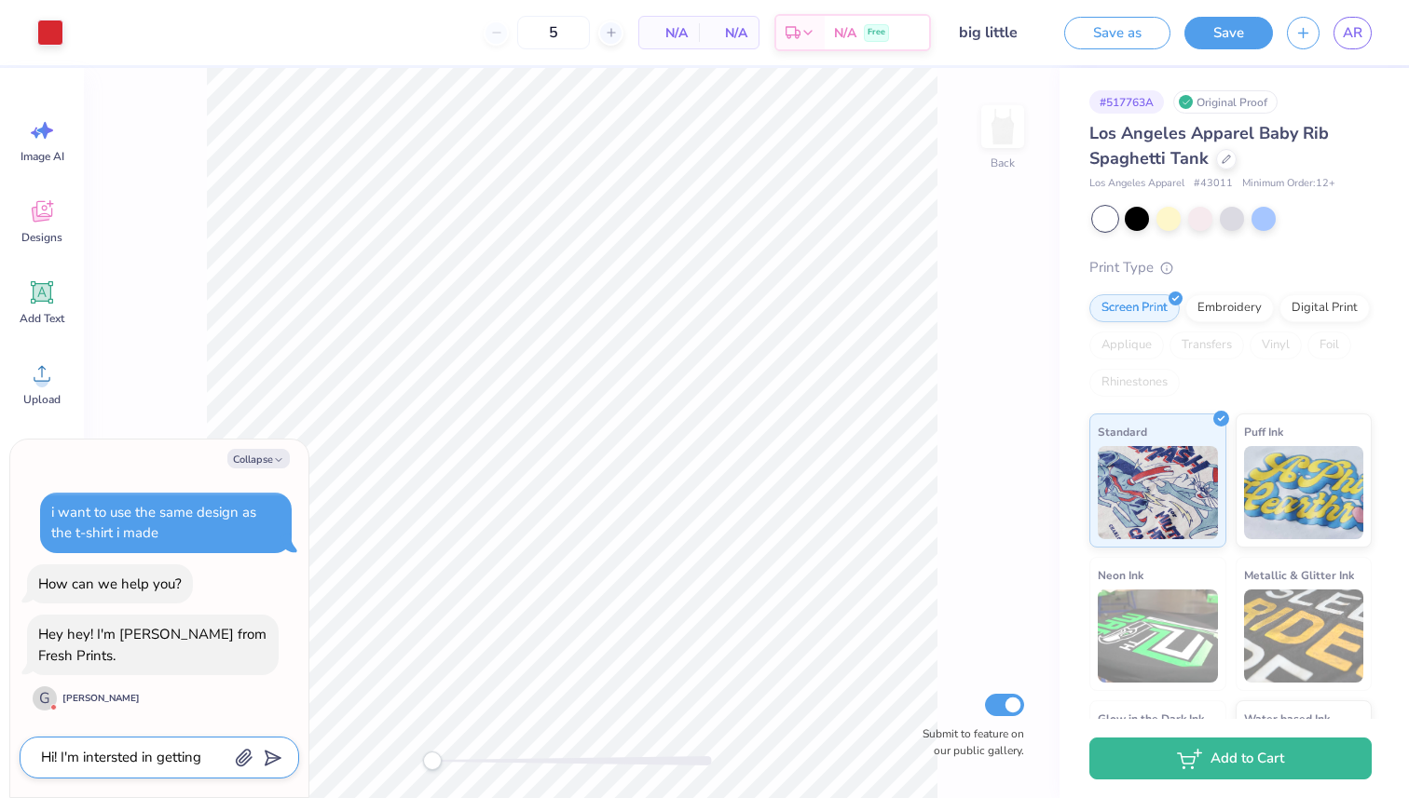
click at [124, 761] on textarea "Hi! I'm intersted in getting" at bounding box center [133, 757] width 189 height 25
type textarea "Hi! I'm intersted in getting"
type textarea "x"
click at [90, 741] on div "Hi! I'm intersted in getting" at bounding box center [159, 758] width 279 height 42
click at [104, 756] on textarea "Hi! I'm intersted in getting" at bounding box center [133, 757] width 189 height 25
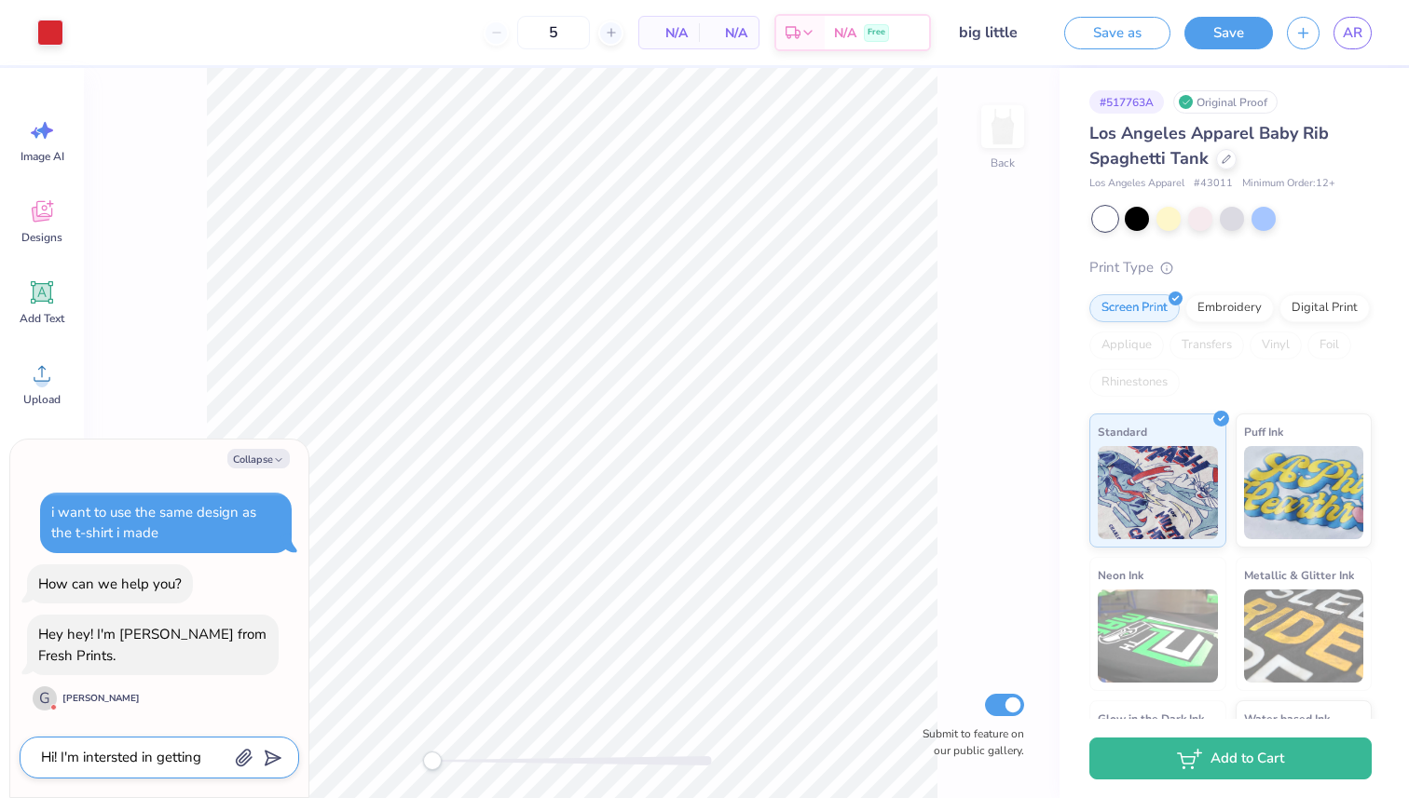
click at [104, 756] on textarea "Hi! I'm intersted in getting" at bounding box center [133, 757] width 189 height 25
type textarea "Hi! I'm i in getting"
type textarea "x"
type textarea "Hi! I'm in in getting"
type textarea "x"
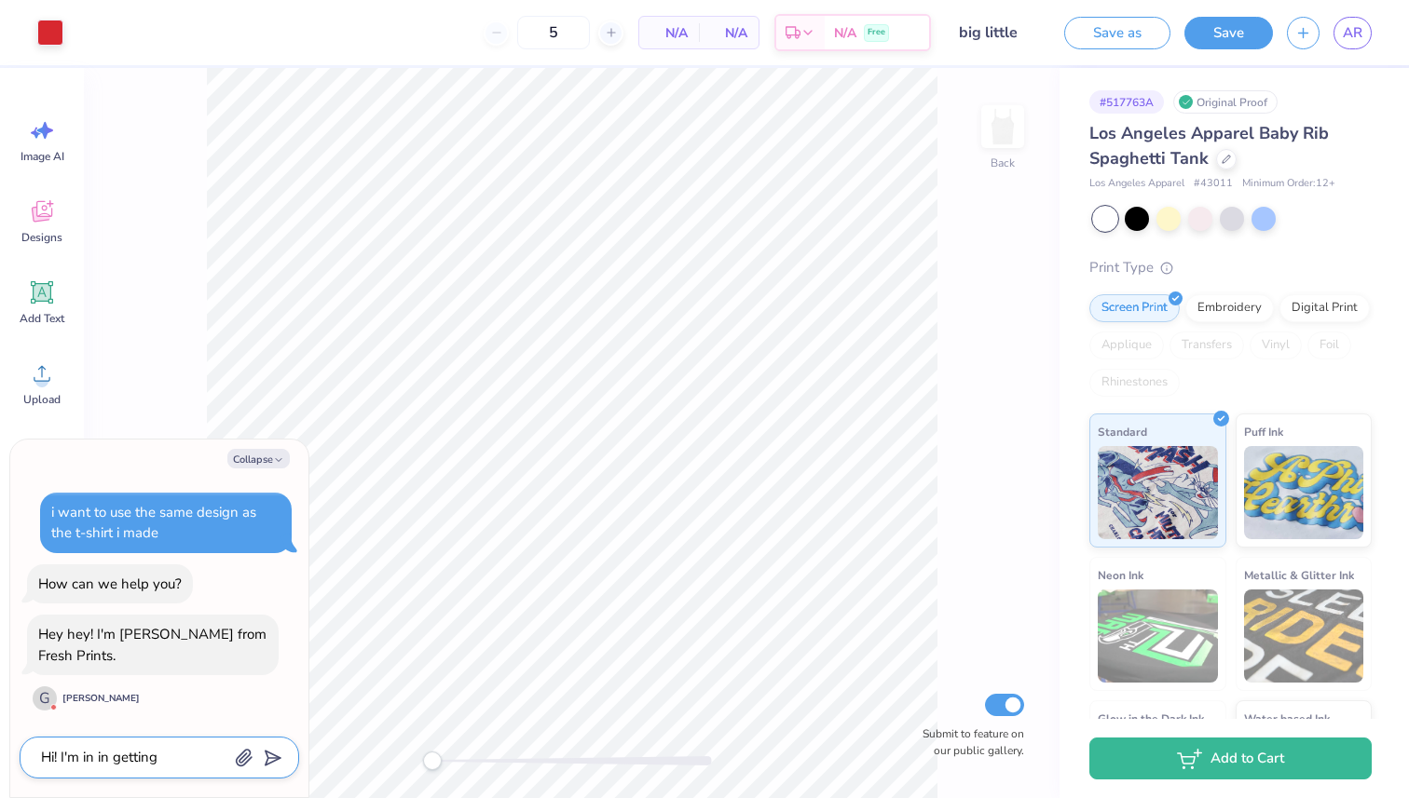
type textarea "Hi! I'm int in getting"
type textarea "x"
type textarea "Hi! I'm inte in getting"
type textarea "x"
type textarea "Hi! I'm inter in getting"
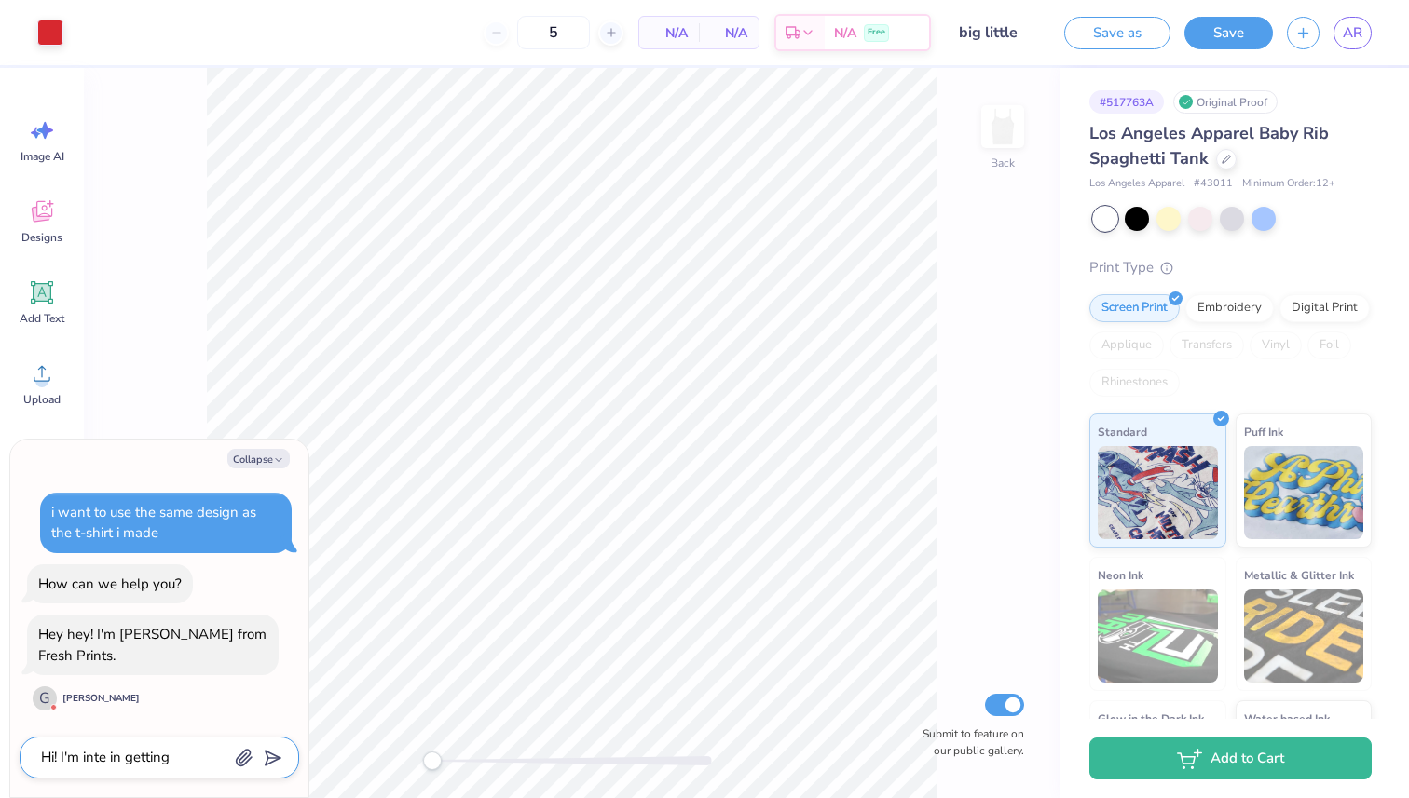
type textarea "x"
type textarea "Hi! I'm intere in getting"
type textarea "x"
type textarea "Hi! I'm interes in getting"
type textarea "x"
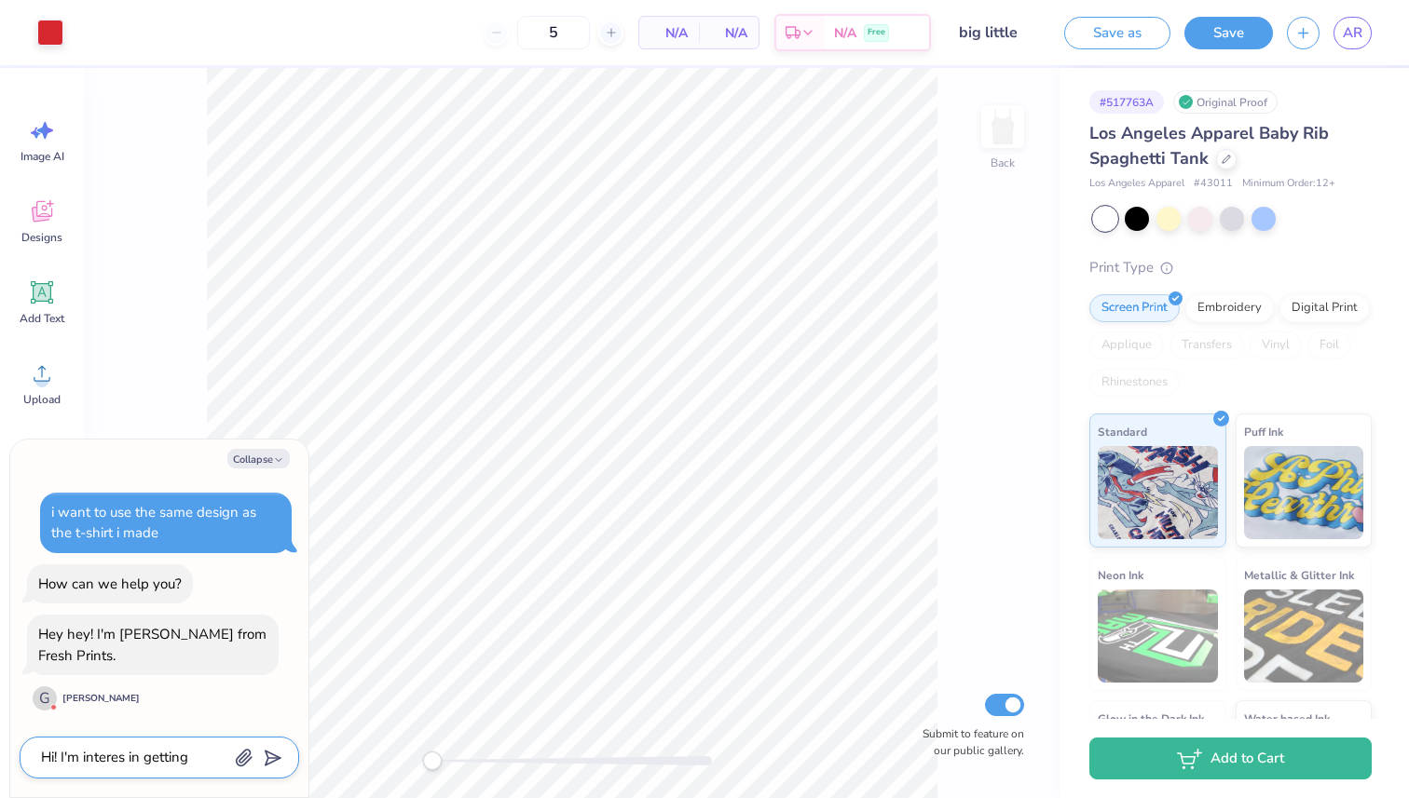
type textarea "Hi! I'm interest in getting"
type textarea "x"
type textarea "Hi! I'm intereste in getting"
type textarea "x"
type textarea "Hi! I'm interested in getting"
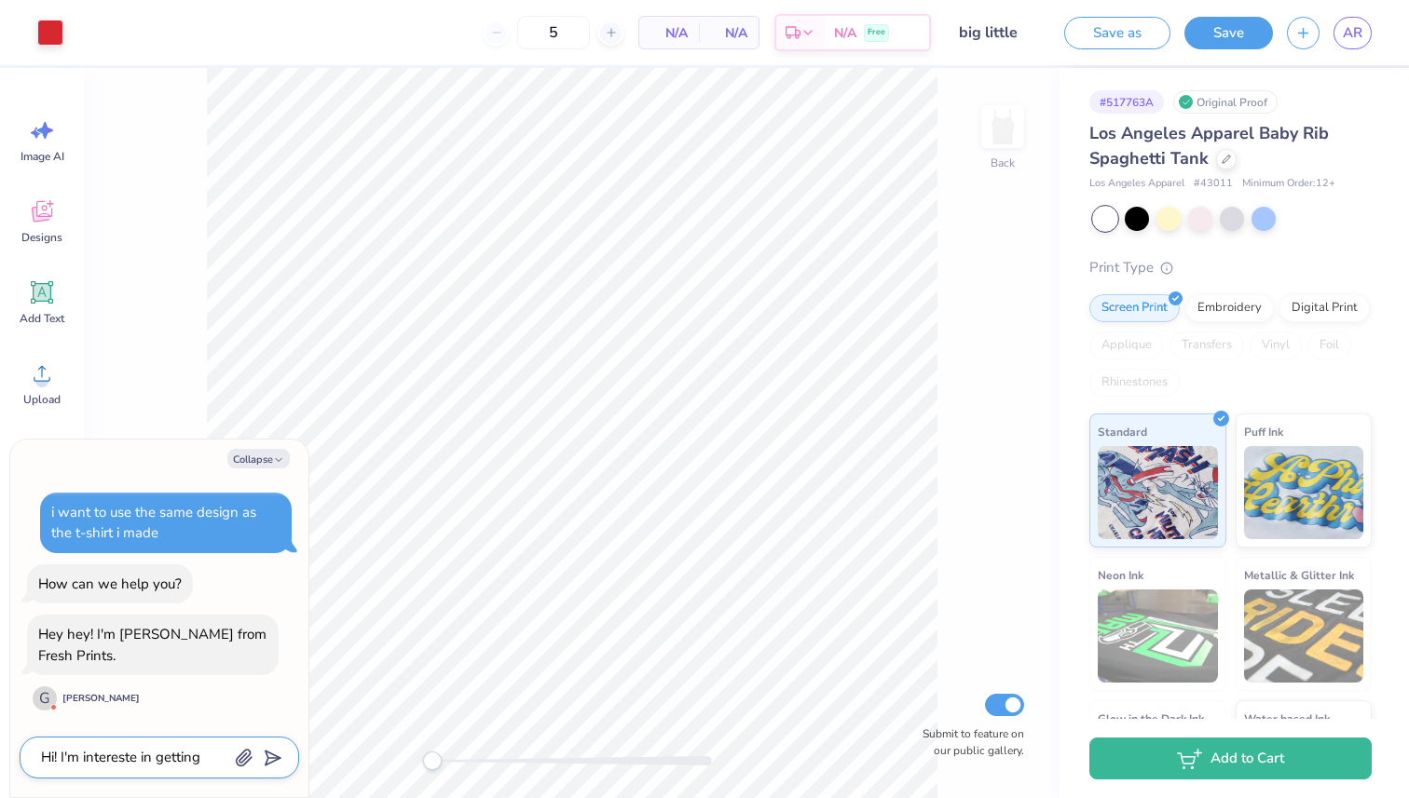
type textarea "x"
click at [219, 757] on textarea "Hi! I'm interested in getting" at bounding box center [133, 757] width 189 height 25
type textarea "Hi! I'm interested in getting"
type textarea "x"
type textarea "Hi! I'm interested in getting a"
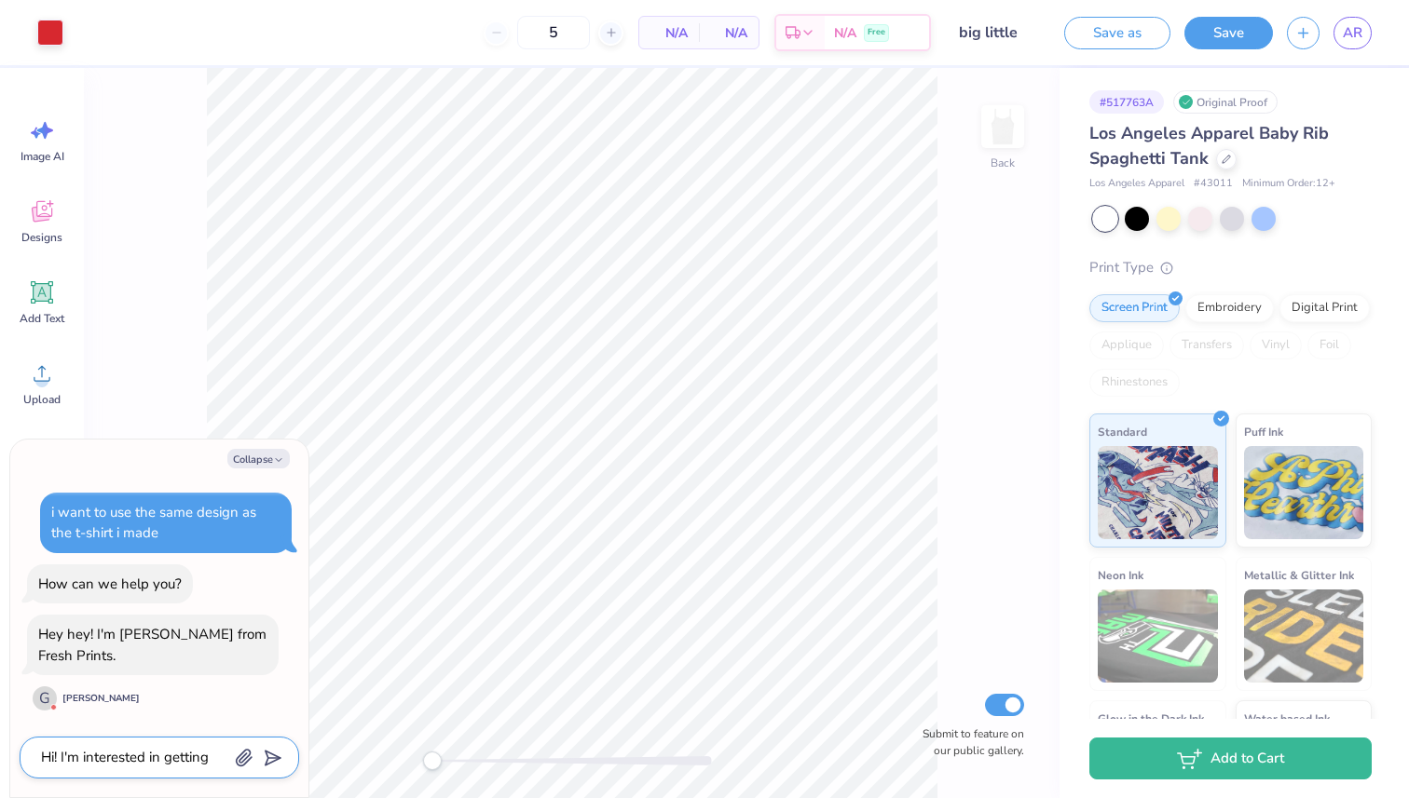
type textarea "x"
type textarea "Hi! I'm interested in getting a"
type textarea "x"
type textarea "Hi! I'm interested in getting a s"
type textarea "x"
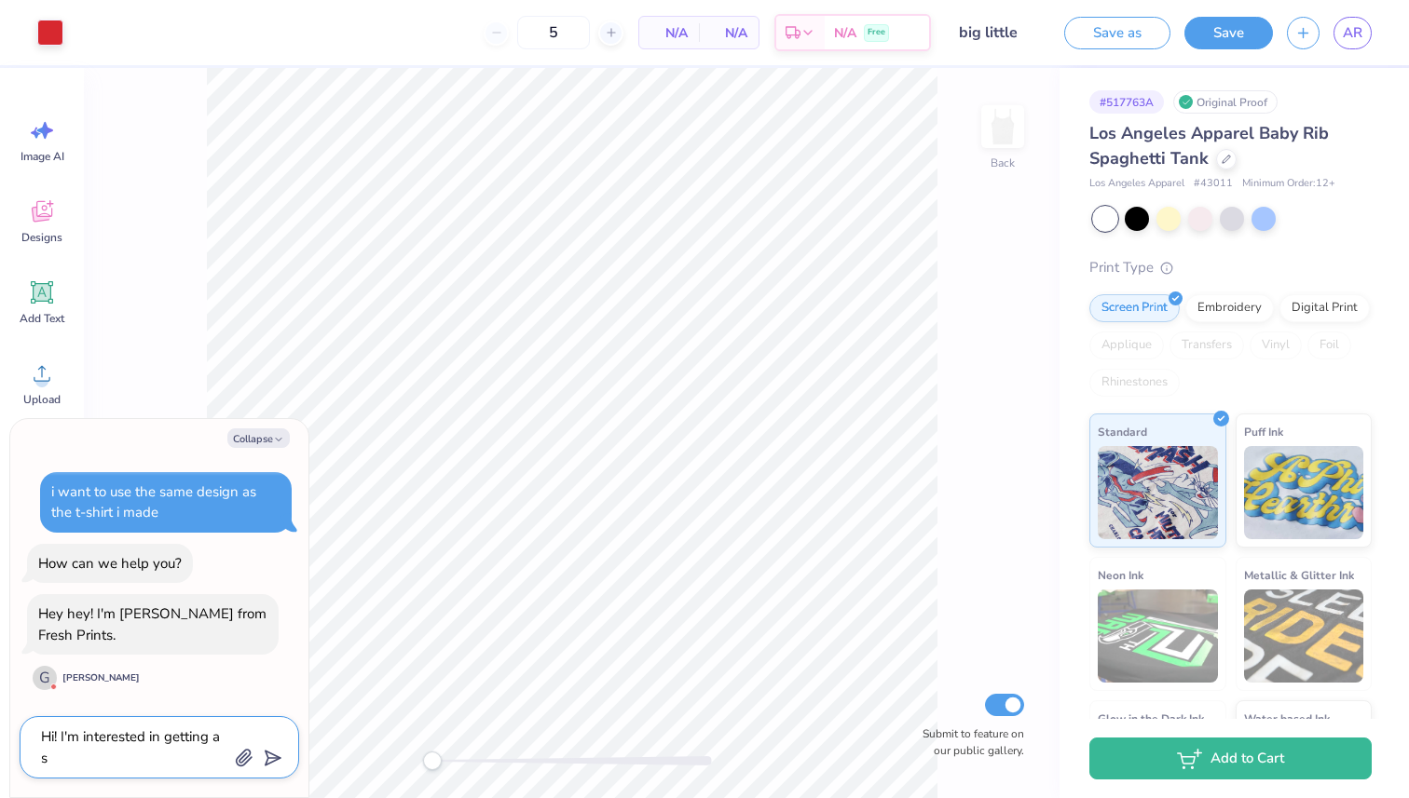
type textarea "Hi! I'm interested in getting a se"
type textarea "x"
type textarea "Hi! I'm interested in getting a set"
type textarea "x"
type textarea "Hi! I'm interested in getting a set"
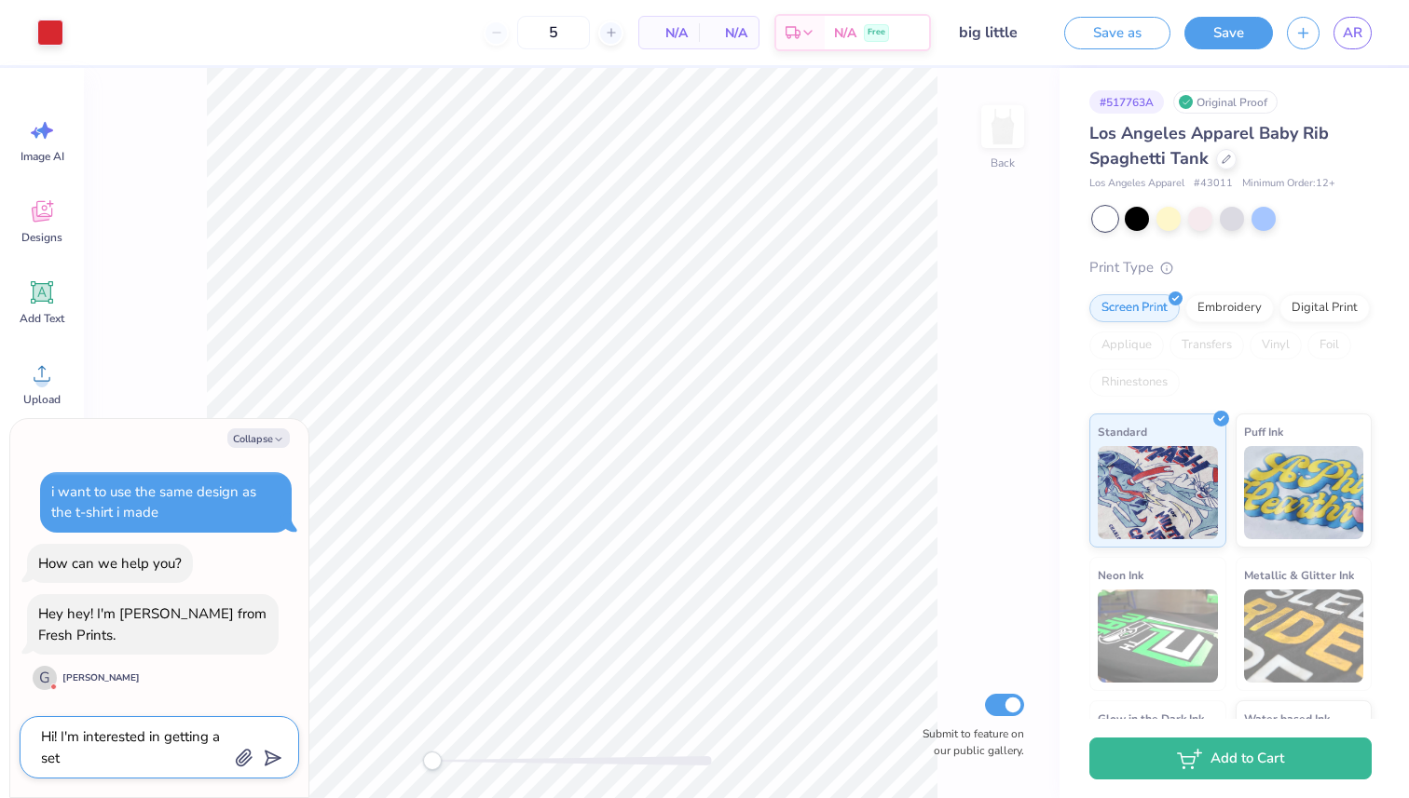
type textarea "x"
type textarea "Hi! I'm interested in getting a set f"
type textarea "x"
type textarea "Hi! I'm interested in getting a set fo"
type textarea "x"
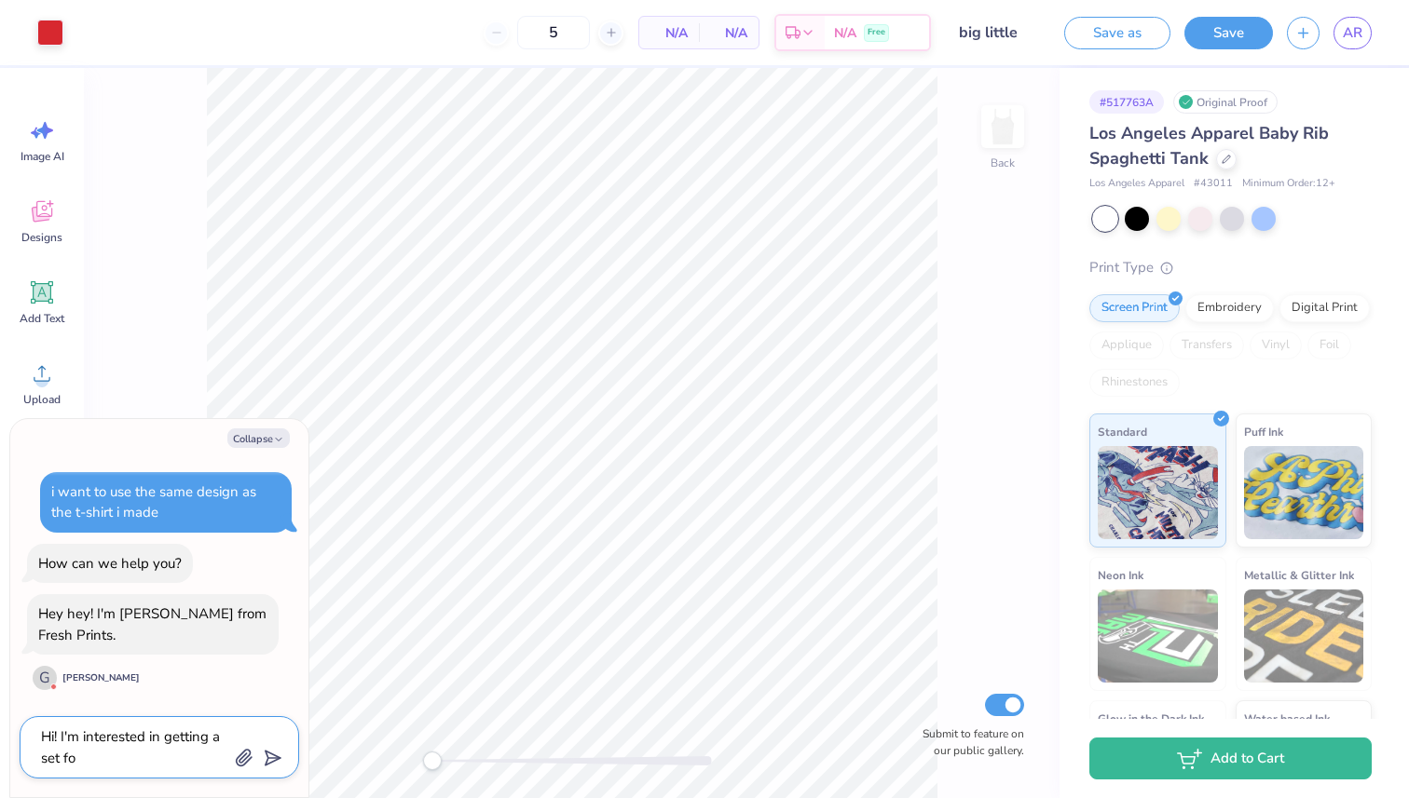
type textarea "Hi! I'm interested in getting a set for"
type textarea "x"
type textarea "Hi! I'm interested in getting a set for"
type textarea "x"
type textarea "Hi! I'm interested in getting a set for m"
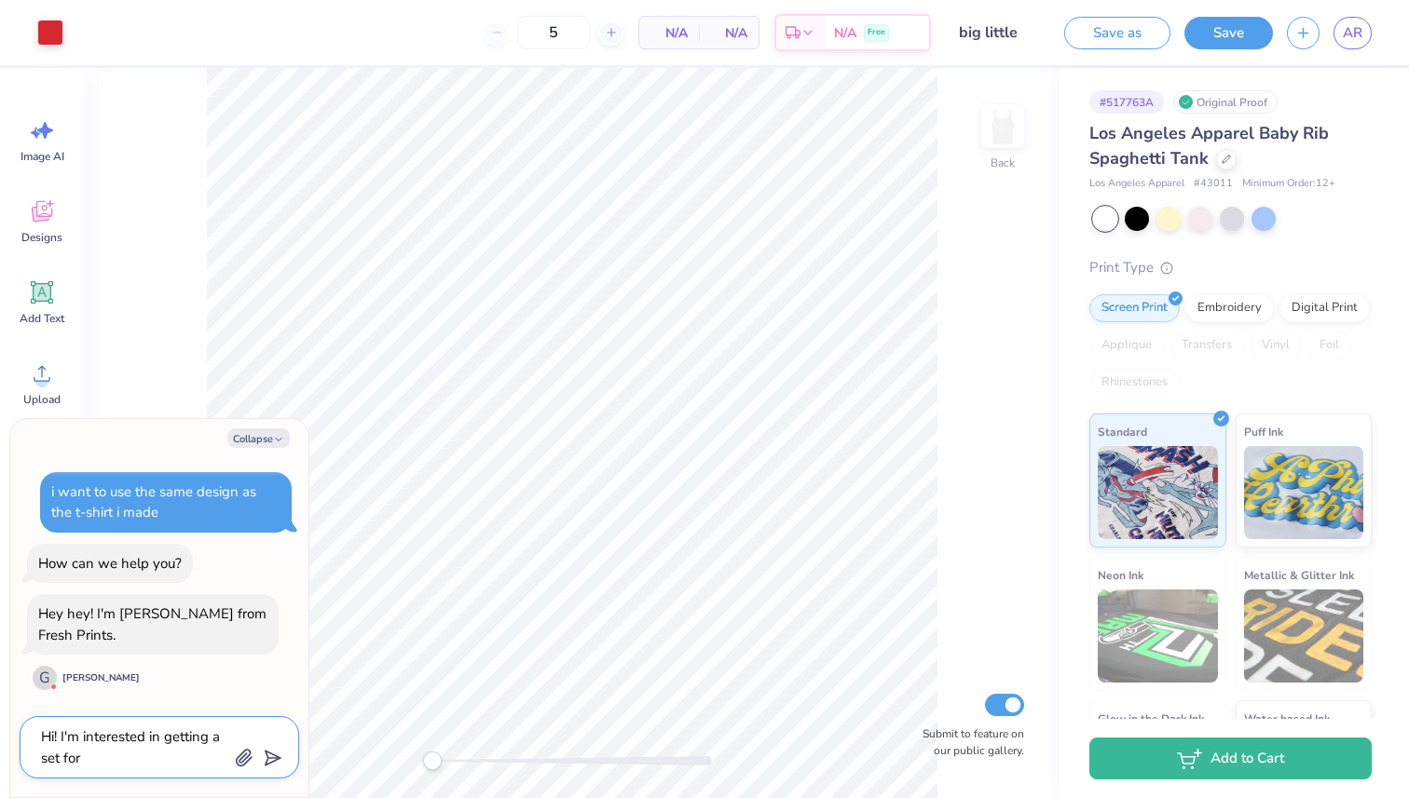
type textarea "x"
type textarea "Hi! I'm interested in getting a set for my"
type textarea "x"
type textarea "Hi! I'm interested in getting a set for my"
type textarea "x"
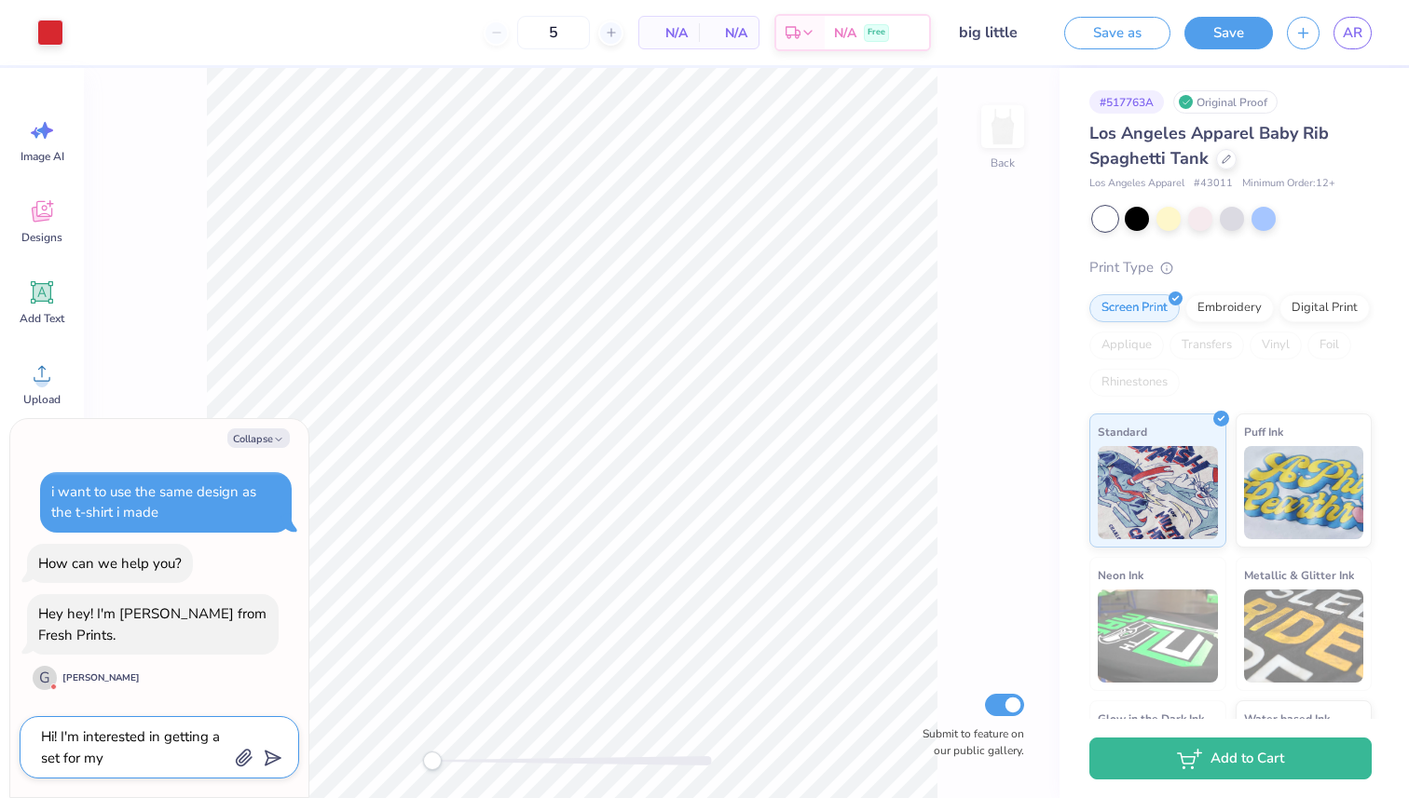
type textarea "Hi! I'm interested in getting a set for my b"
type textarea "x"
type textarea "Hi! I'm interested in getting a set for my bi"
type textarea "x"
type textarea "Hi! I'm interested in getting a set for my big"
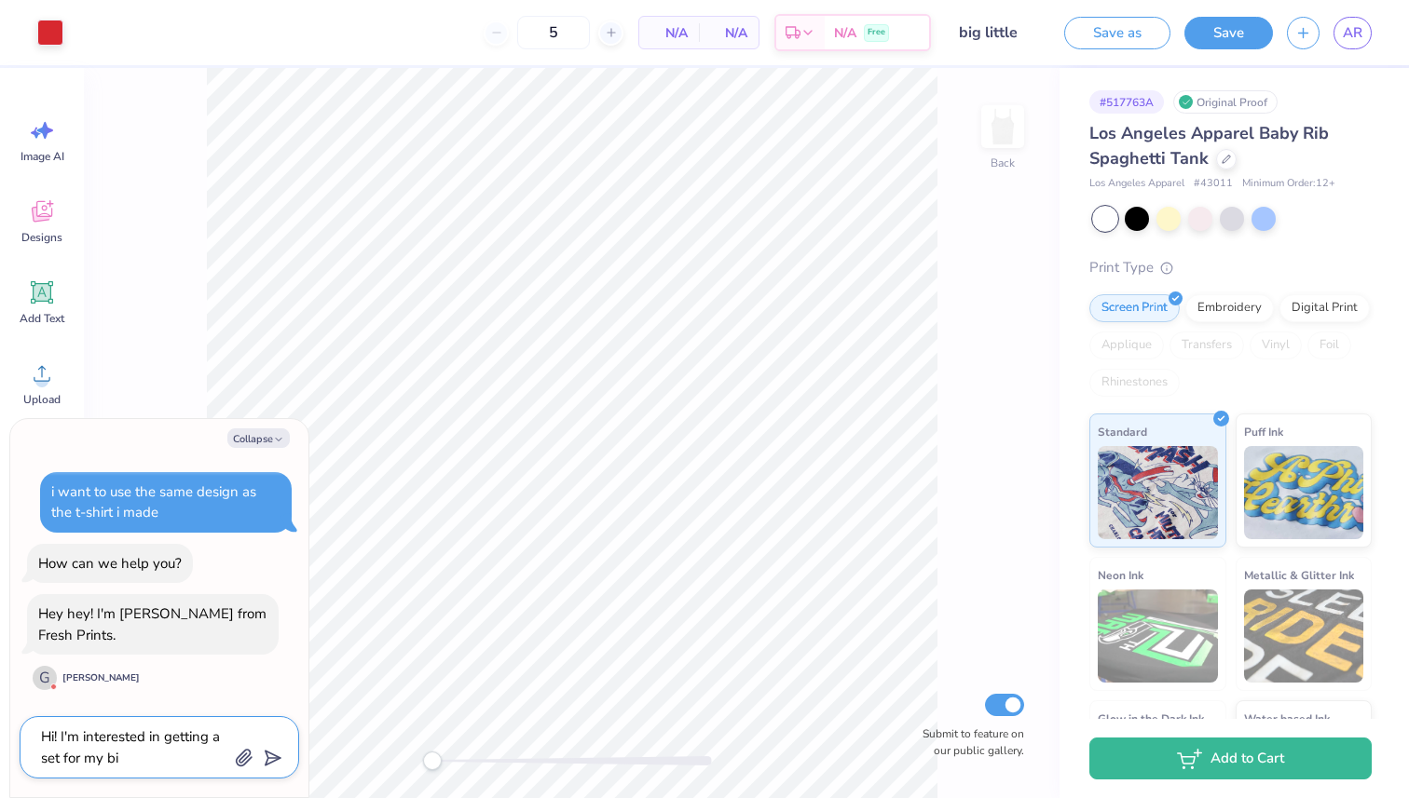
type textarea "x"
type textarea "Hi! I'm interested in getting a set for my big"
type textarea "x"
type textarea "Hi! I'm interested in getting a set for my big l"
type textarea "x"
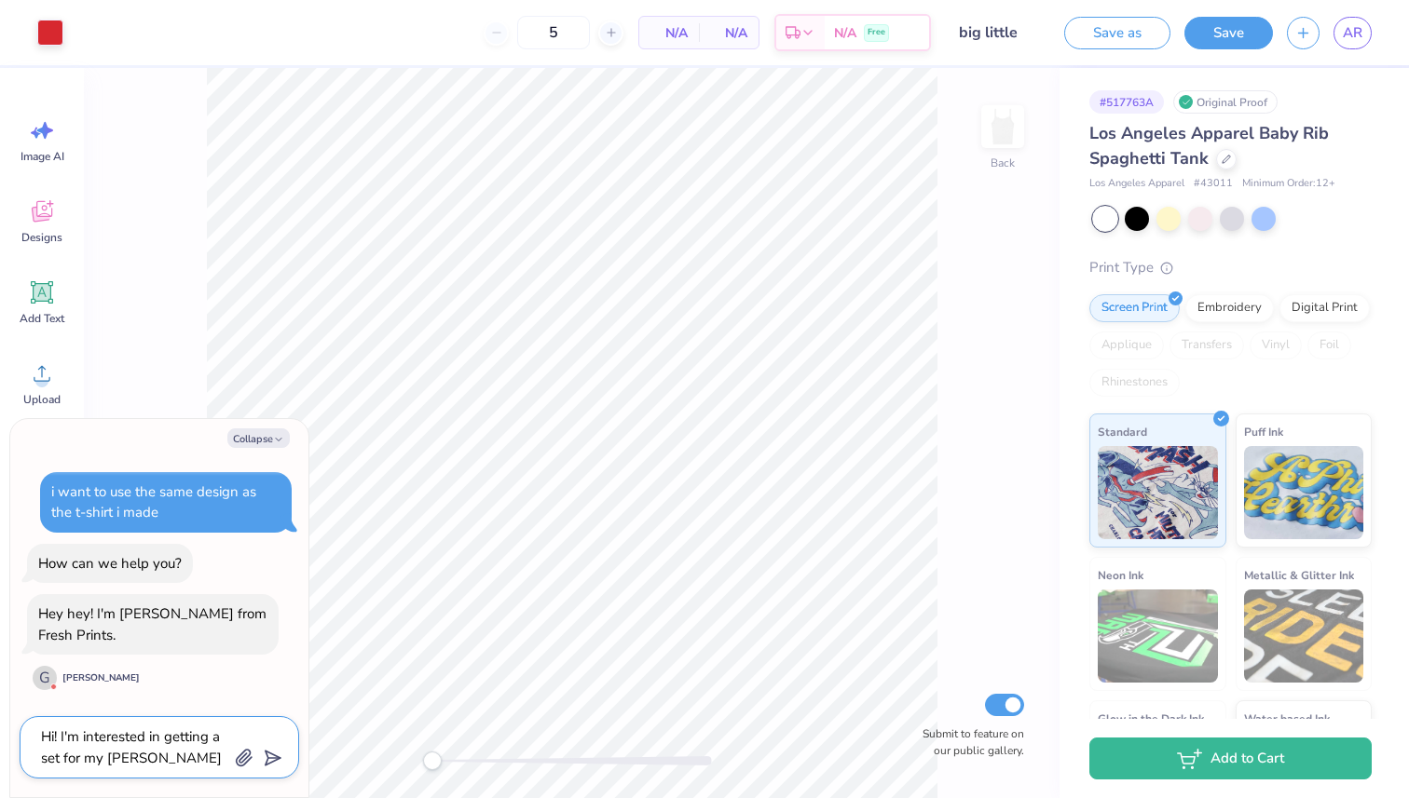
type textarea "Hi! I'm interested in getting a set for my big li"
type textarea "x"
type textarea "Hi! I'm interested in getting a set for my big lit"
type textarea "x"
type textarea "Hi! I'm interested in getting a set for my big litt"
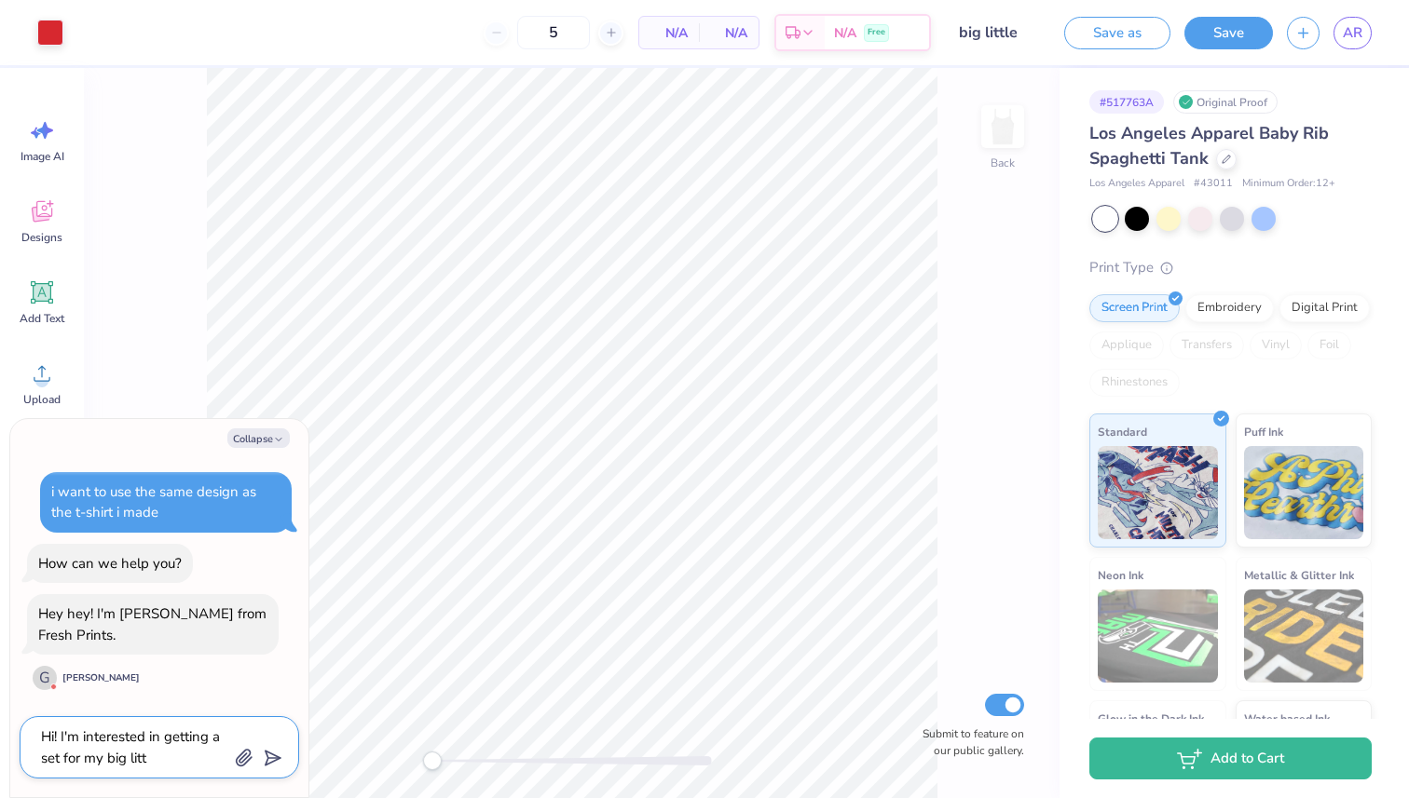
type textarea "x"
type textarea "Hi! I'm interested in getting a set for my big littl"
type textarea "x"
type textarea "Hi! I'm interested in getting a set for my big little"
type textarea "x"
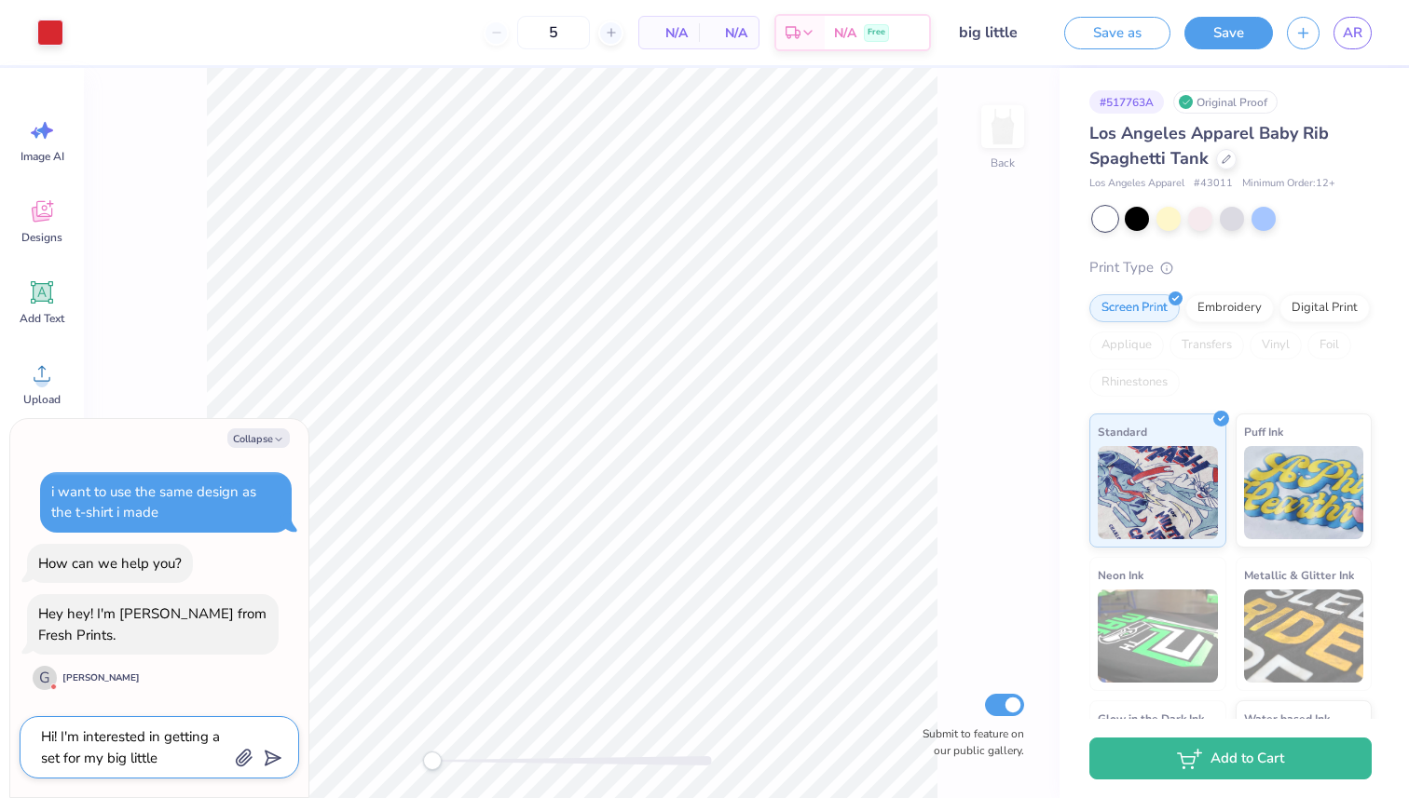
type textarea "Hi! I'm interested in getting a set for my big little"
type textarea "x"
type textarea "Hi! I'm interested in getting a set for my big little"
type textarea "x"
type textarea "Hi! I'm interested in getting a set for my big littl"
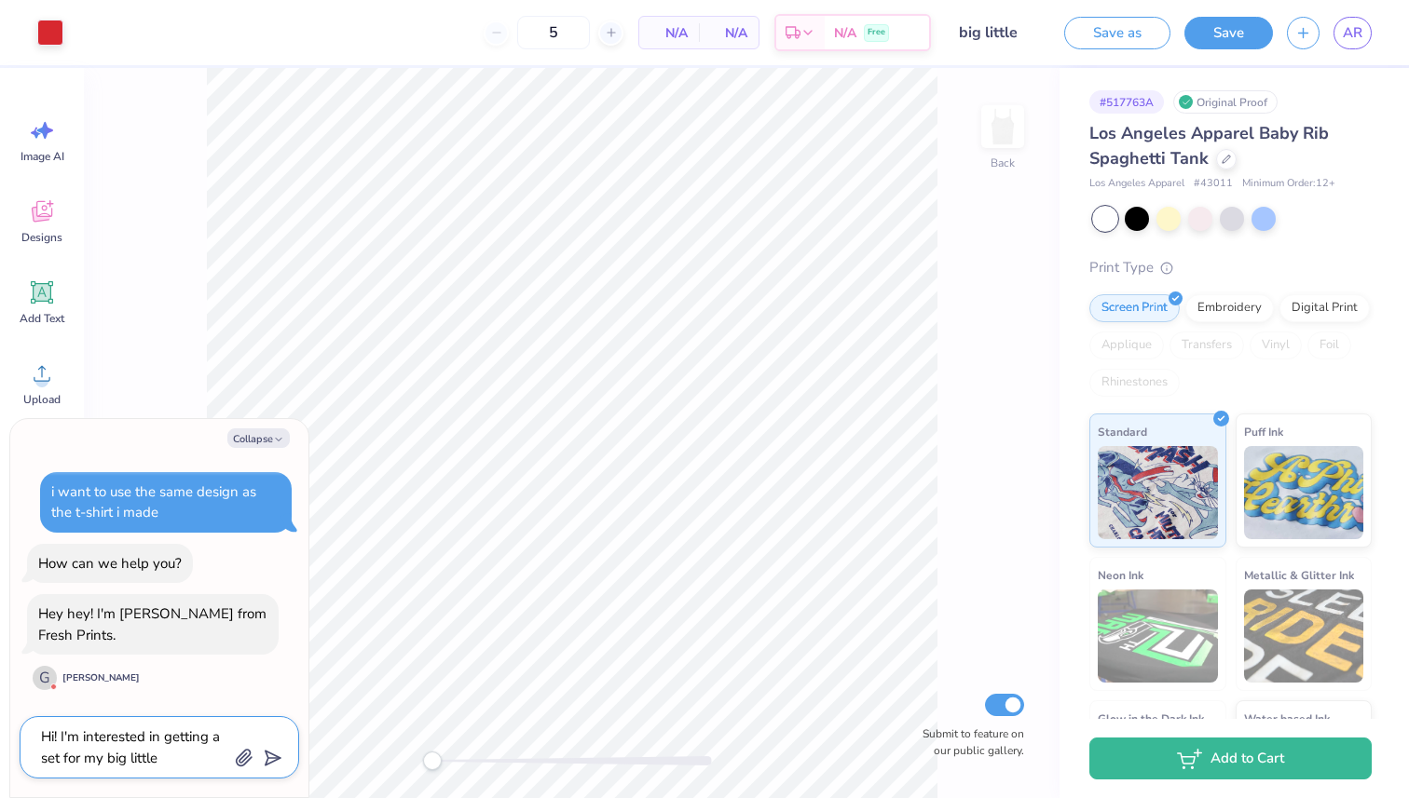
type textarea "x"
type textarea "Hi! I'm interested in getting a set for my big litt"
type textarea "x"
type textarea "Hi! I'm interested in getting a set for my big lit"
type textarea "x"
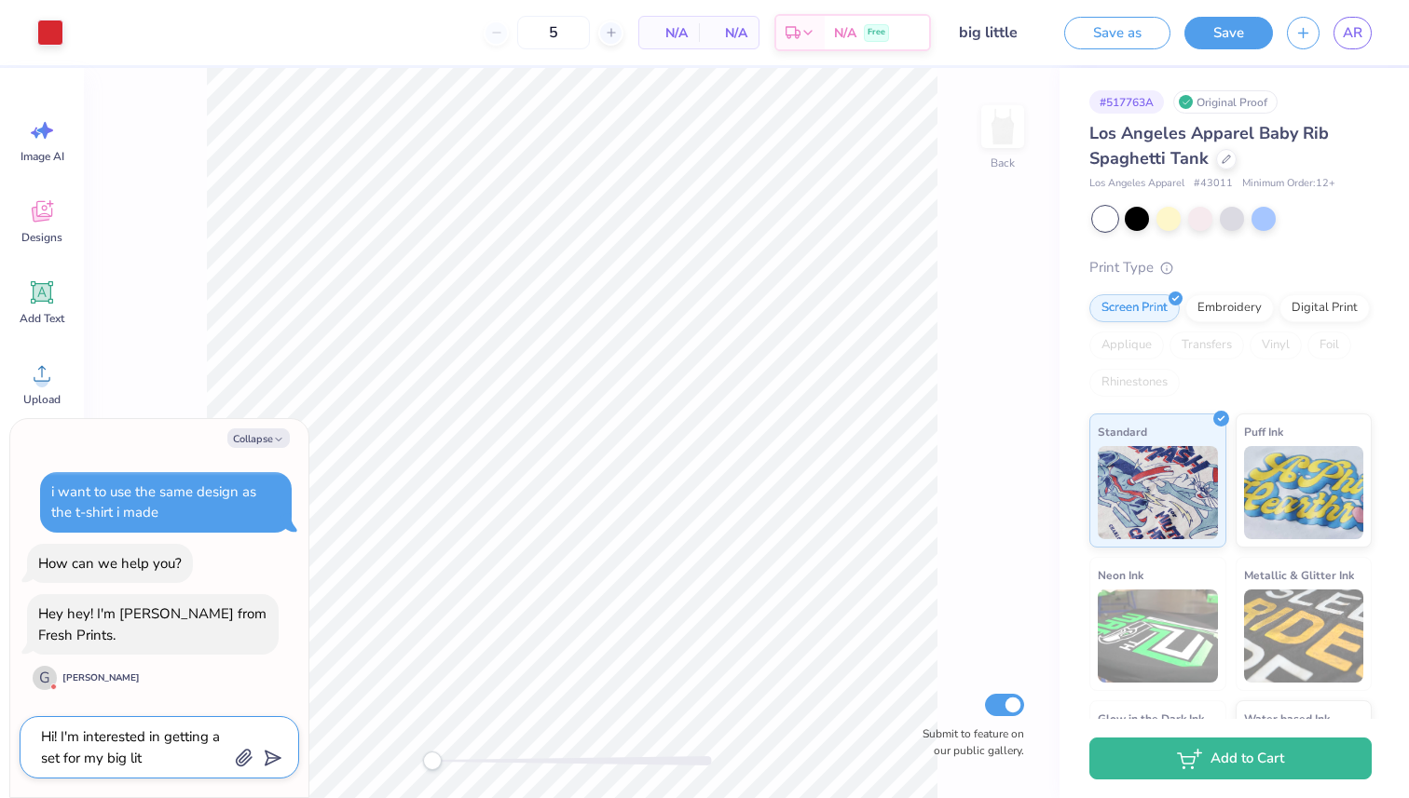
type textarea "Hi! I'm interested in getting a set for my big li"
type textarea "x"
type textarea "Hi! I'm interested in getting a set for my big l"
type textarea "x"
type textarea "Hi! I'm interested in getting a set for my big"
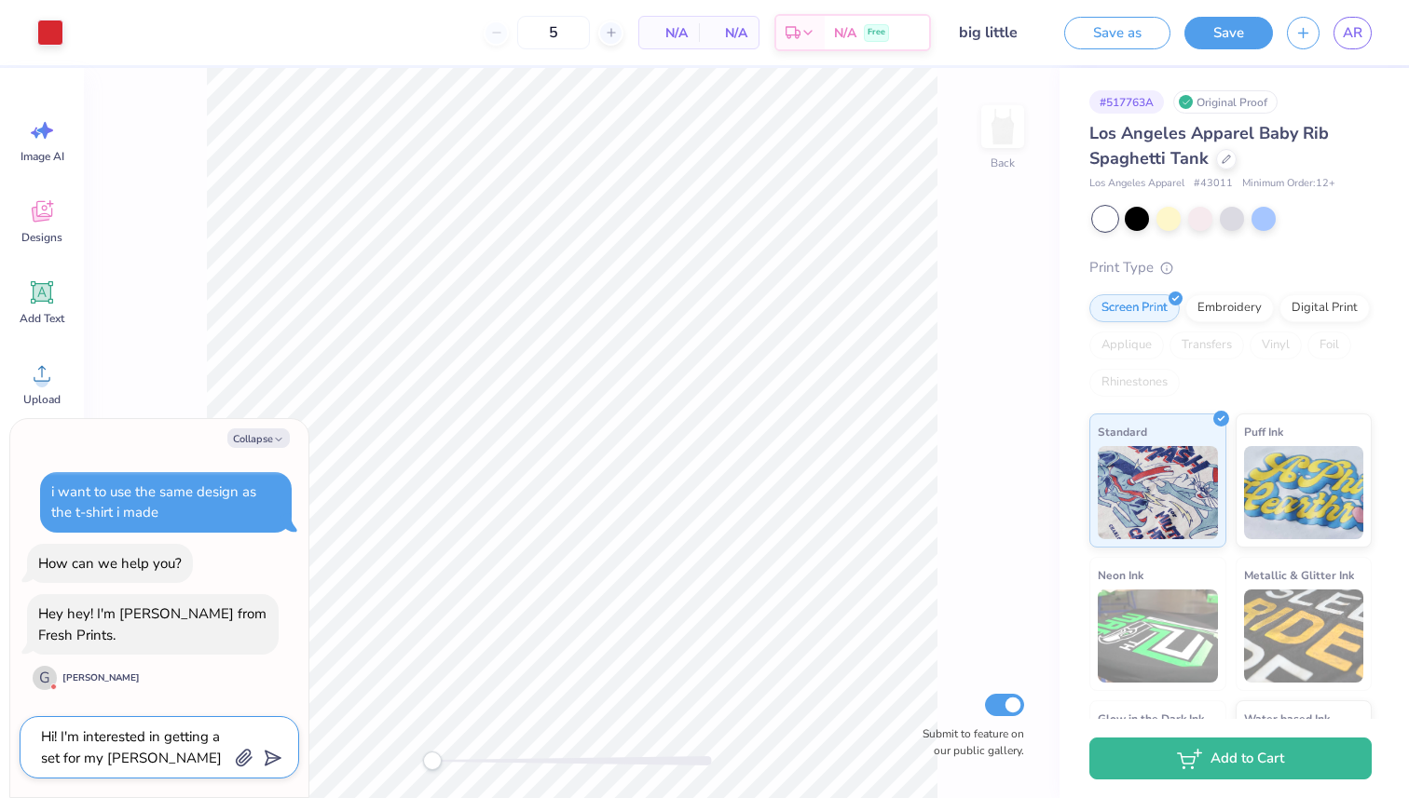
type textarea "x"
type textarea "Hi! I'm interested in getting a set for my big"
type textarea "x"
type textarea "Hi! I'm interested in getting a set for my bi"
type textarea "x"
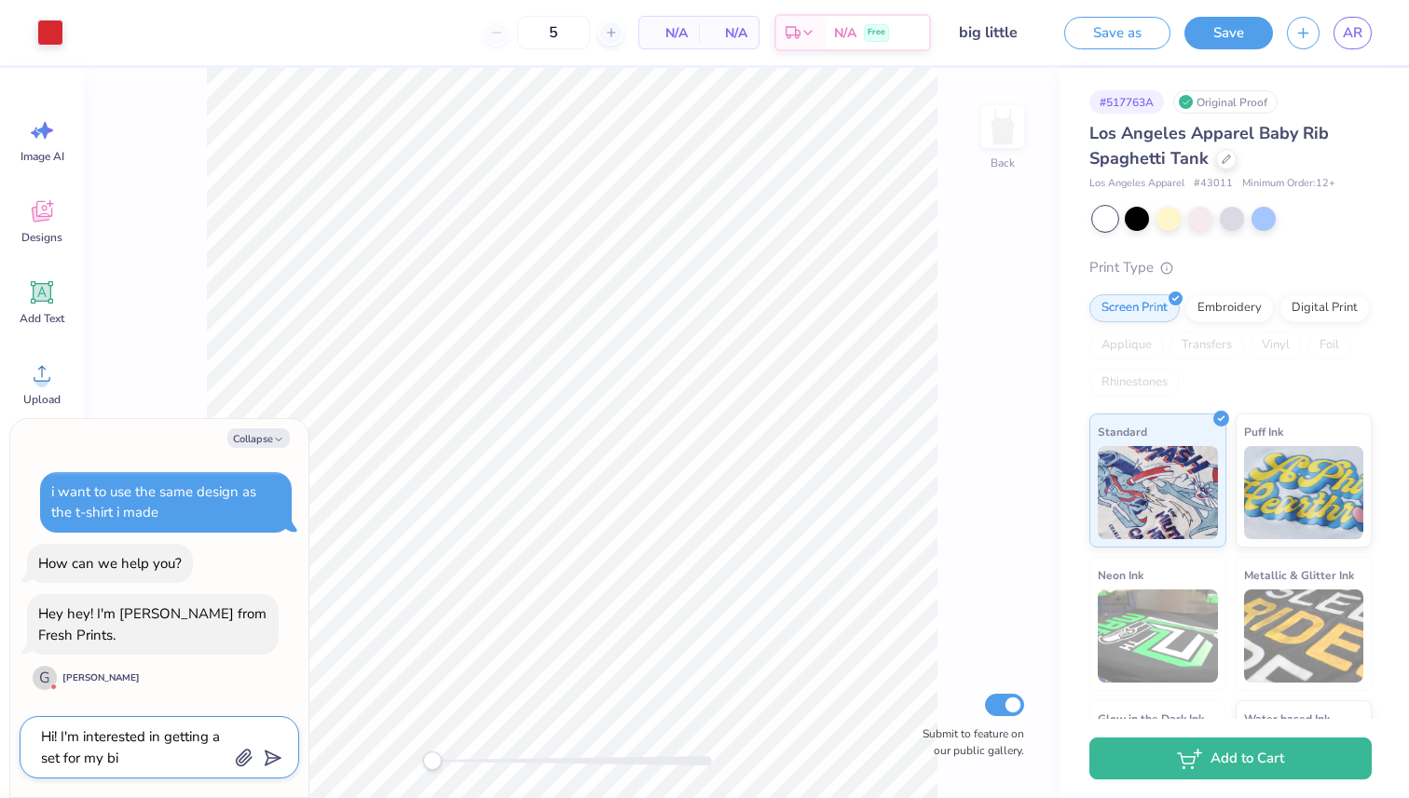
type textarea "Hi! I'm interested in getting a set for my b"
type textarea "x"
type textarea "Hi! I'm interested in getting a set for my"
type textarea "x"
type textarea "Hi! I'm interested in getting a set for my"
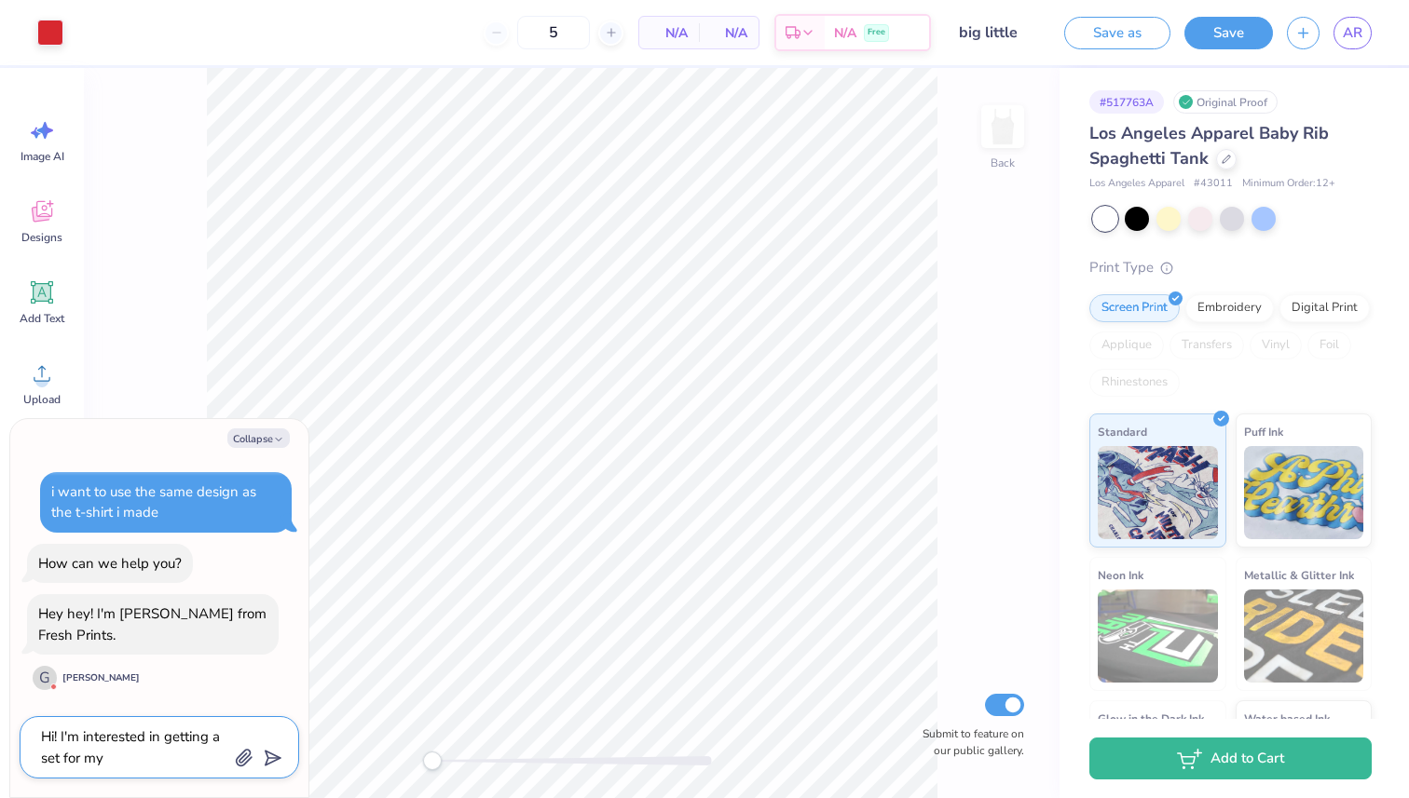
type textarea "x"
type textarea "Hi! I'm interested in getting a set for m"
type textarea "x"
type textarea "Hi! I'm interested in getting a set for"
type textarea "x"
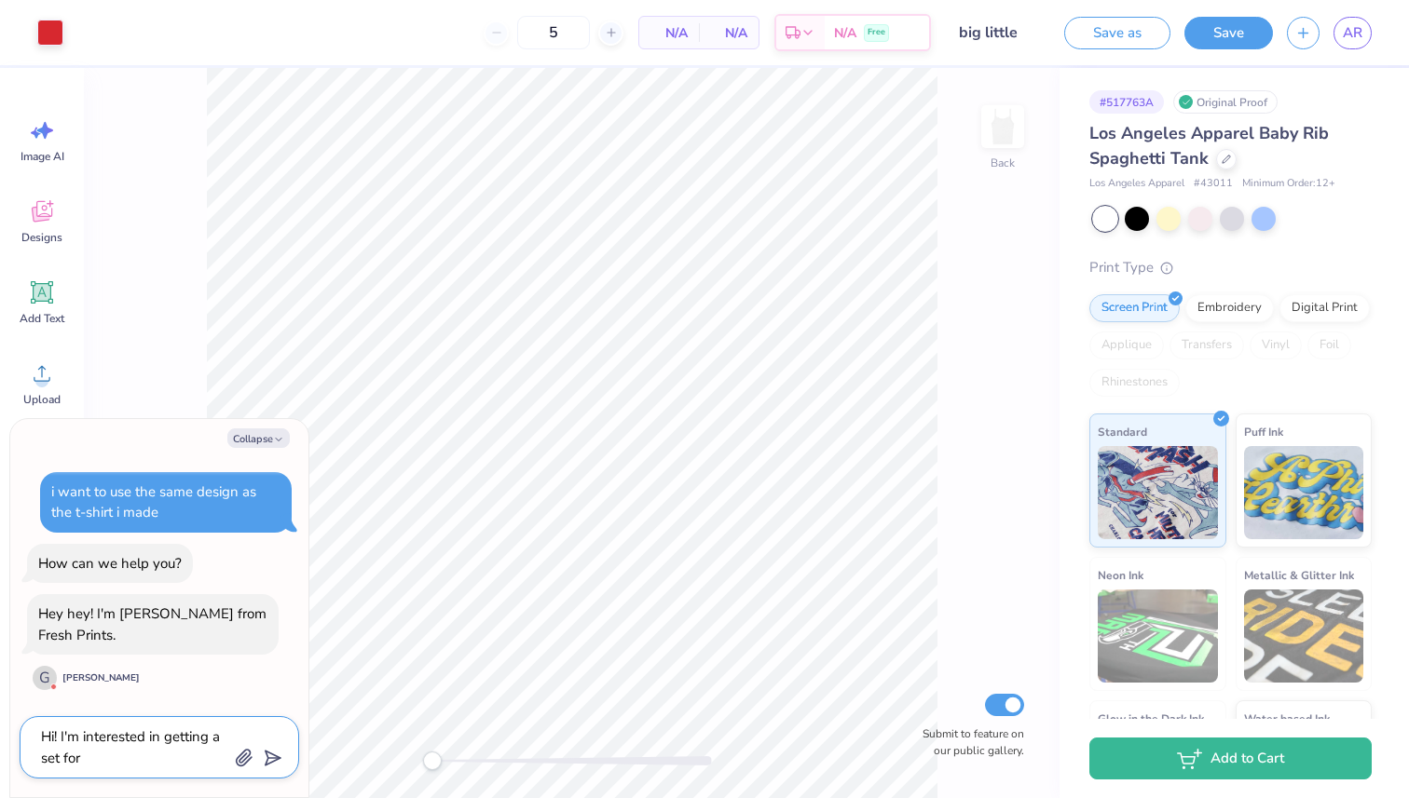
type textarea "Hi! I'm interested in getting a set for b"
type textarea "x"
type textarea "Hi! I'm interested in getting a set for bi"
type textarea "x"
type textarea "Hi! I'm interested in getting a set for big"
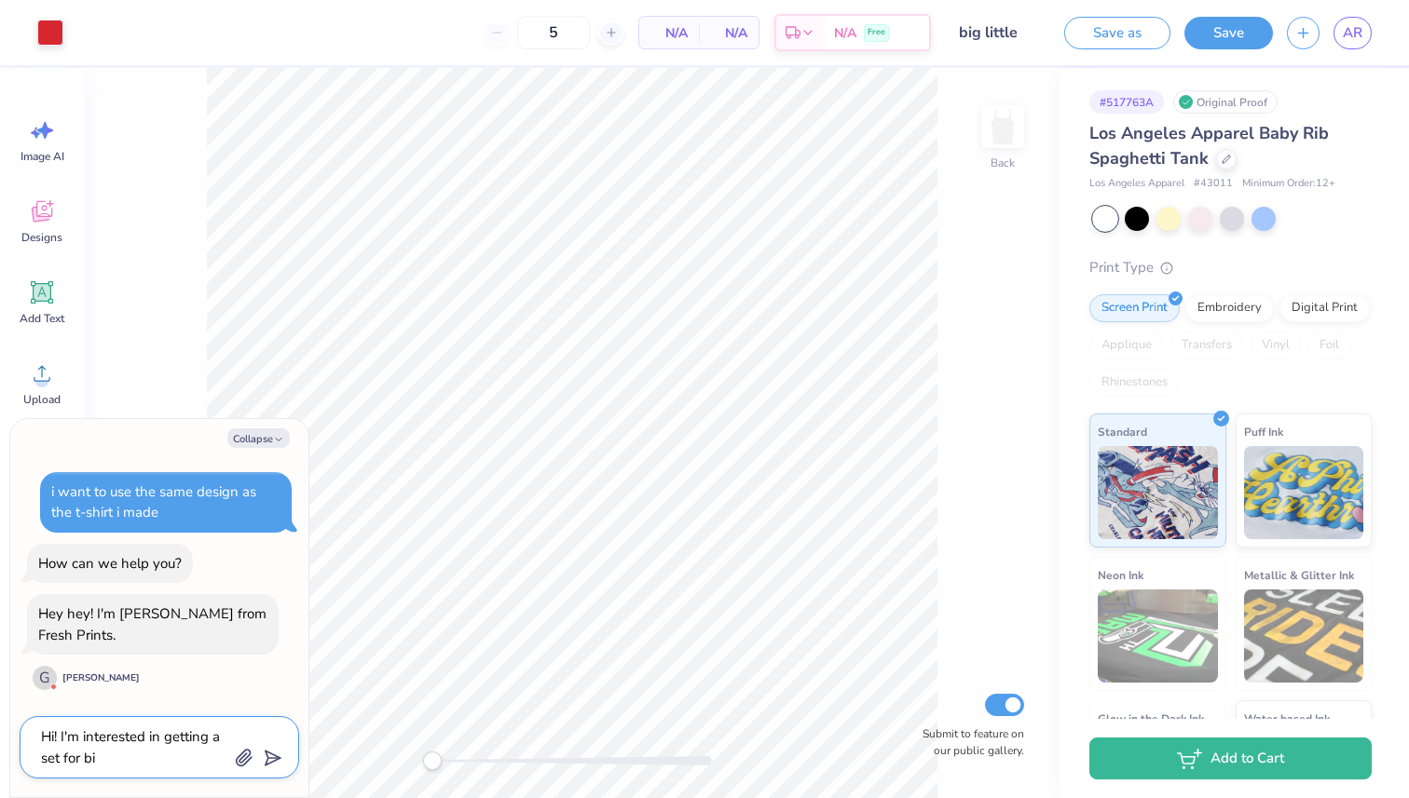
type textarea "x"
type textarea "Hi! I'm interested in getting a set for big"
type textarea "x"
type textarea "Hi! I'm interested in getting a set for big l"
type textarea "x"
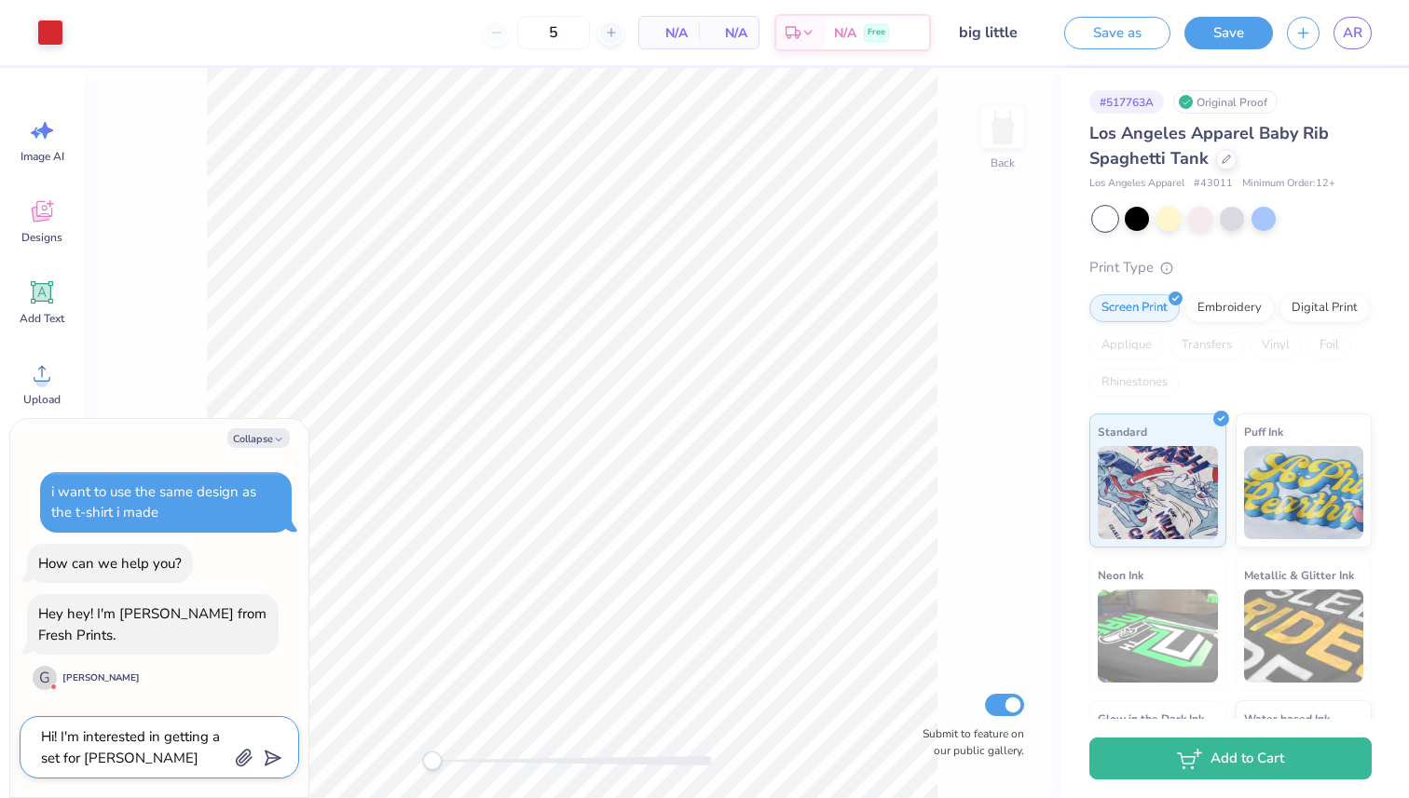
type textarea "Hi! I'm interested in getting a set for big li"
type textarea "x"
type textarea "Hi! I'm interested in getting a set for big lit"
type textarea "x"
type textarea "Hi! I'm interested in getting a set for big litt"
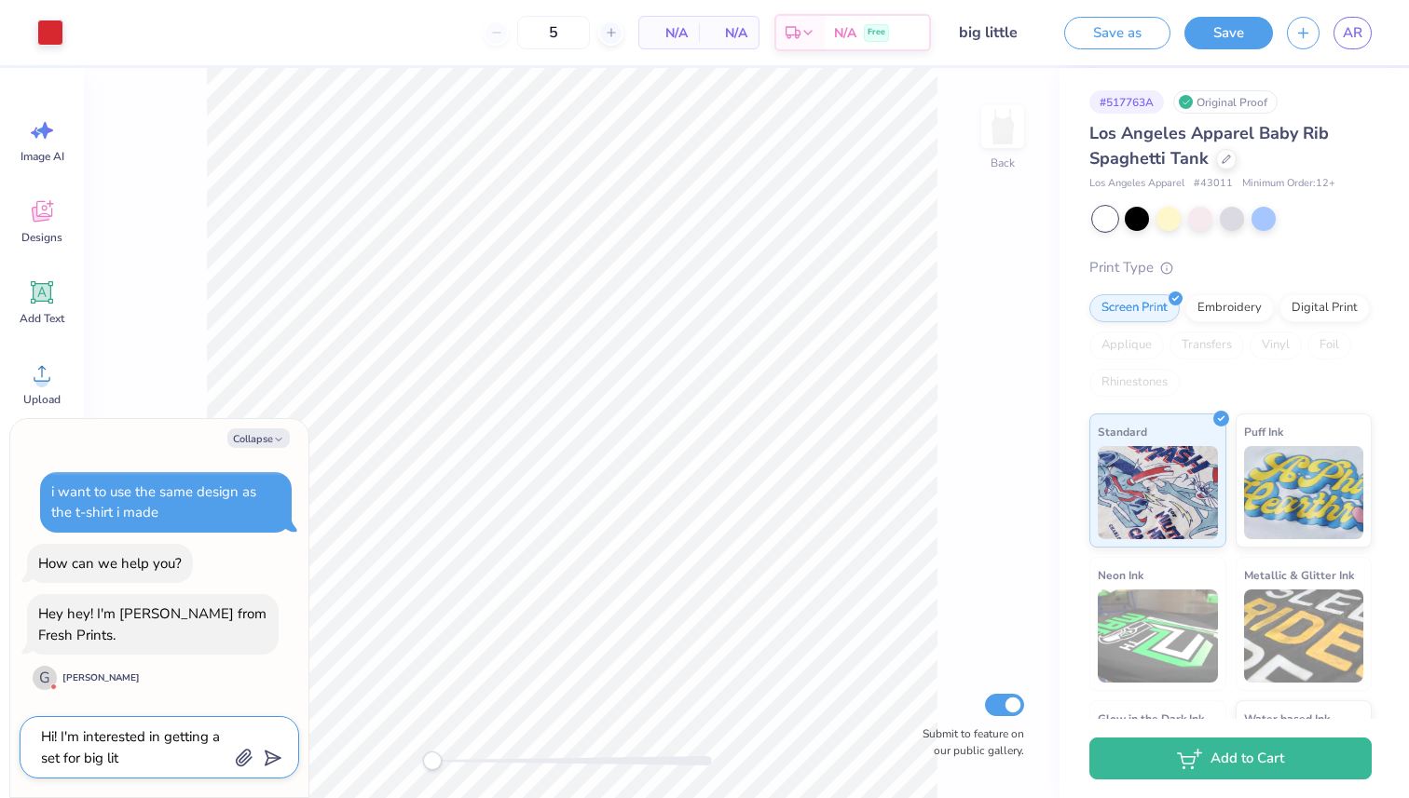
type textarea "x"
type textarea "Hi! I'm interested in getting a set for big littl"
type textarea "x"
type textarea "Hi! I'm interested in getting a set for big little"
type textarea "x"
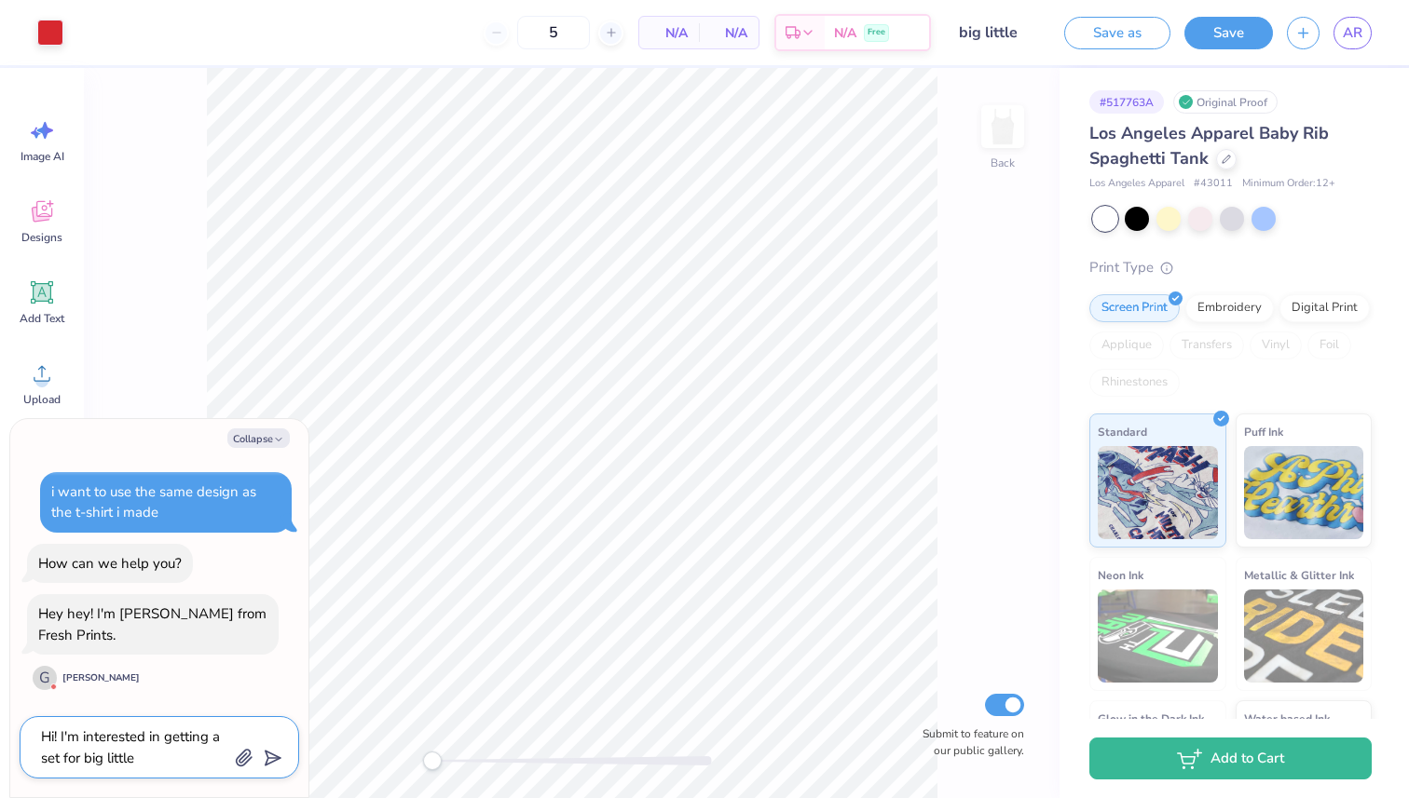
type textarea "Hi! I'm interested in getting a set for big little"
type textarea "x"
type textarea "Hi! I'm interested in getting a set for big little t"
type textarea "x"
type textarea "Hi! I'm interested in getting a set for big little th"
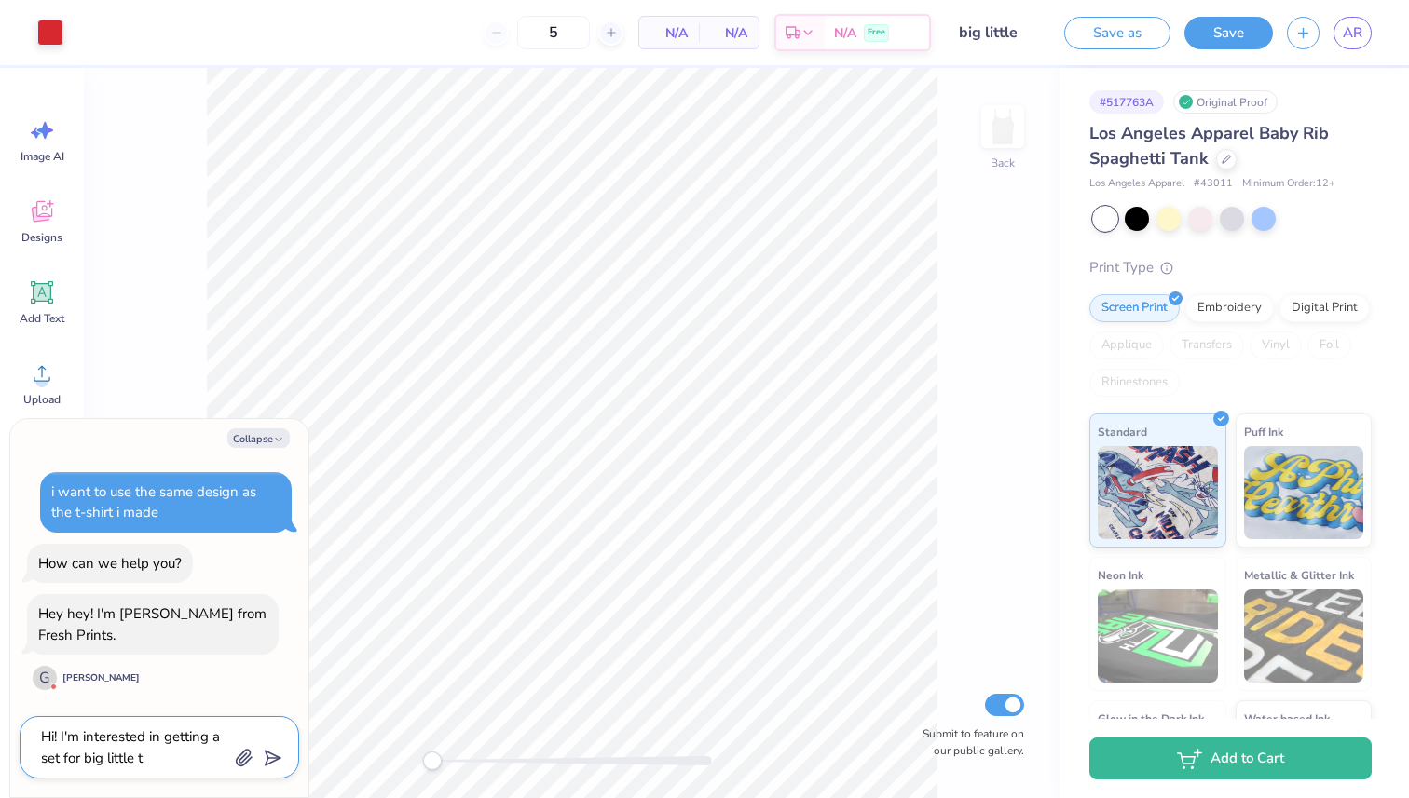
type textarea "x"
type textarea "Hi! I'm interested in getting a set for big little tha"
type textarea "x"
type textarea "Hi! I'm interested in getting a set for big little that"
type textarea "x"
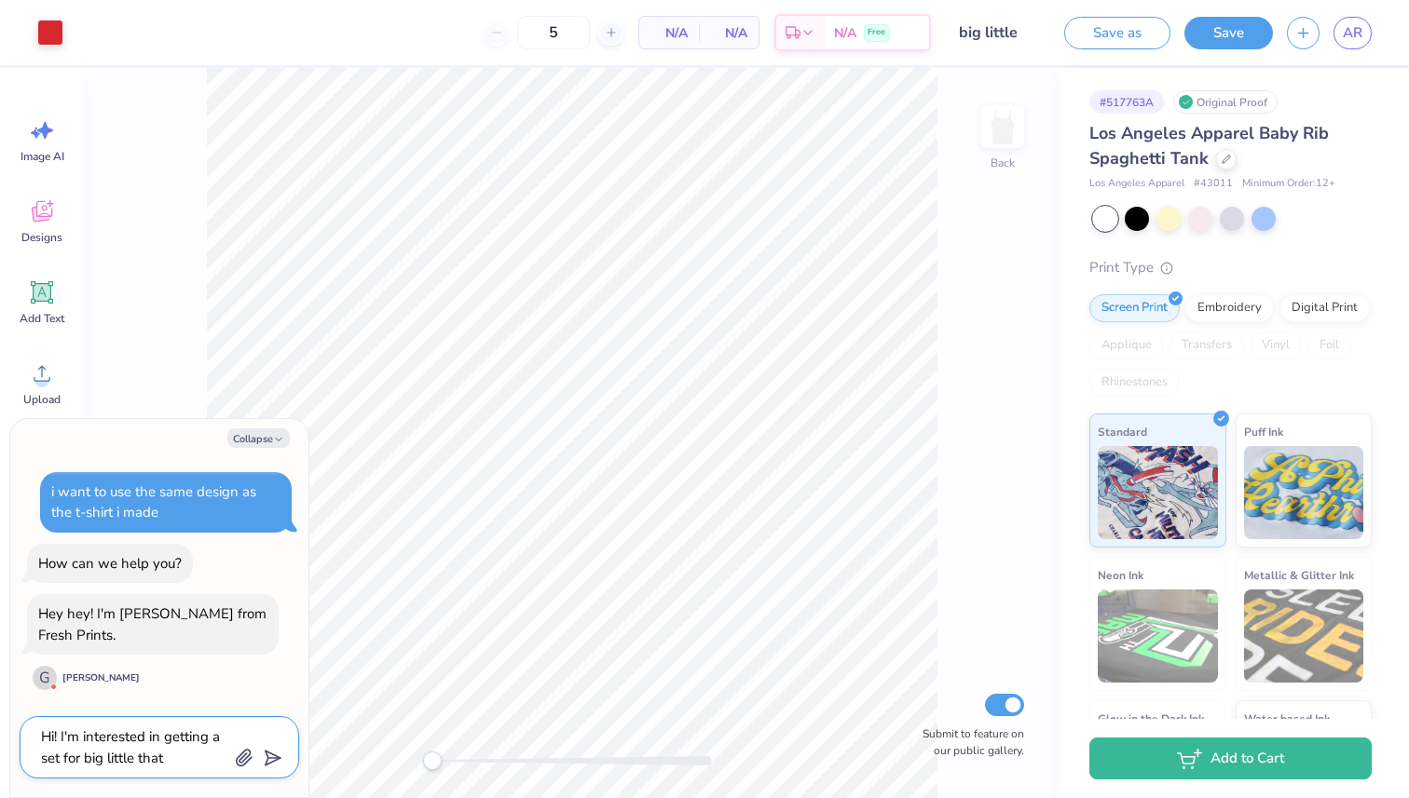
type textarea "Hi! I'm interested in getting a set for big little that"
type textarea "x"
type textarea "Hi! I'm interested in getting a set for big little that i"
type textarea "x"
type textarea "Hi! I'm interested in getting a set for big little that is"
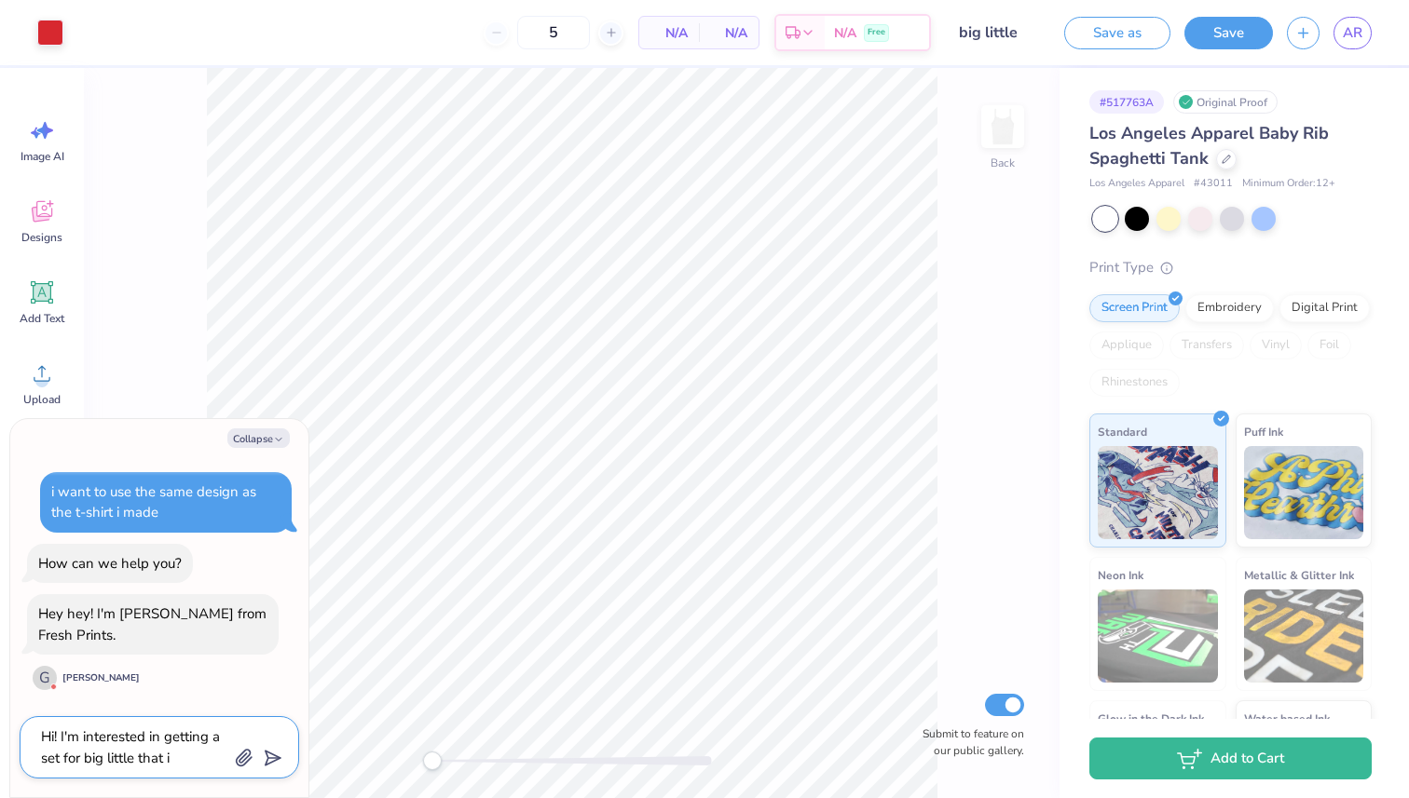
type textarea "x"
type textarea "Hi! I'm interested in getting a set for big little that is"
type textarea "x"
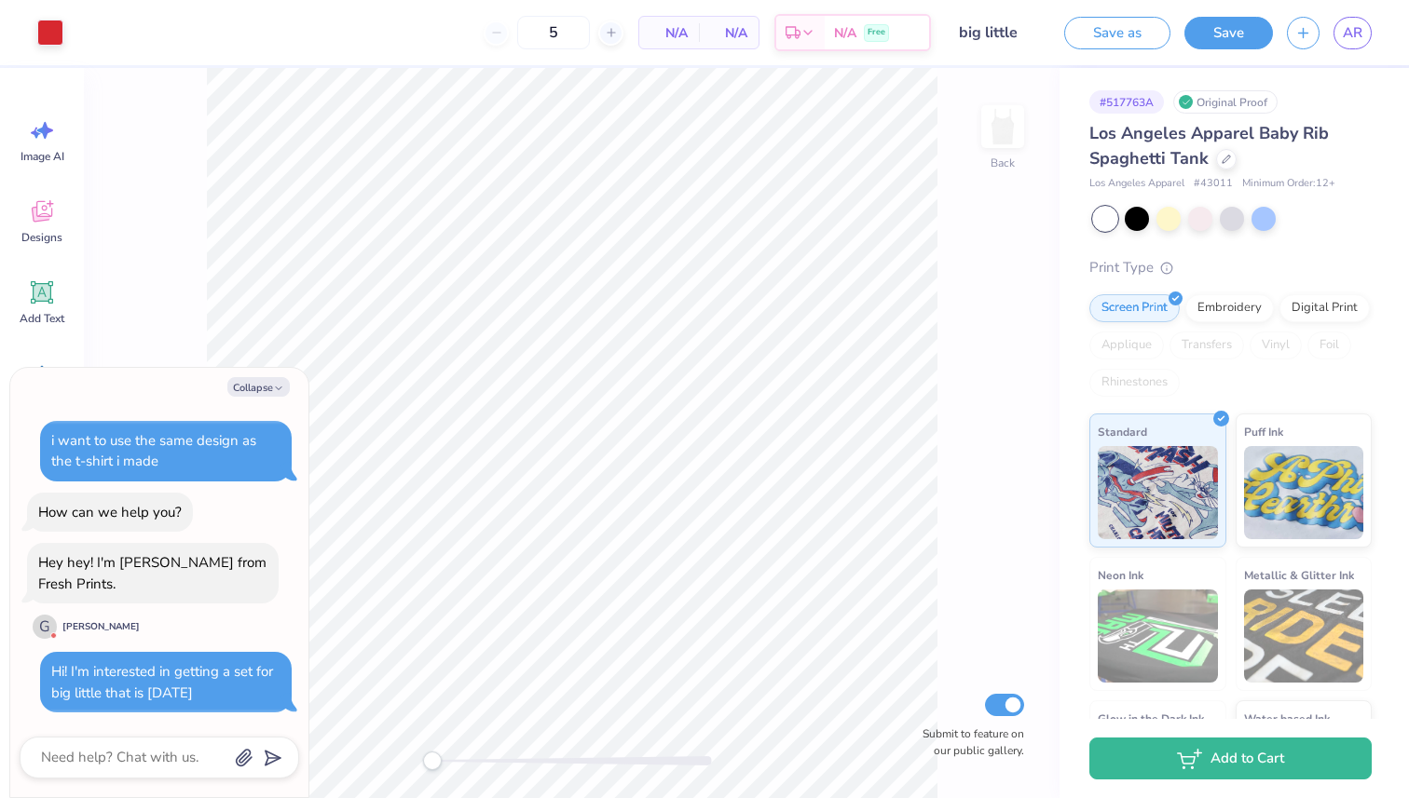
scroll to position [245, 0]
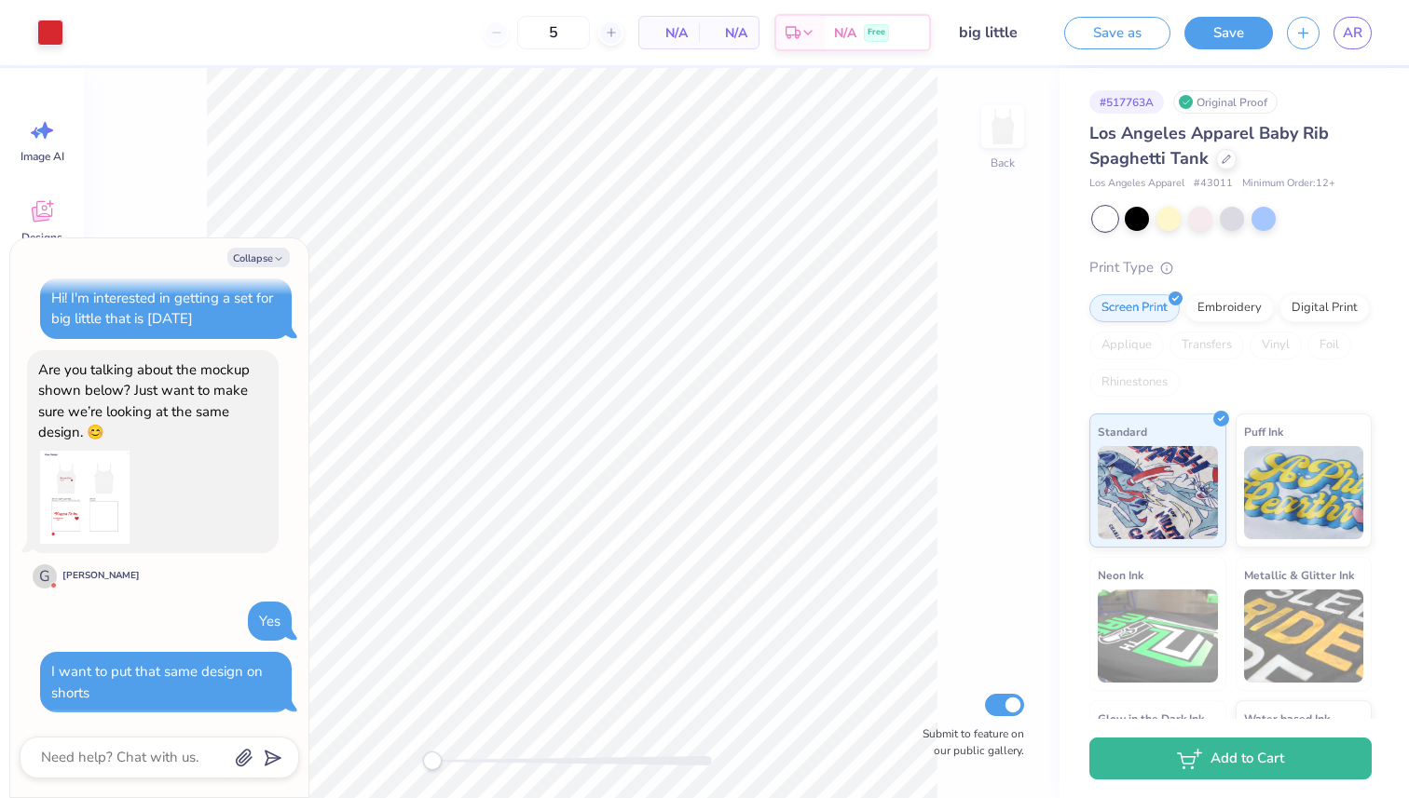
click at [74, 484] on img at bounding box center [84, 497] width 93 height 93
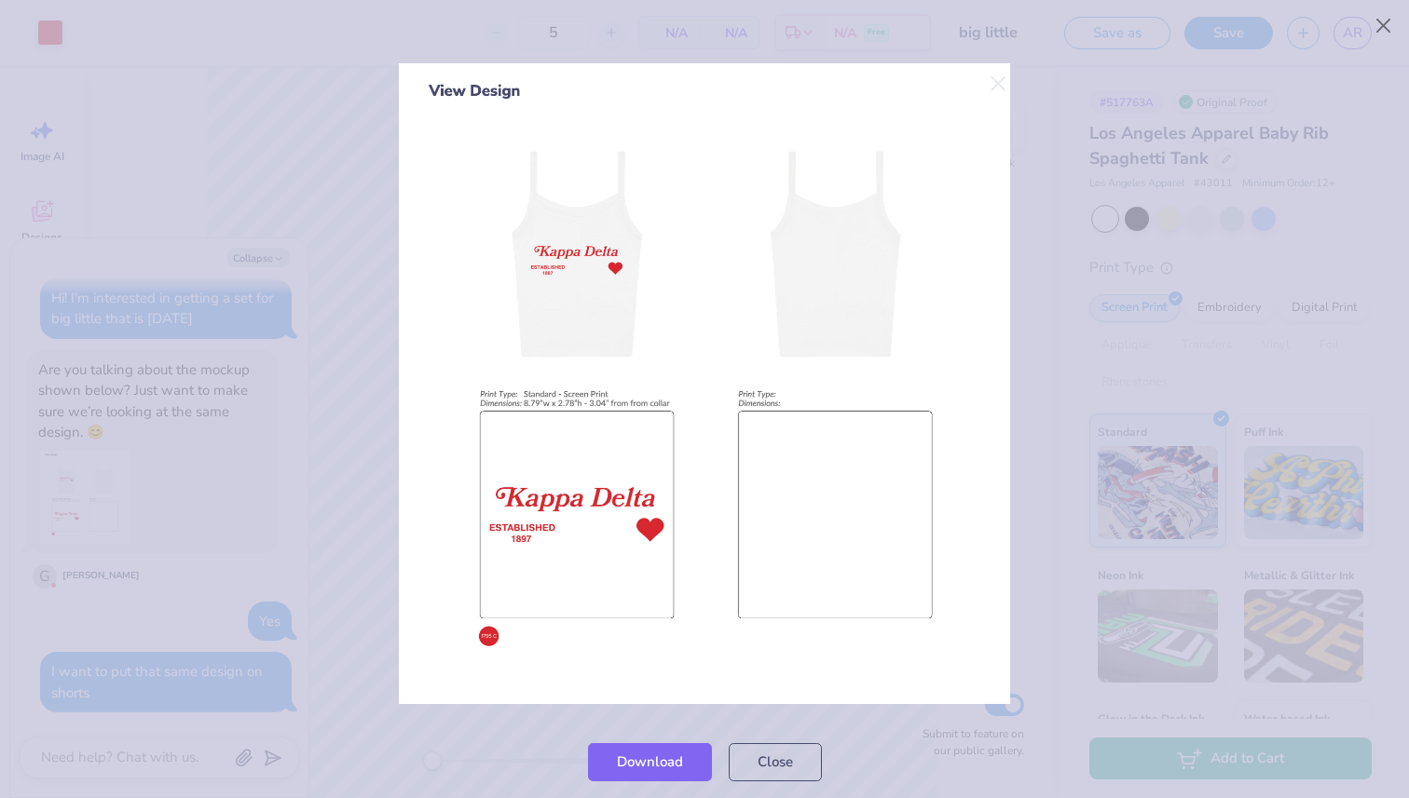
click at [1000, 83] on img at bounding box center [704, 384] width 611 height 642
click at [1000, 90] on img at bounding box center [704, 384] width 611 height 642
click at [998, 72] on img at bounding box center [704, 384] width 611 height 642
click at [796, 763] on button "Close" at bounding box center [775, 758] width 93 height 38
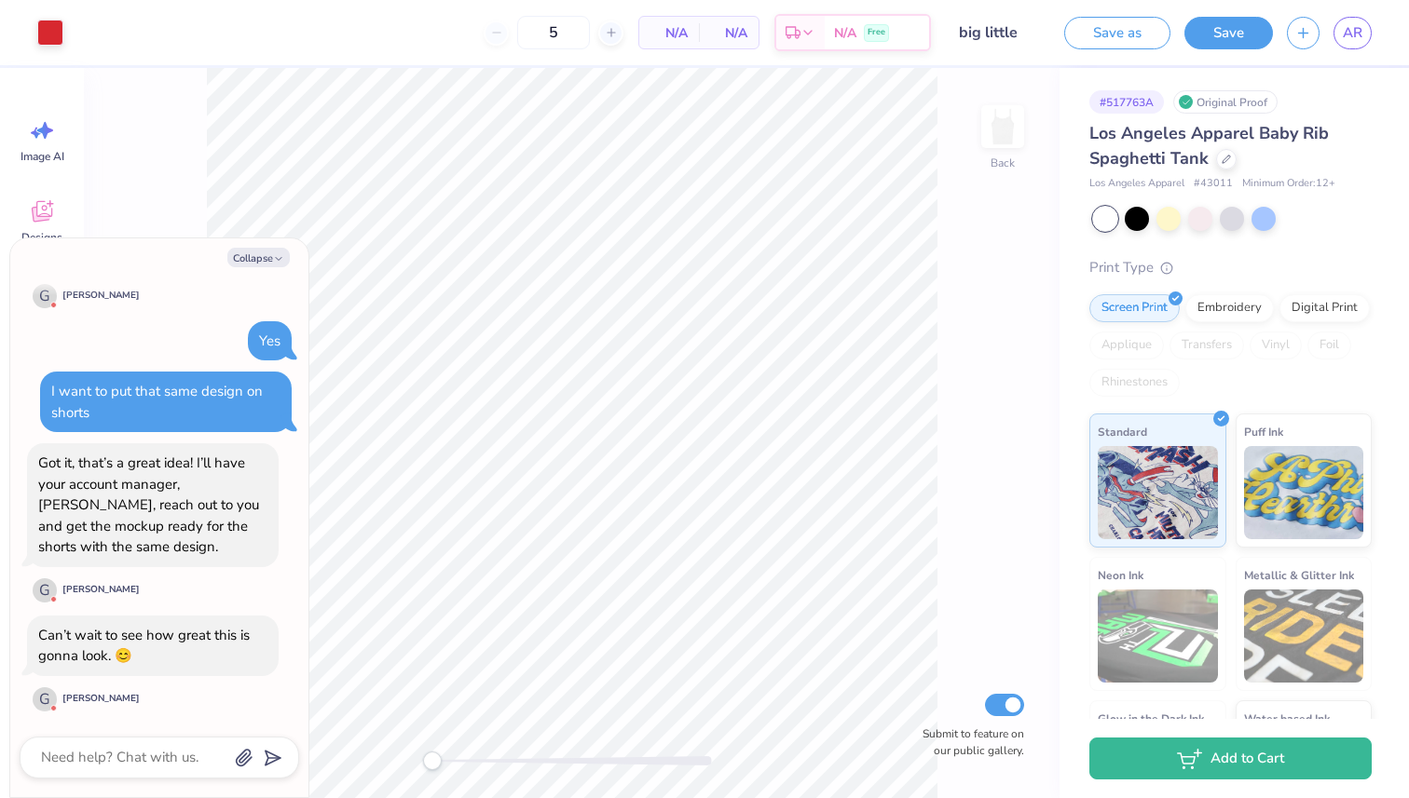
scroll to position [815, 0]
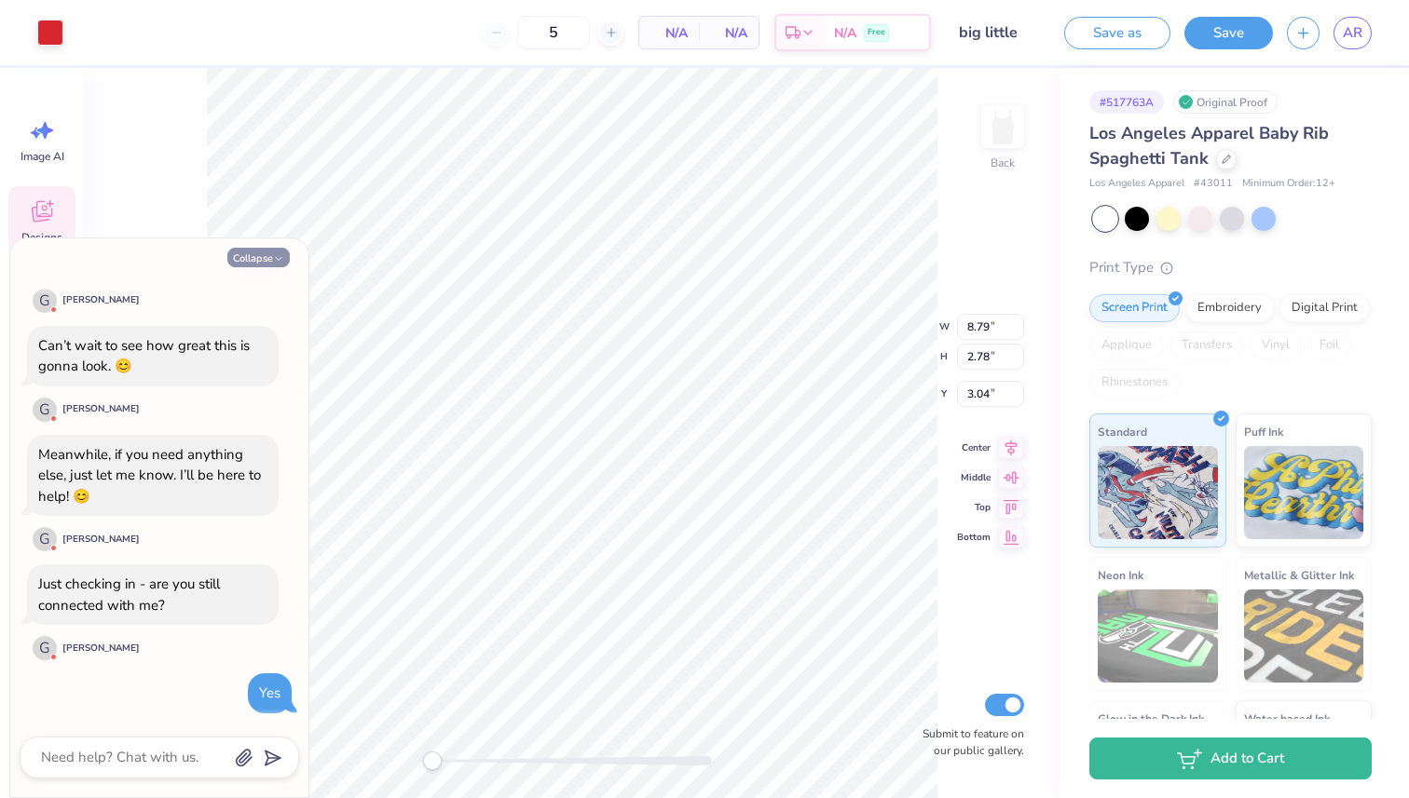
click at [257, 254] on button "Collapse" at bounding box center [258, 258] width 62 height 20
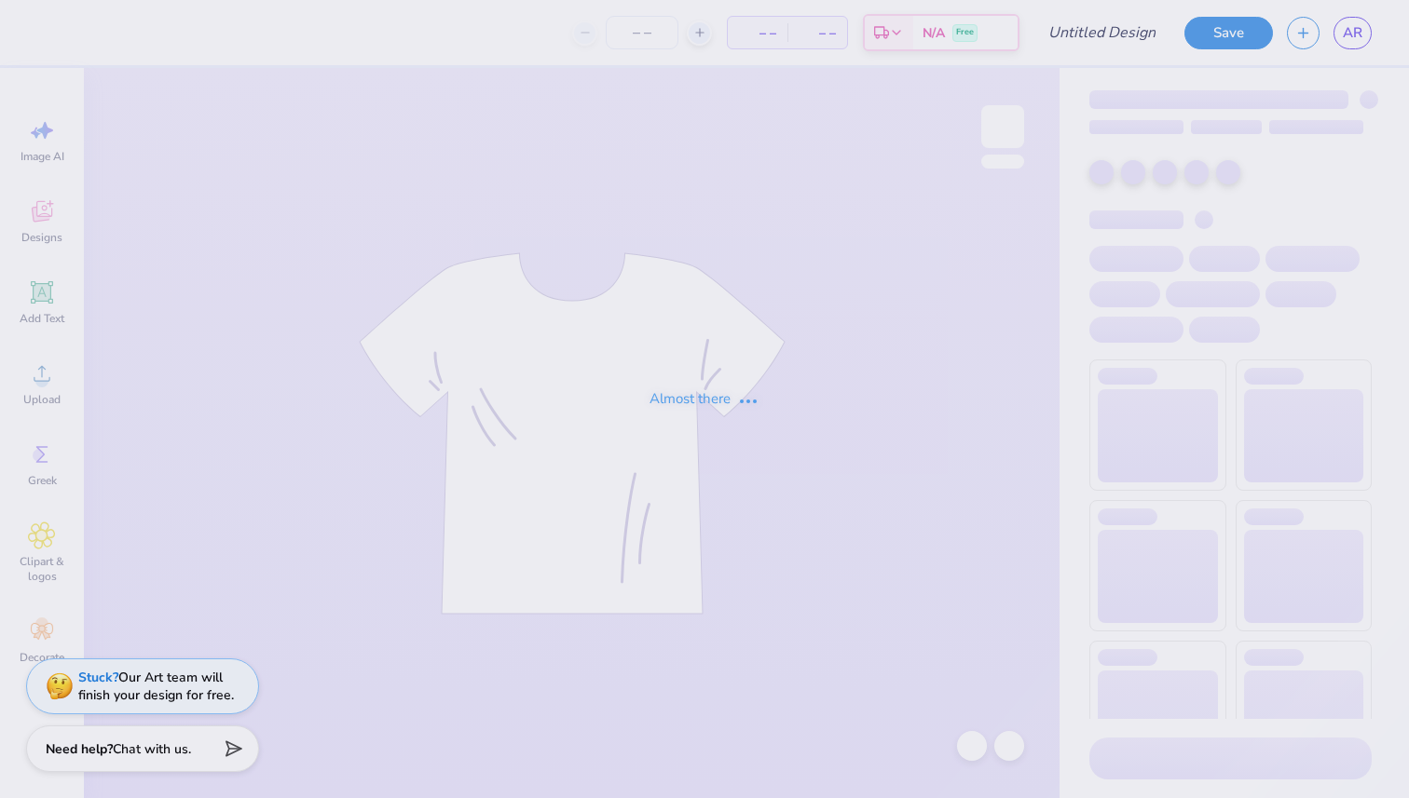
type input "big little"
type input "5"
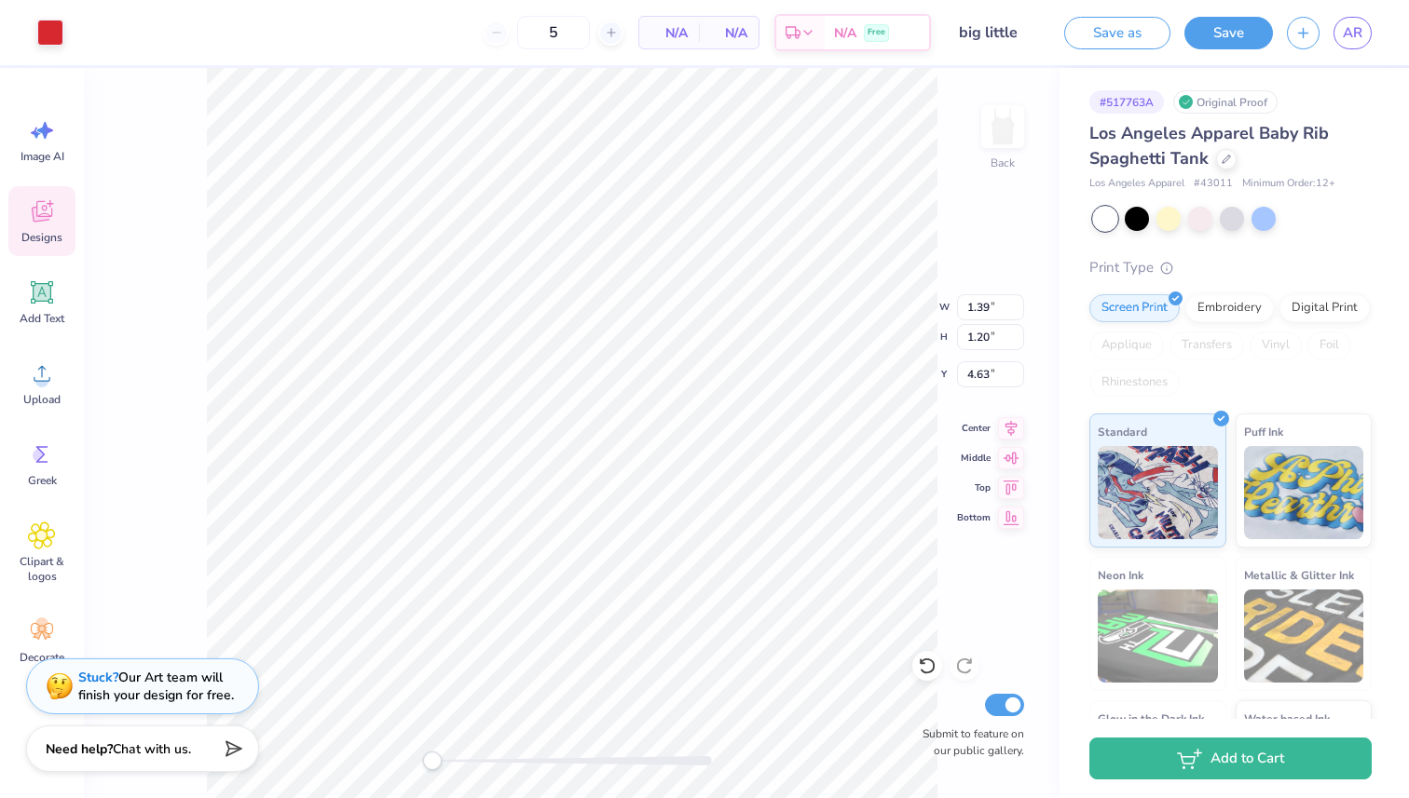
type input "0.58"
type input "0.50"
type input "5.68"
type input "7.56"
type input "1.21"
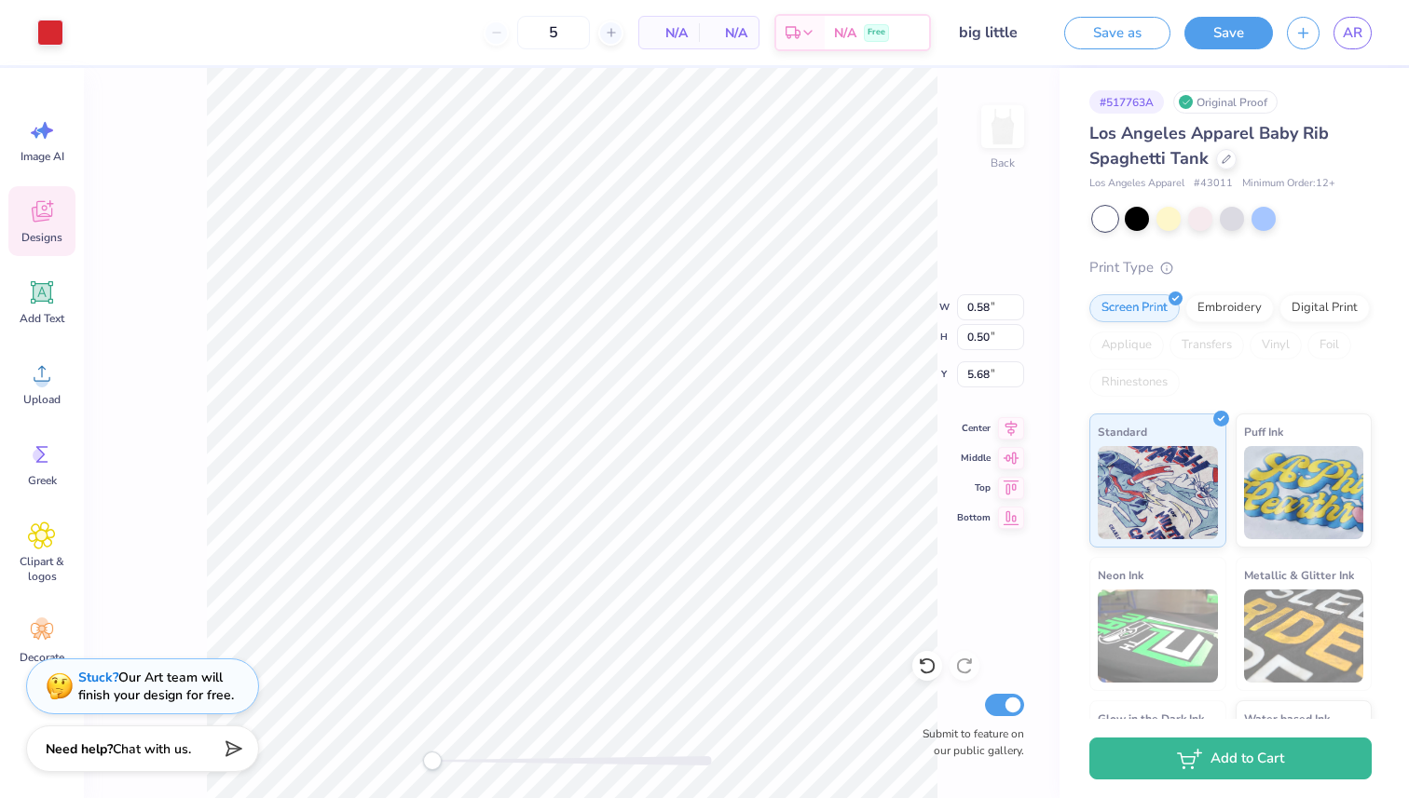
type input "3.08"
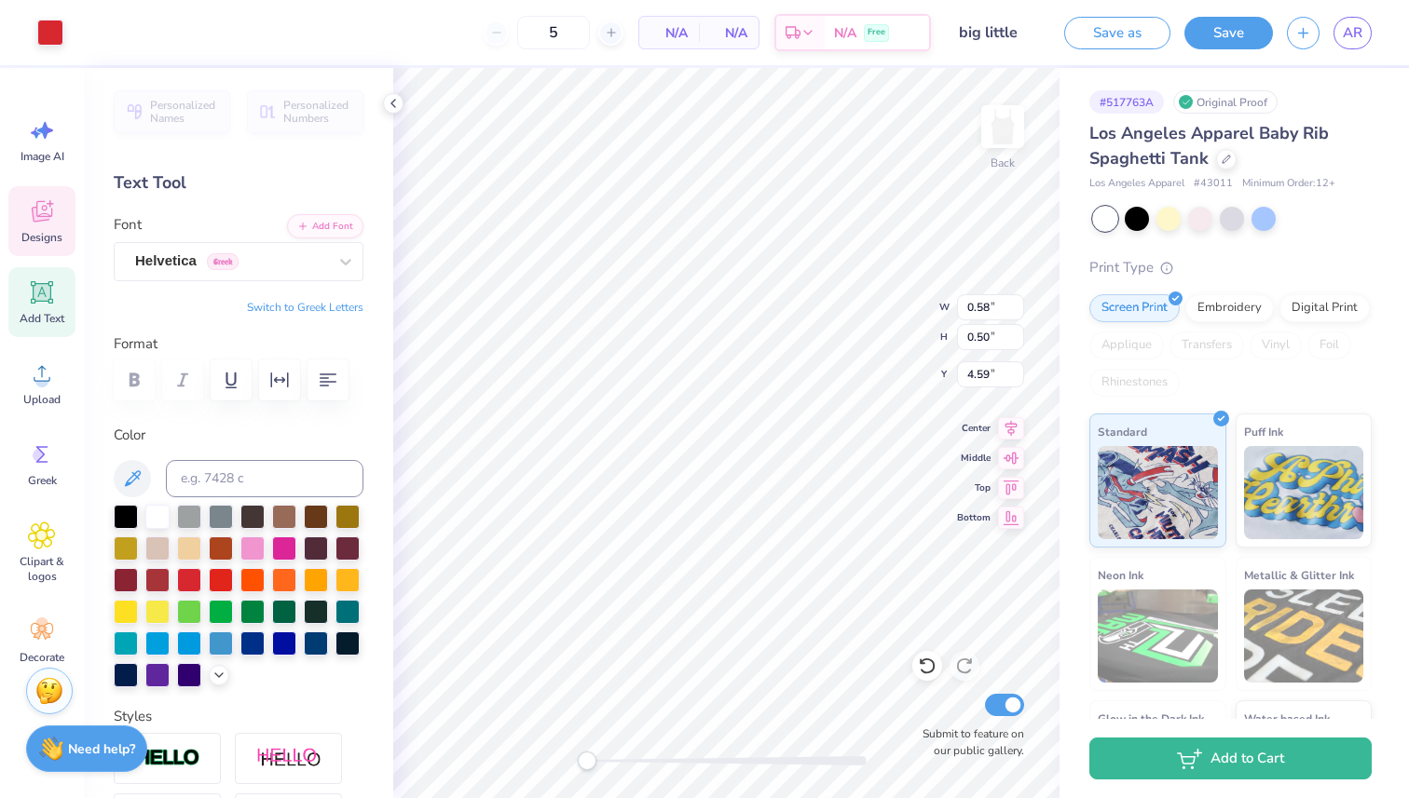
type input "11.81"
type input "0.99"
type input "0.86"
type input "11.45"
type input "0.67"
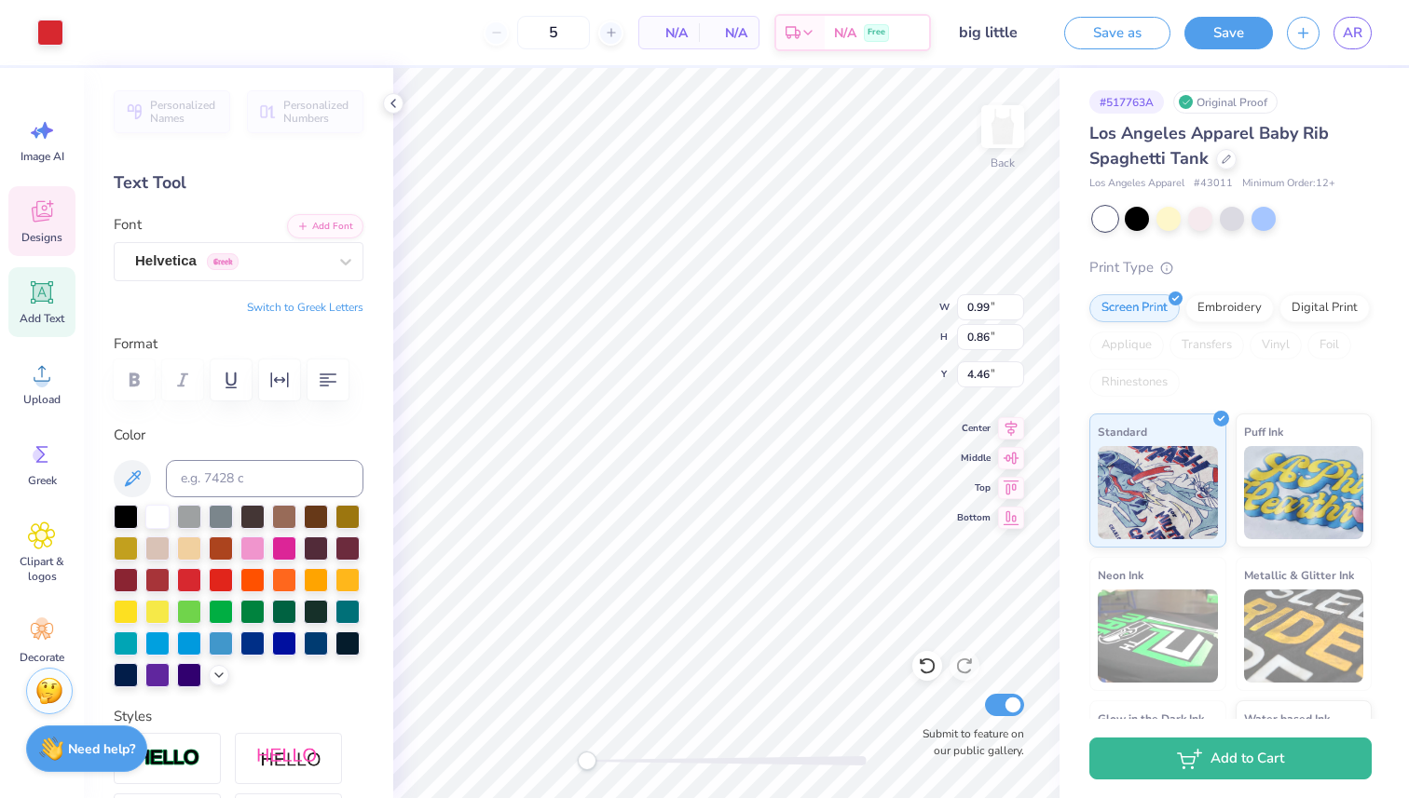
type input "0.58"
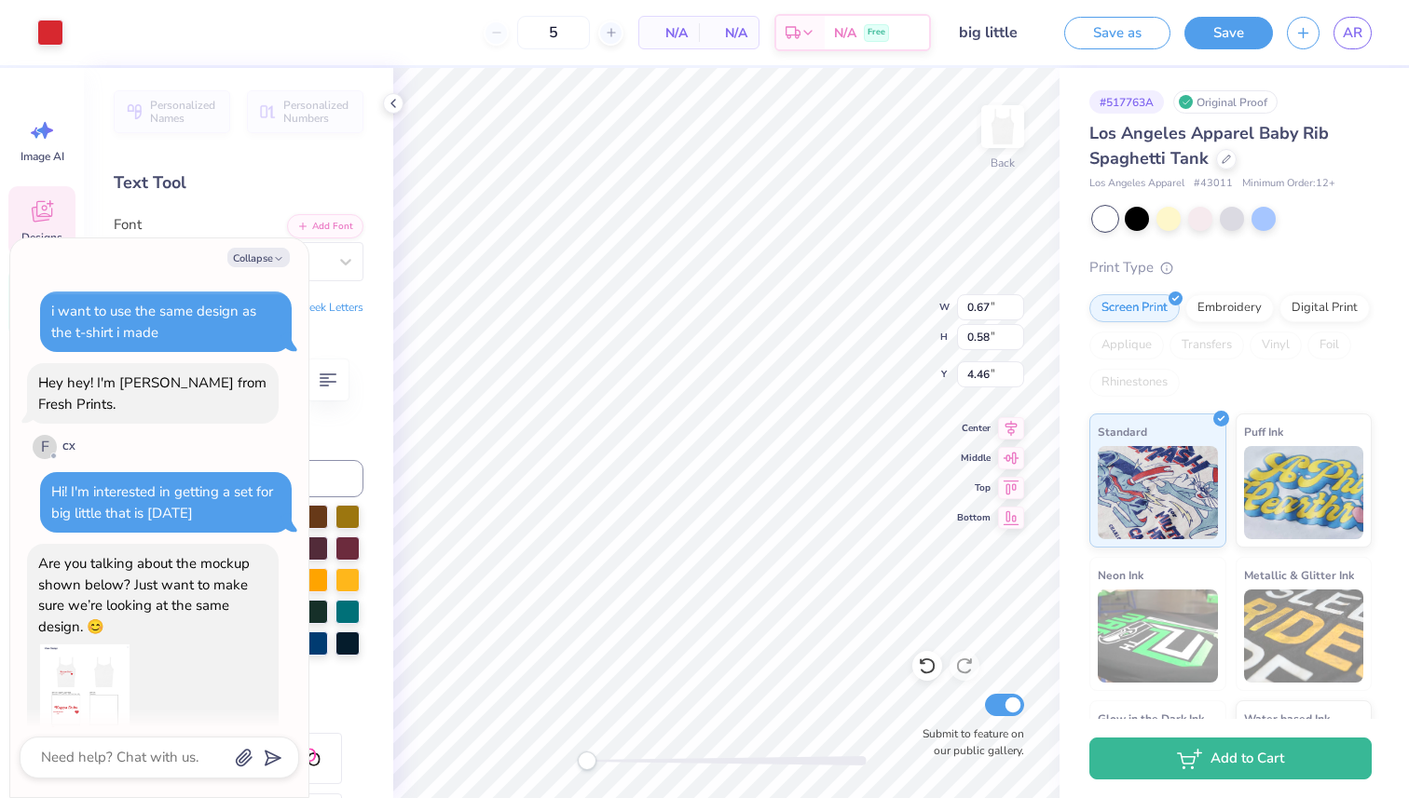
scroll to position [1033, 0]
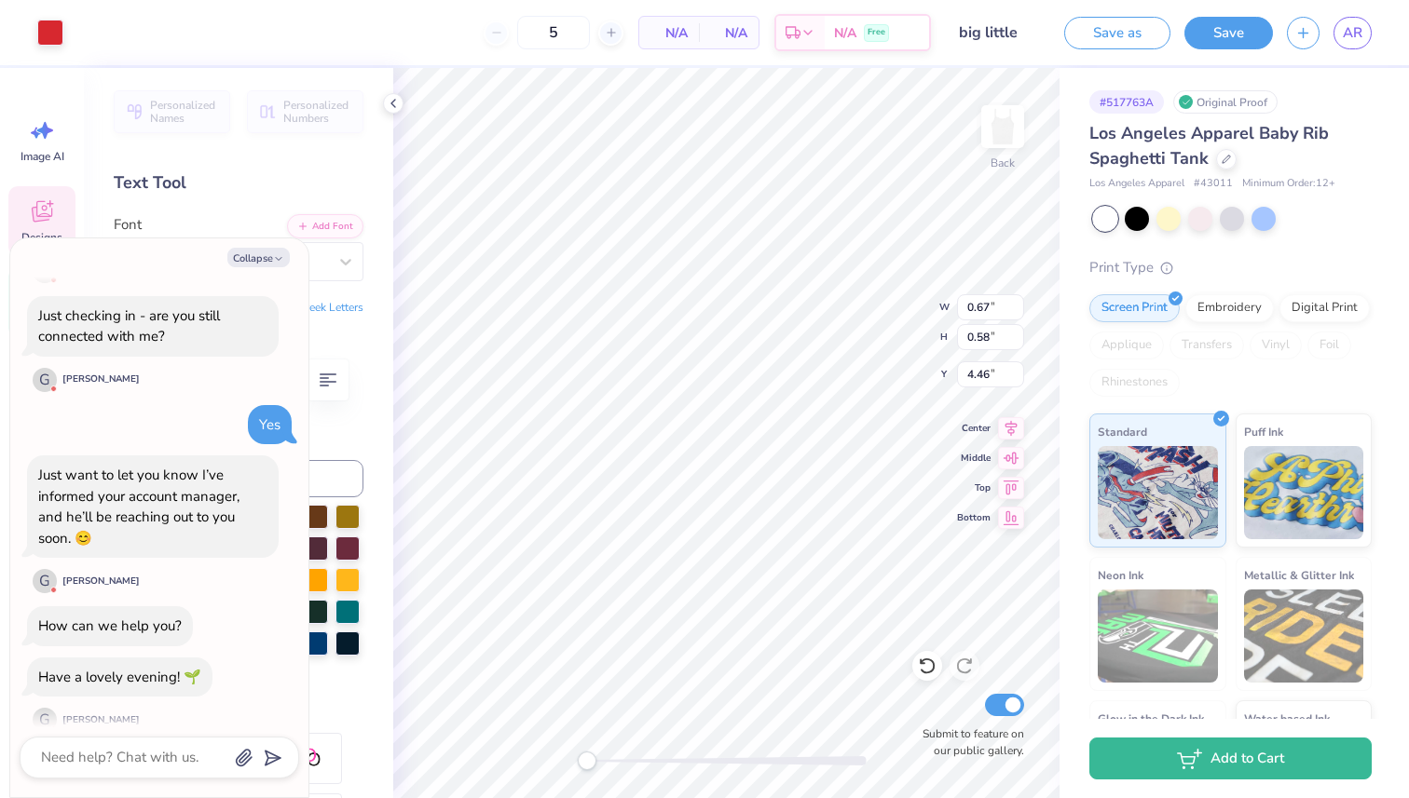
type textarea "x"
click at [151, 748] on textarea at bounding box center [133, 757] width 189 height 25
type textarea "O"
type textarea "x"
type textarea "Ok"
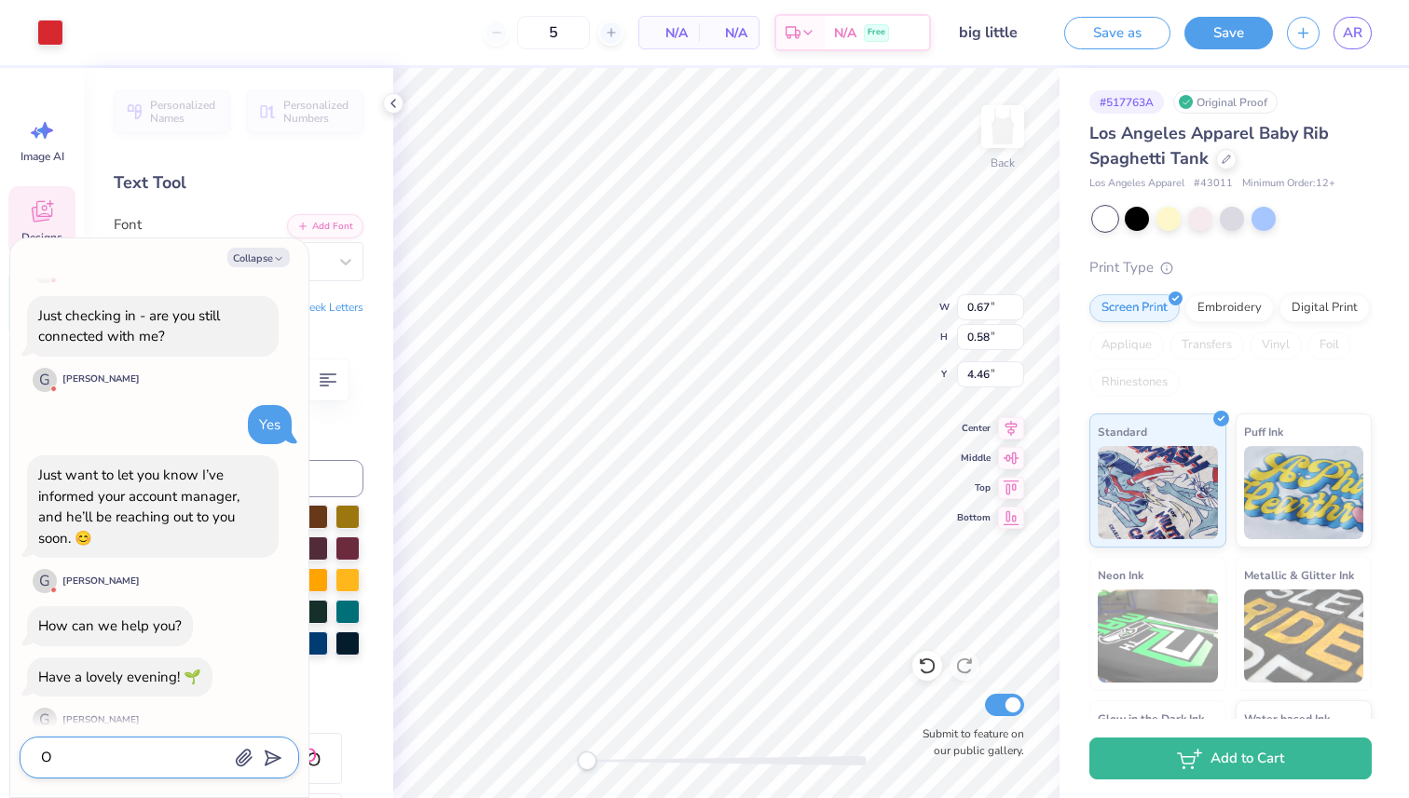
type textarea "x"
type textarea "Ok"
type textarea "x"
type textarea "Ok t"
type textarea "x"
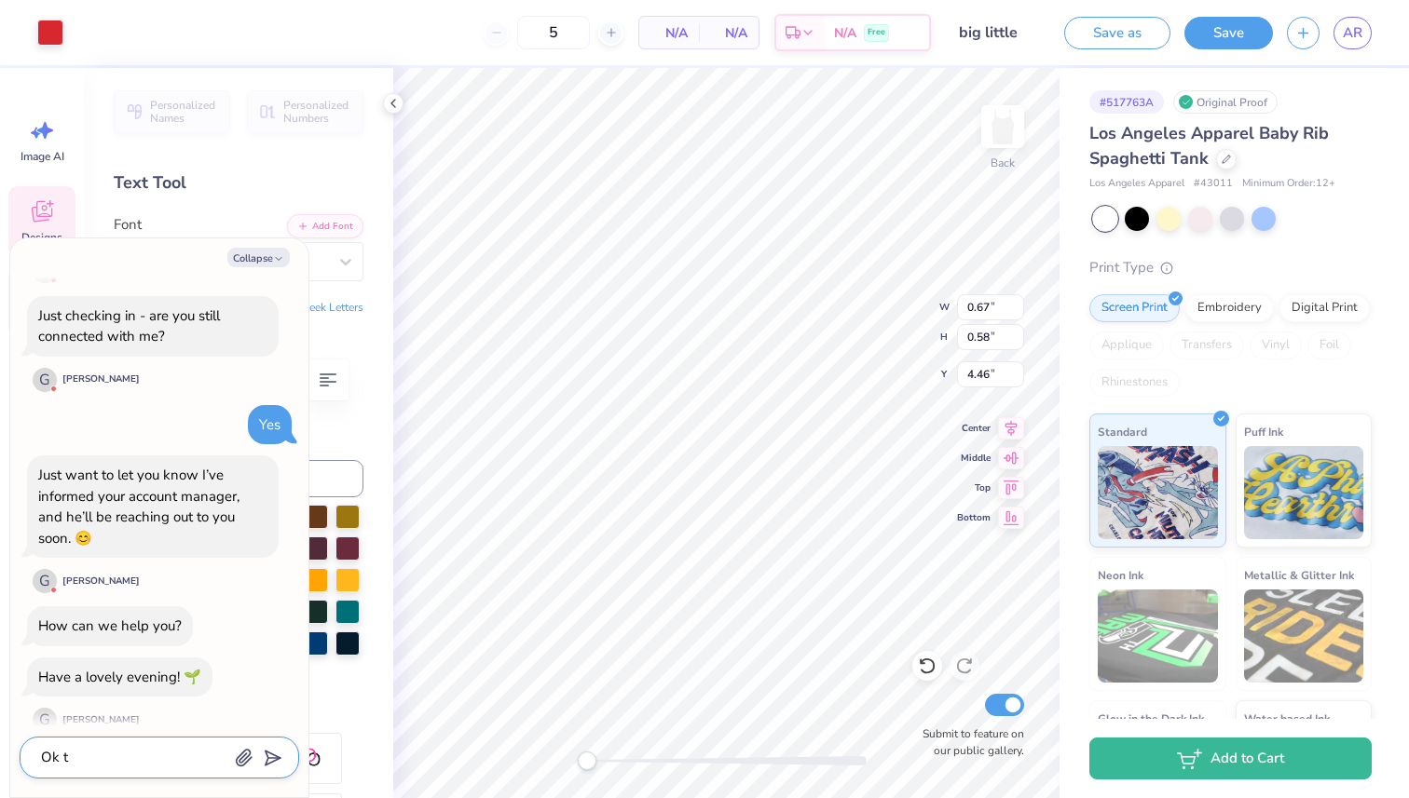
type textarea "Ok ty"
type textarea "x"
type textarea "Ok ty"
type textarea "x"
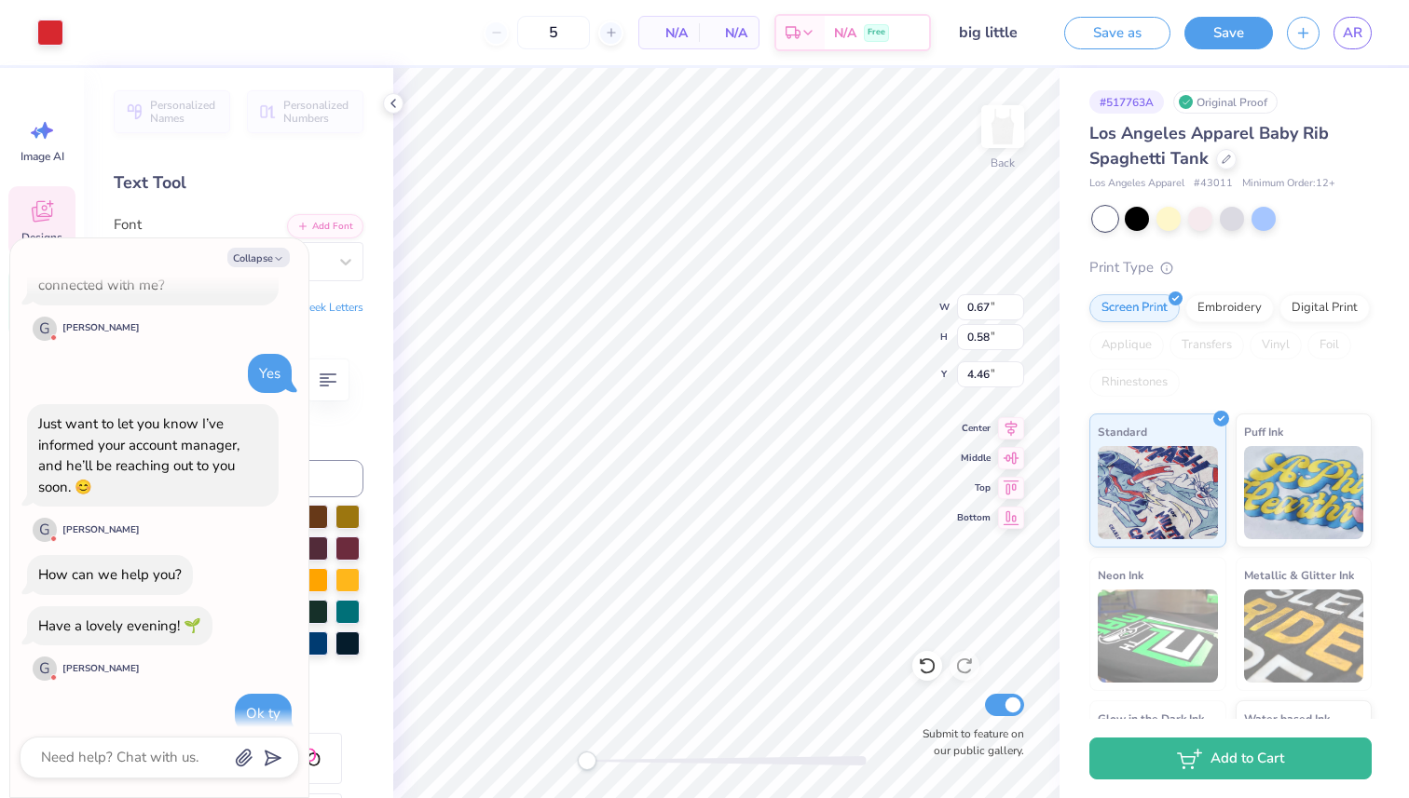
type textarea "x"
type input "0.72"
type input "0.62"
type textarea "x"
type input "7.56"
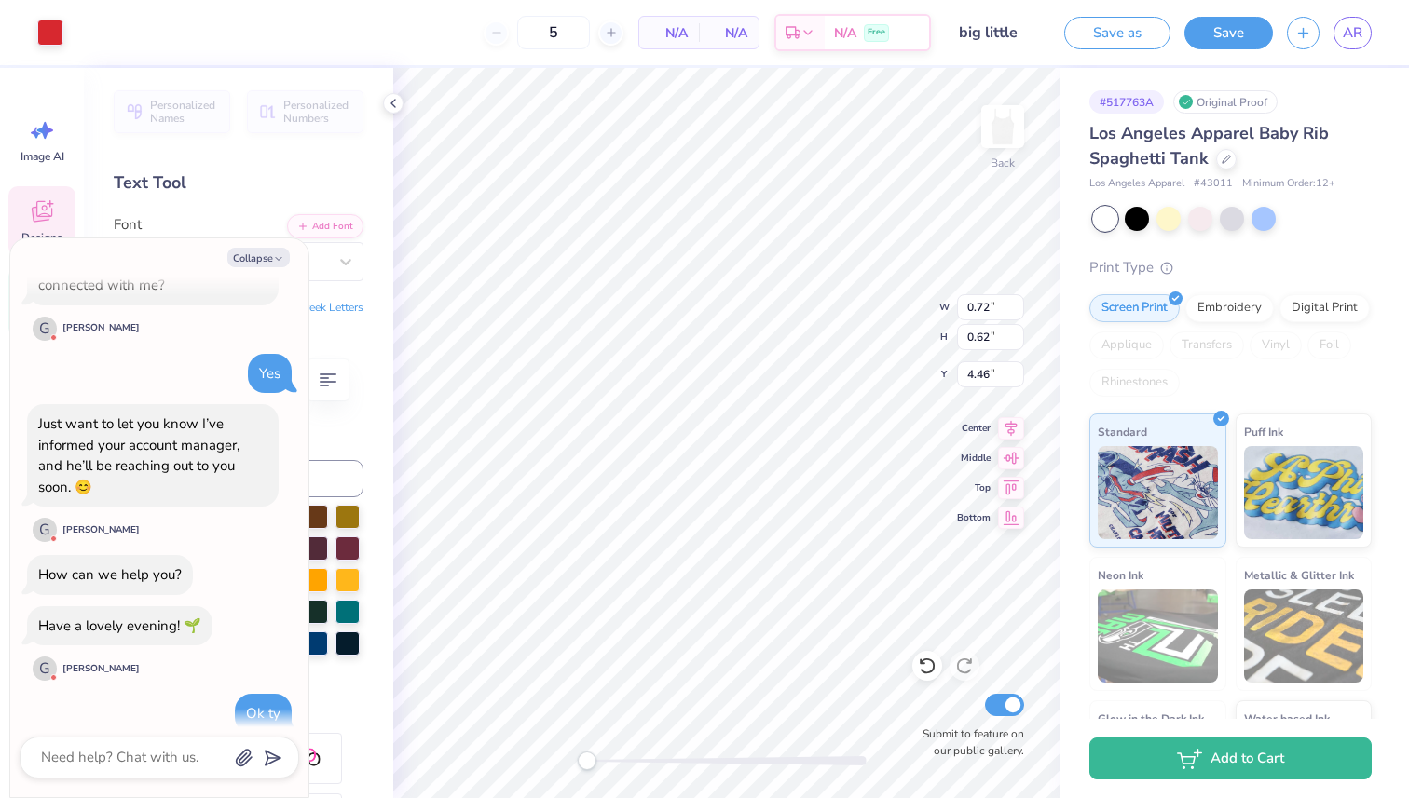
type input "1.21"
type input "3.08"
click at [1224, 159] on icon at bounding box center [1225, 157] width 9 height 9
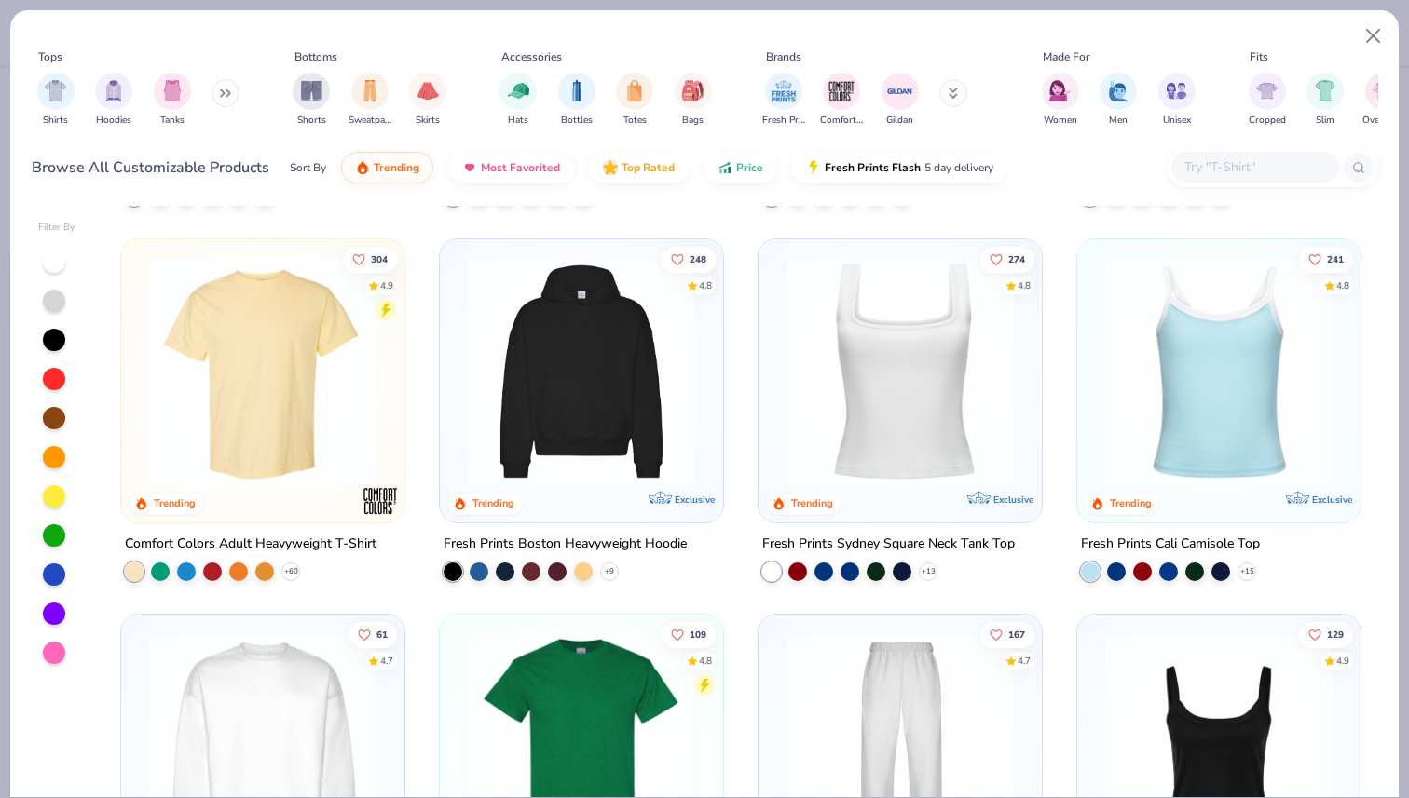
scroll to position [664, 0]
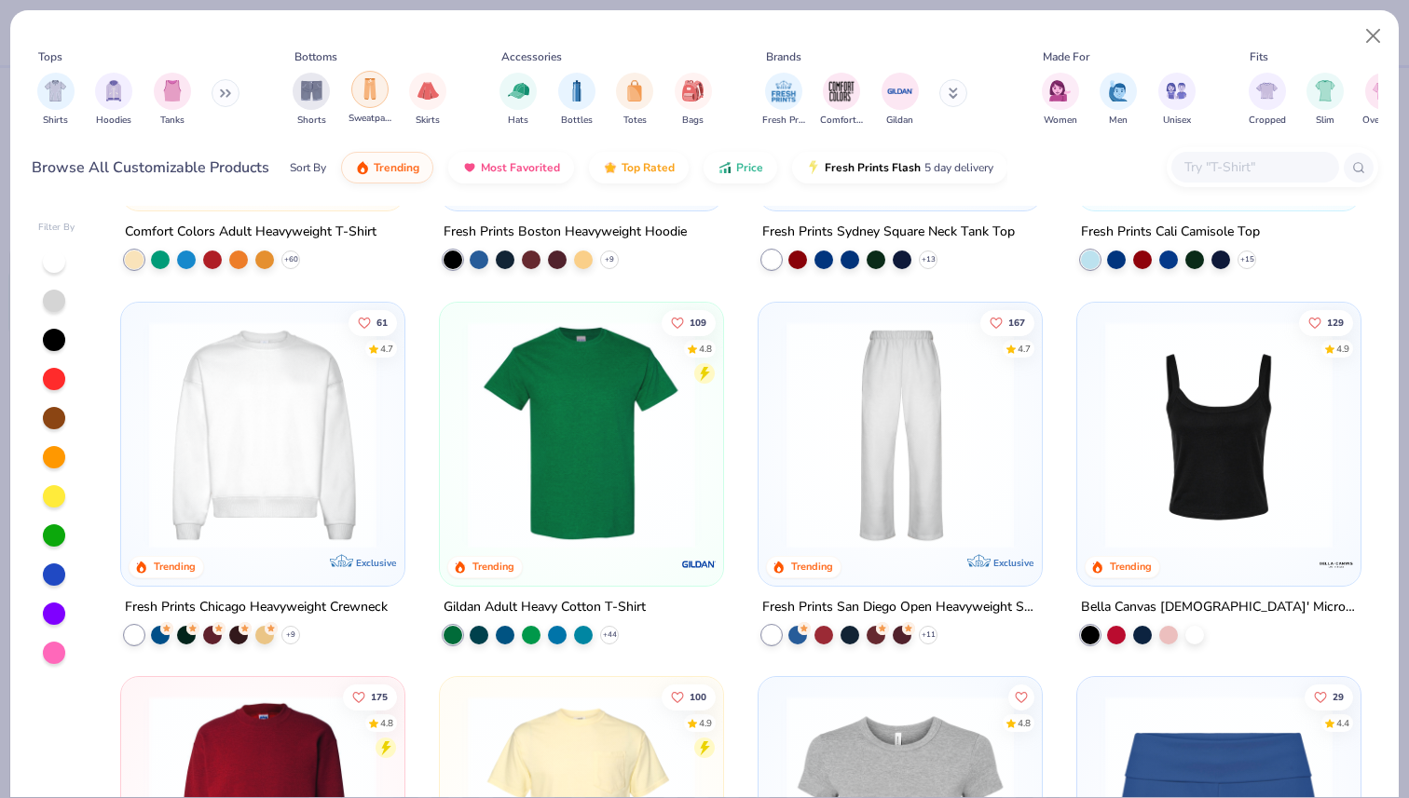
click at [366, 94] on img "filter for Sweatpants" at bounding box center [370, 88] width 20 height 21
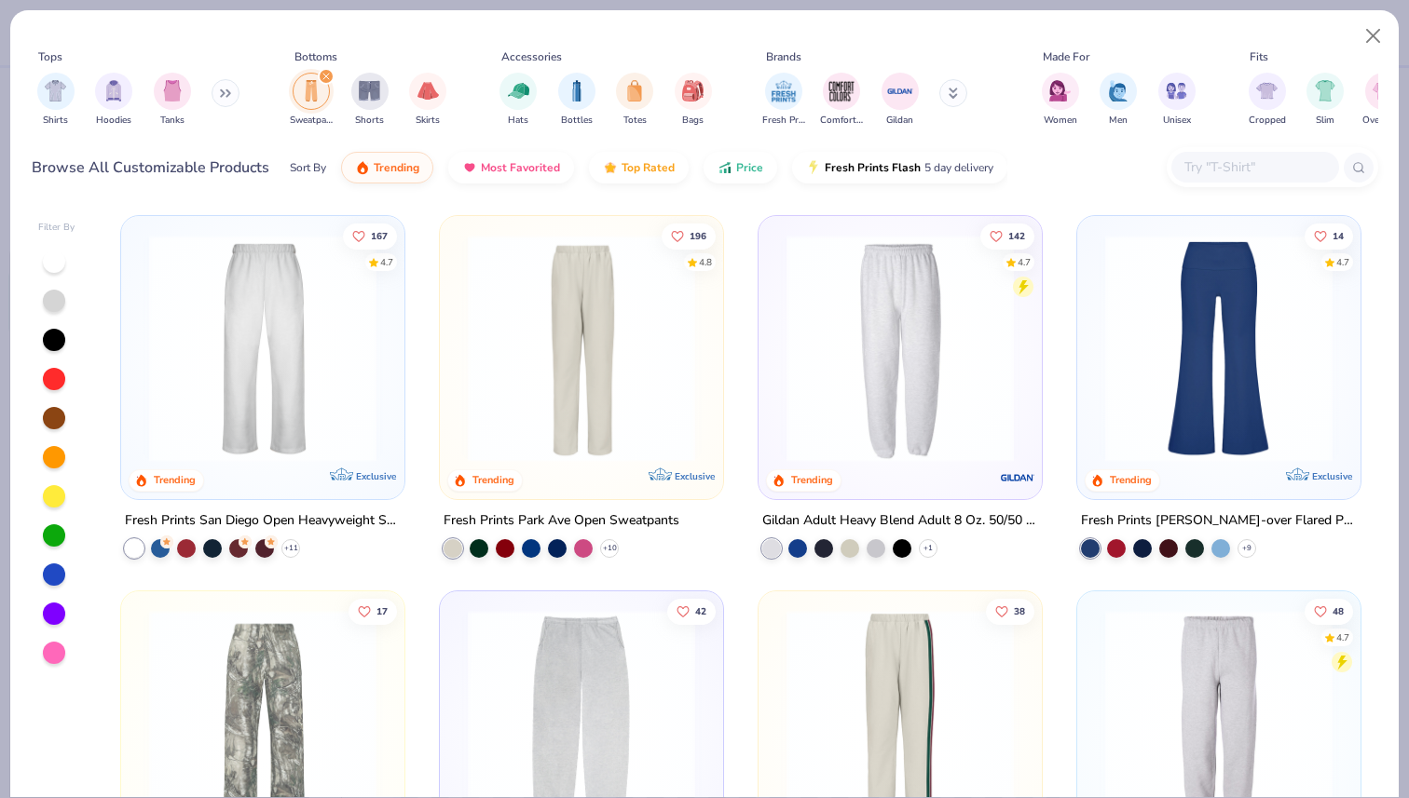
click at [263, 321] on img at bounding box center [263, 348] width 246 height 227
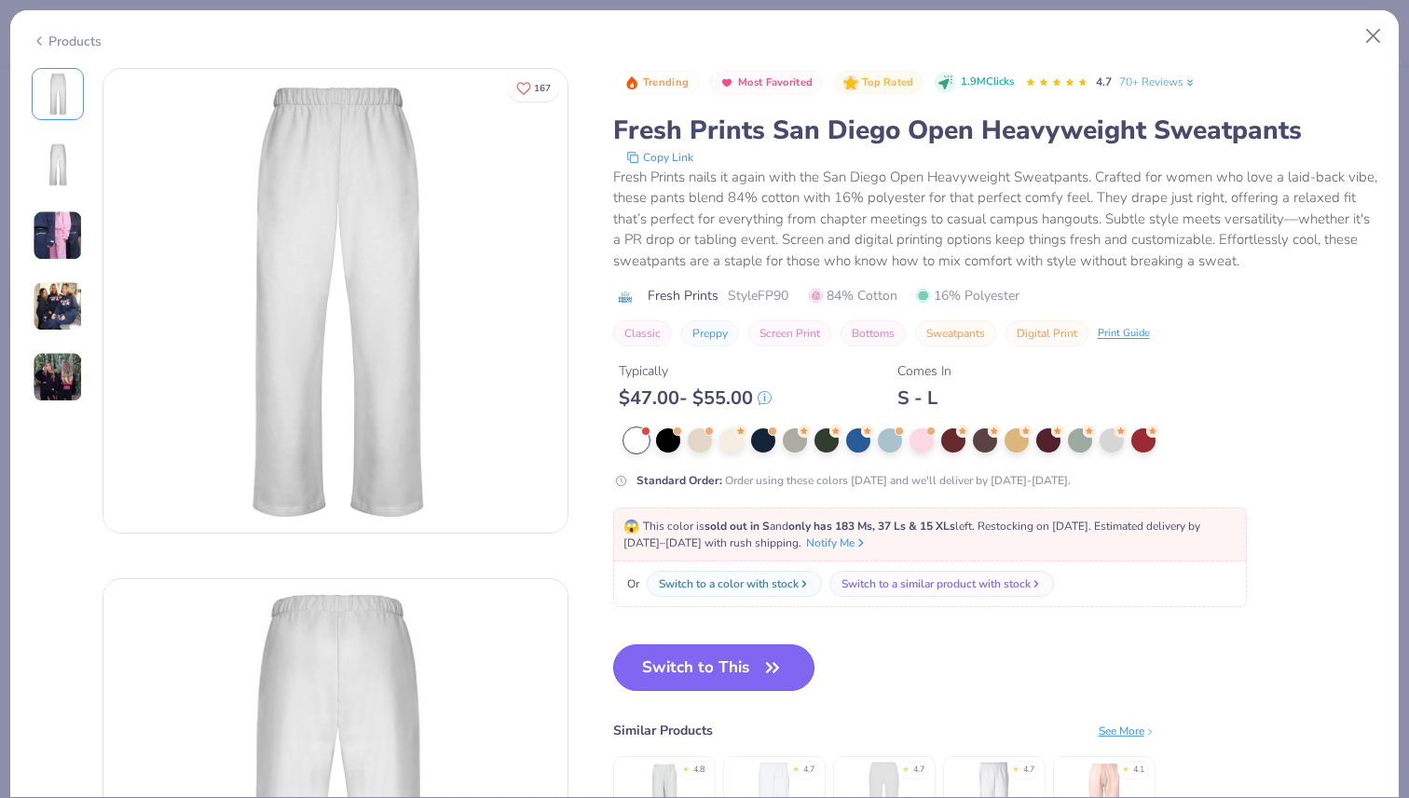
click at [694, 670] on button "Switch to This" at bounding box center [714, 668] width 202 height 47
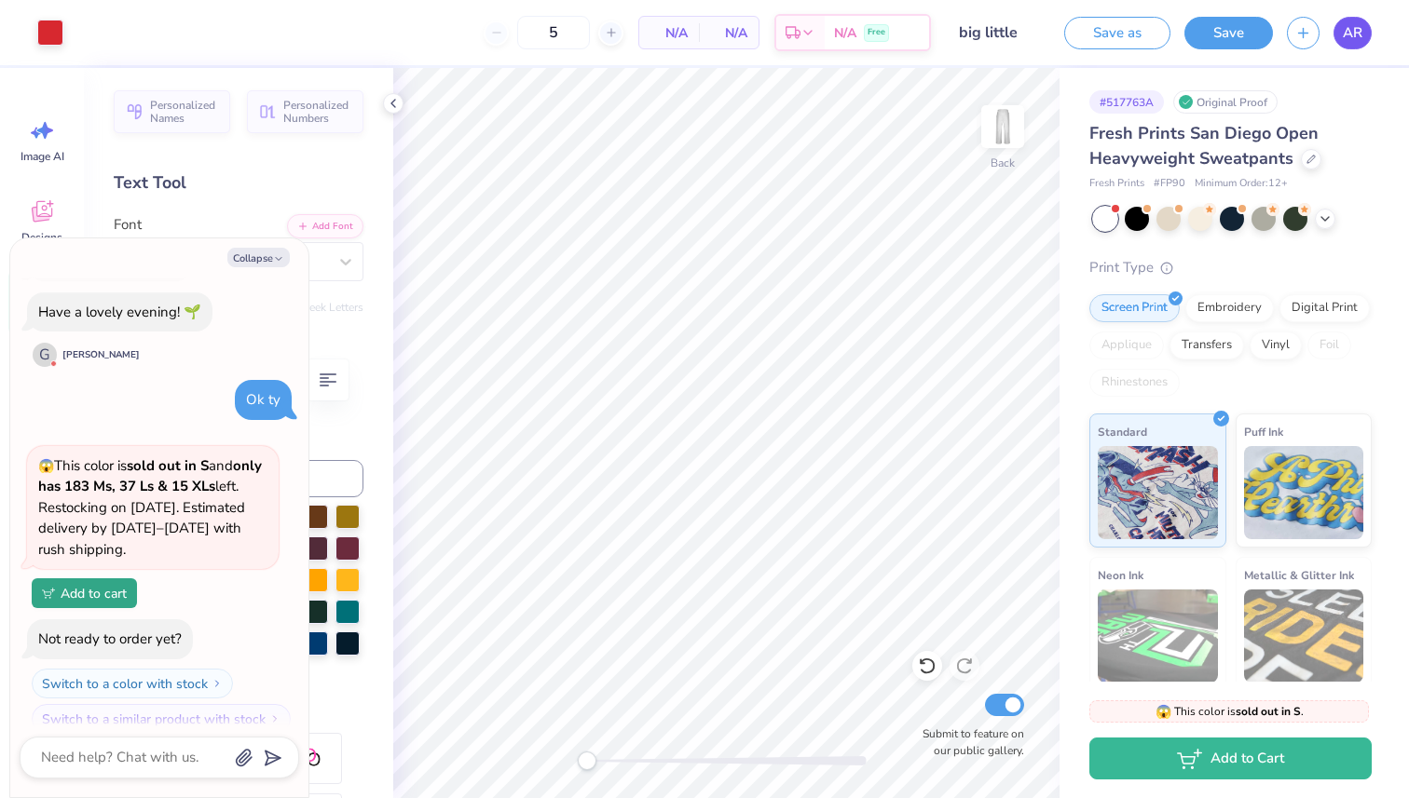
click at [1369, 31] on link "AR" at bounding box center [1352, 33] width 38 height 33
type textarea "x"
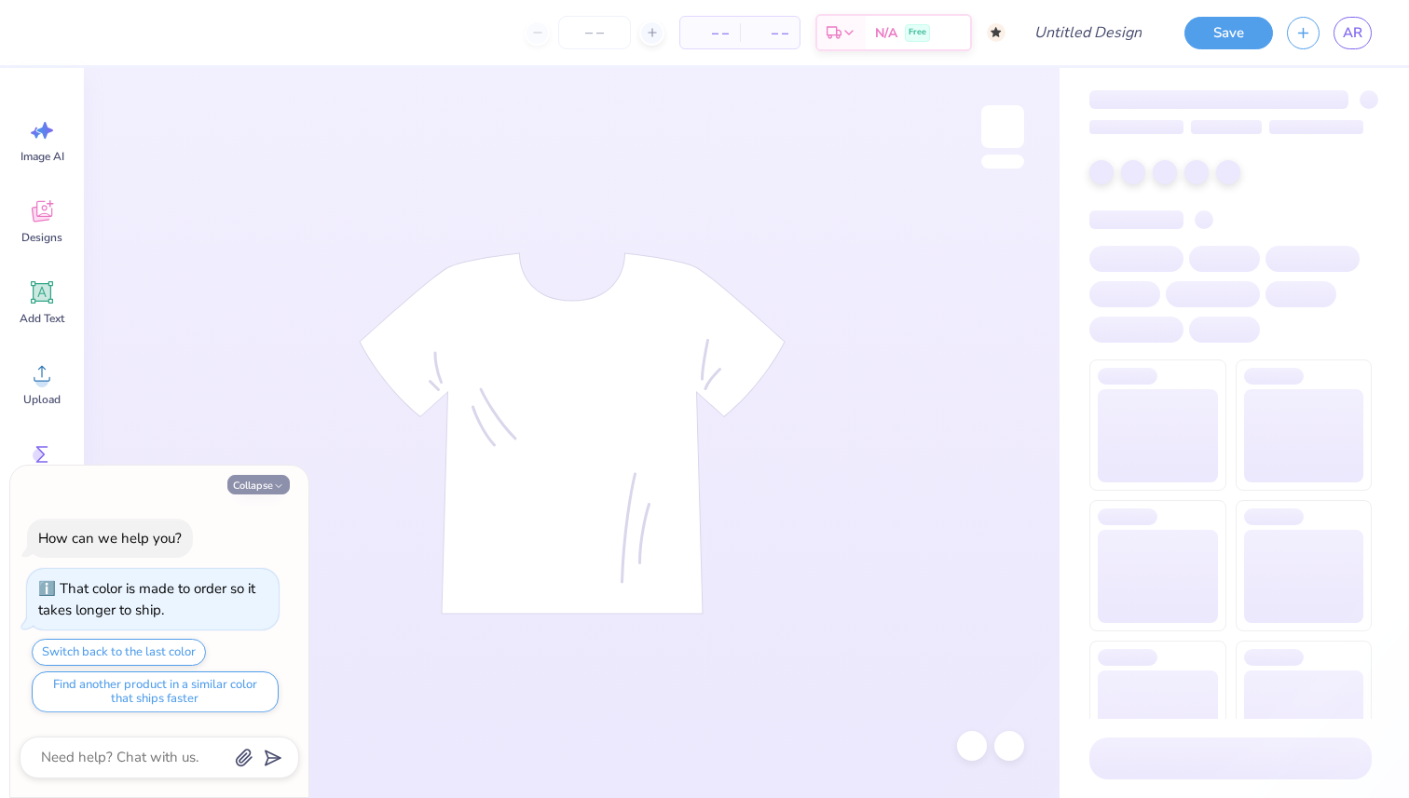
click at [275, 476] on button "Collapse" at bounding box center [258, 485] width 62 height 20
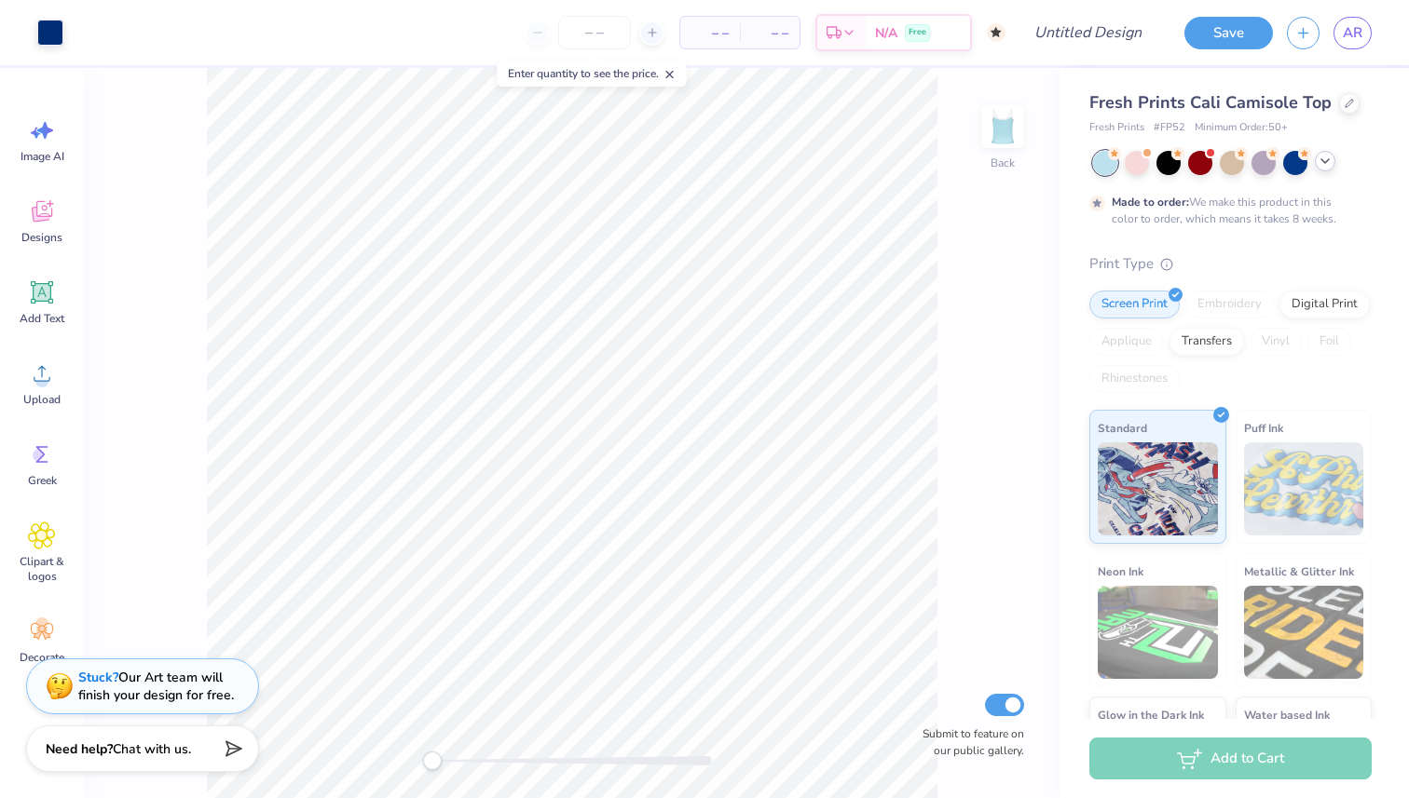
click at [1327, 166] on icon at bounding box center [1324, 161] width 15 height 15
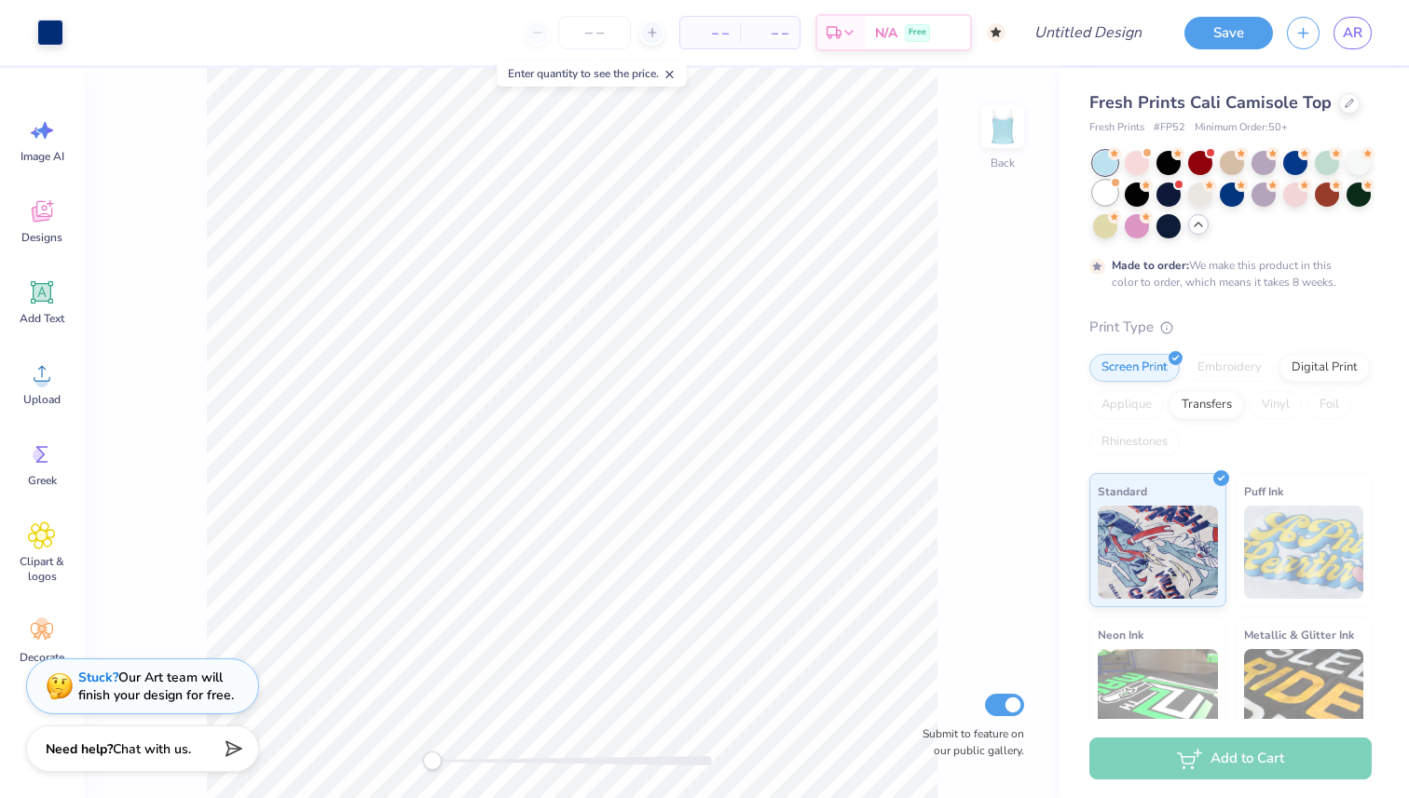
click at [1108, 198] on div at bounding box center [1105, 193] width 24 height 24
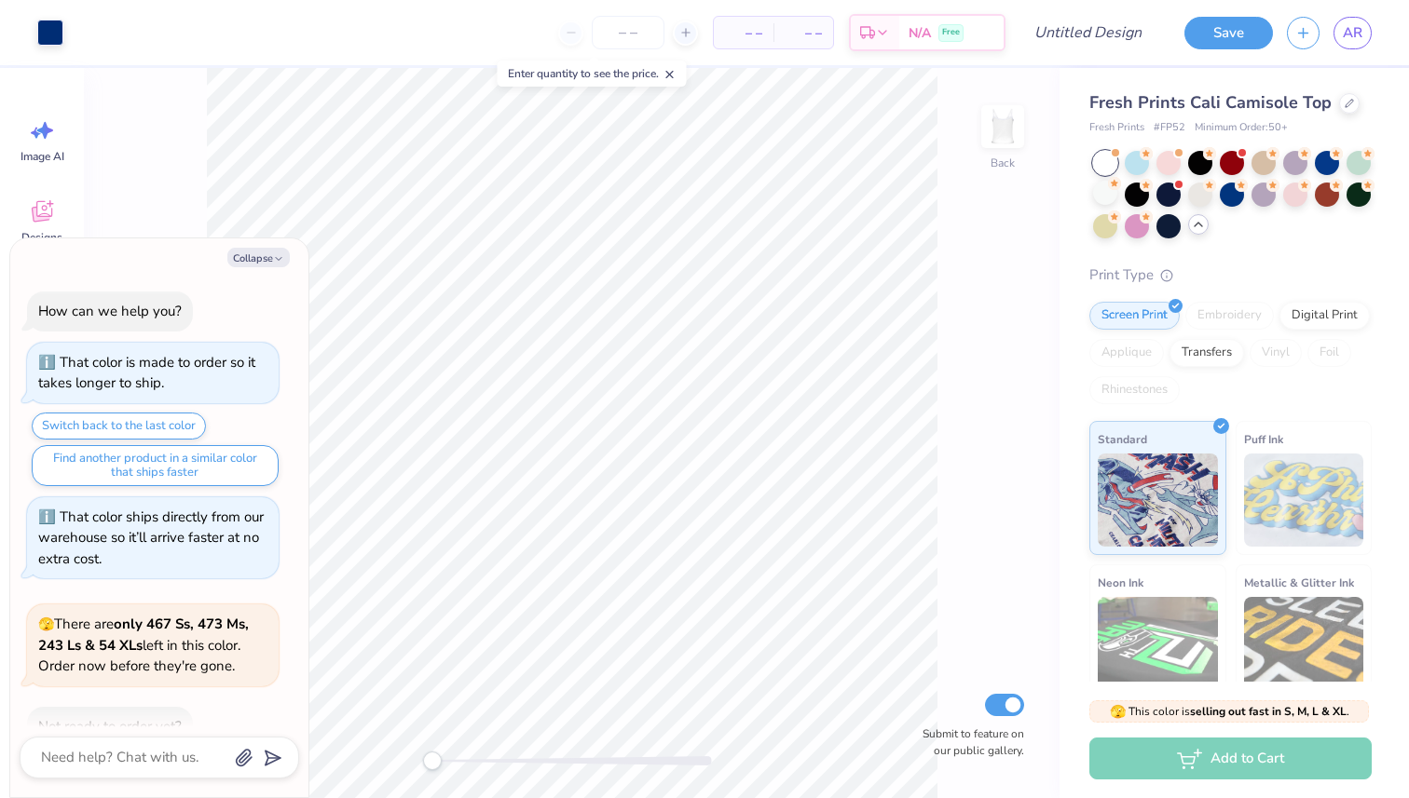
scroll to position [108, 0]
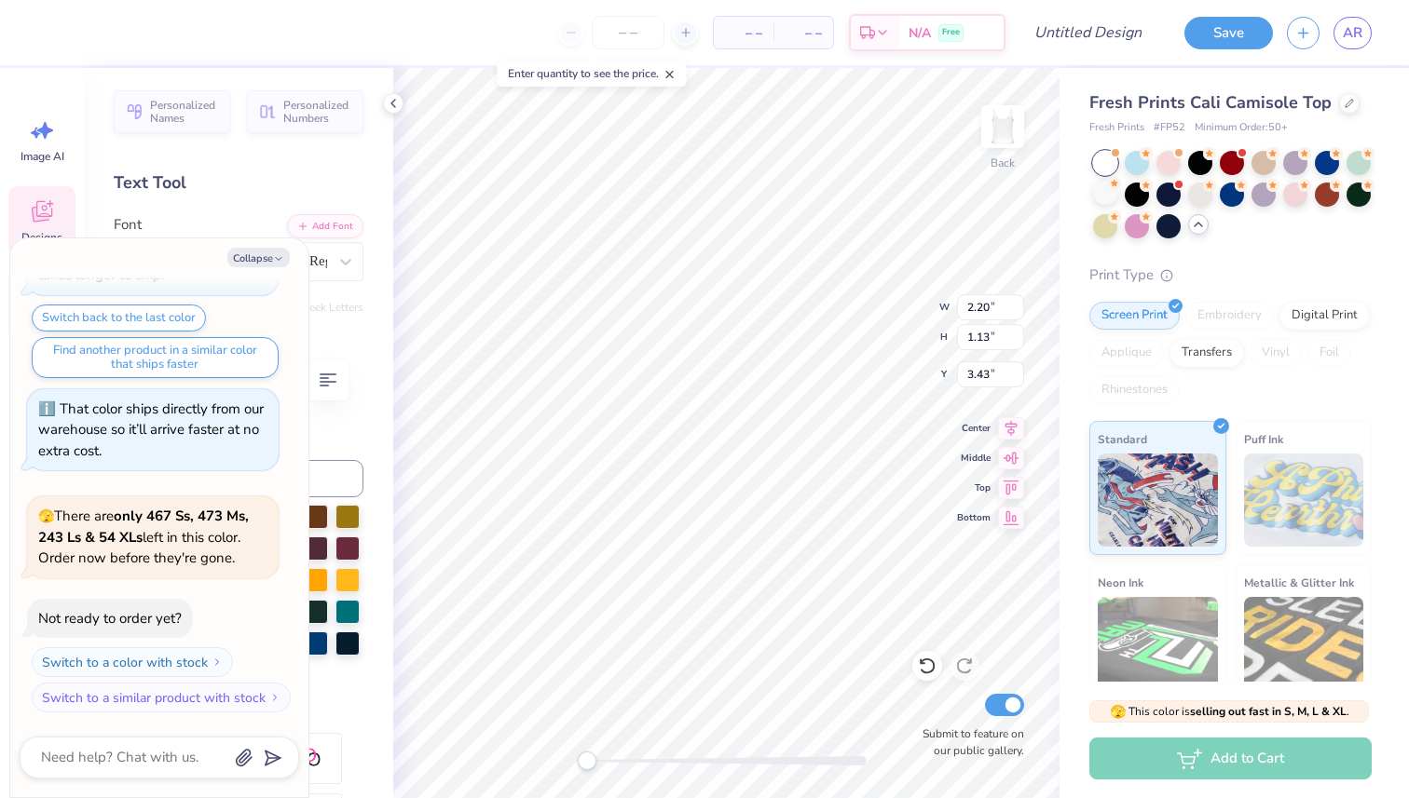
type textarea "x"
type input "1.68"
type input "0.89"
type input "2.76"
type textarea "x"
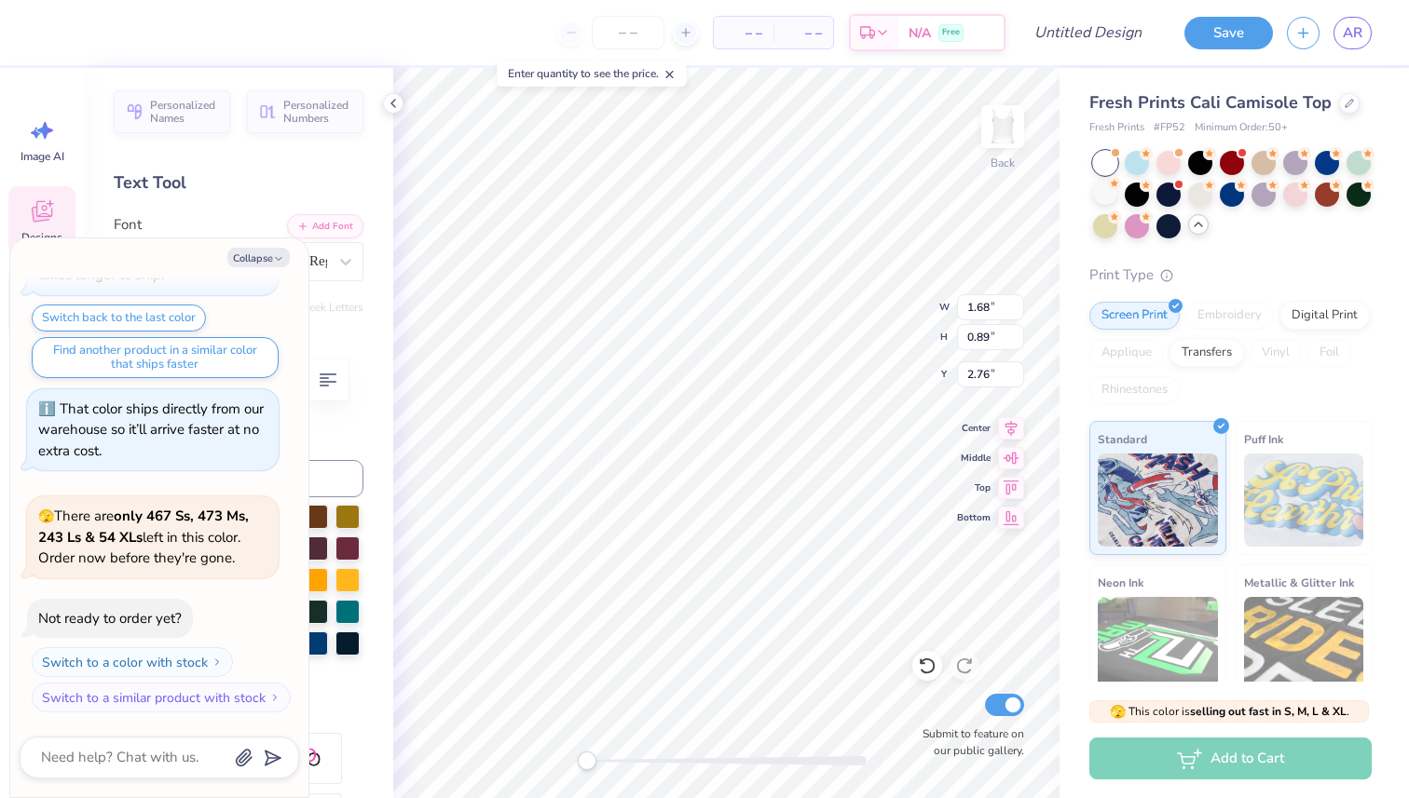
type textarea "K"
type textarea "x"
type textarea "Ka"
type textarea "x"
type textarea "Kap"
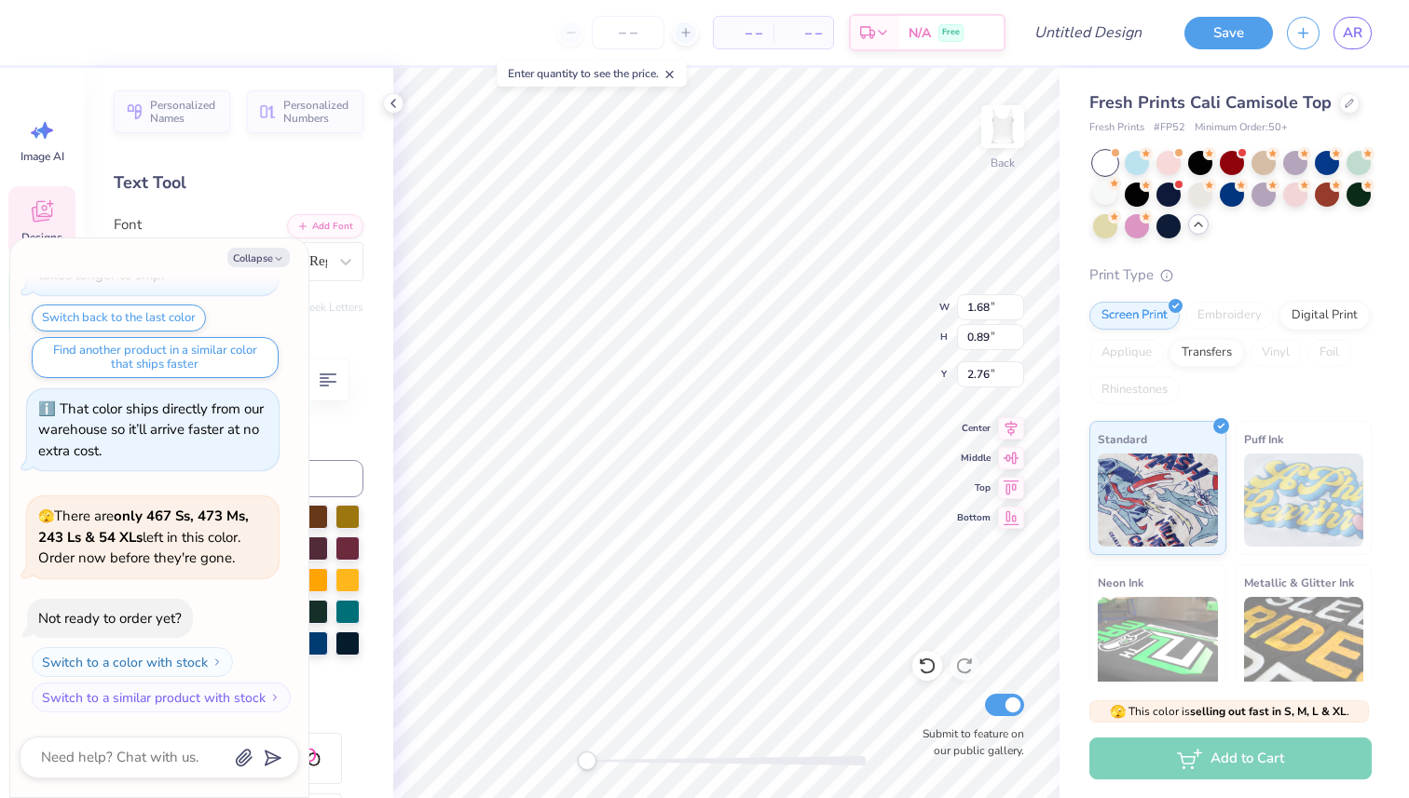
type textarea "x"
type textarea "[PERSON_NAME]"
type textarea "x"
type textarea "Kappa"
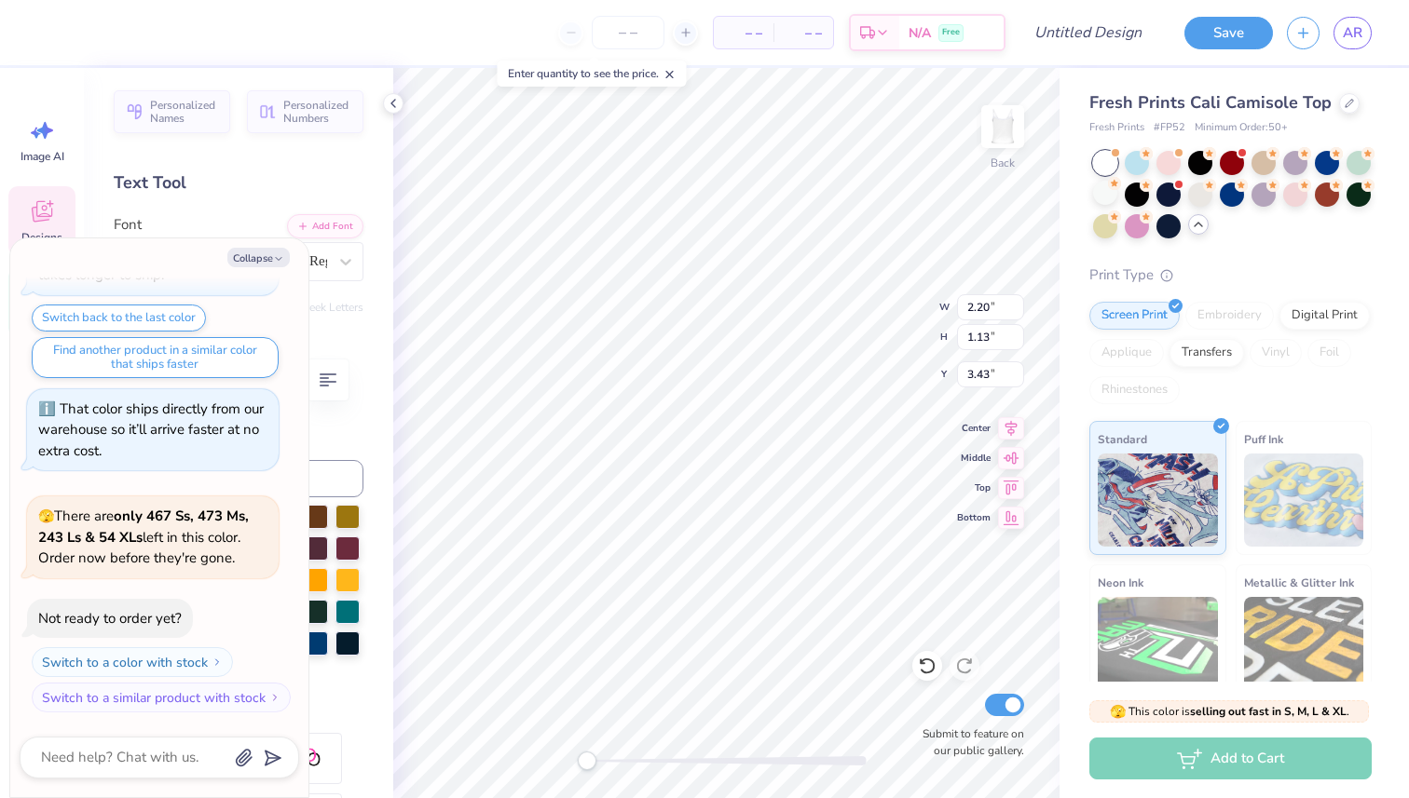
type textarea "x"
type textarea "D"
type textarea "x"
type textarea "De"
type textarea "x"
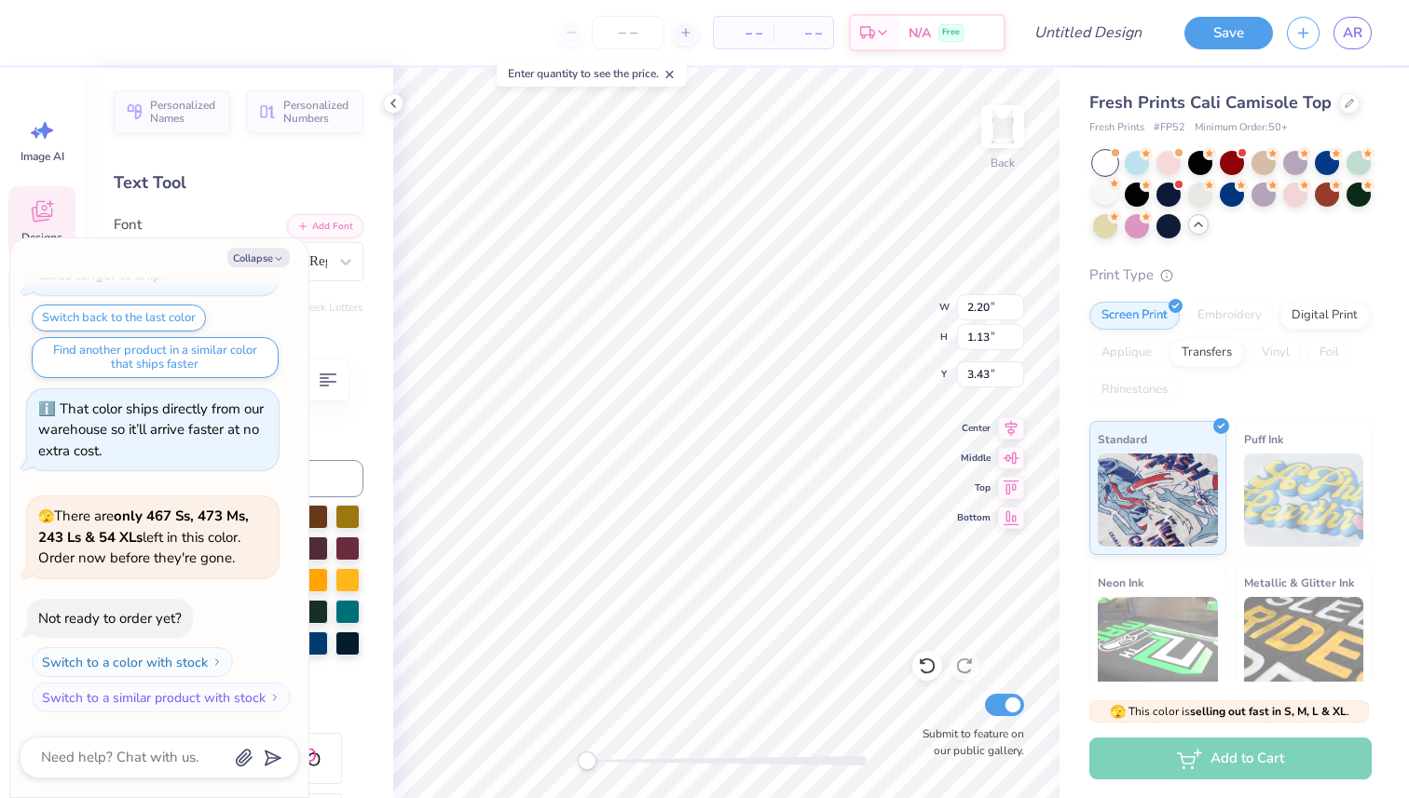
type textarea "Del"
type textarea "x"
type textarea "Delt"
type textarea "x"
type textarea "Delta"
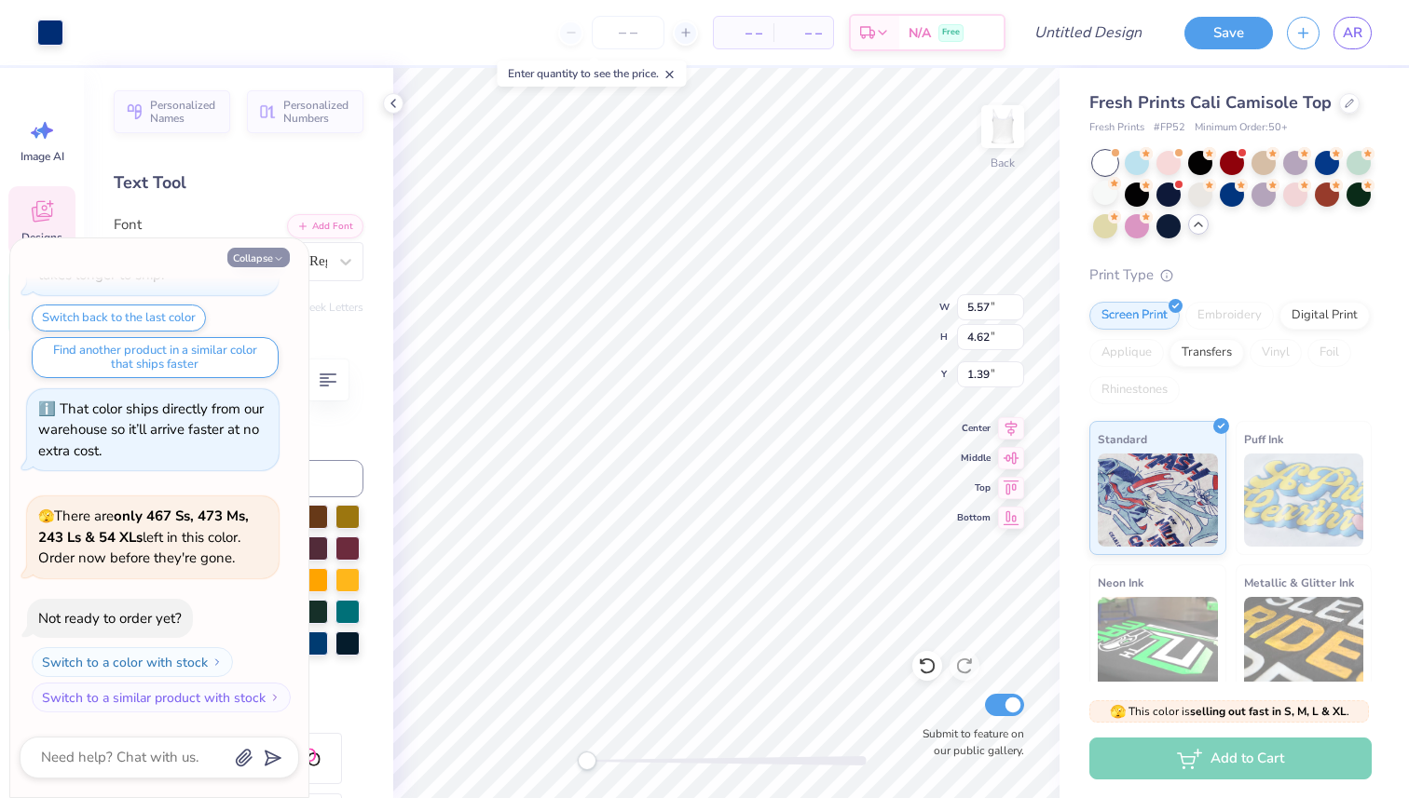
click at [277, 256] on icon "button" at bounding box center [278, 258] width 11 height 11
type textarea "x"
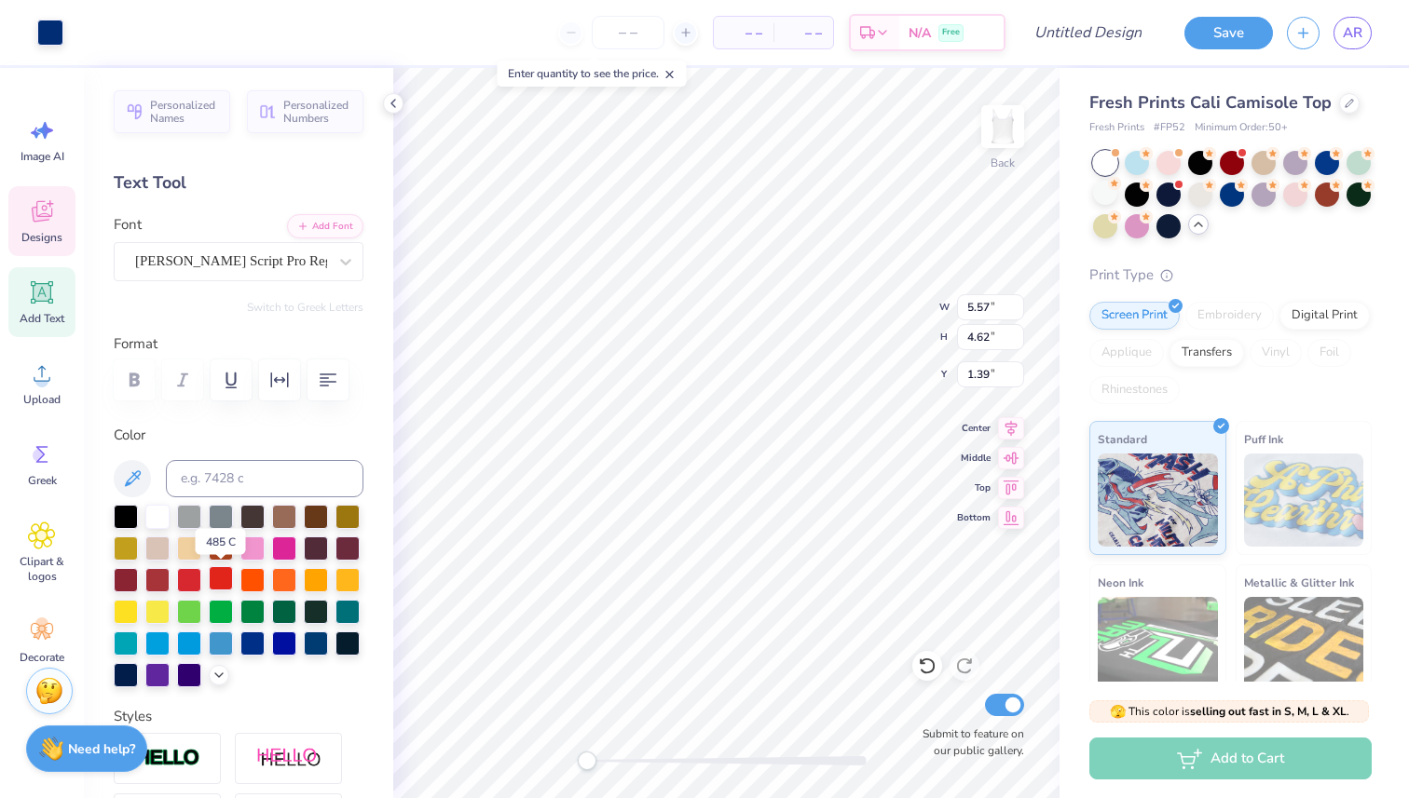
click at [224, 581] on div at bounding box center [221, 578] width 24 height 24
click at [184, 577] on div at bounding box center [189, 578] width 24 height 24
click at [187, 573] on div at bounding box center [189, 578] width 24 height 24
click at [223, 575] on div at bounding box center [221, 578] width 24 height 24
click at [193, 578] on div at bounding box center [189, 578] width 24 height 24
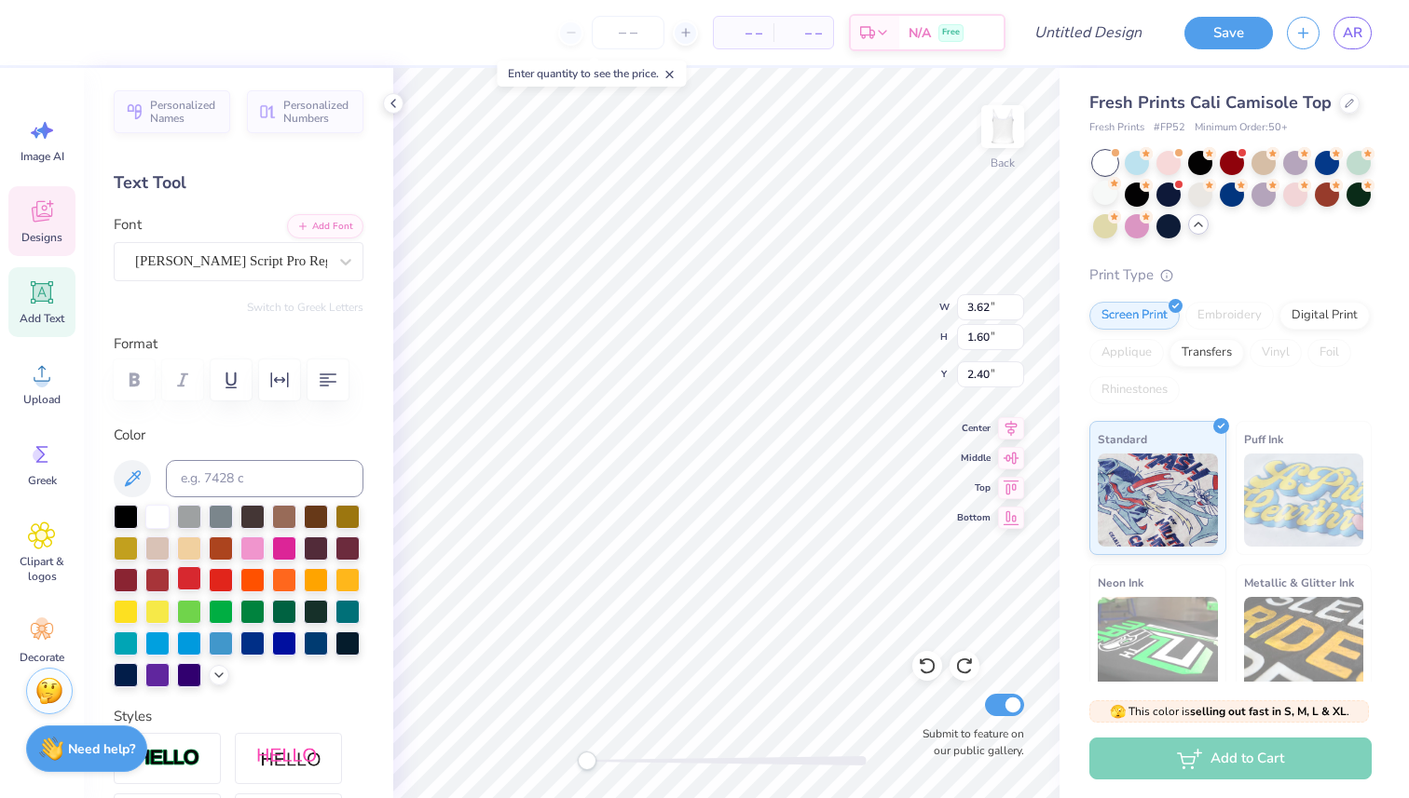
click at [188, 578] on div at bounding box center [189, 578] width 24 height 24
type input "5.57"
type input "4.62"
type input "1.39"
click at [192, 574] on div at bounding box center [189, 578] width 24 height 24
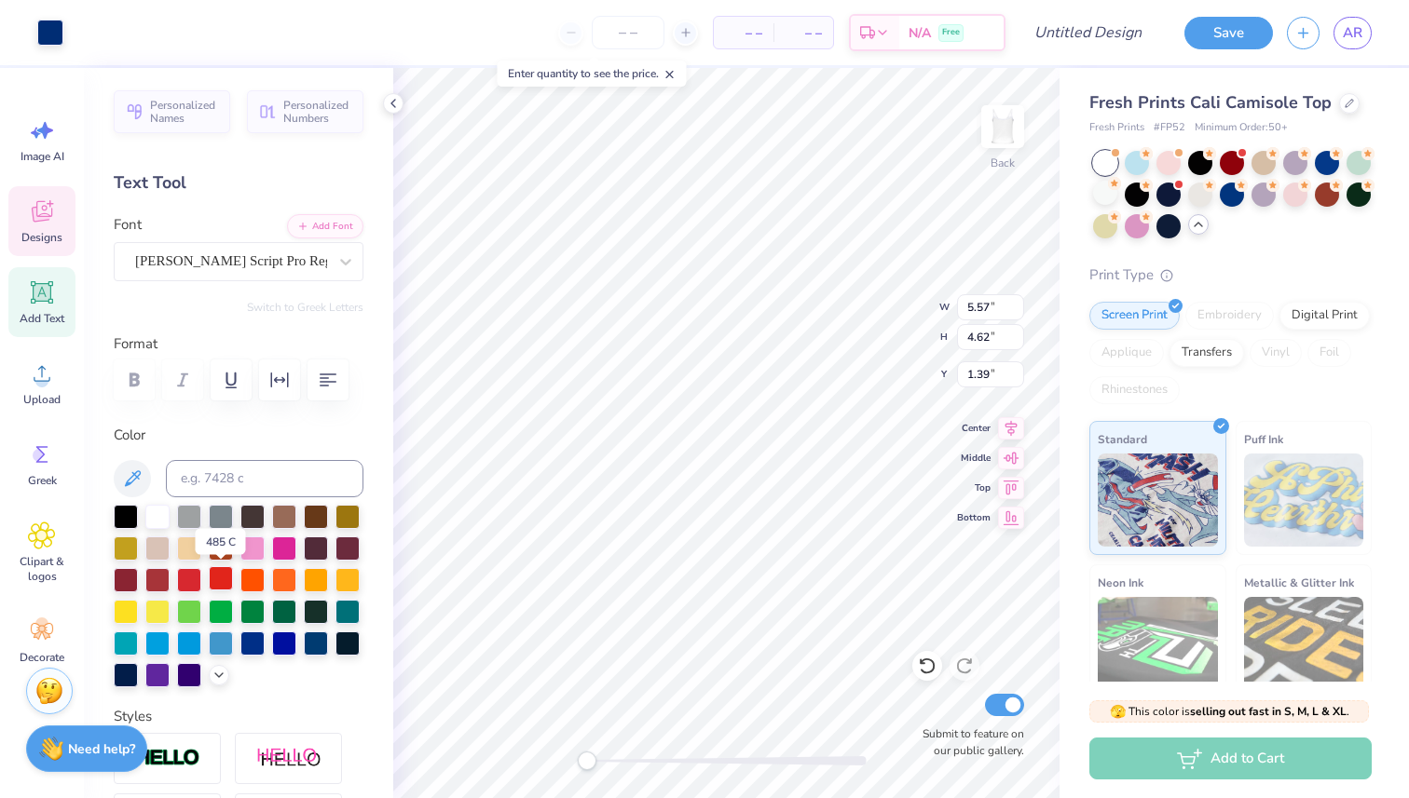
click at [223, 575] on div at bounding box center [221, 578] width 24 height 24
click at [197, 583] on div at bounding box center [189, 578] width 24 height 24
type textarea "E"
type textarea "EST. 1897"
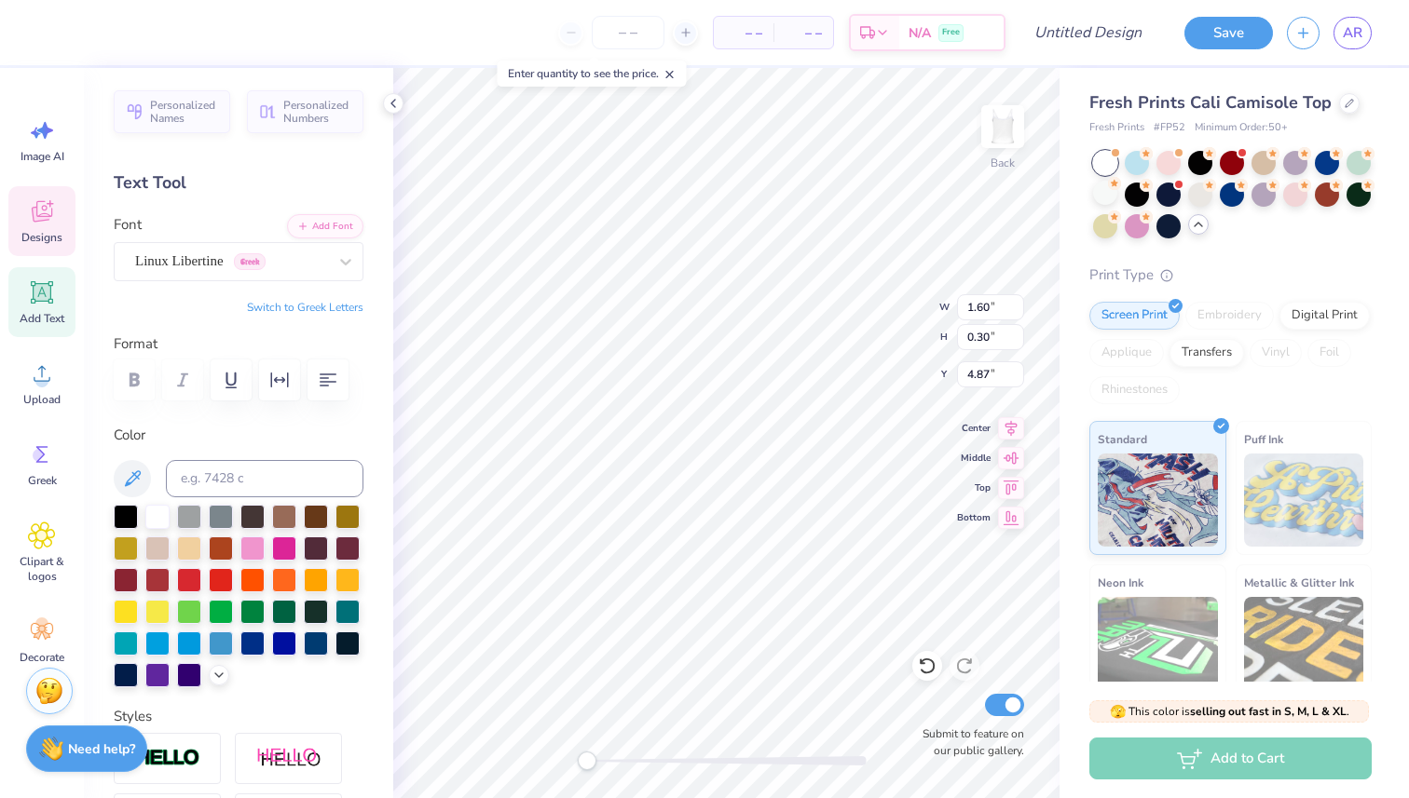
scroll to position [0, 2]
click at [193, 579] on div at bounding box center [189, 578] width 24 height 24
click at [297, 267] on div "[PERSON_NAME] Script Pro Regular" at bounding box center [231, 261] width 196 height 29
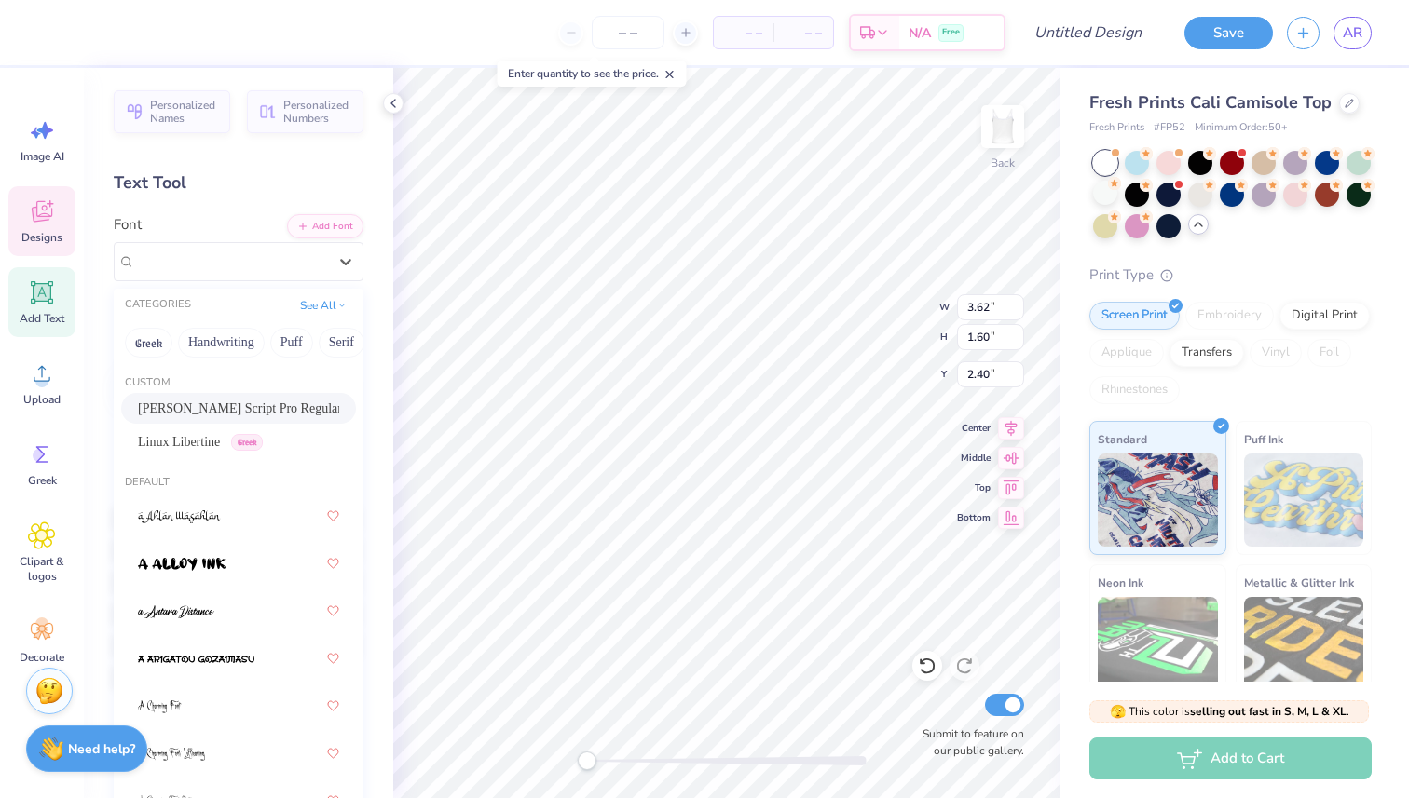
click at [269, 404] on div "[PERSON_NAME] Script Pro Regular" at bounding box center [238, 409] width 201 height 20
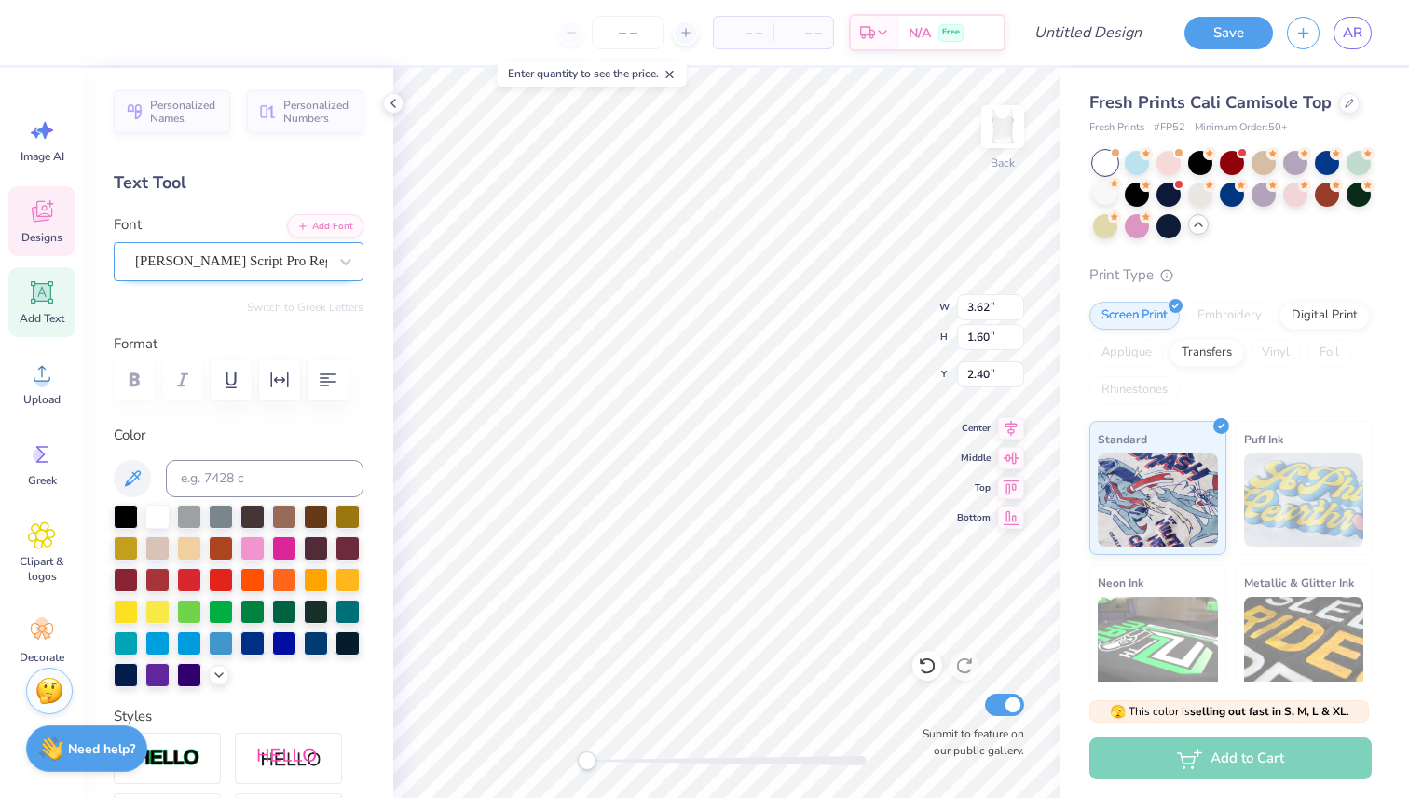
click at [252, 259] on div "[PERSON_NAME] Script Pro Regular" at bounding box center [231, 261] width 196 height 29
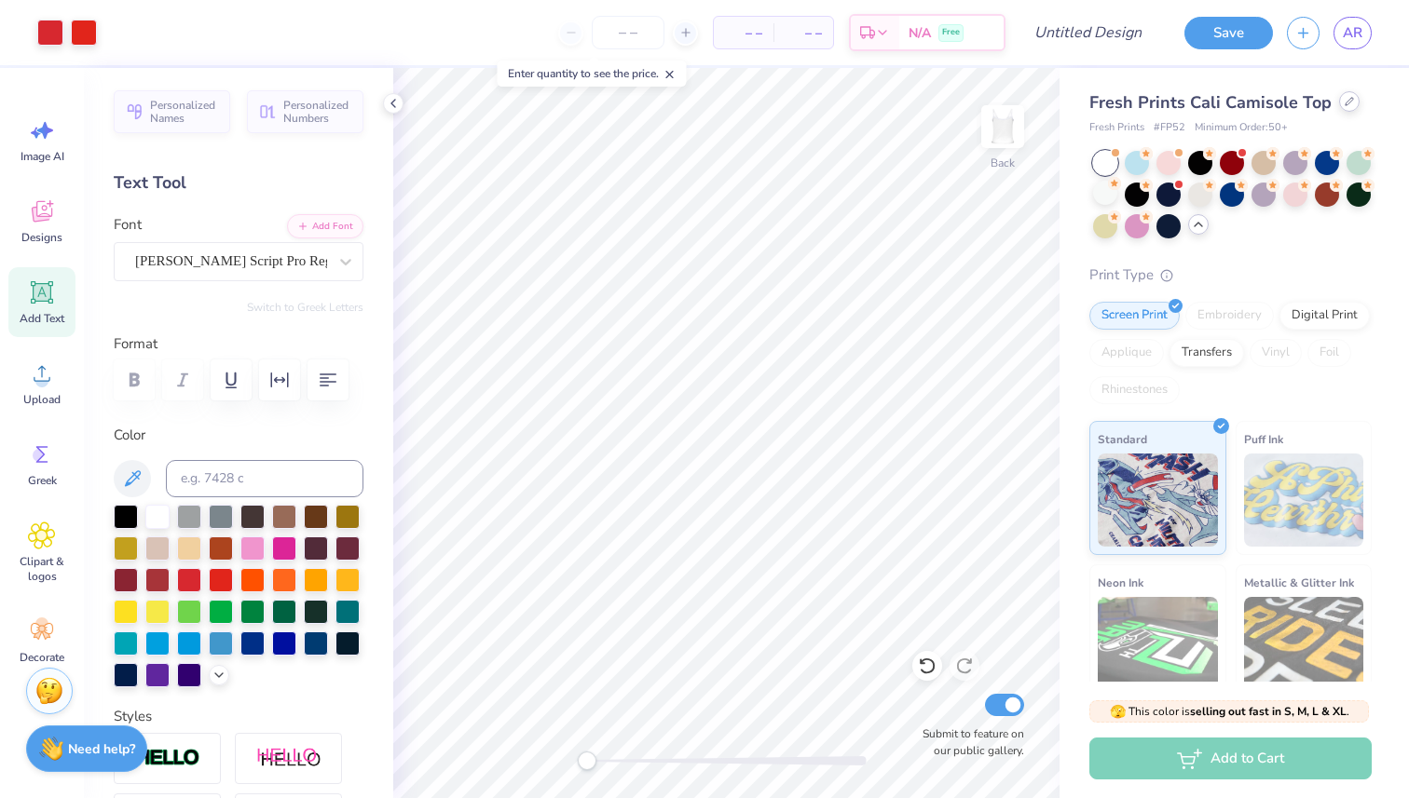
click at [1344, 102] on icon at bounding box center [1348, 101] width 9 height 9
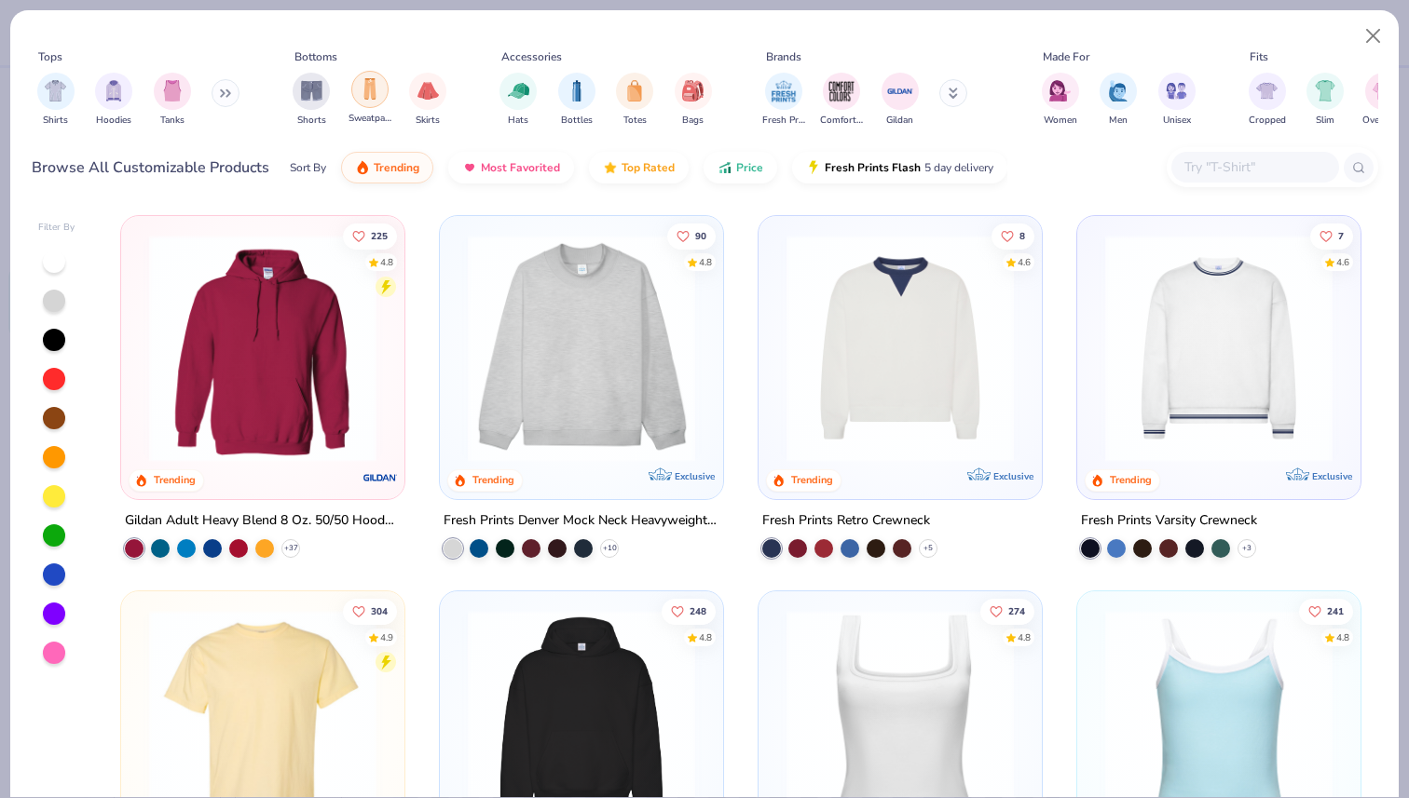
click at [372, 90] on img "filter for Sweatpants" at bounding box center [370, 88] width 20 height 21
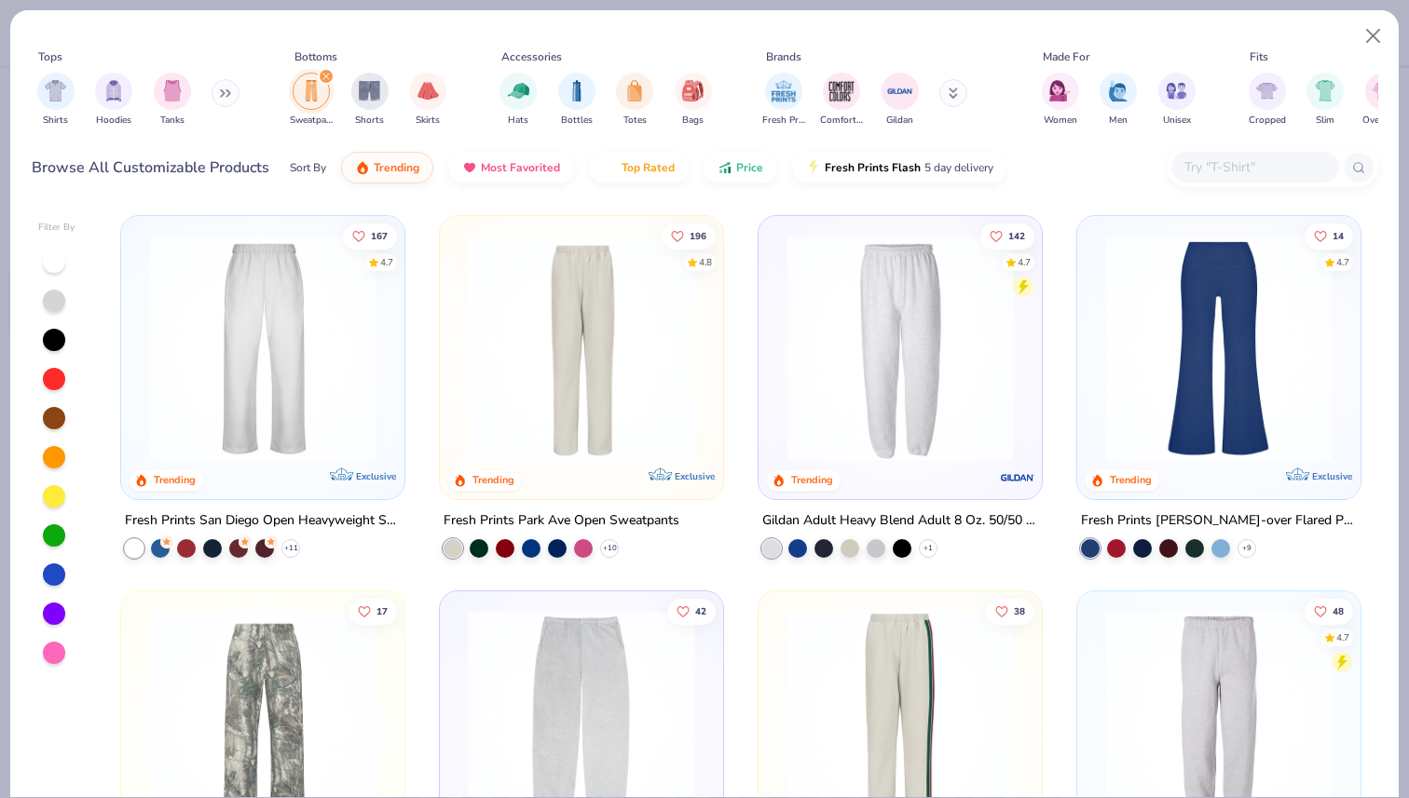
click at [250, 343] on img at bounding box center [263, 348] width 246 height 227
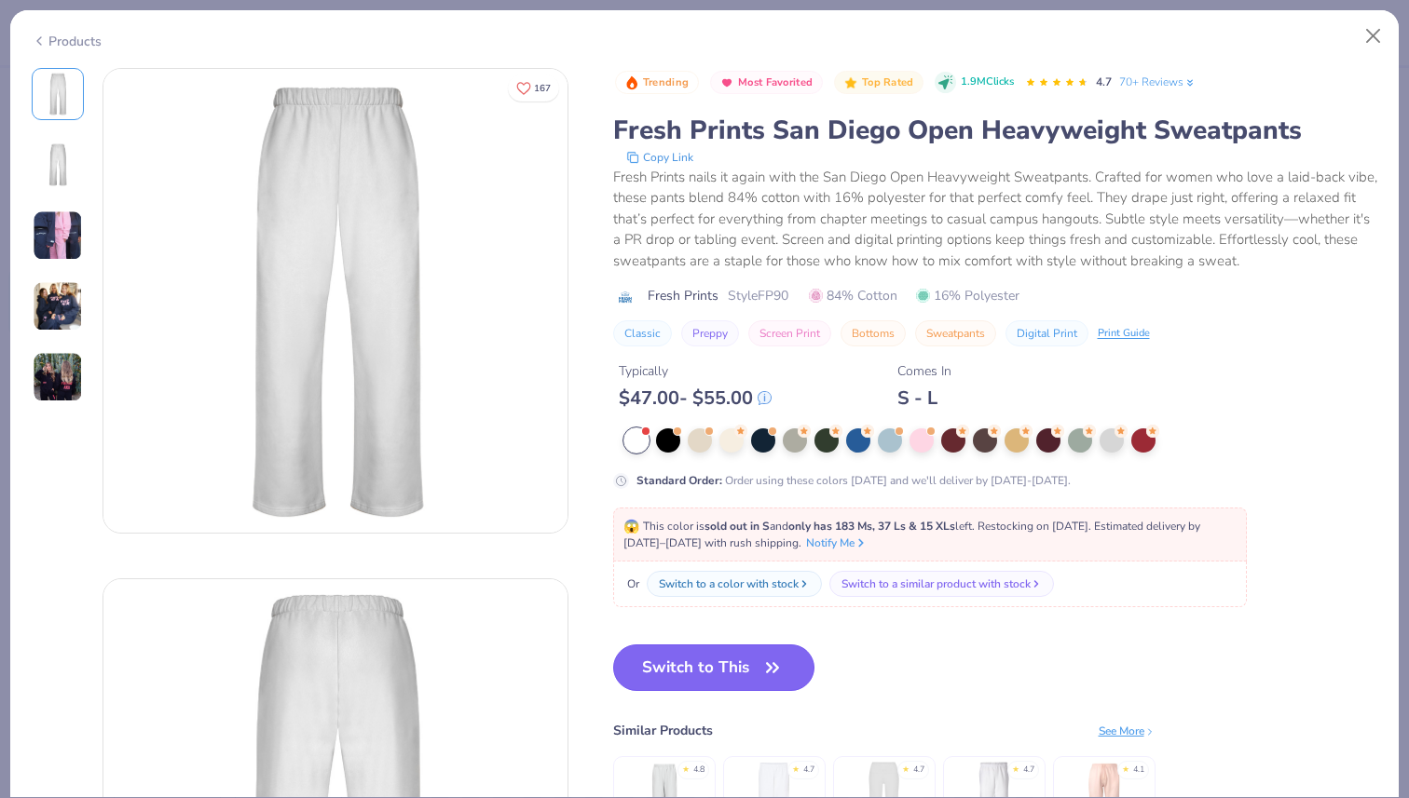
click at [650, 663] on button "Switch to This" at bounding box center [714, 668] width 202 height 47
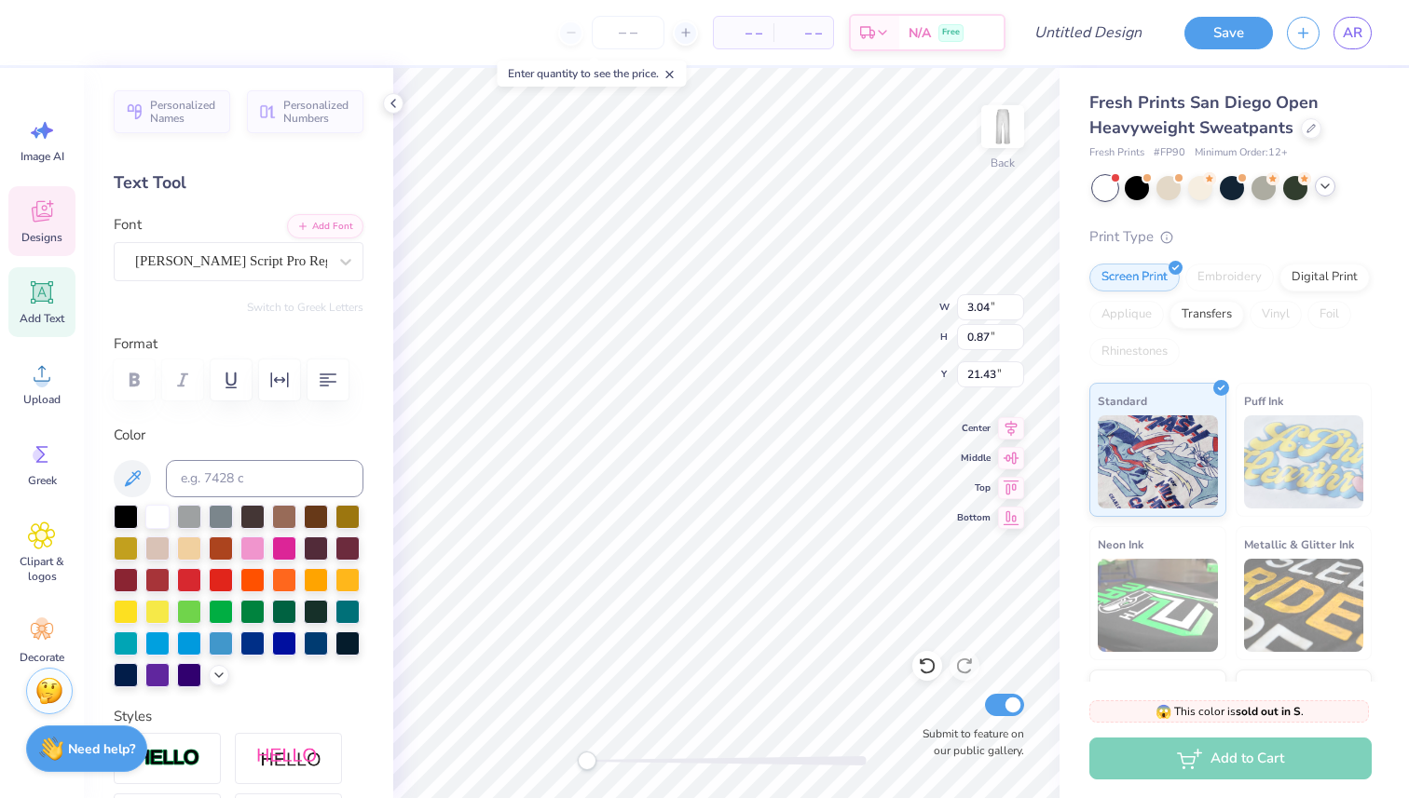
type input "3.62"
type input "1.60"
type input "20.26"
type input "2.53"
click at [57, 220] on div "Designs" at bounding box center [41, 221] width 67 height 70
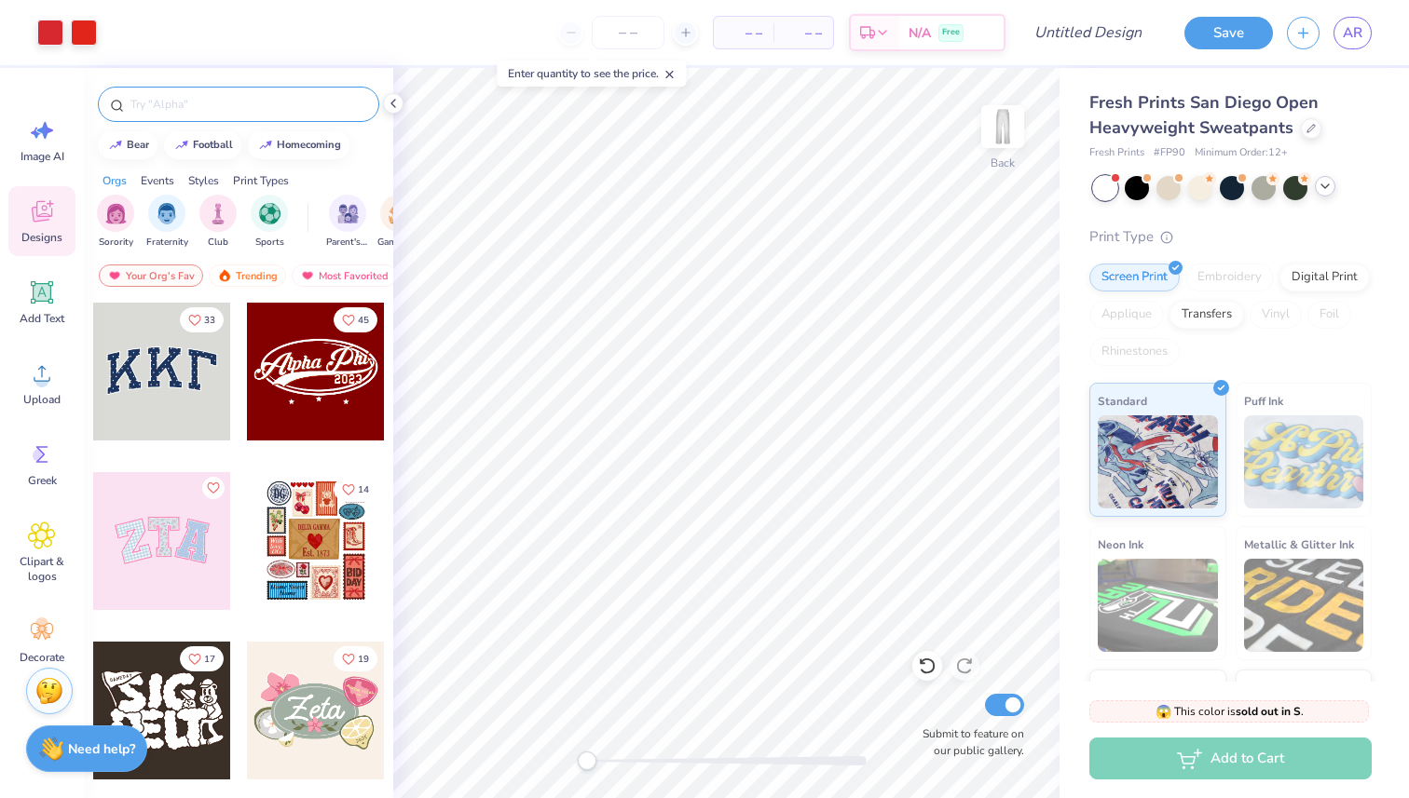
click at [222, 103] on input "text" at bounding box center [248, 104] width 238 height 19
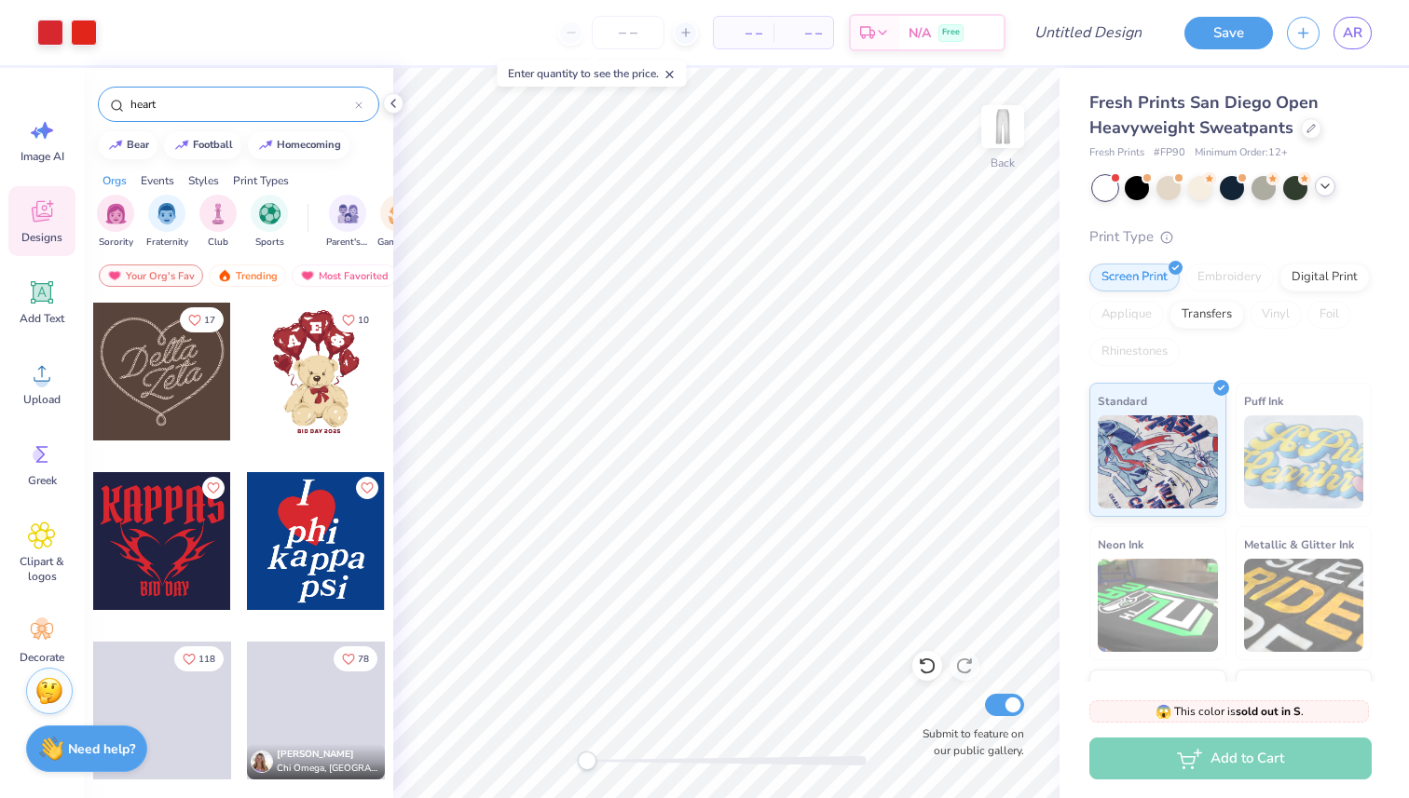
type input "heart"
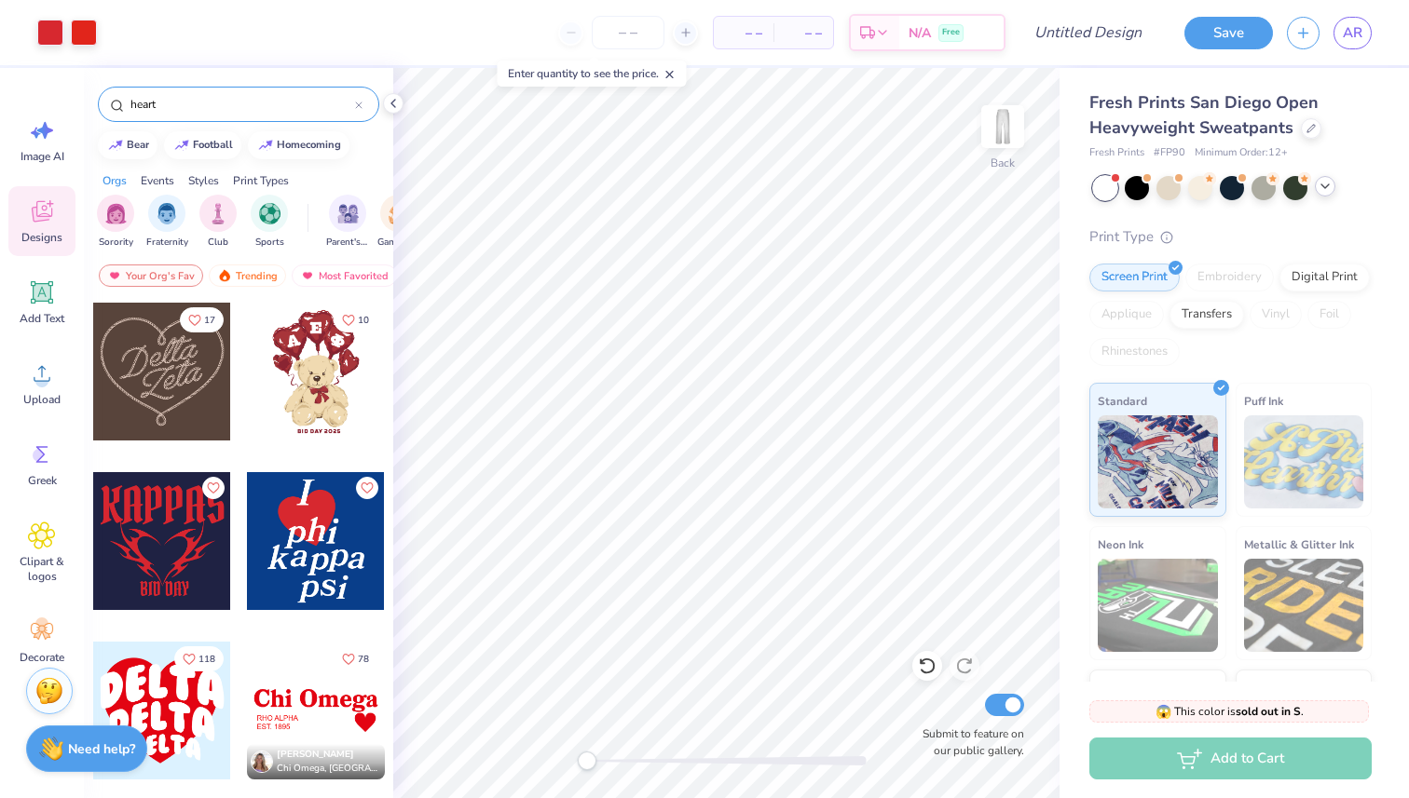
click at [317, 696] on div at bounding box center [316, 711] width 138 height 138
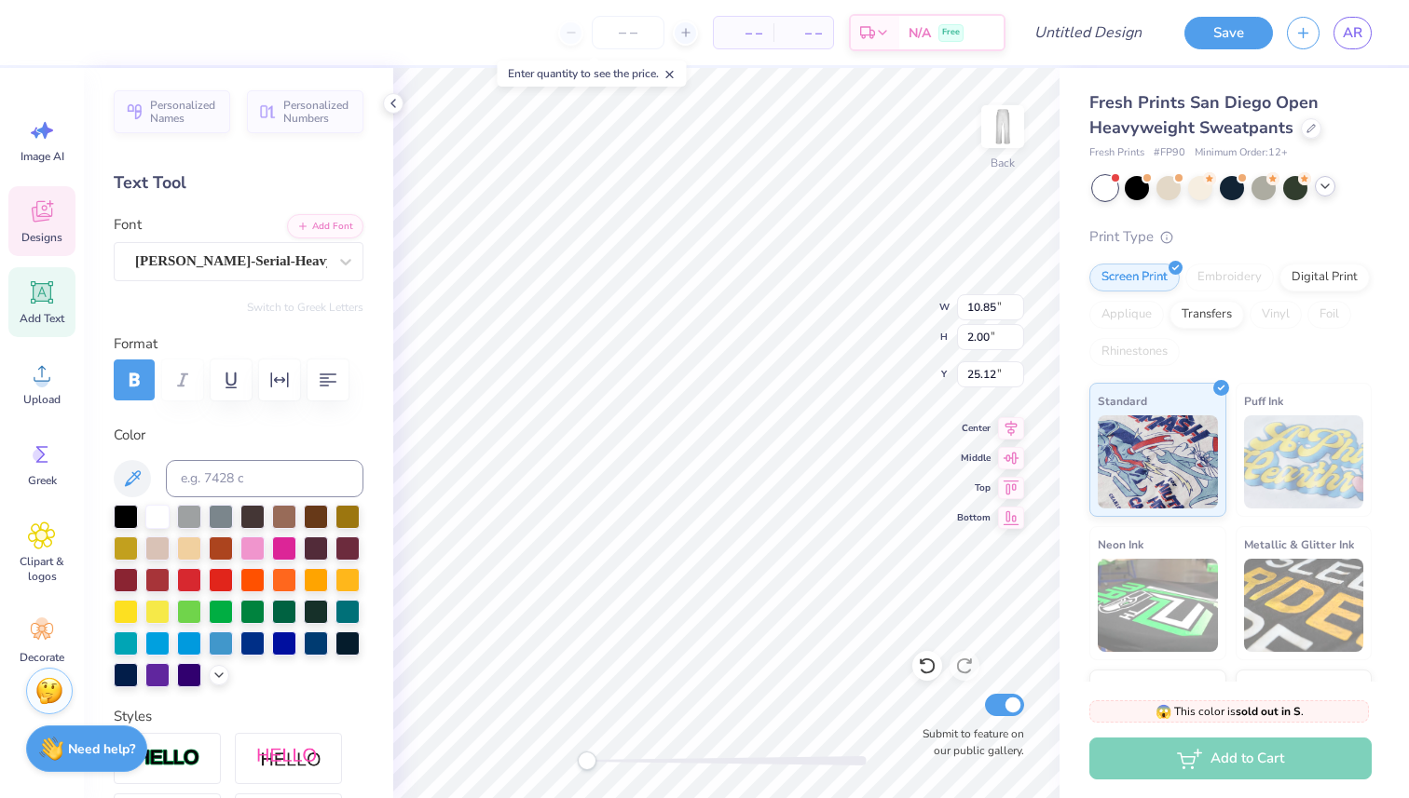
type input "1.84"
type input "1.69"
type input "27.20"
type input "1.16"
type input "1.06"
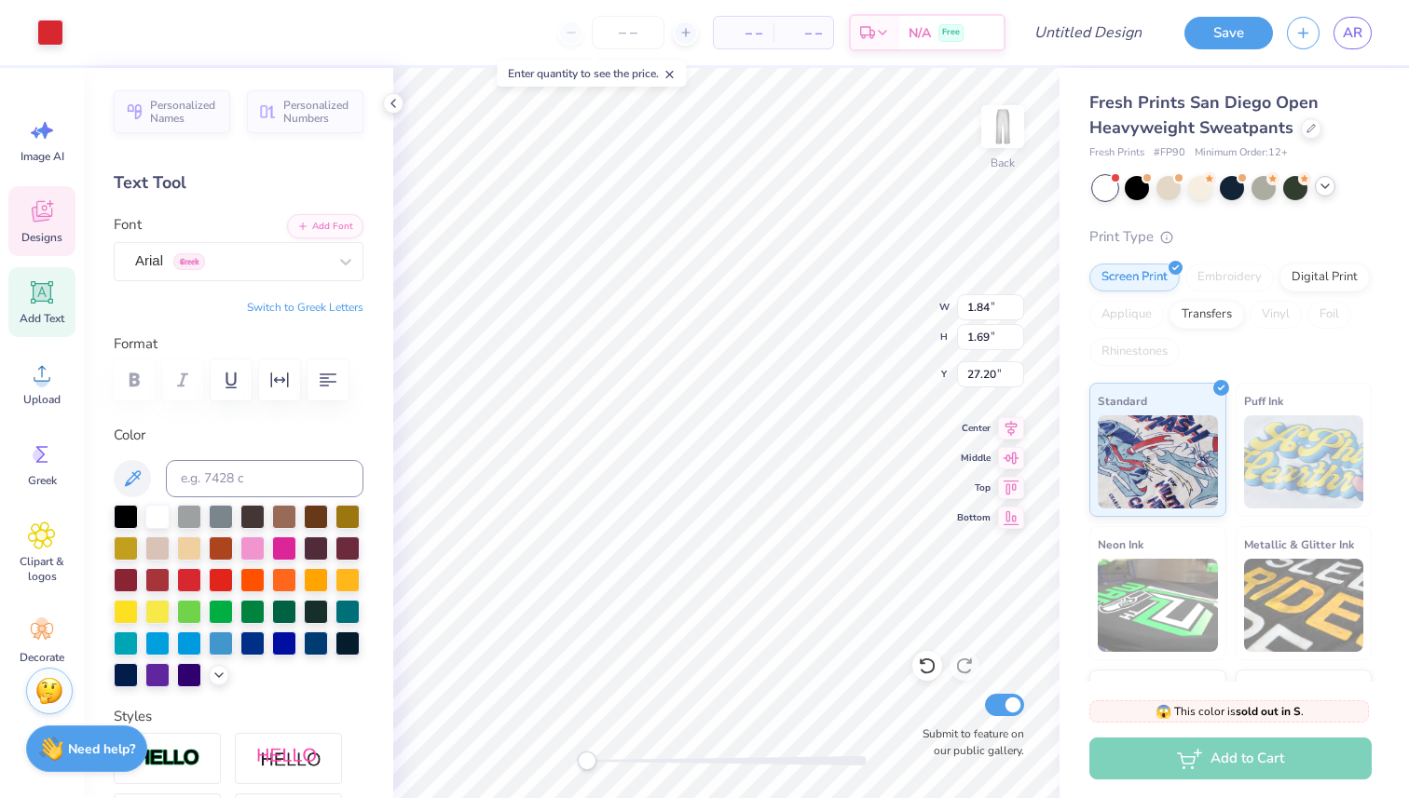
type input "3.72"
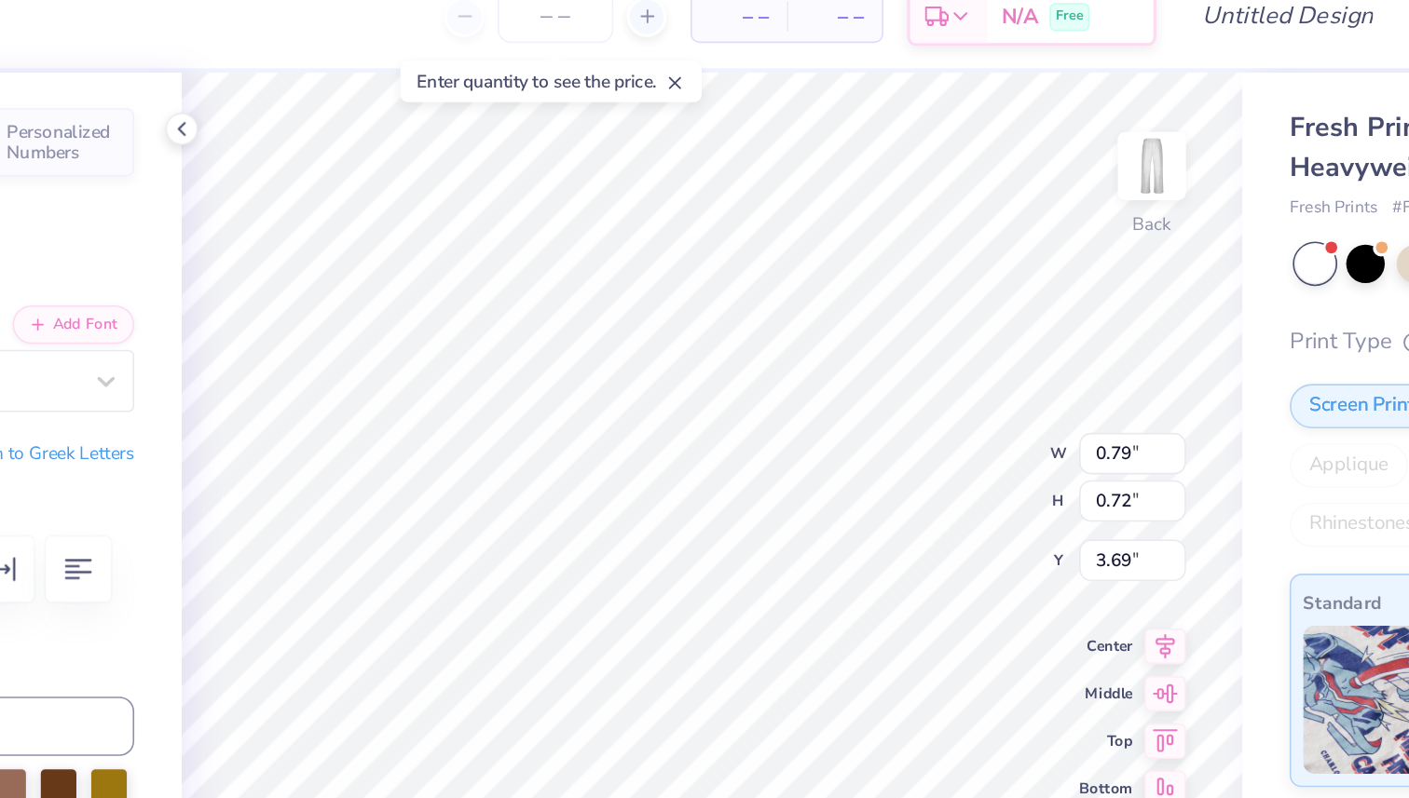
type input "0.79"
type input "0.72"
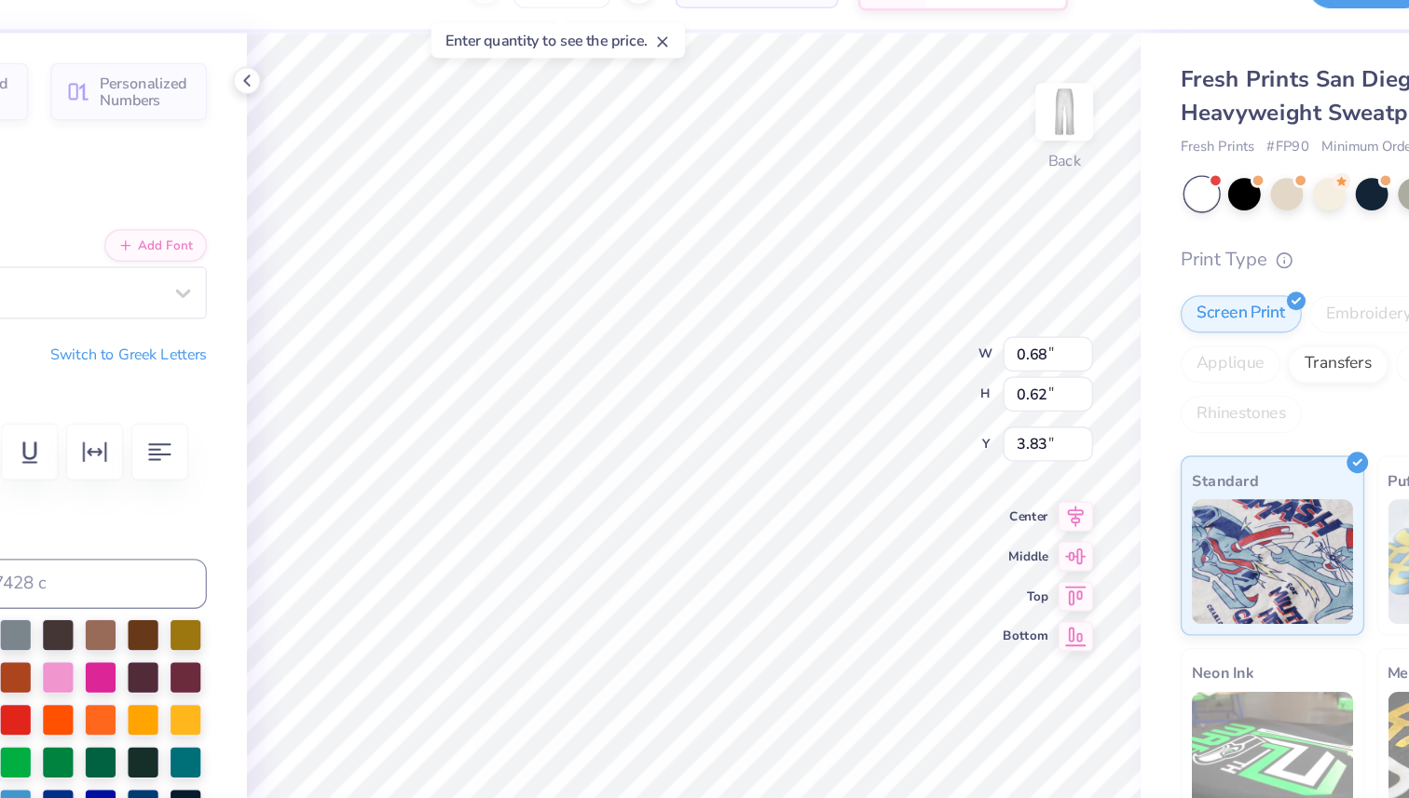
type input "0.68"
type input "0.62"
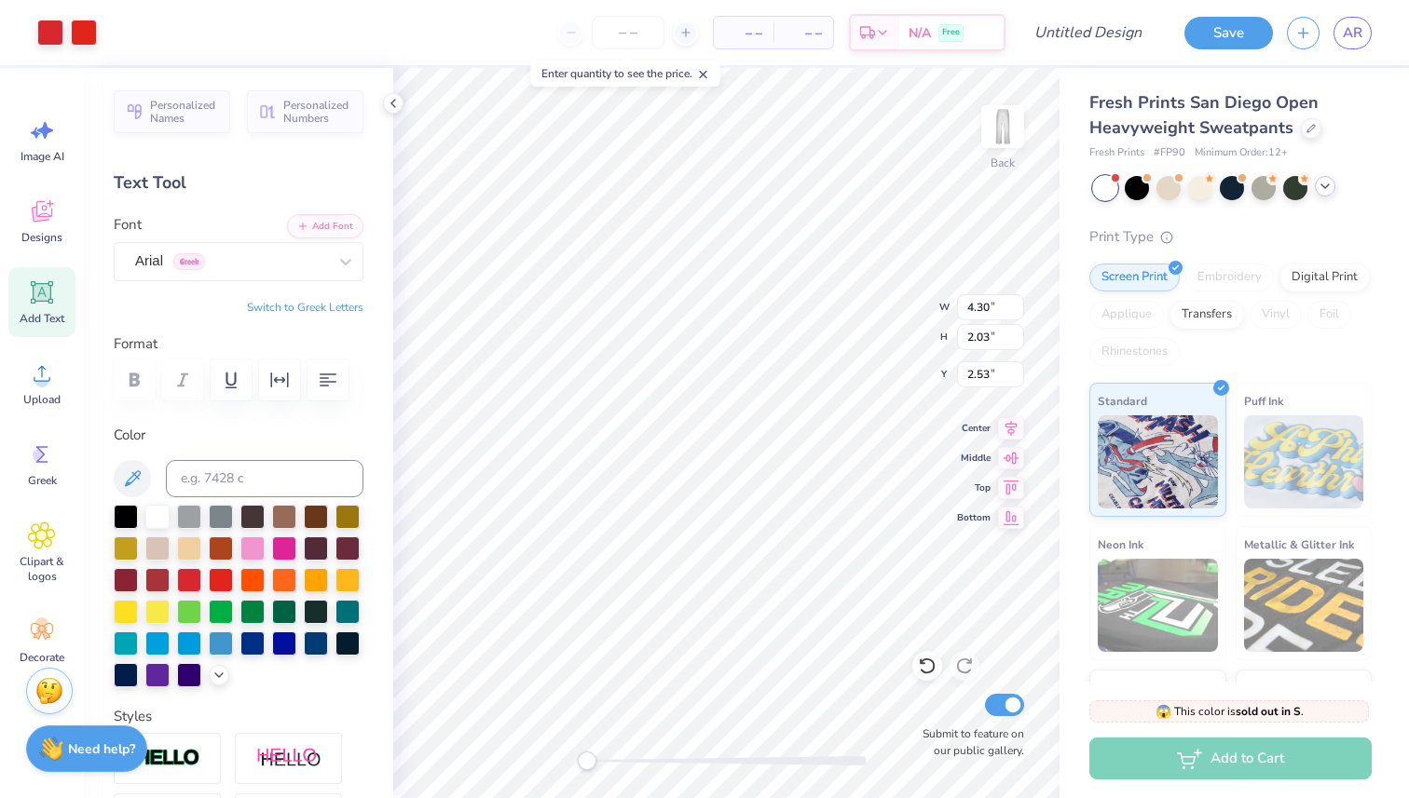
type input "2.87"
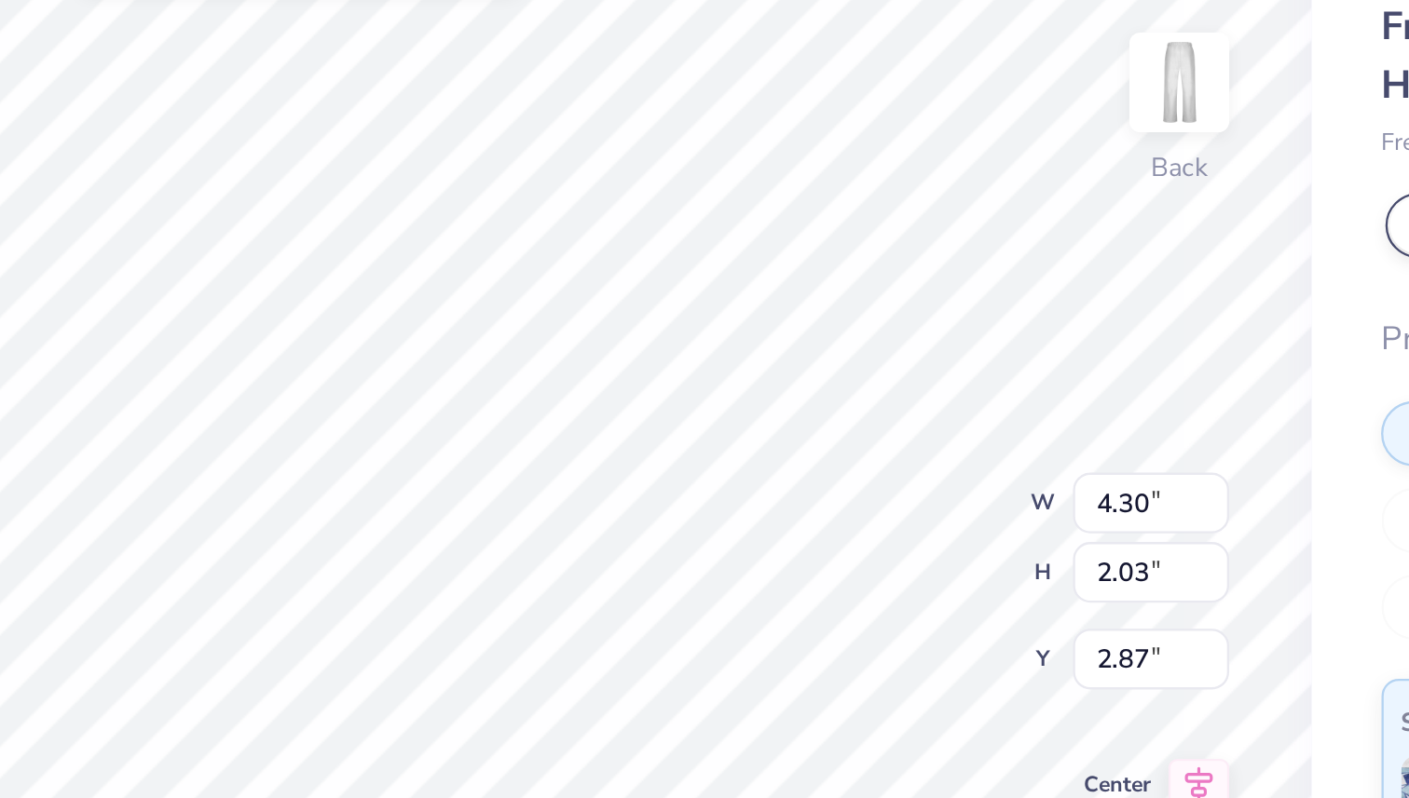
type input "4.32"
type input "2.44"
type input "2.91"
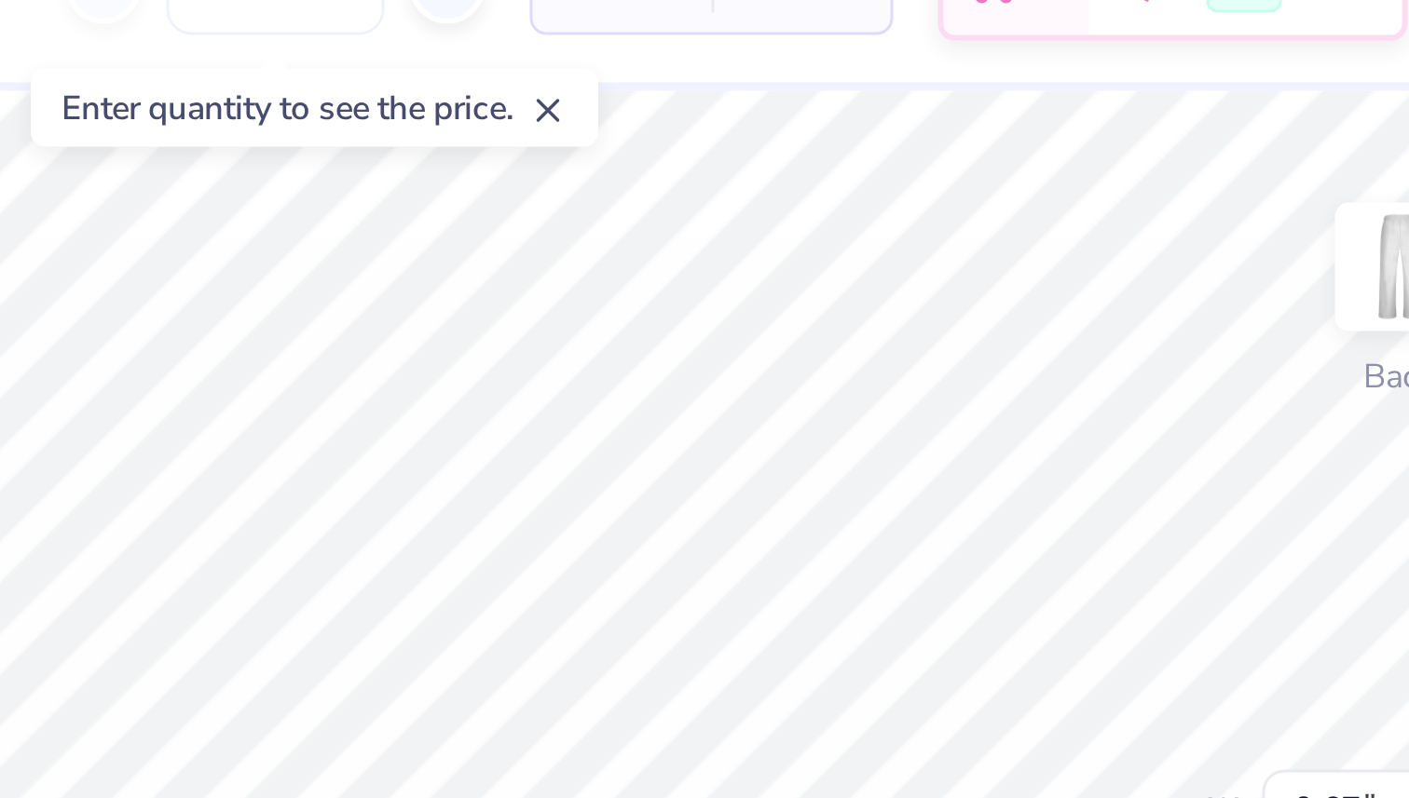
type input "0.40"
type input "0.38"
type input "4.03"
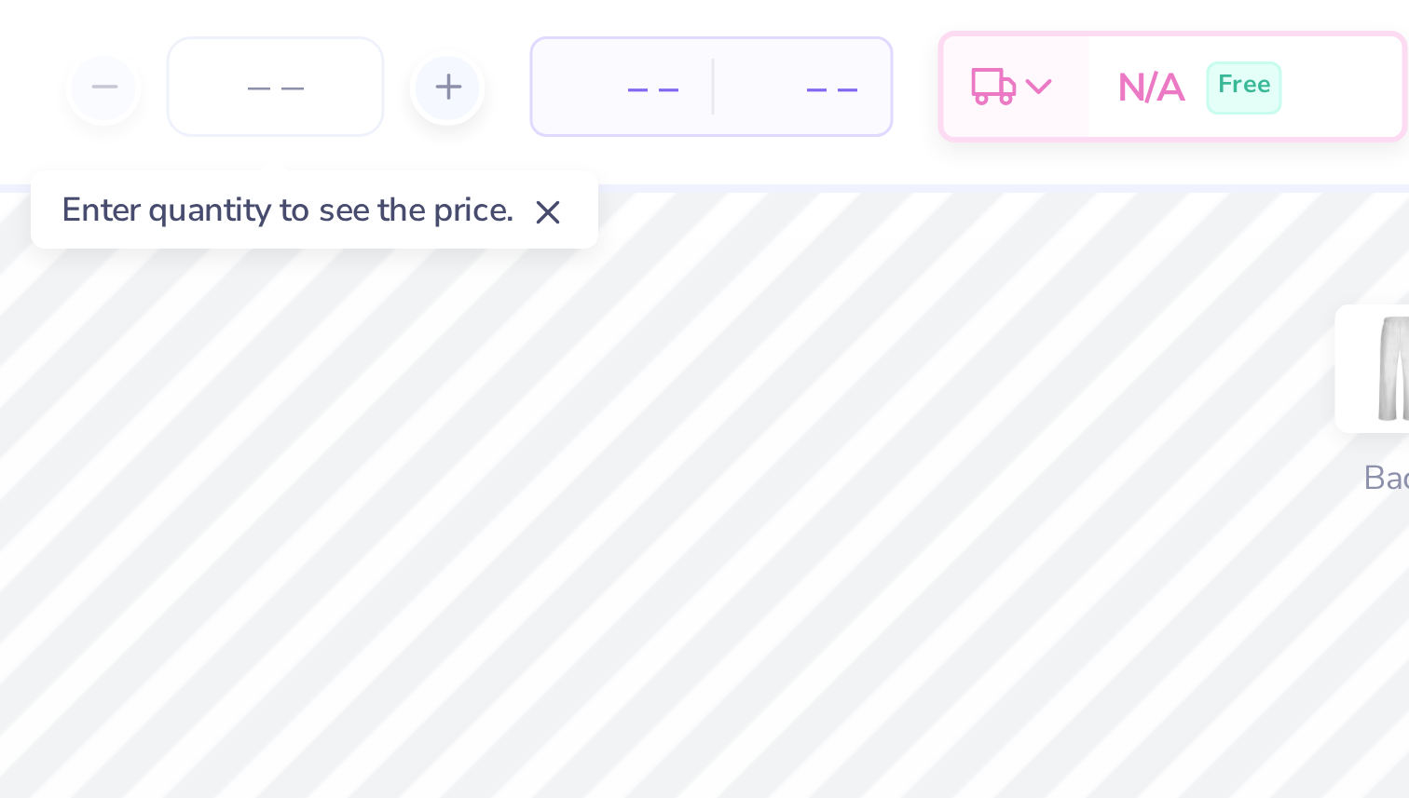
type input "0.62"
type input "0.58"
type input "4.14"
type input "0.35"
type input "0.33"
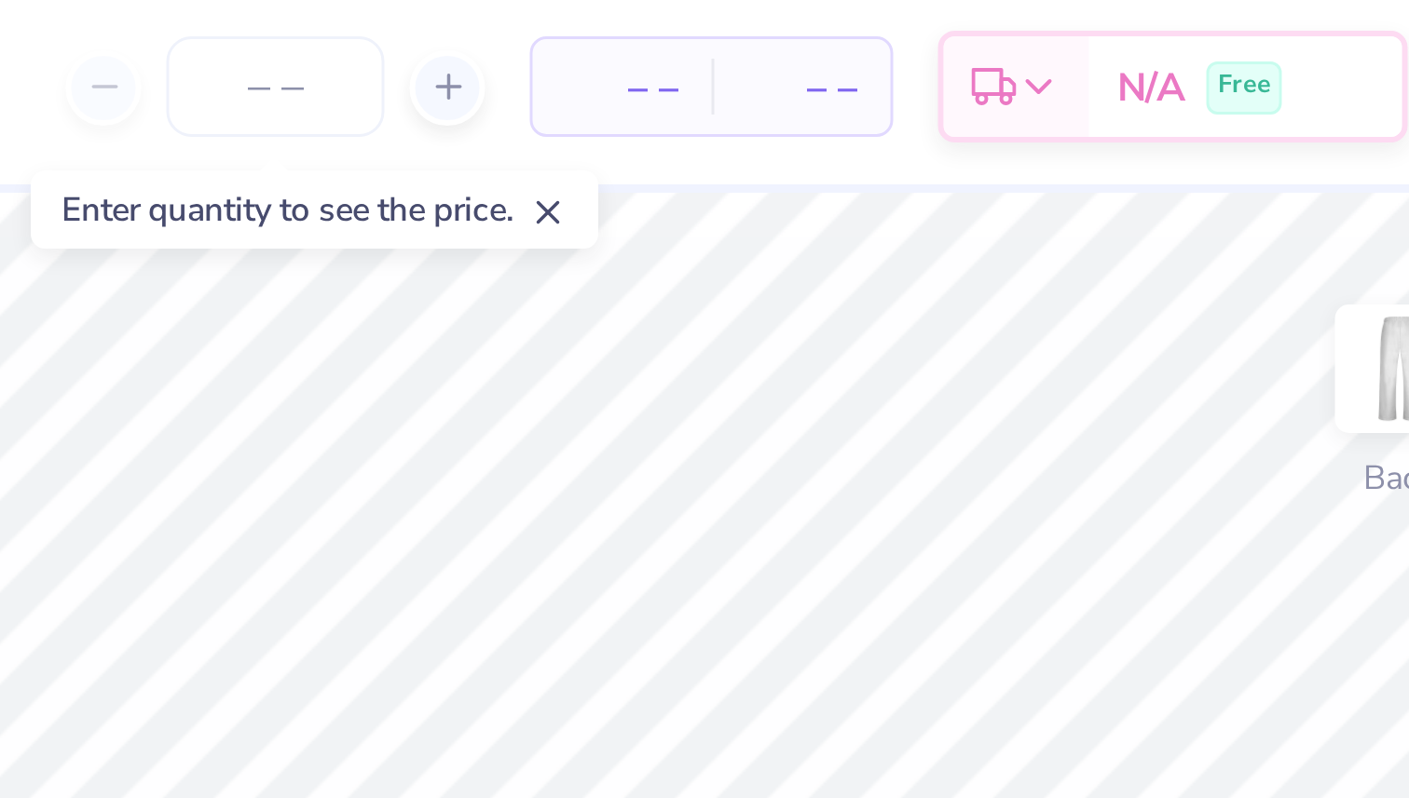
type input "4.41"
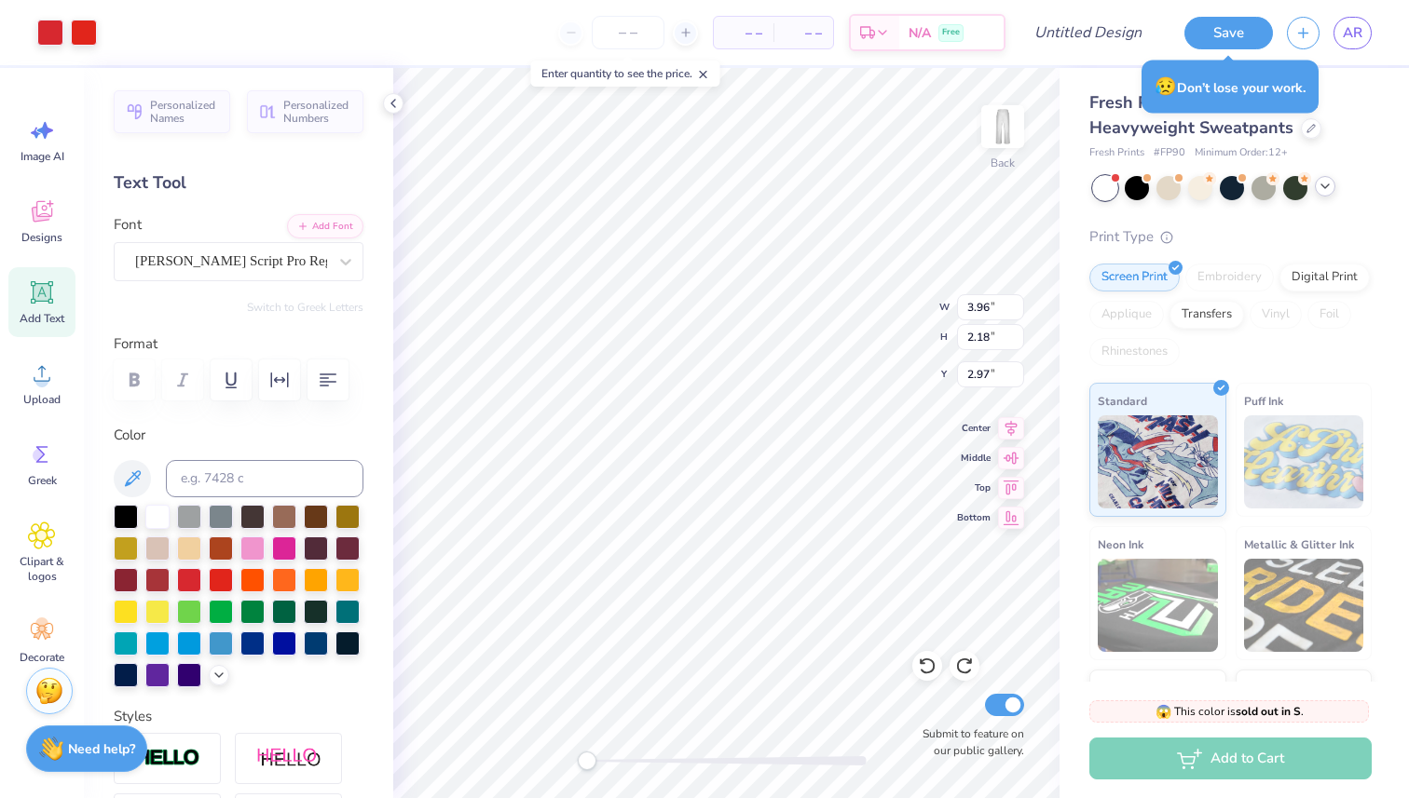
type input "3.81"
type input "2.42"
type input "2.71"
type input "3.95"
type input "2.91"
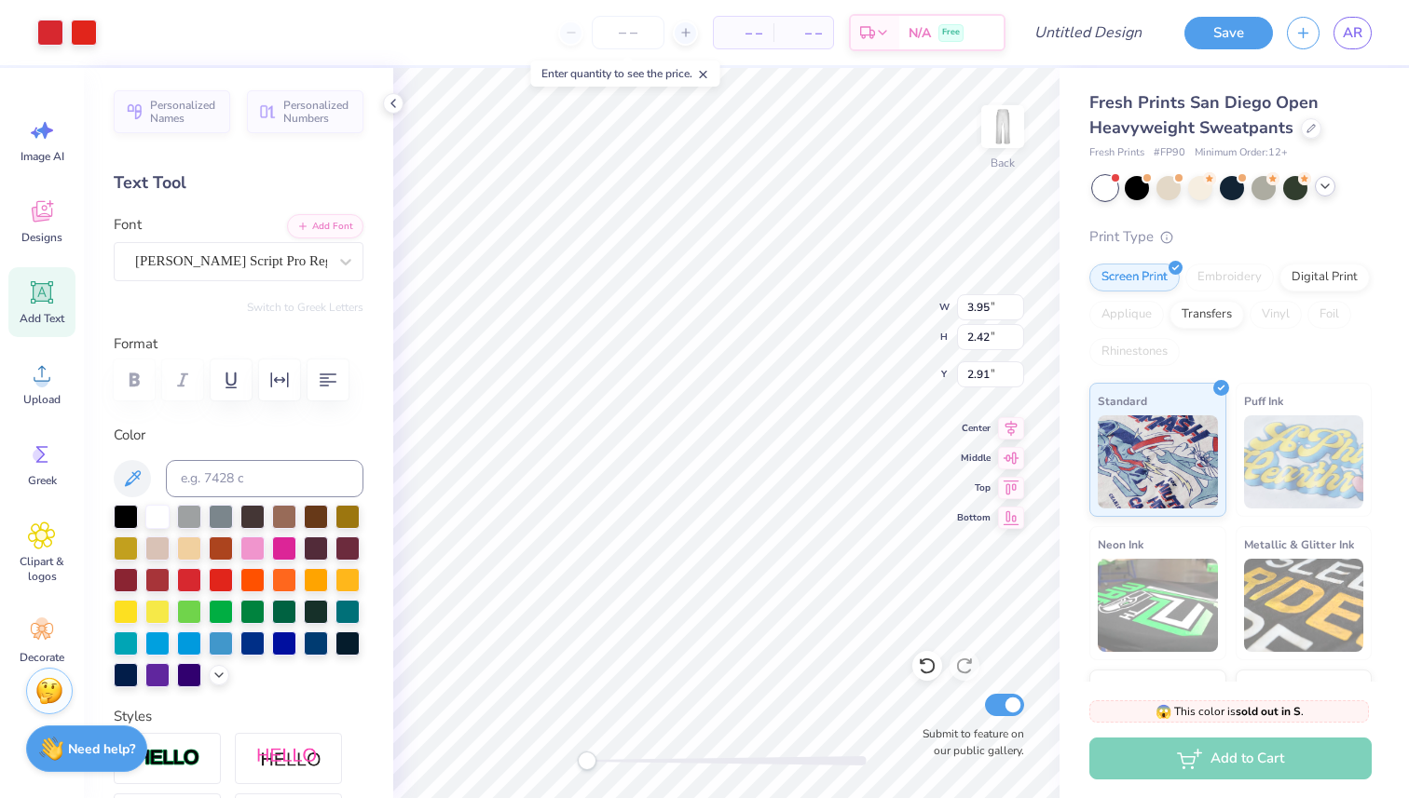
type input "3.70"
type input "2.67"
type input "2.58"
type input "3.63"
type input "1.98"
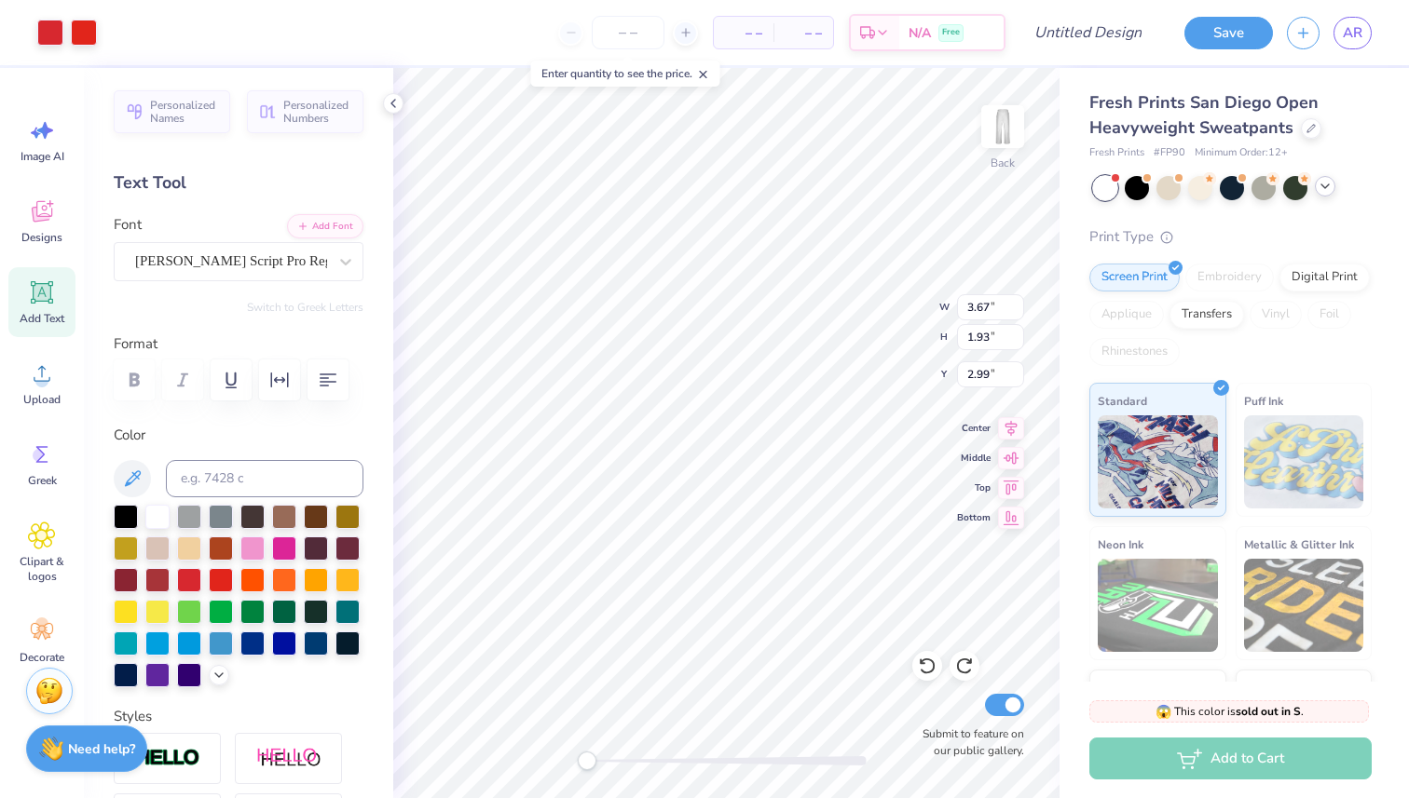
type input "3.01"
type input "3.66"
type input "1.94"
type input "3.00"
click at [1318, 188] on icon at bounding box center [1324, 186] width 15 height 15
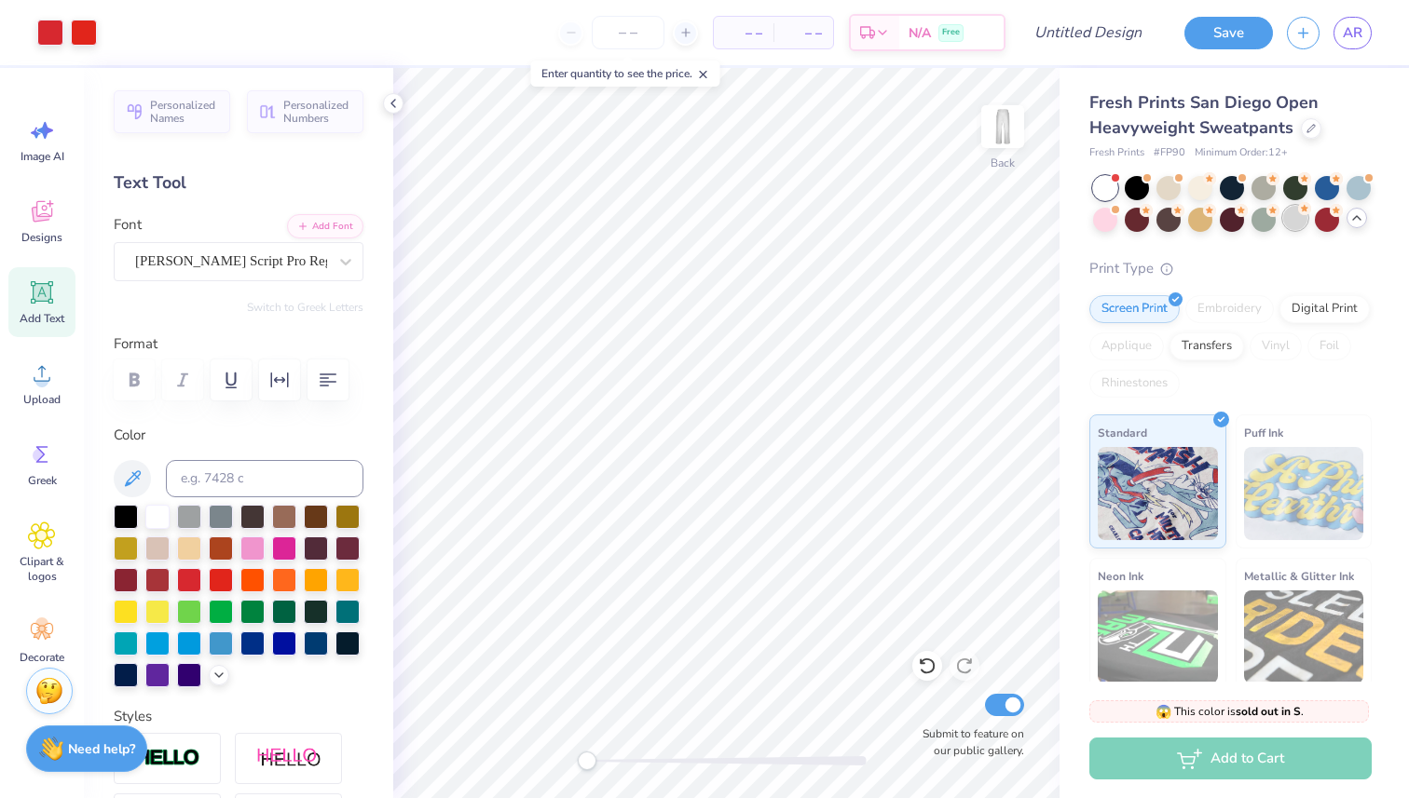
click at [1301, 216] on div at bounding box center [1295, 218] width 24 height 24
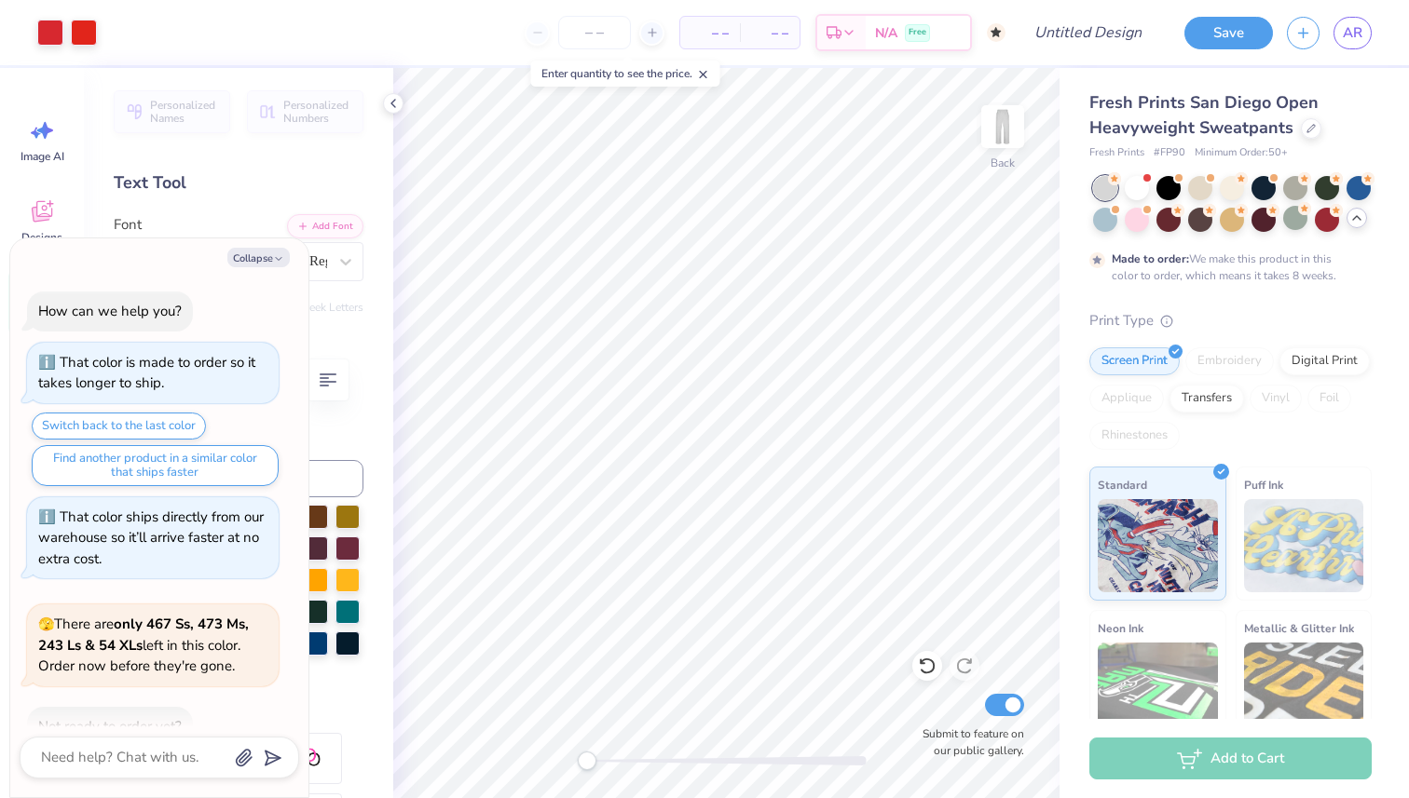
scroll to position [263, 0]
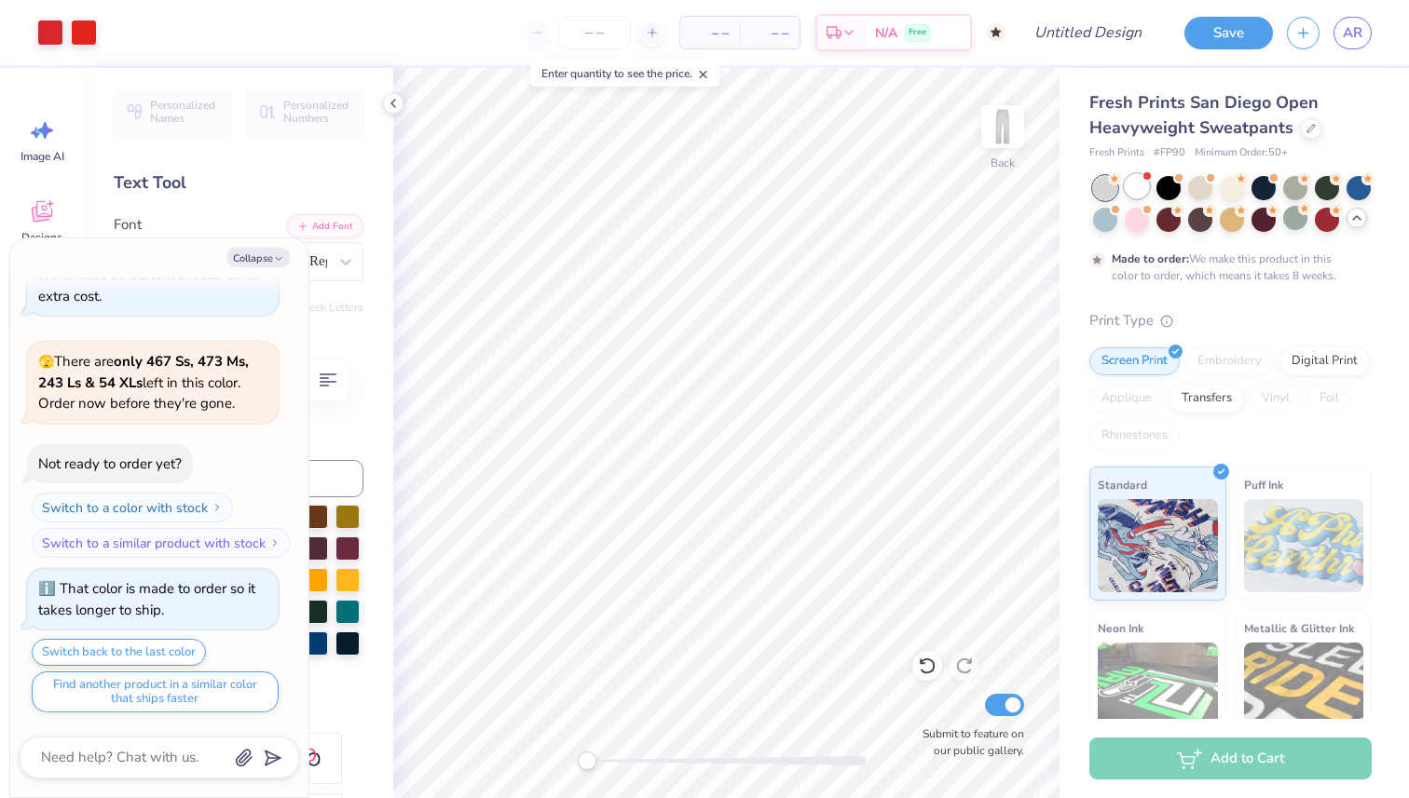
click at [1137, 188] on div at bounding box center [1136, 186] width 24 height 24
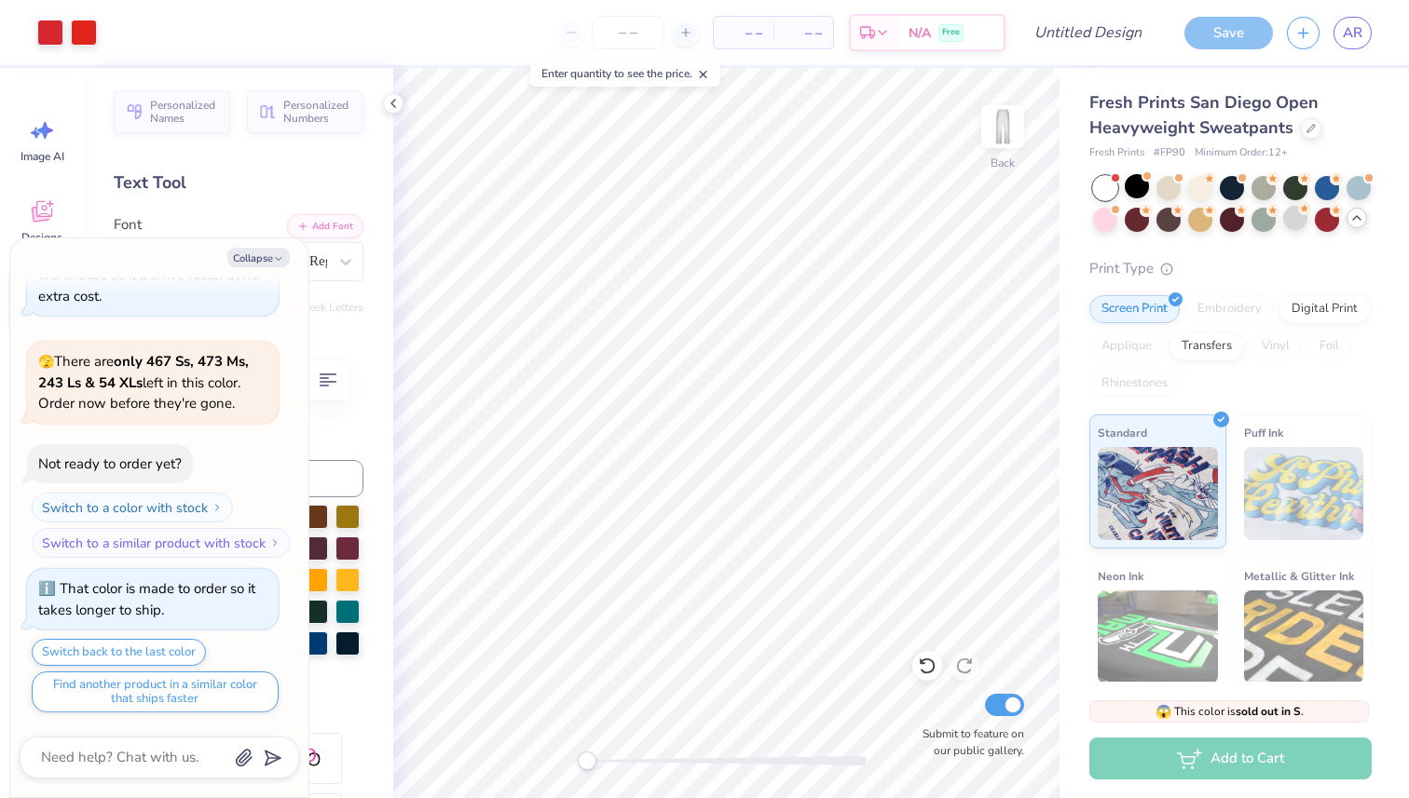
scroll to position [639, 0]
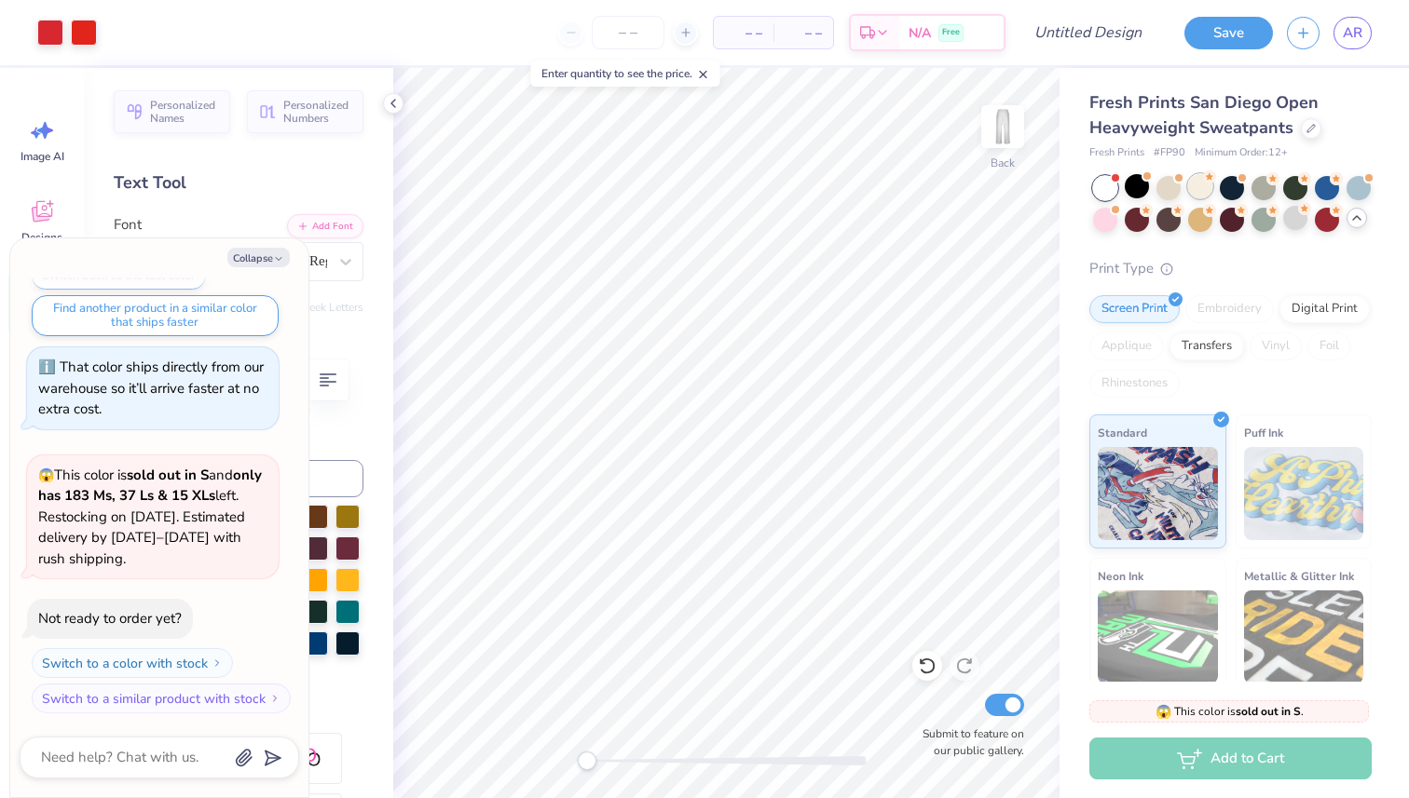
click at [1198, 185] on div at bounding box center [1200, 186] width 24 height 24
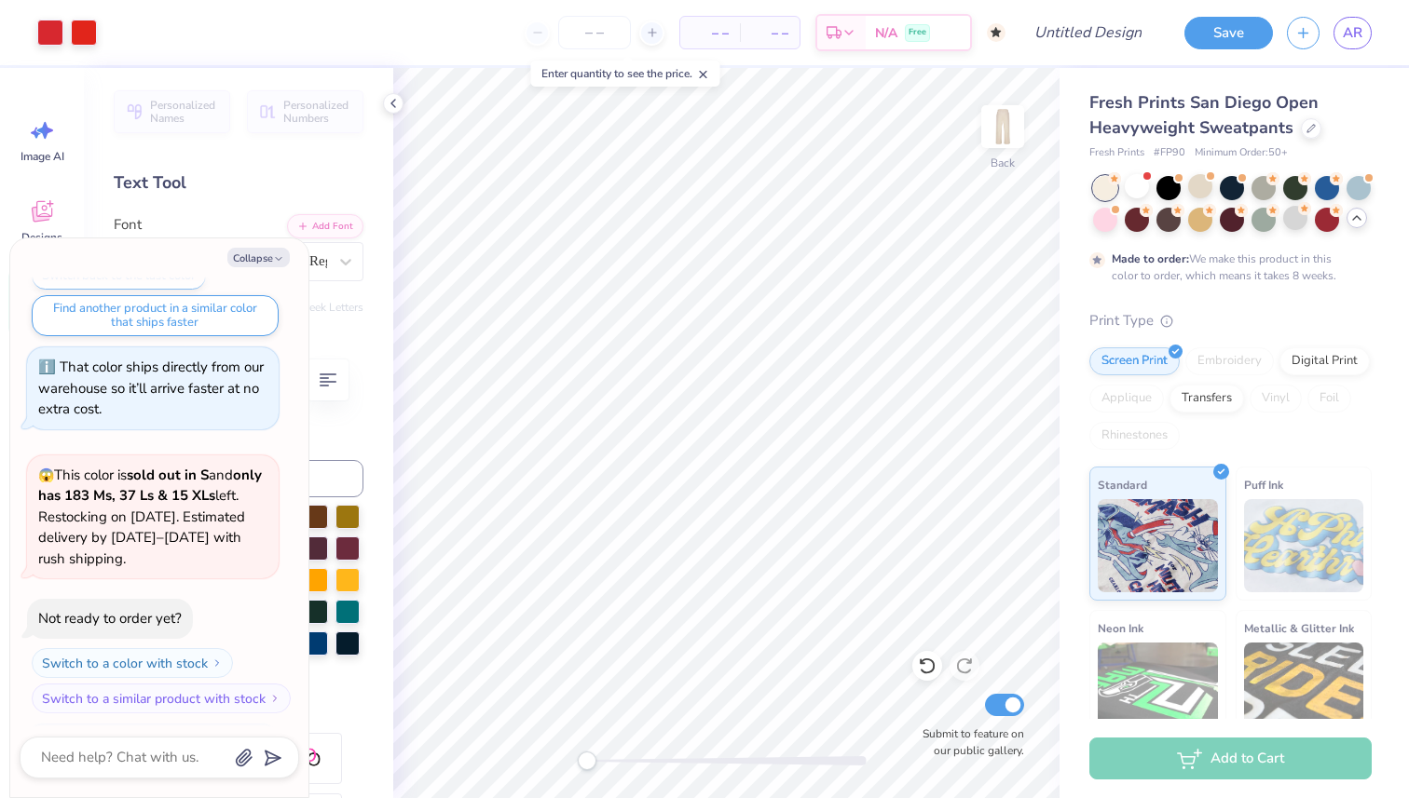
scroll to position [794, 0]
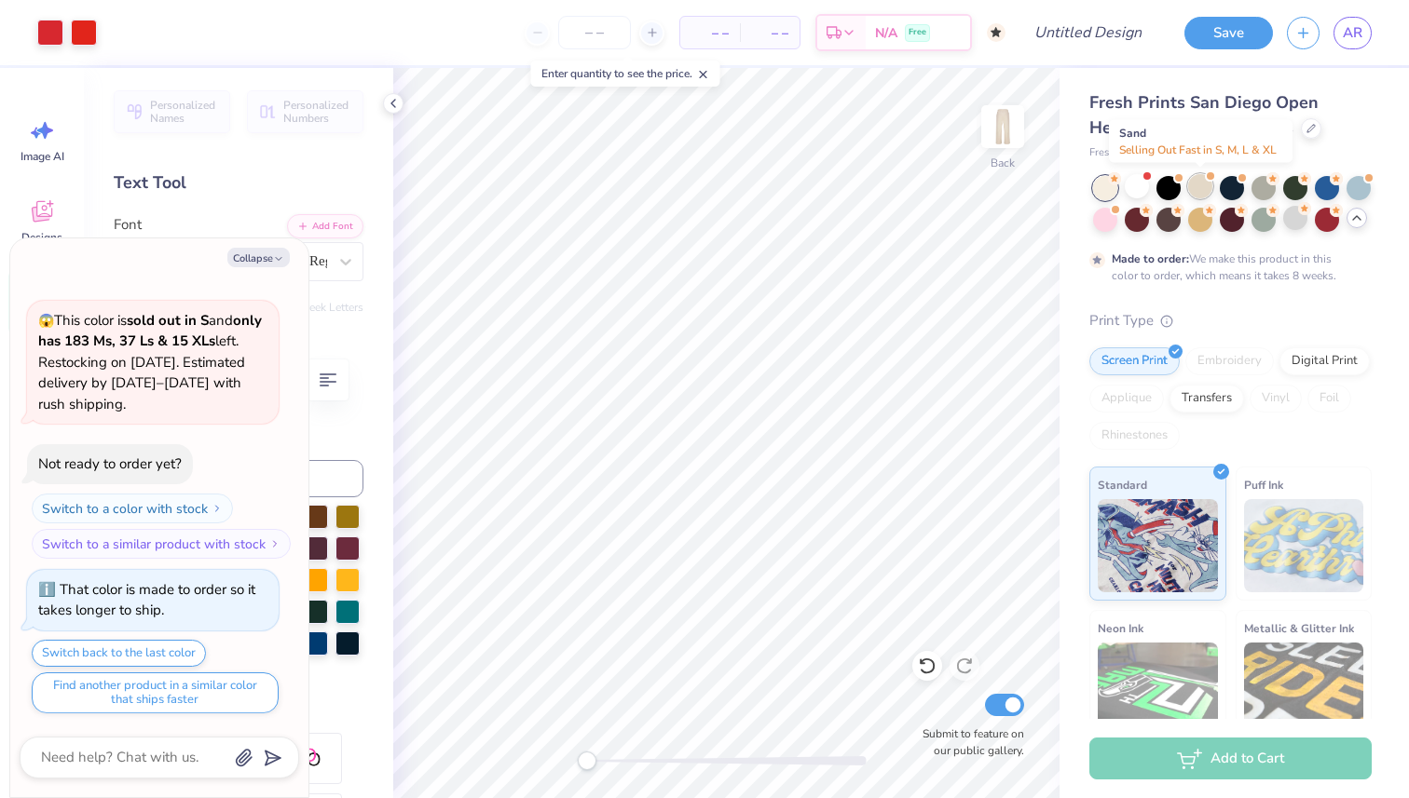
click at [1193, 193] on div at bounding box center [1200, 186] width 24 height 24
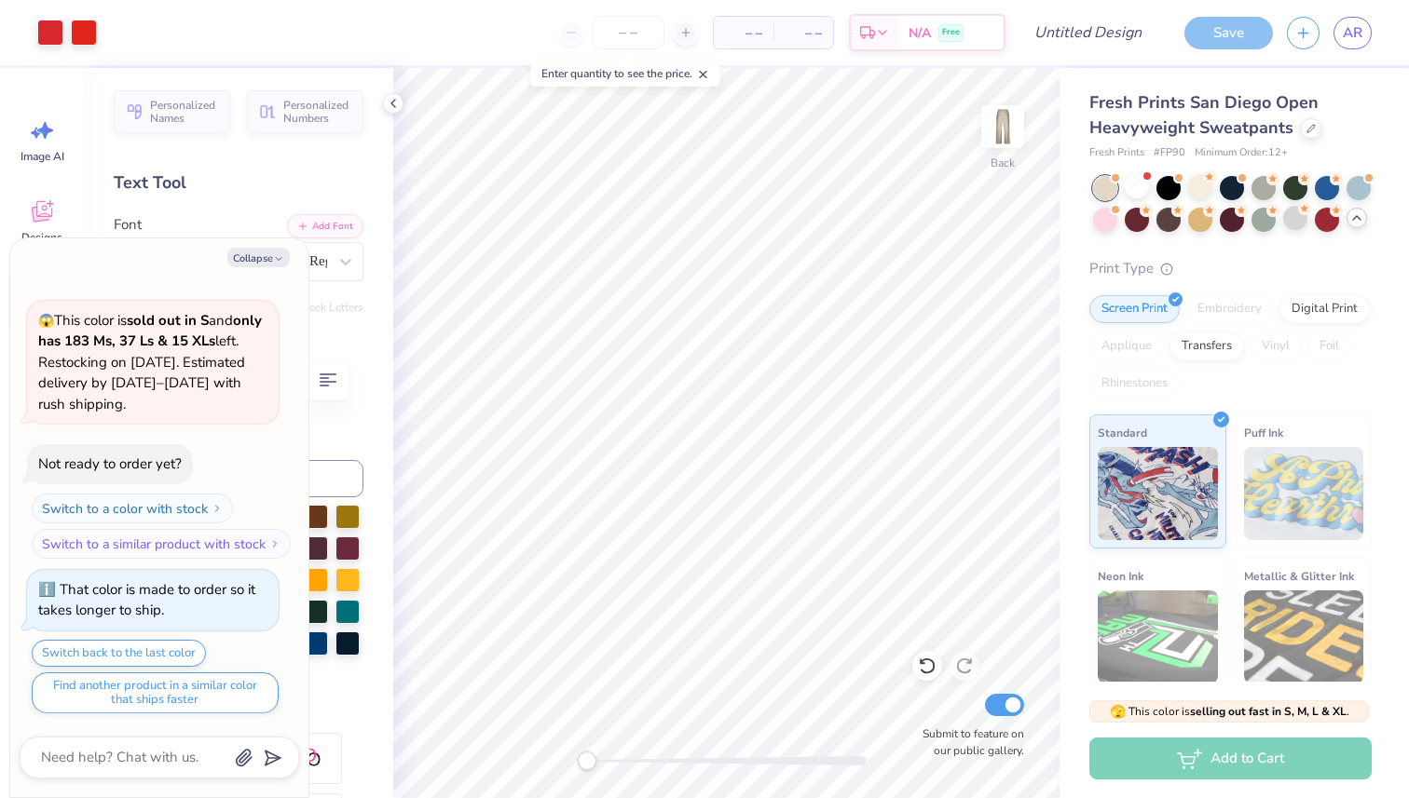
scroll to position [1129, 0]
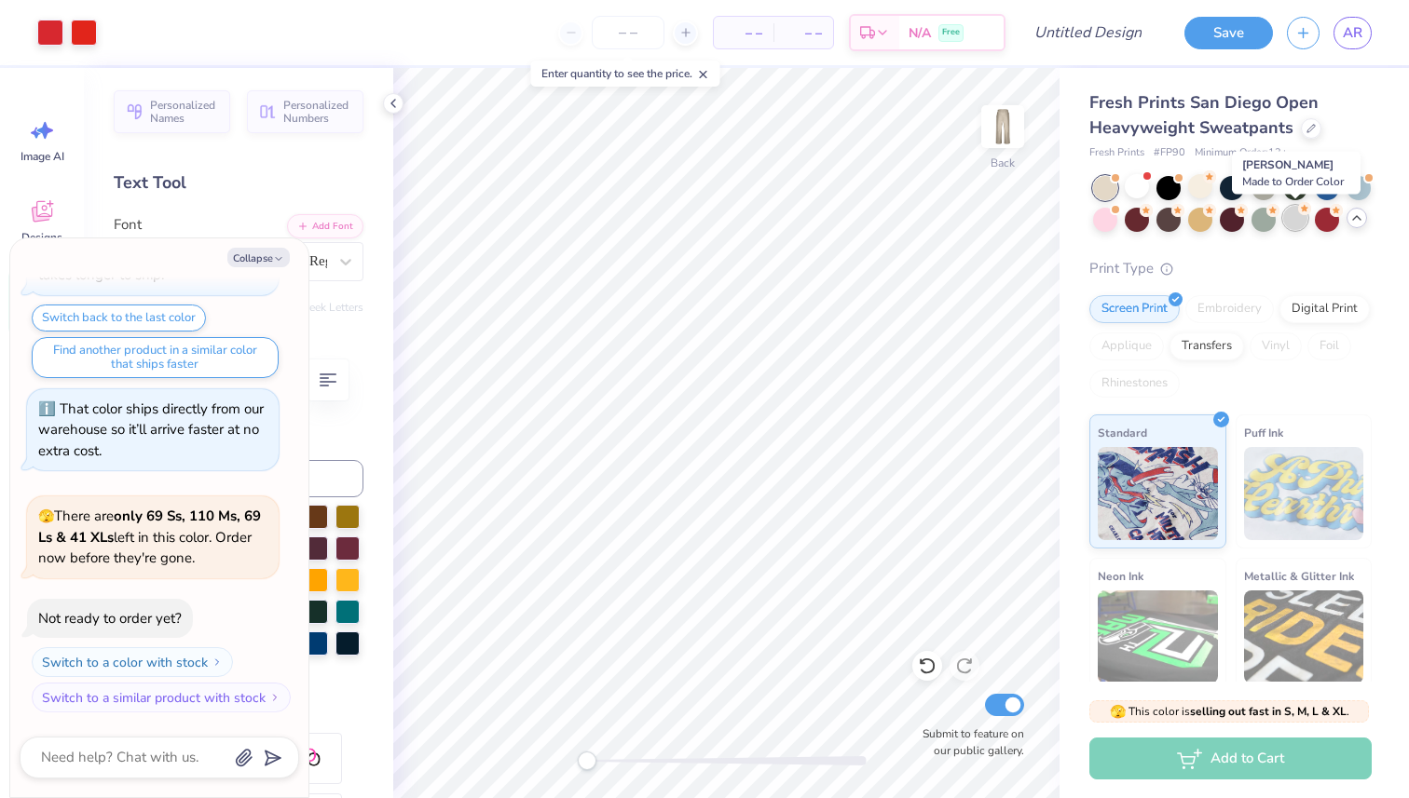
click at [1290, 222] on div at bounding box center [1295, 218] width 24 height 24
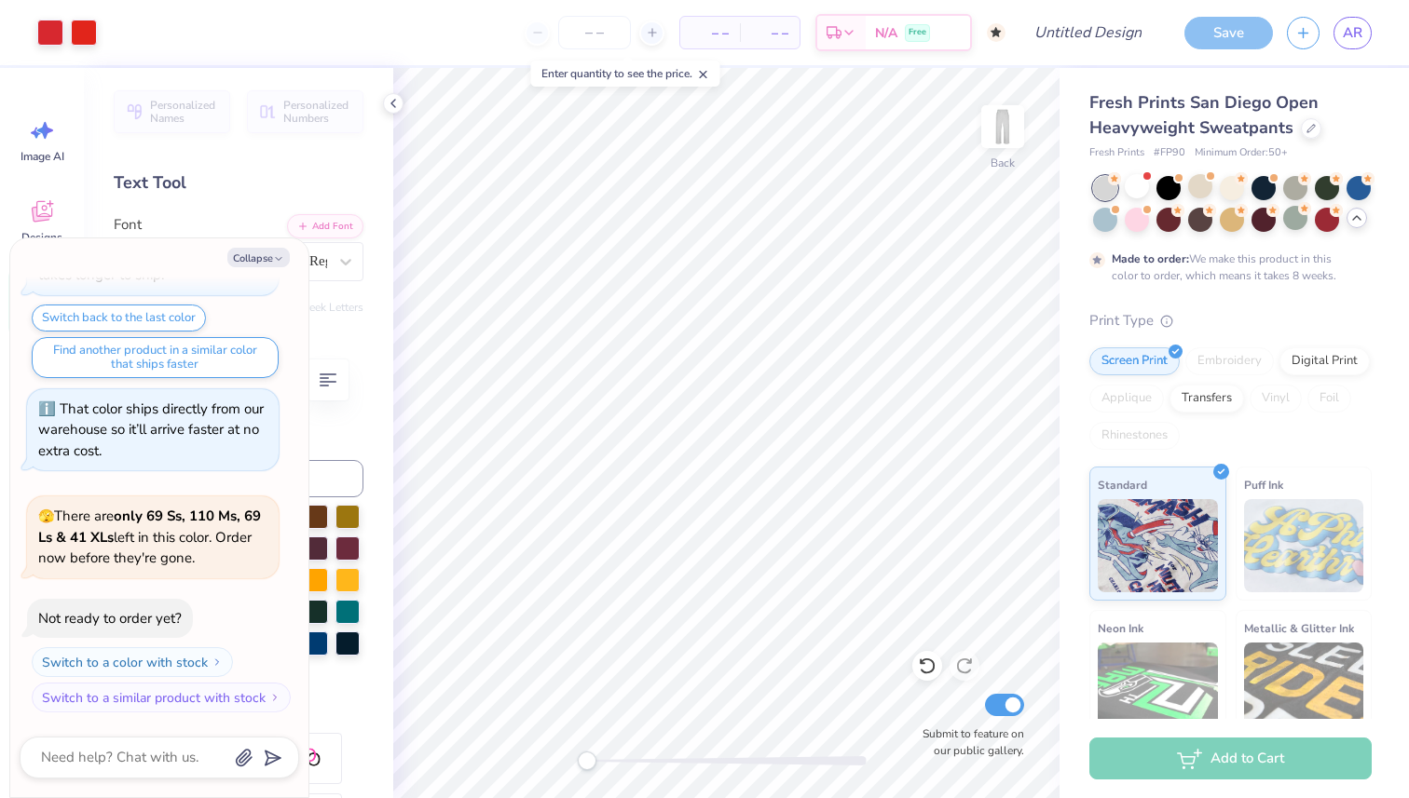
scroll to position [1284, 0]
click at [1290, 222] on div at bounding box center [1295, 218] width 24 height 24
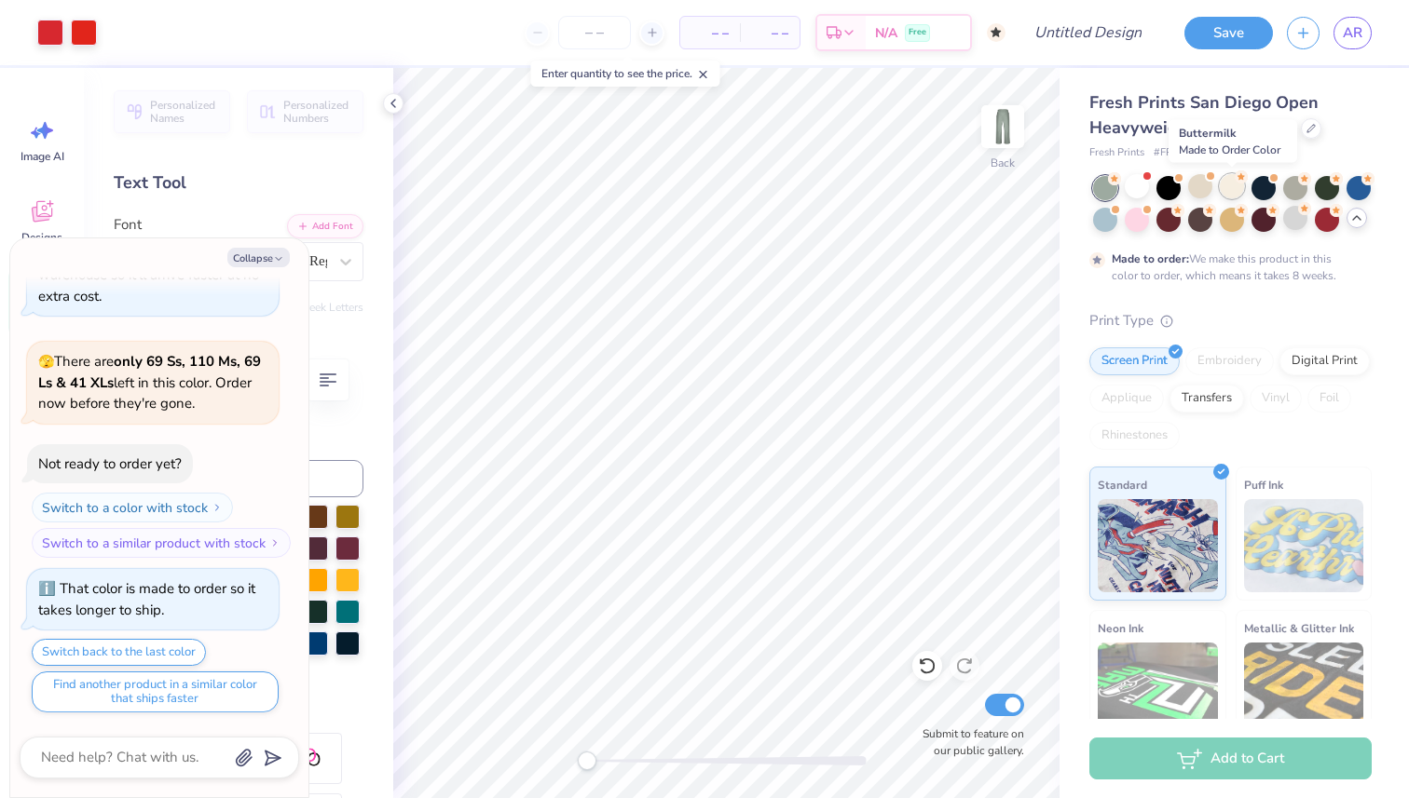
click at [1235, 193] on div at bounding box center [1231, 186] width 24 height 24
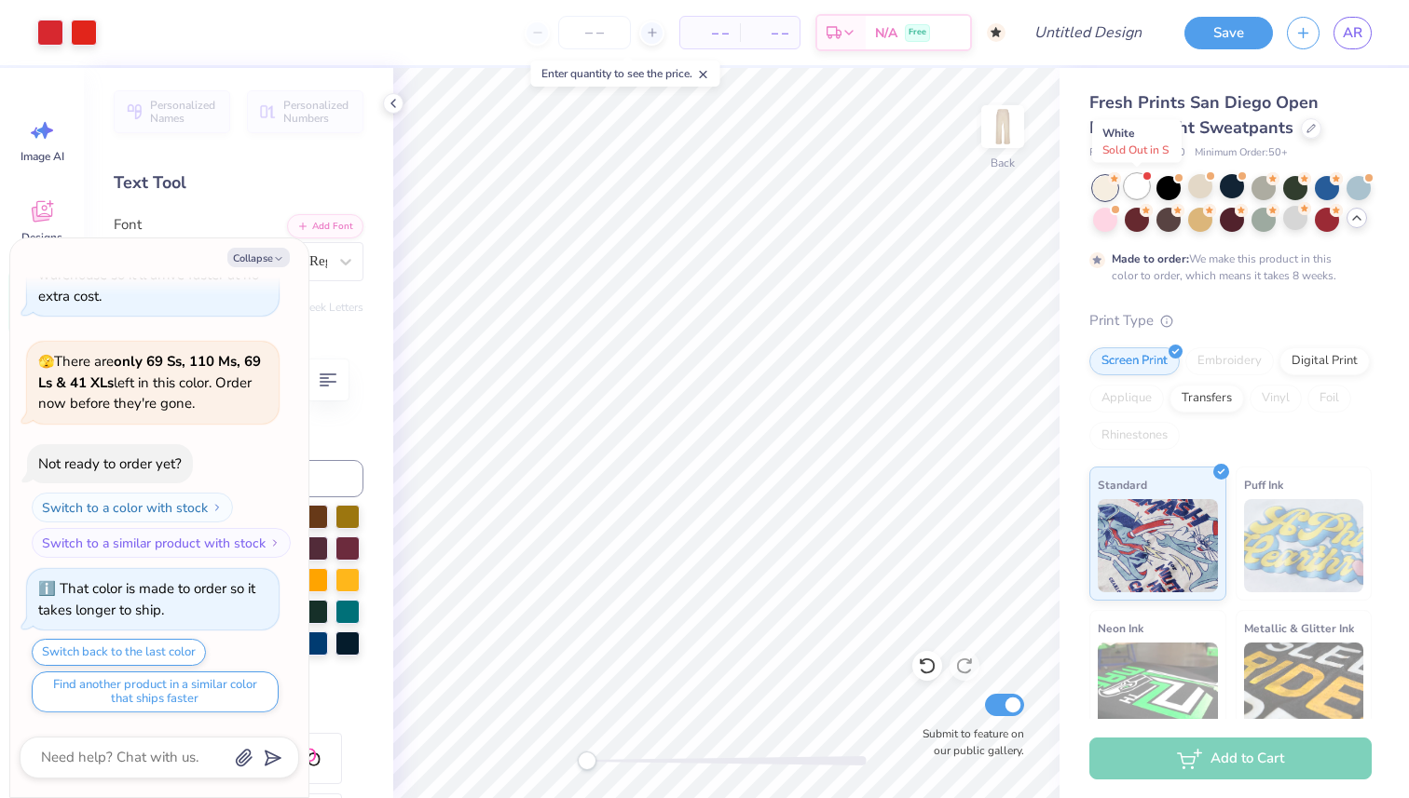
click at [1143, 187] on div at bounding box center [1136, 186] width 24 height 24
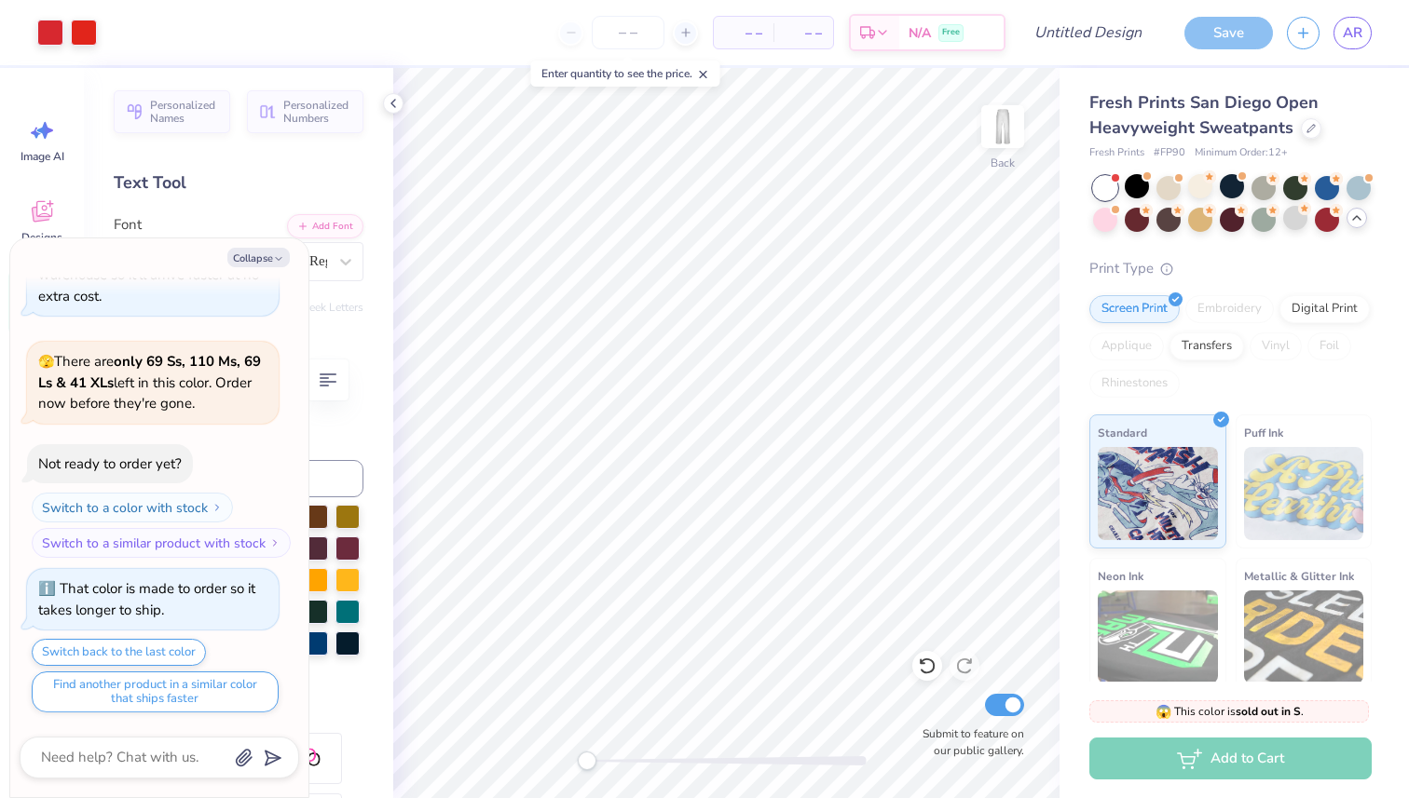
scroll to position [1660, 0]
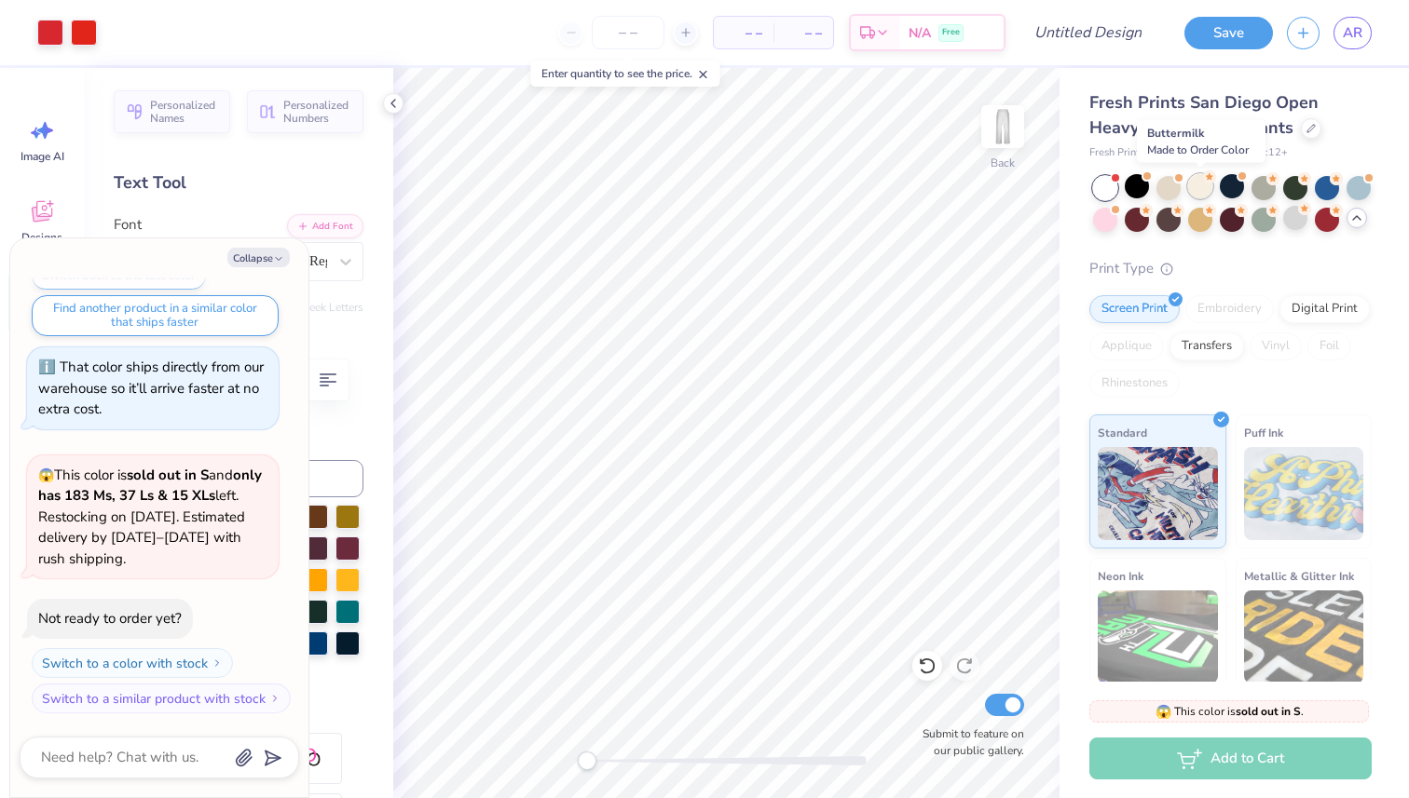
click at [1201, 188] on div at bounding box center [1200, 186] width 24 height 24
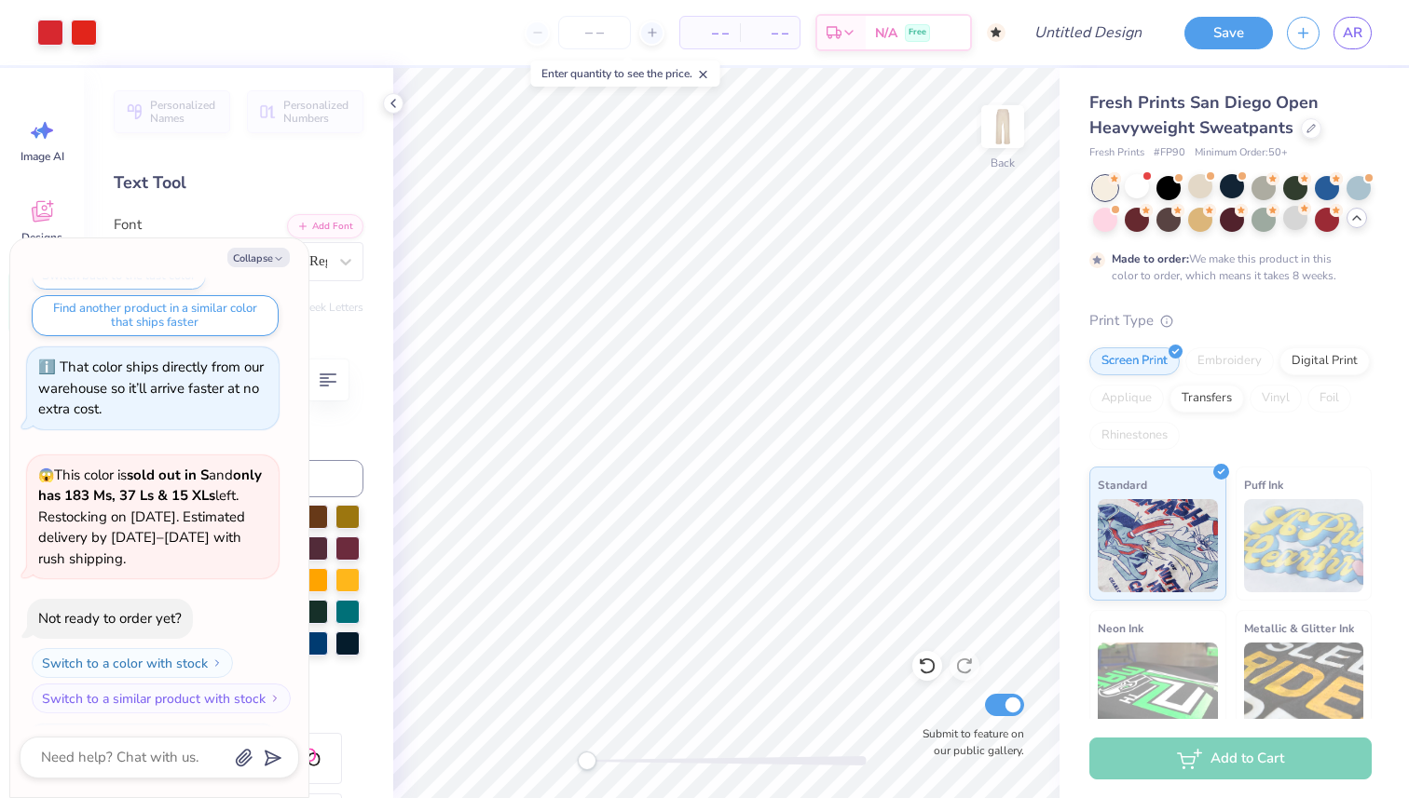
scroll to position [1815, 0]
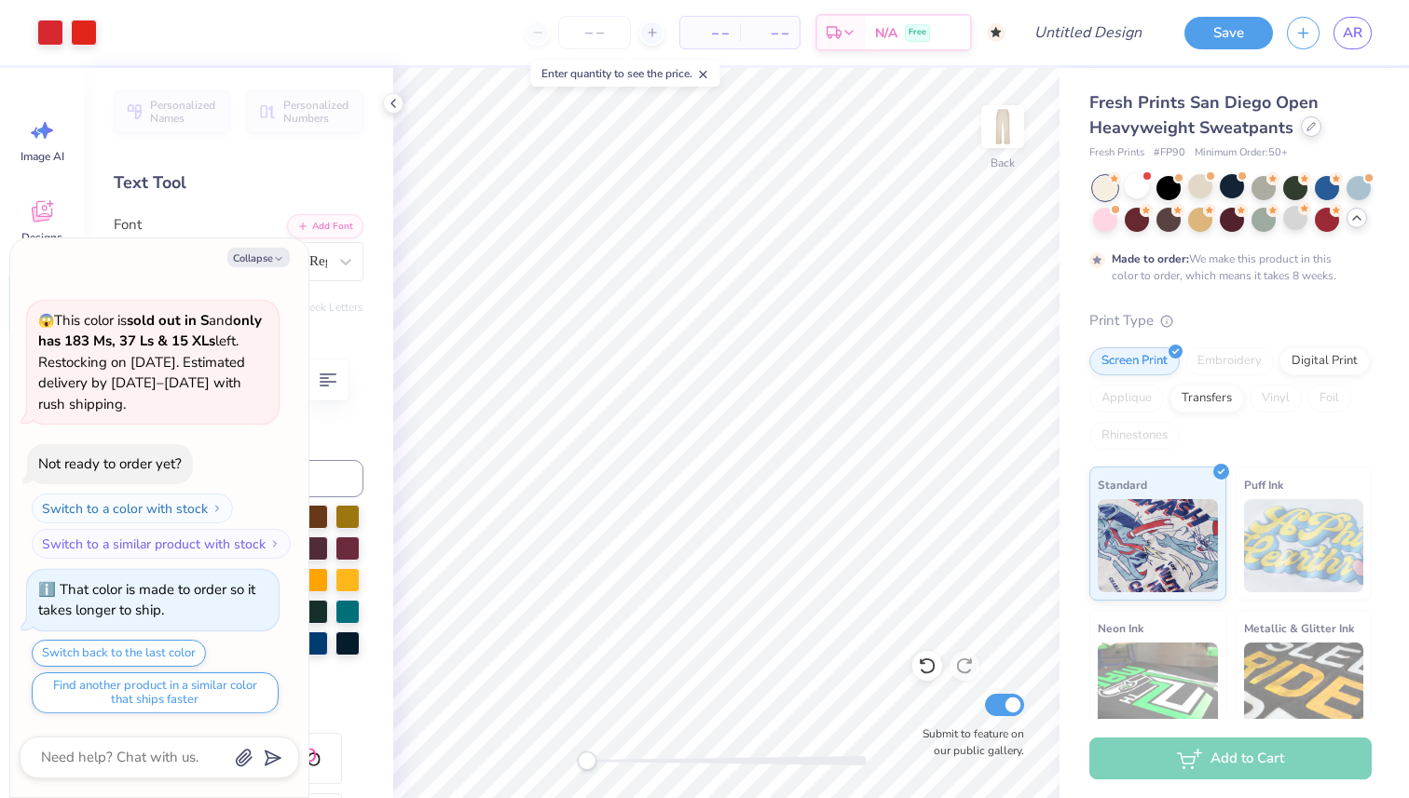
click at [1309, 127] on icon at bounding box center [1310, 126] width 7 height 7
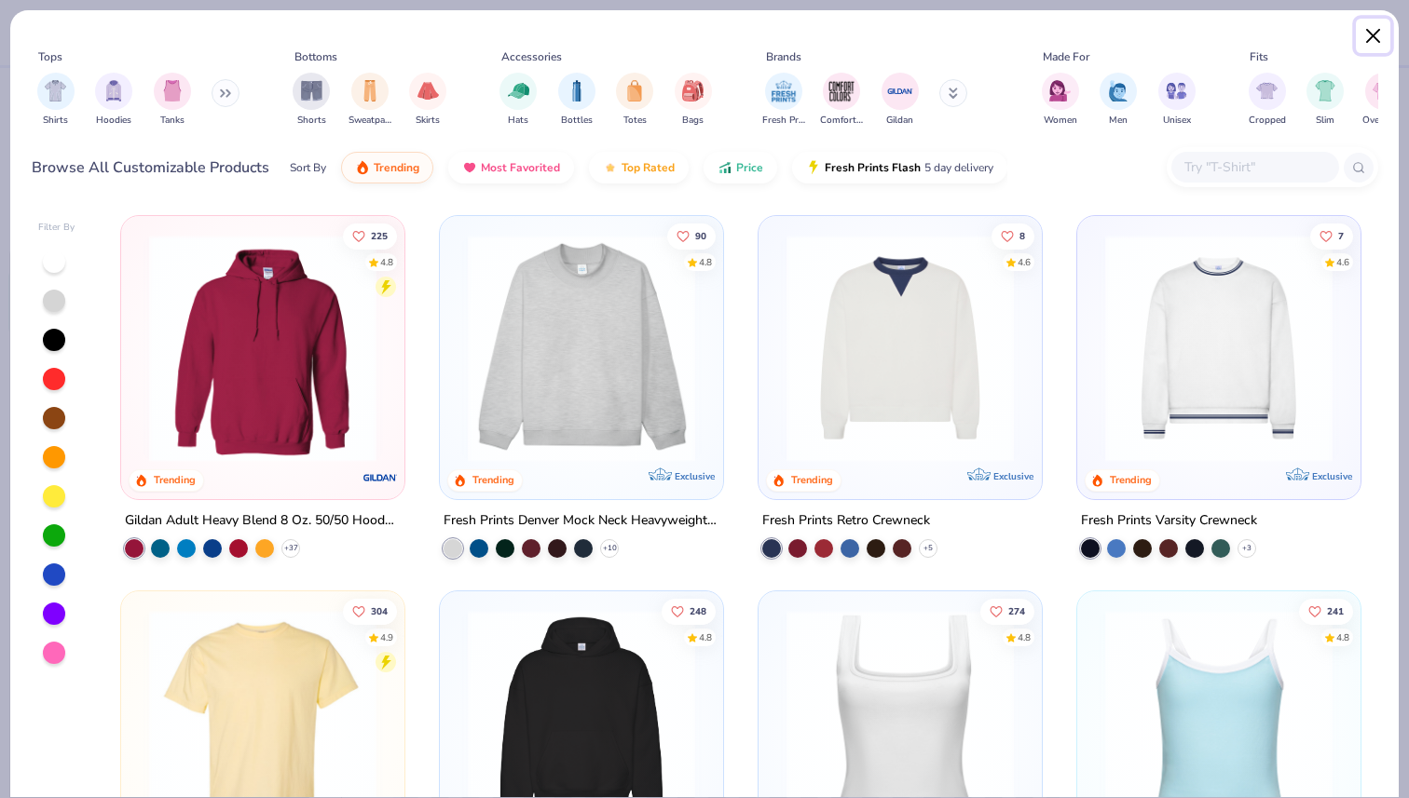
click at [1369, 31] on button "Close" at bounding box center [1372, 36] width 35 height 35
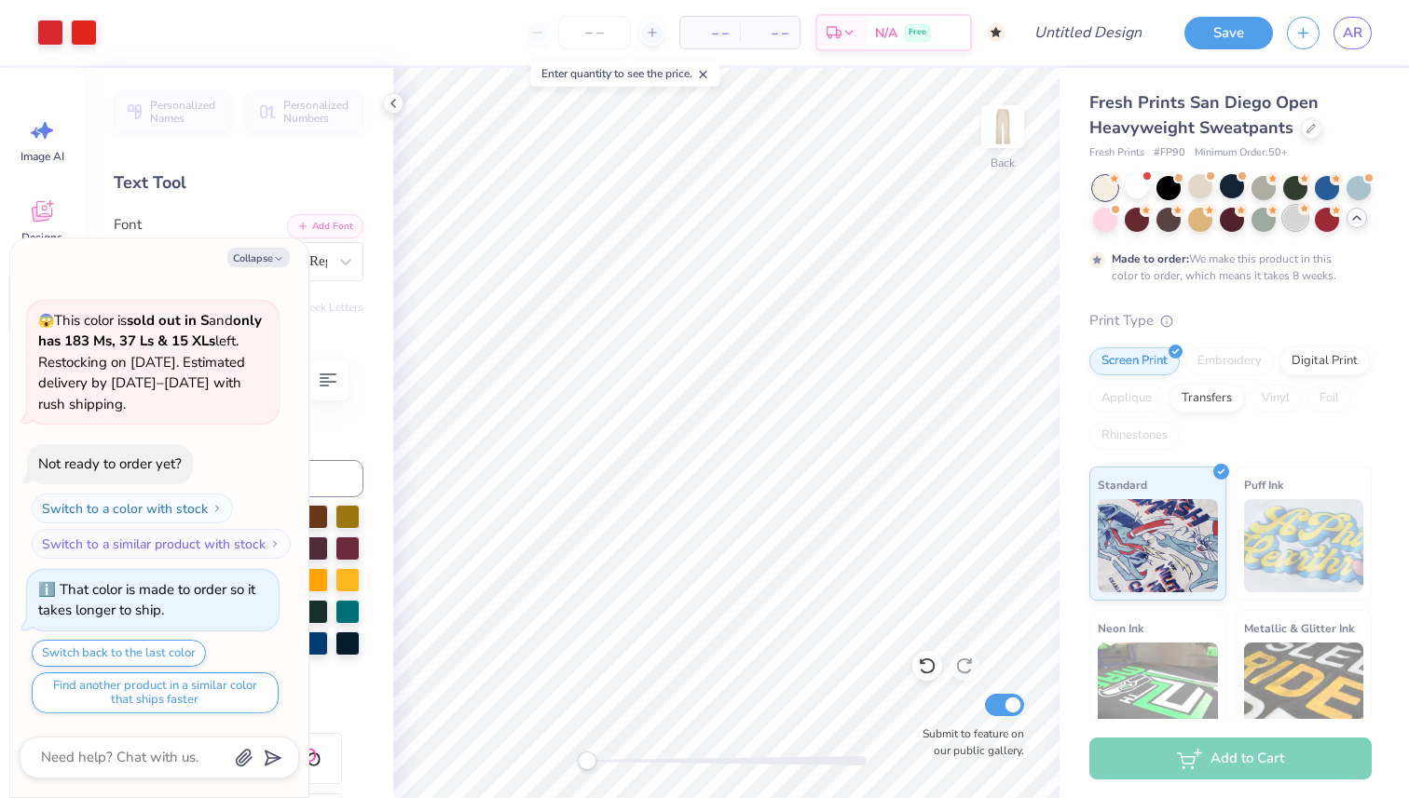
click at [1296, 225] on div at bounding box center [1295, 218] width 24 height 24
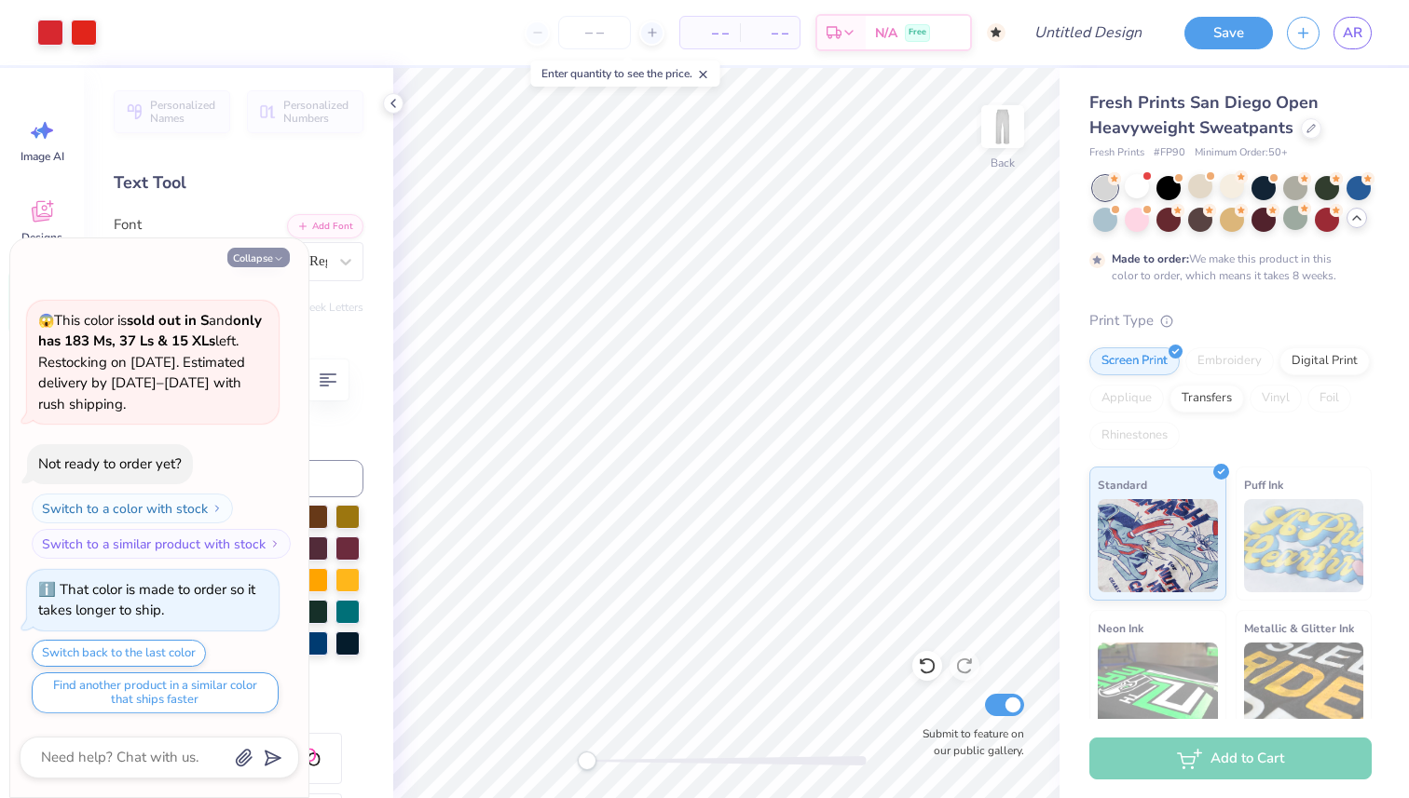
click at [266, 253] on button "Collapse" at bounding box center [258, 258] width 62 height 20
type textarea "x"
